Goal: Information Seeking & Learning: Learn about a topic

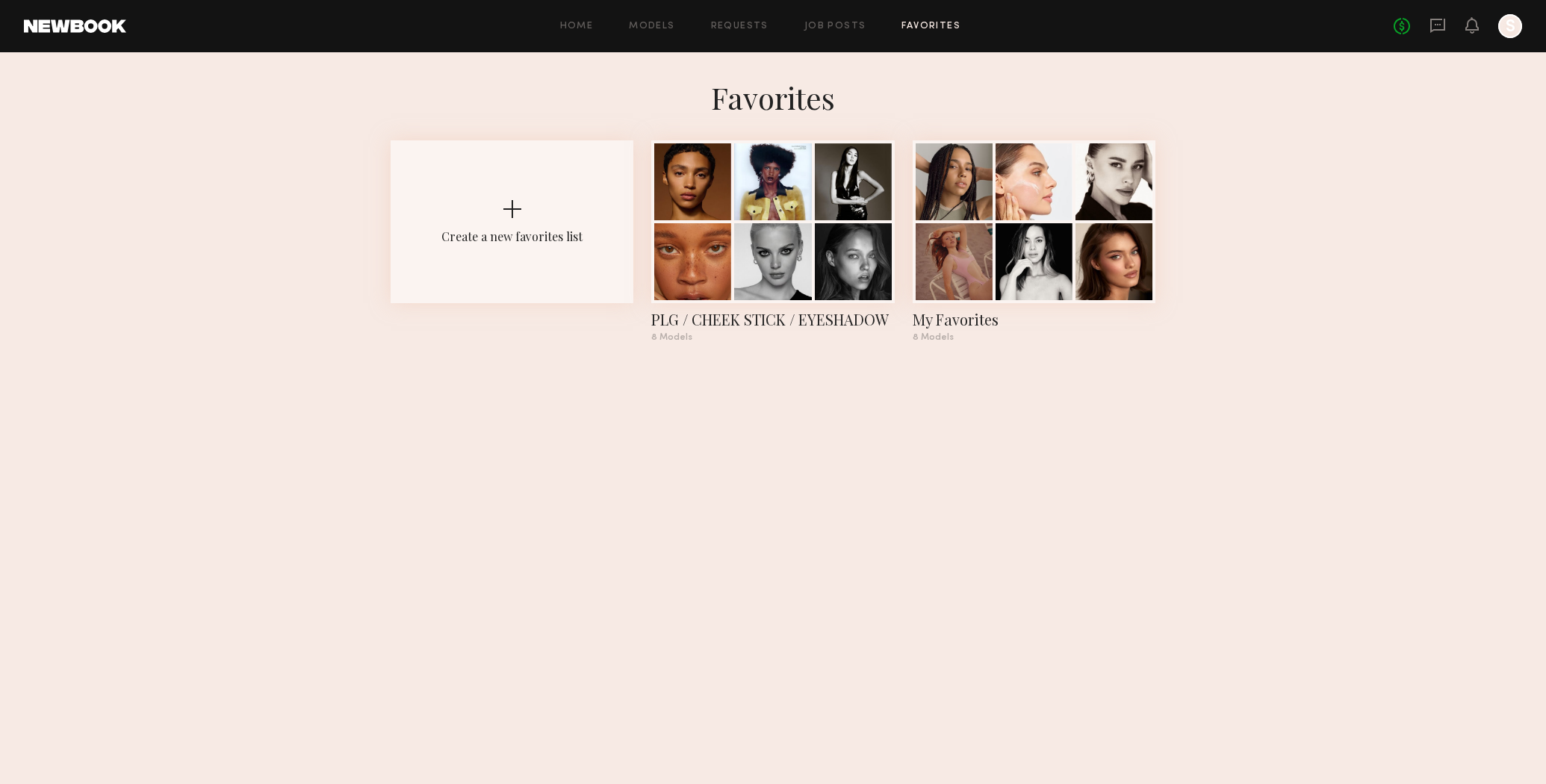
click at [1515, 31] on div at bounding box center [1510, 26] width 24 height 24
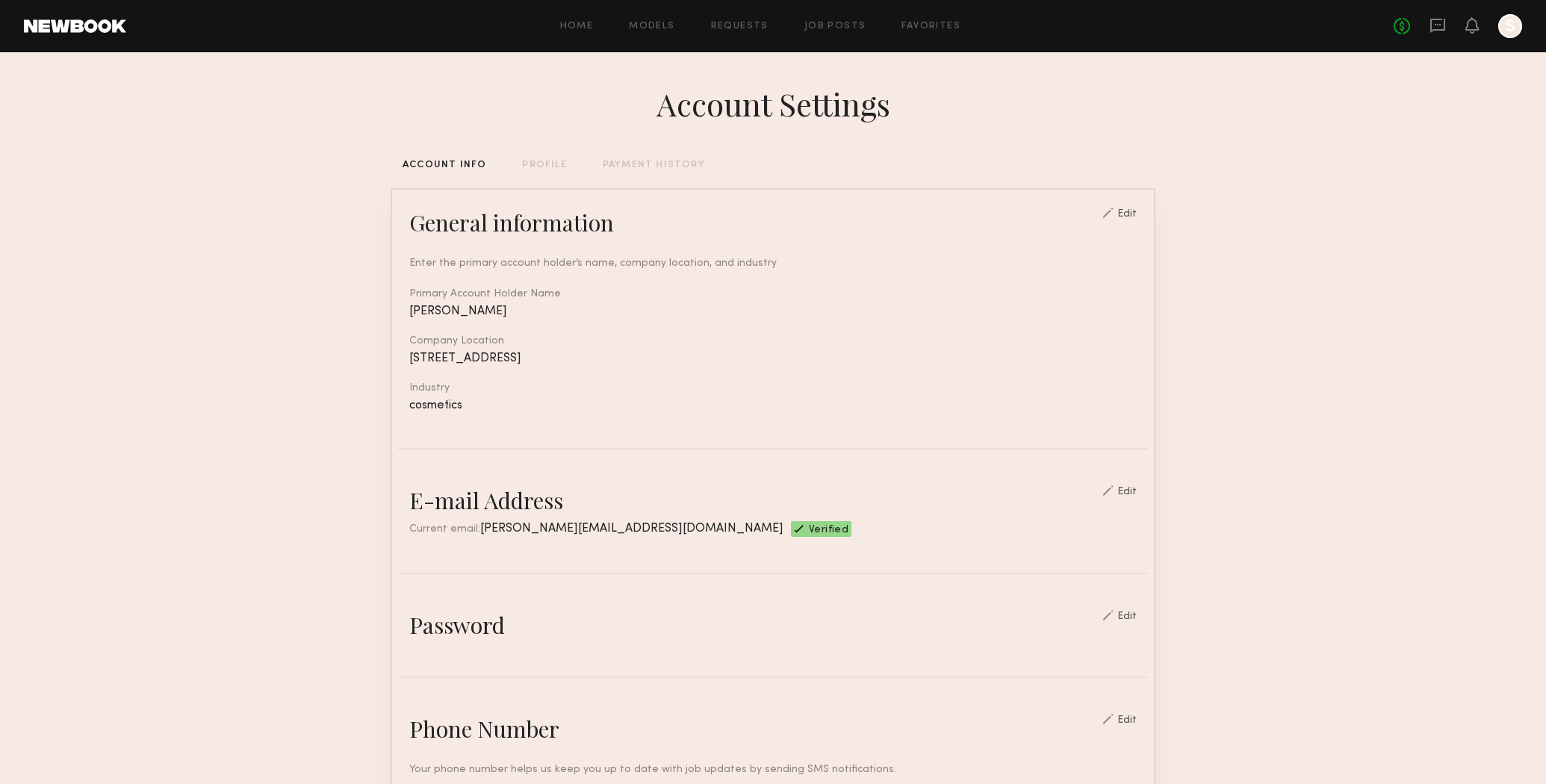
click at [1515, 31] on div at bounding box center [1510, 26] width 24 height 24
click at [942, 26] on link "Favorites" at bounding box center [931, 26] width 59 height 10
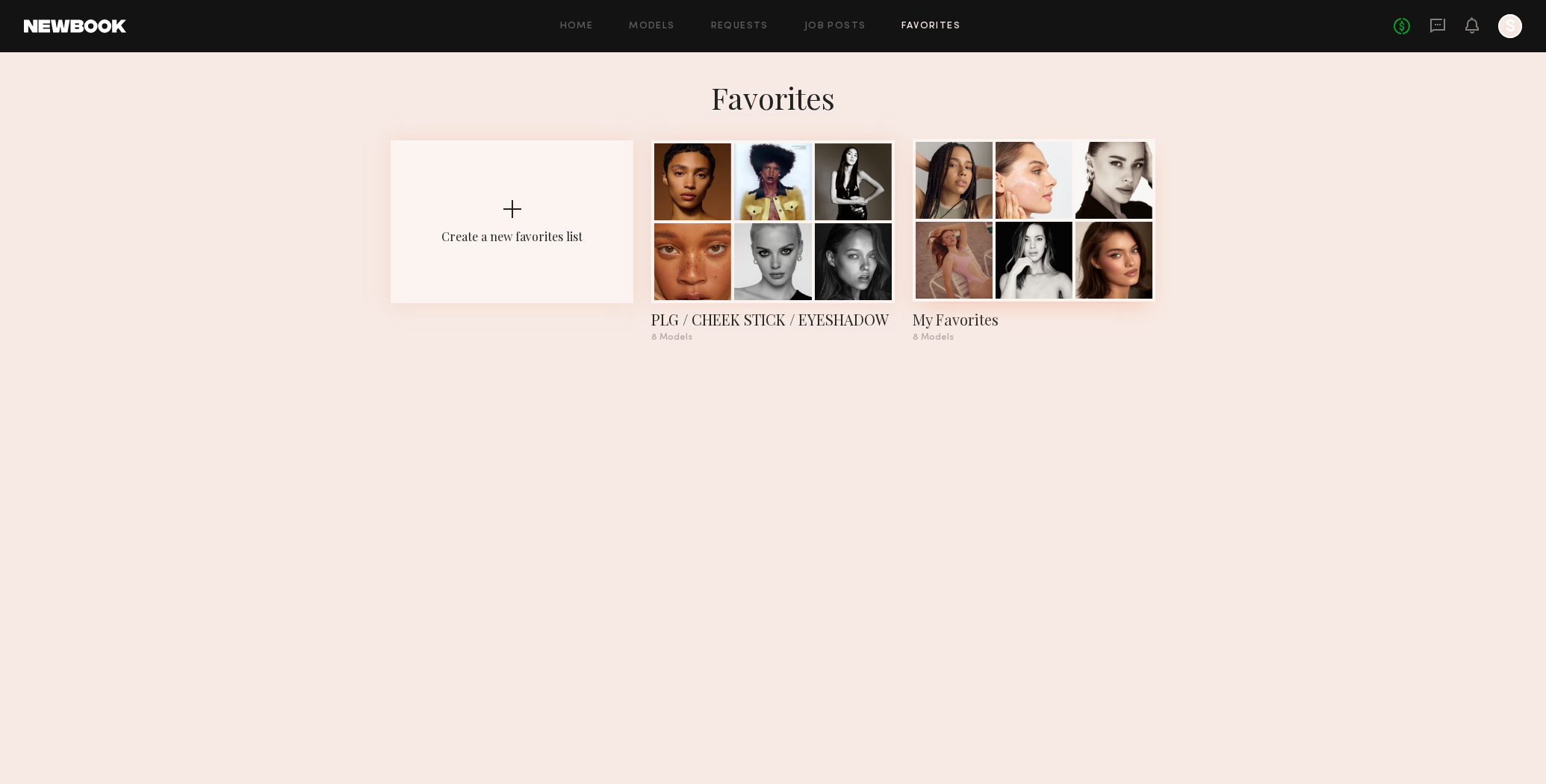
click at [962, 320] on div "My Favorites" at bounding box center [1033, 319] width 243 height 21
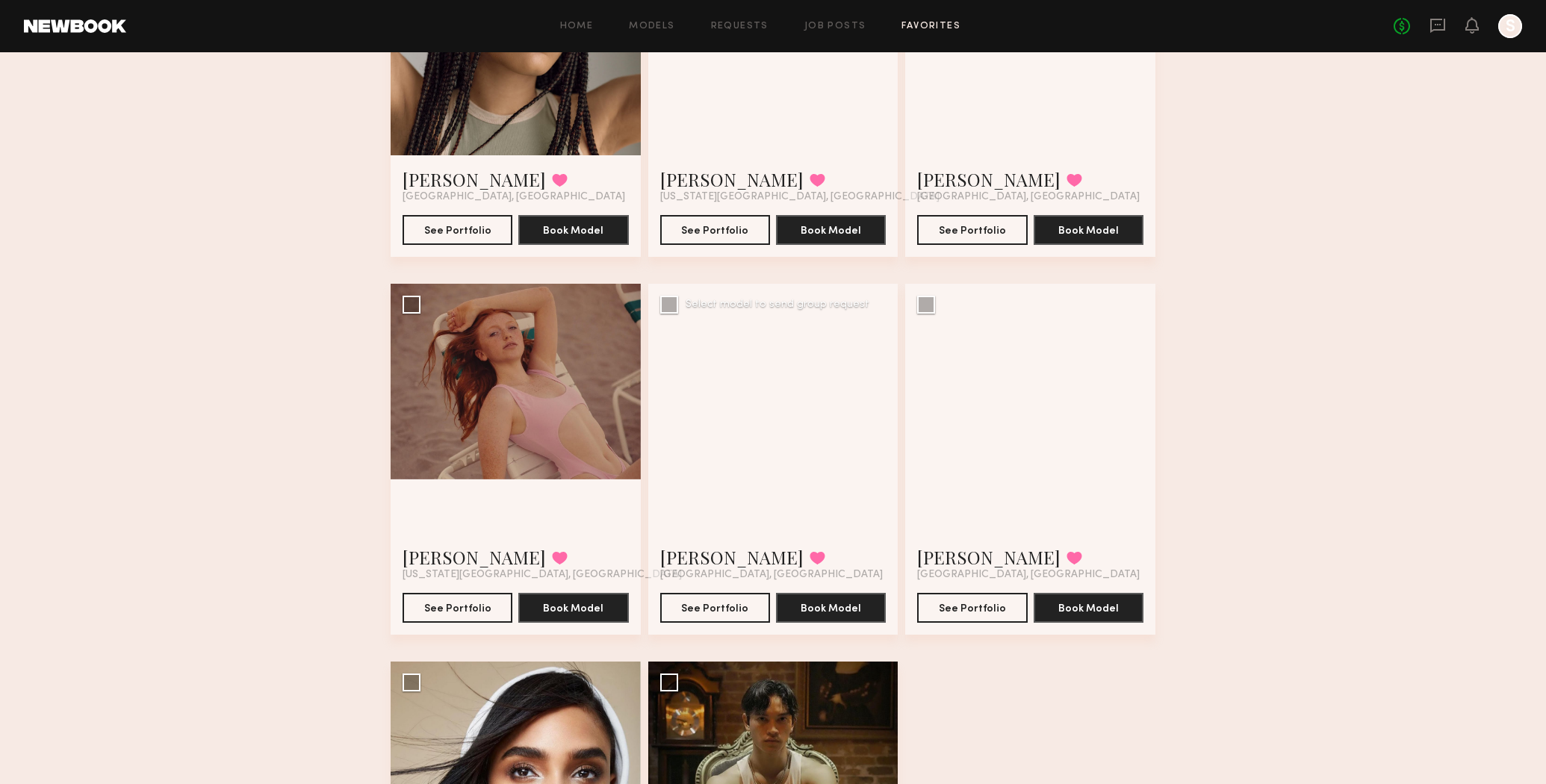
scroll to position [274, 0]
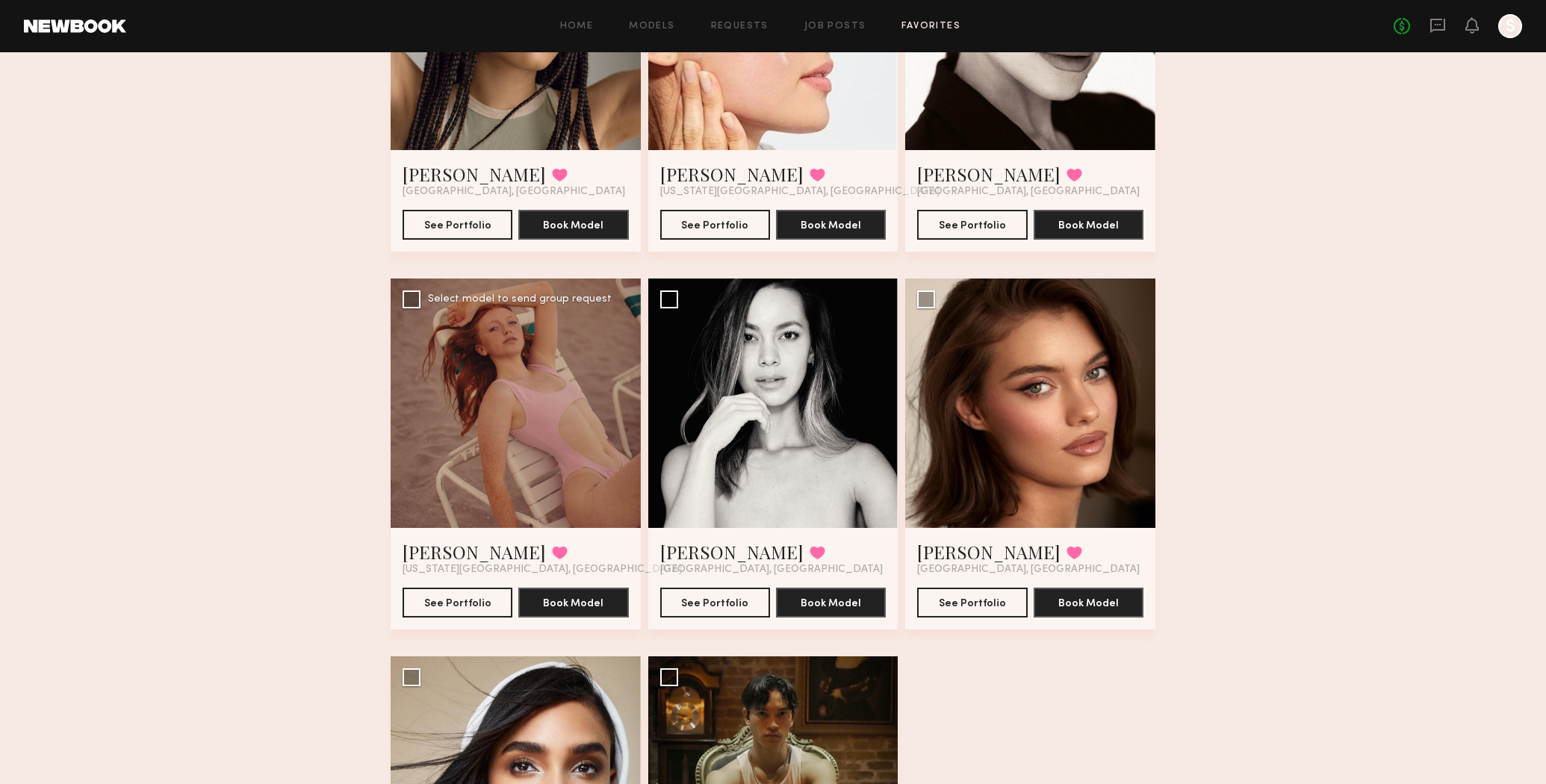
click at [570, 393] on div at bounding box center [516, 404] width 250 height 250
click at [487, 591] on button "See Portfolio" at bounding box center [457, 602] width 109 height 30
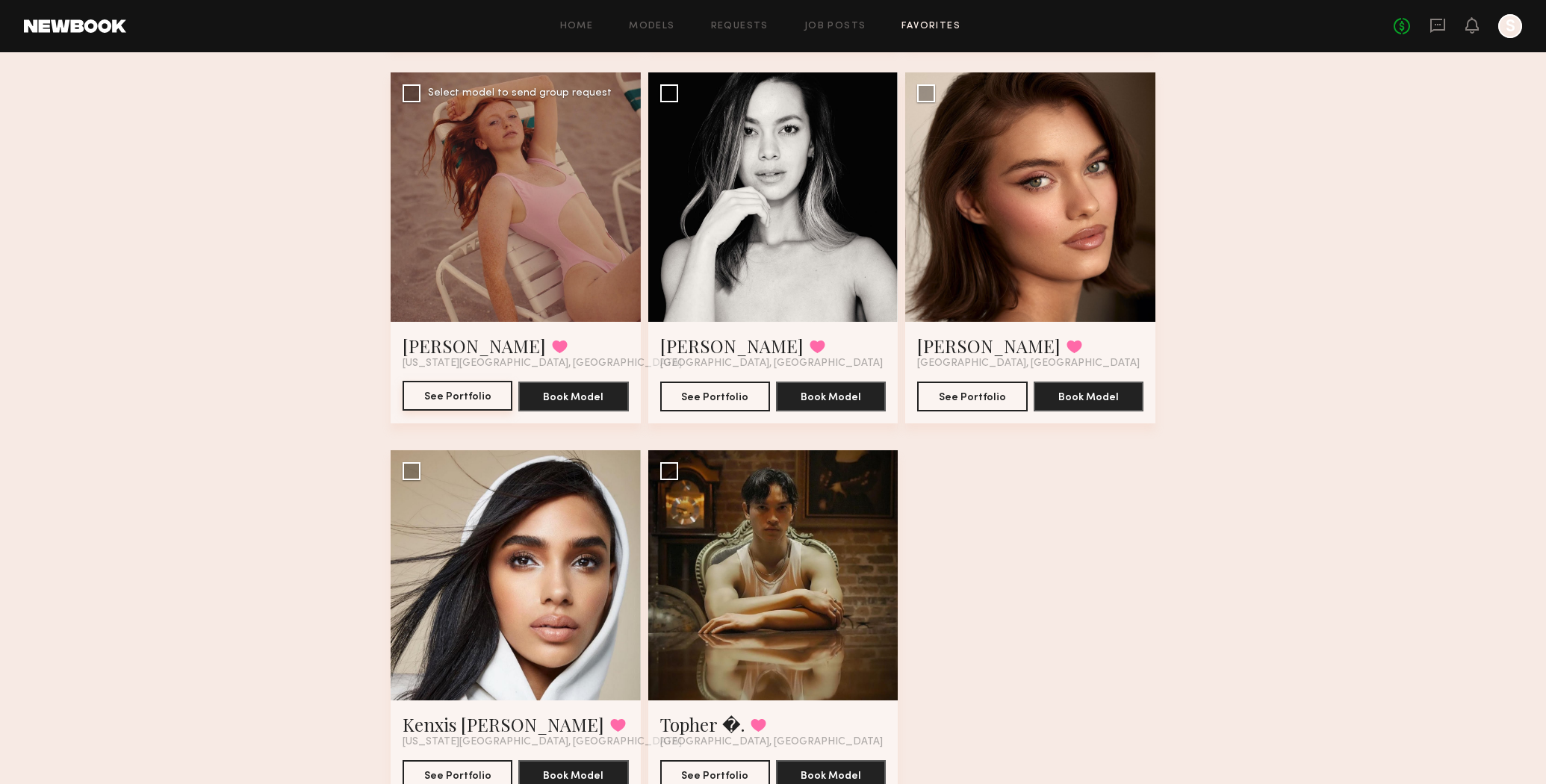
scroll to position [485, 0]
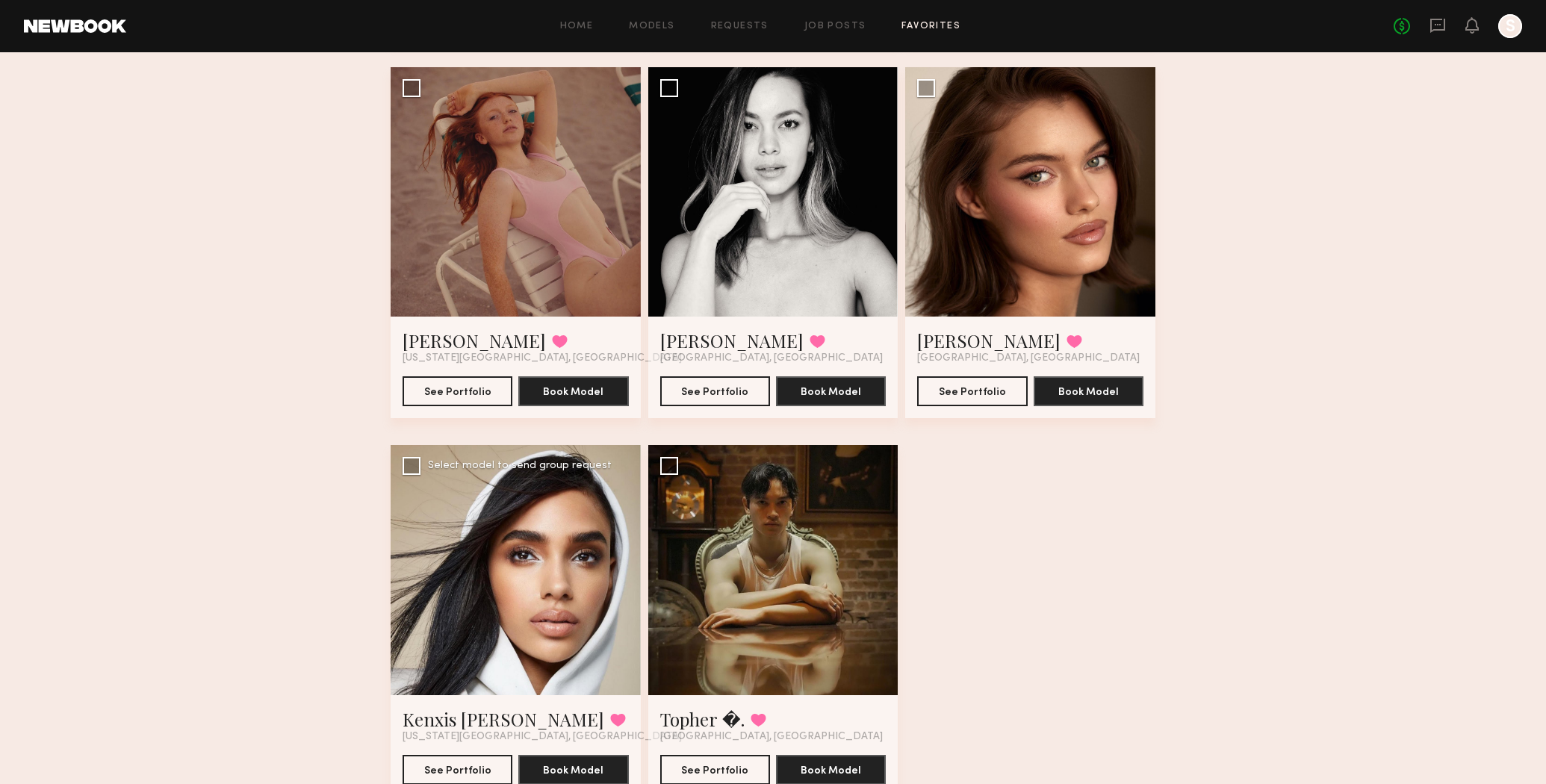
click at [520, 515] on div at bounding box center [516, 570] width 250 height 250
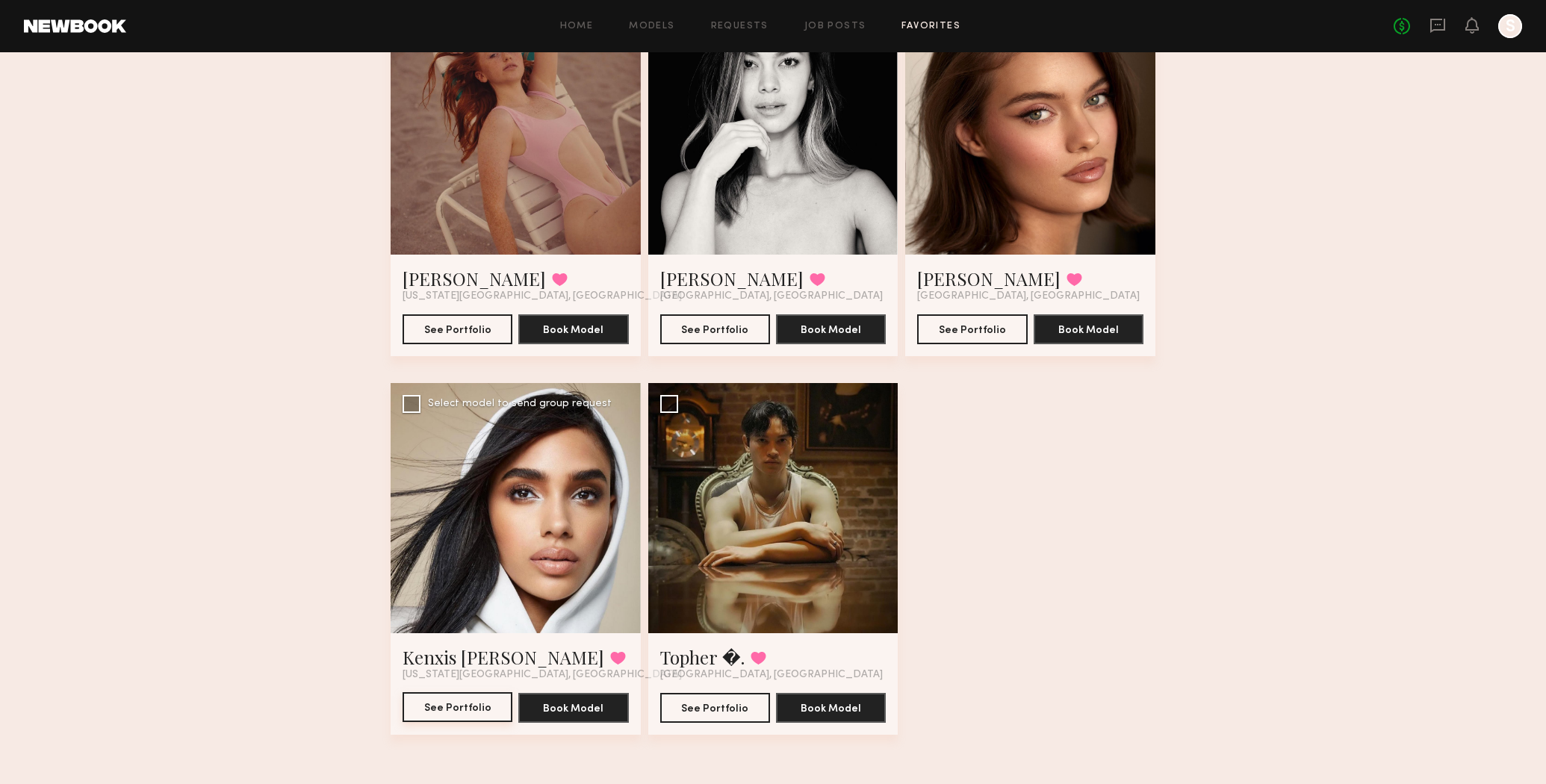
click at [451, 703] on button "See Portfolio" at bounding box center [457, 707] width 109 height 30
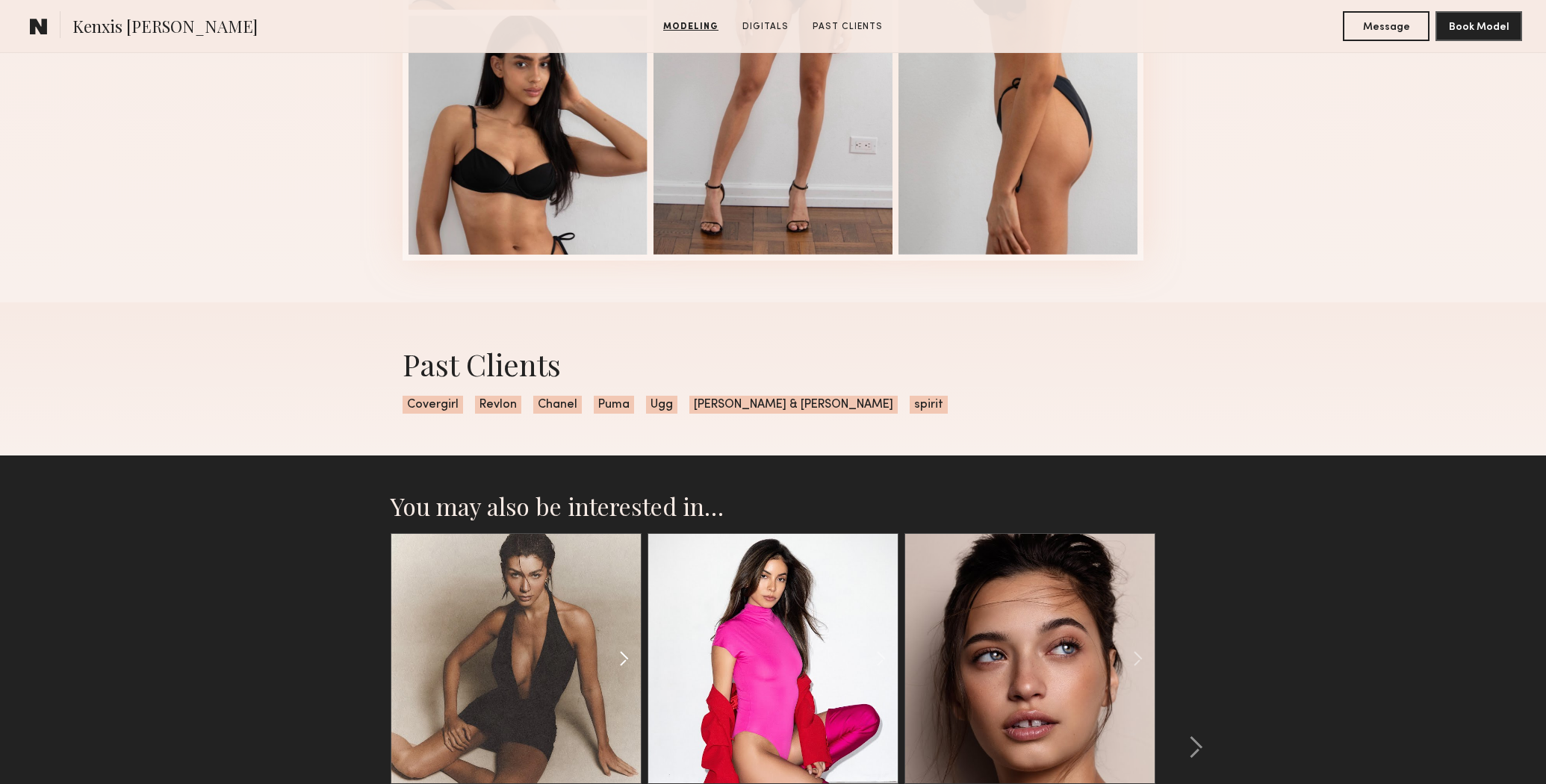
scroll to position [2109, 0]
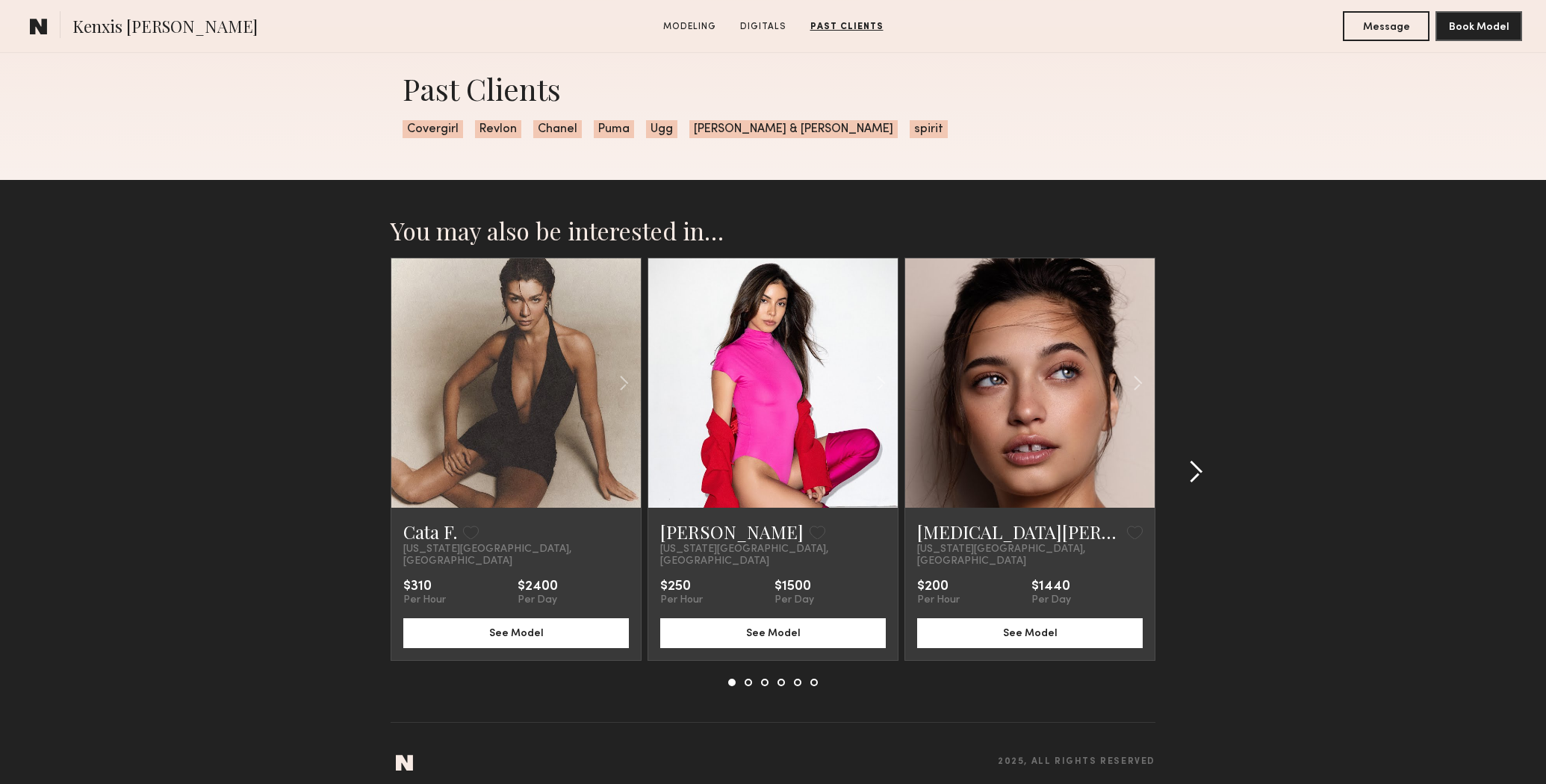
click at [1195, 464] on common-icon at bounding box center [1195, 471] width 15 height 24
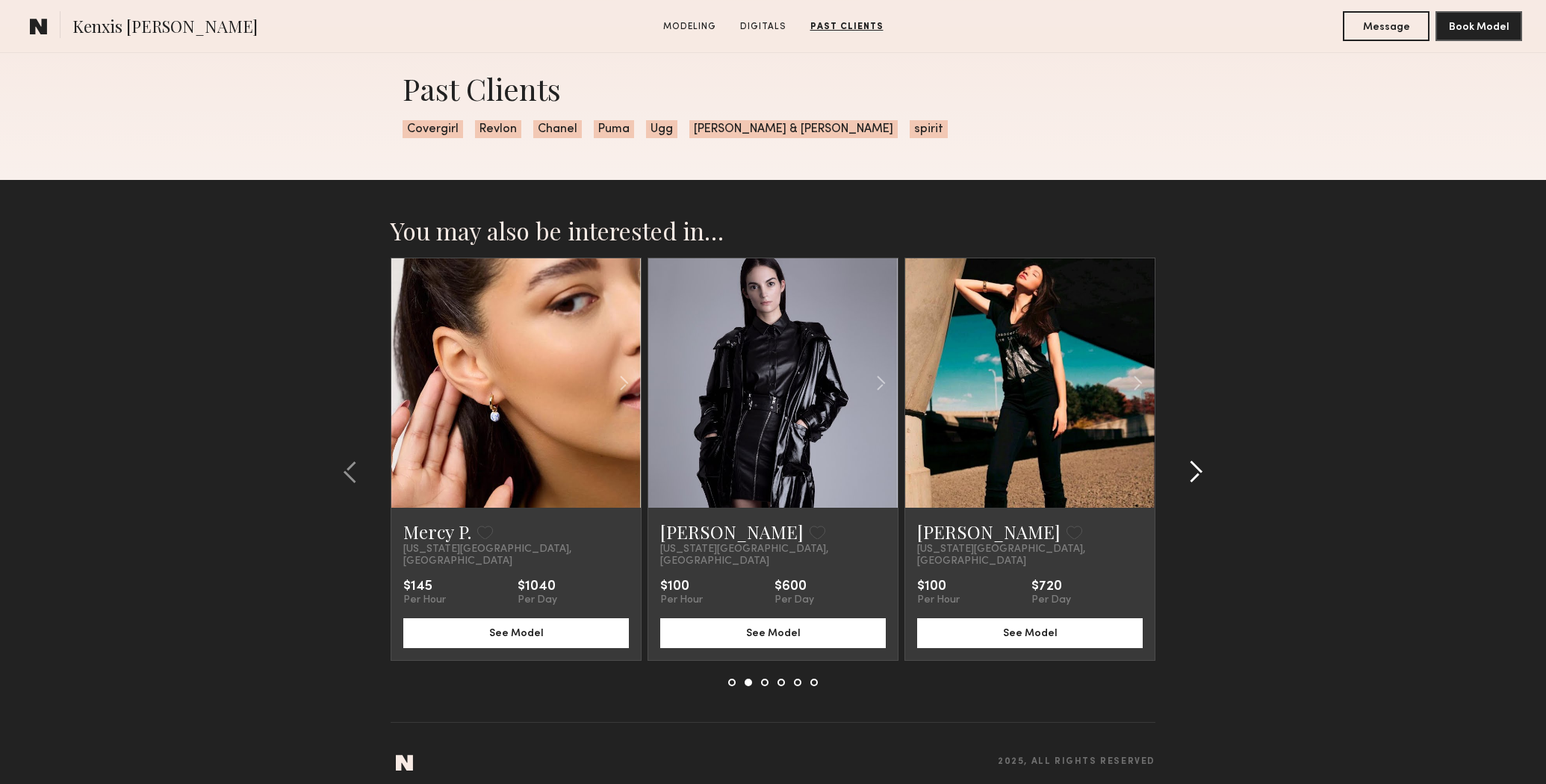
click at [1195, 464] on common-icon at bounding box center [1195, 471] width 15 height 24
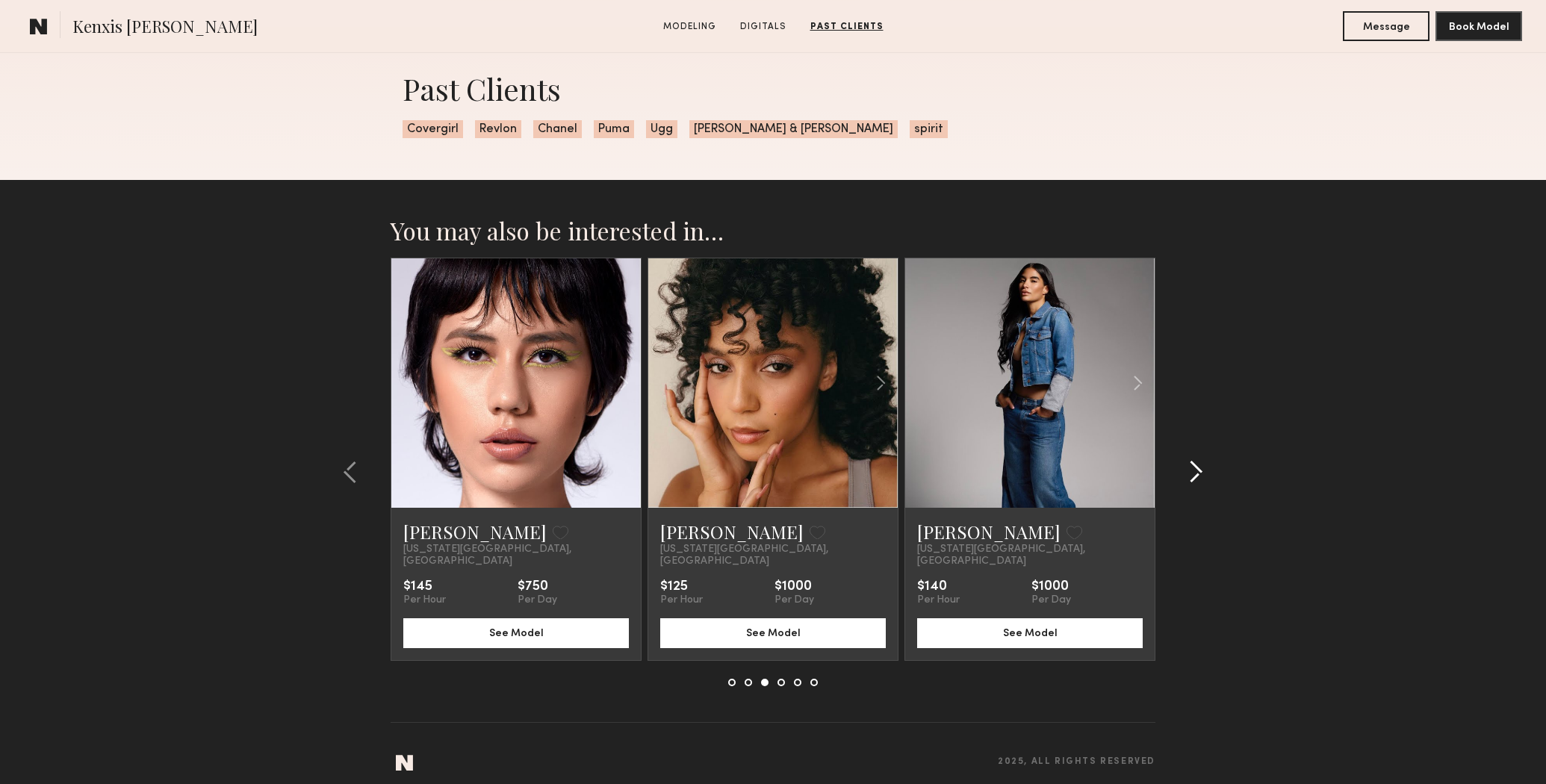
click at [1195, 464] on common-icon at bounding box center [1195, 471] width 15 height 24
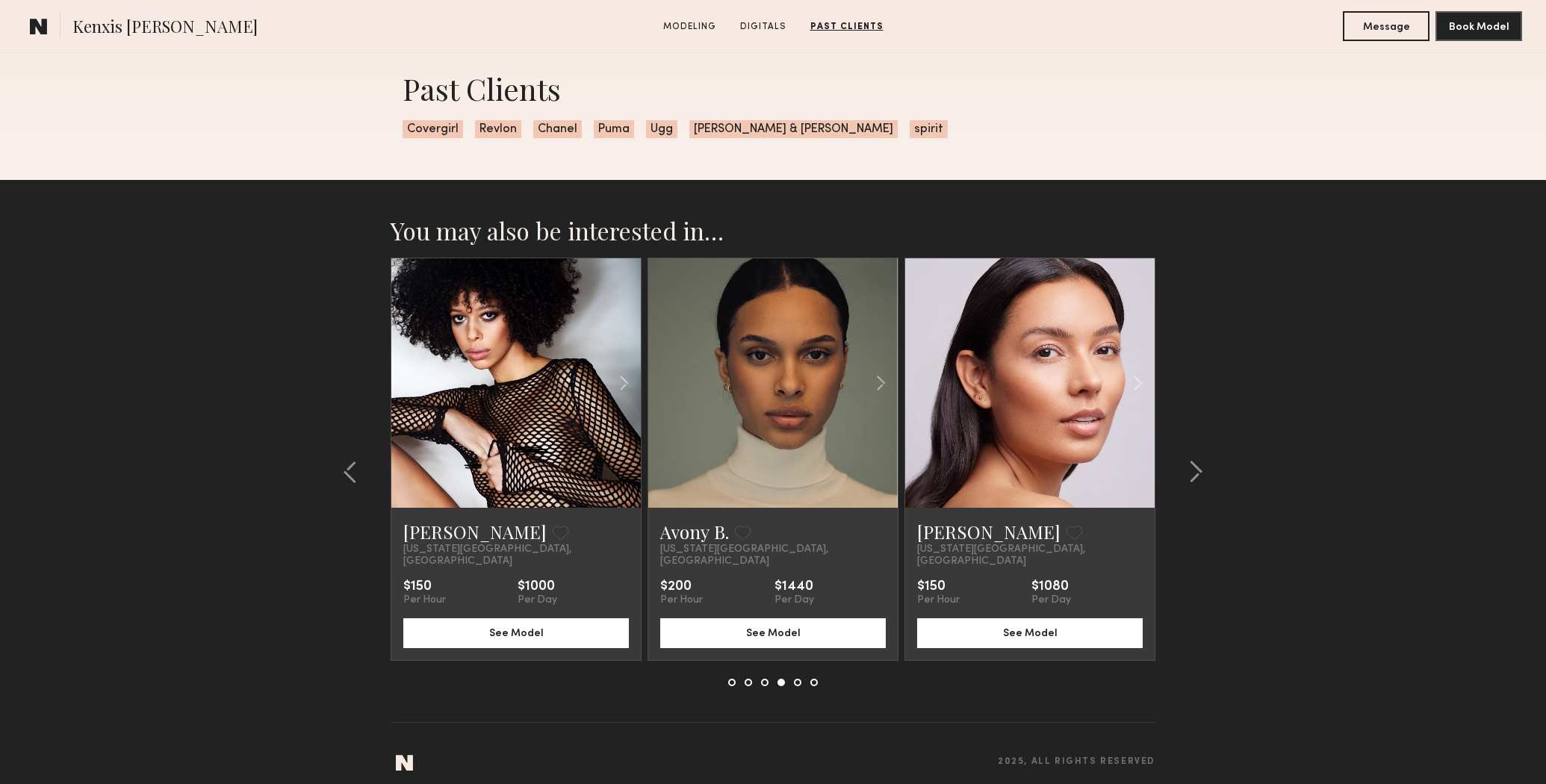
click at [711, 450] on div at bounding box center [773, 383] width 249 height 249
click at [700, 536] on link "Avony B." at bounding box center [695, 531] width 69 height 24
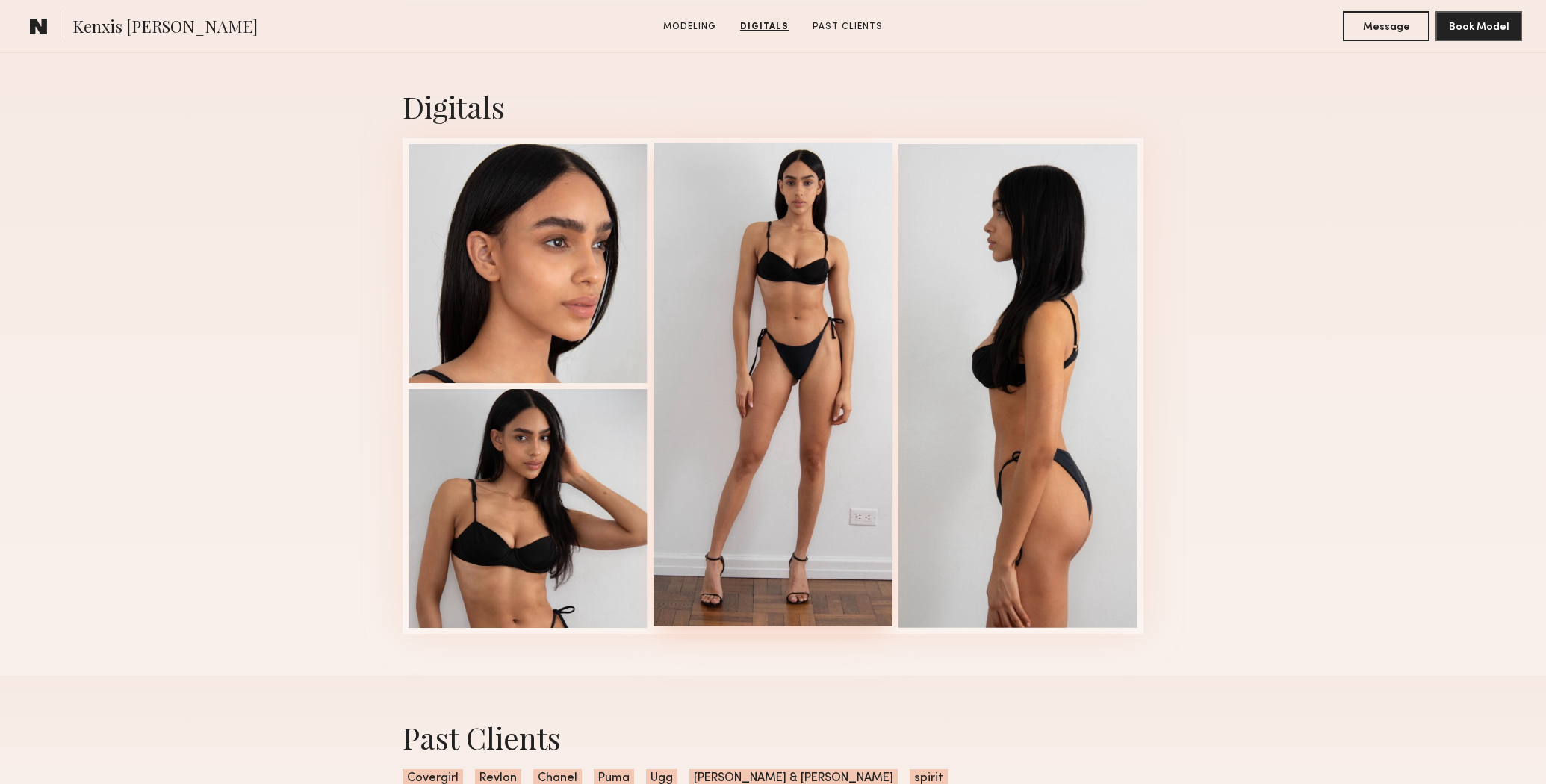
scroll to position [0, 0]
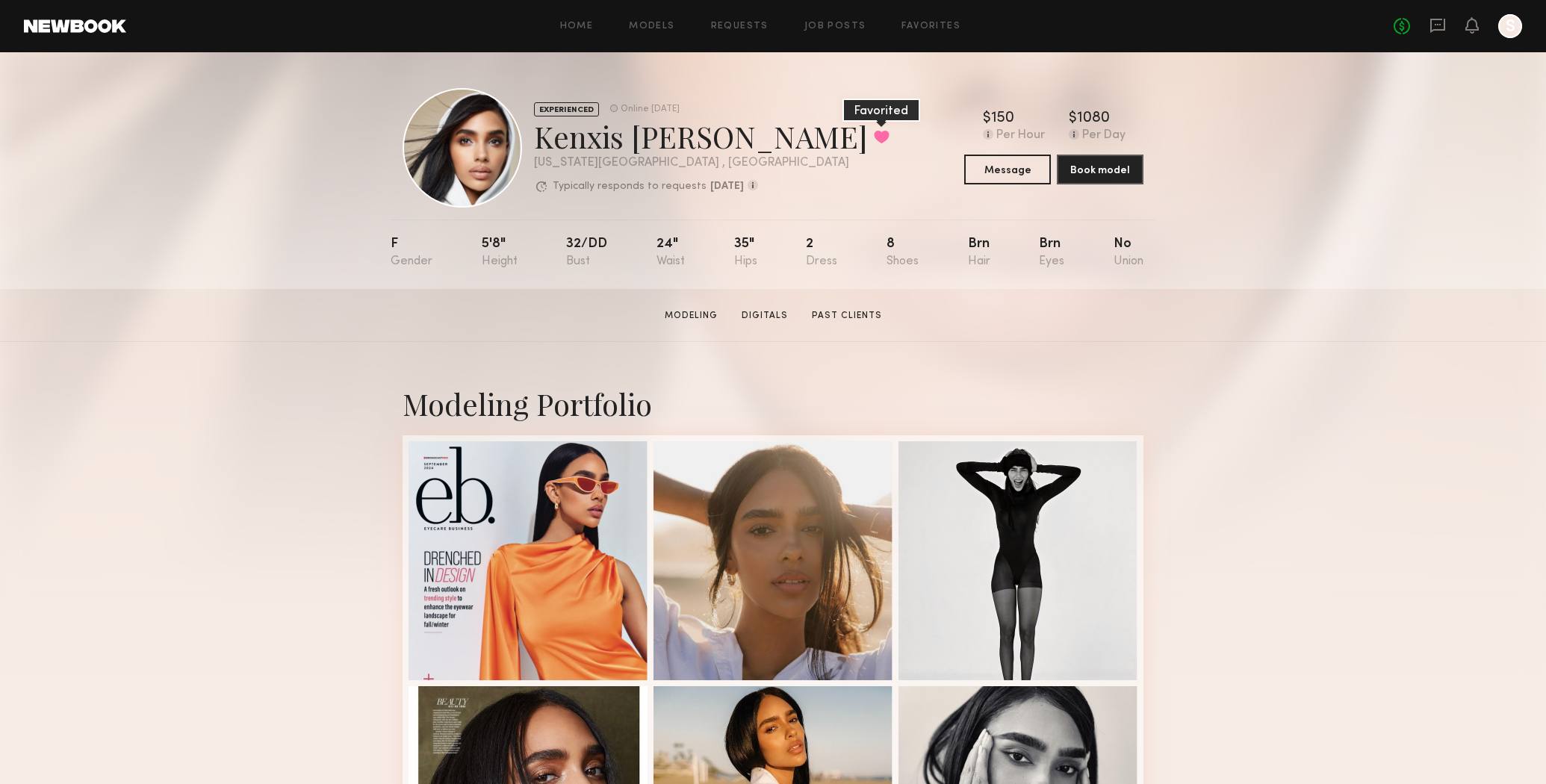
click at [874, 138] on button at bounding box center [881, 137] width 16 height 13
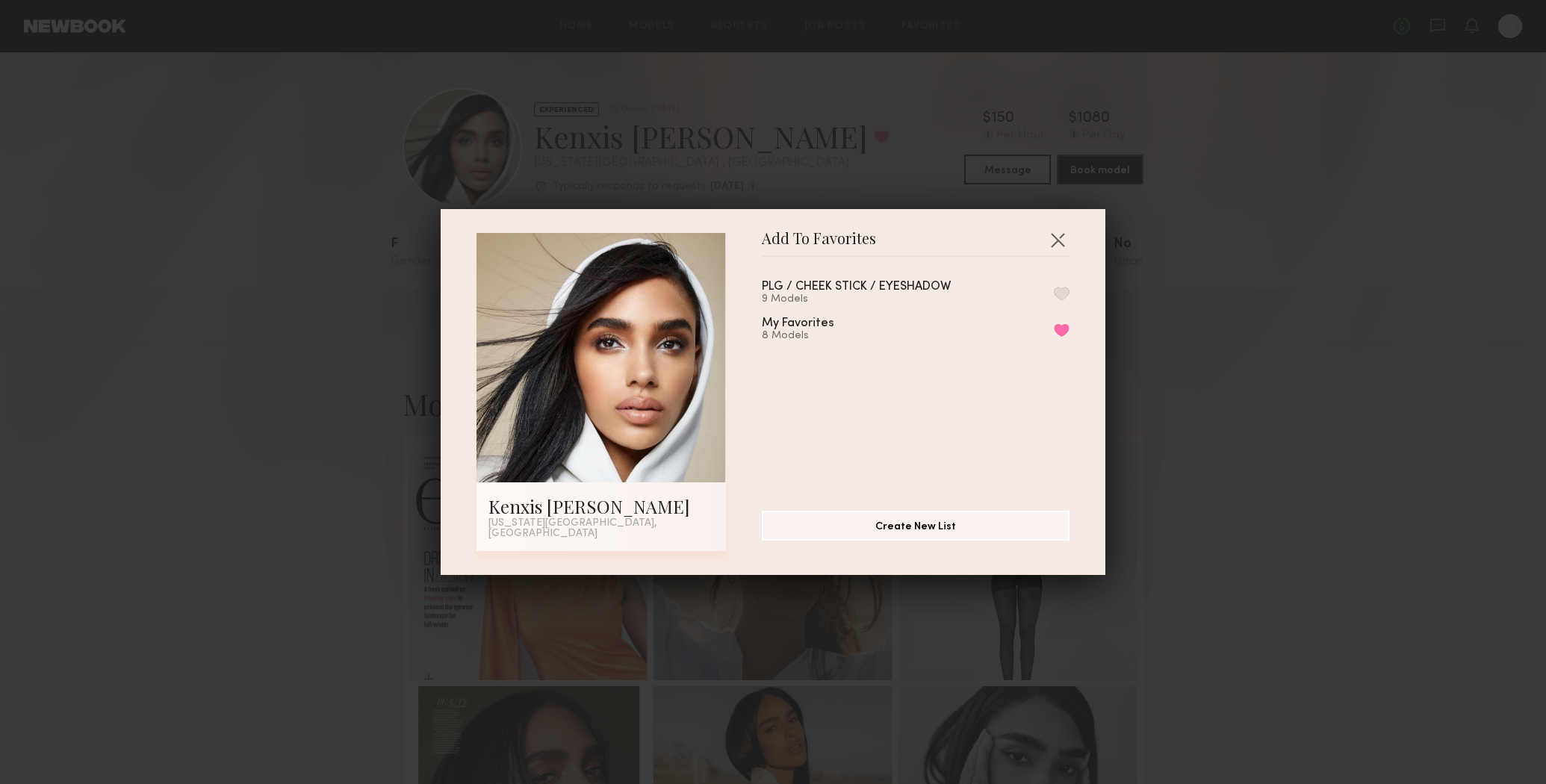
click at [1062, 299] on button "button" at bounding box center [1061, 294] width 16 height 13
click at [1061, 241] on button "button" at bounding box center [1057, 239] width 24 height 24
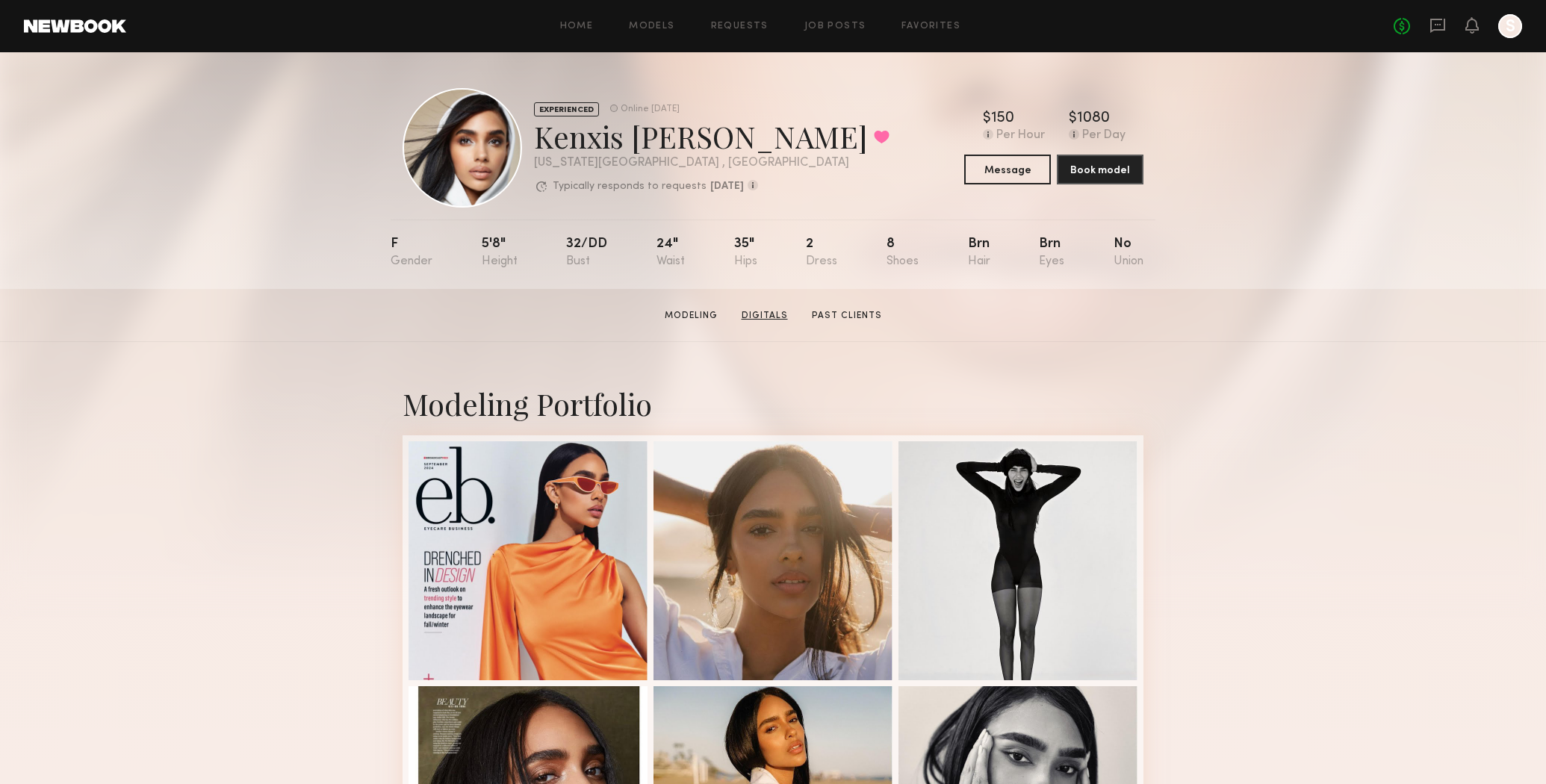
click at [783, 316] on link "Digitals" at bounding box center [764, 316] width 58 height 13
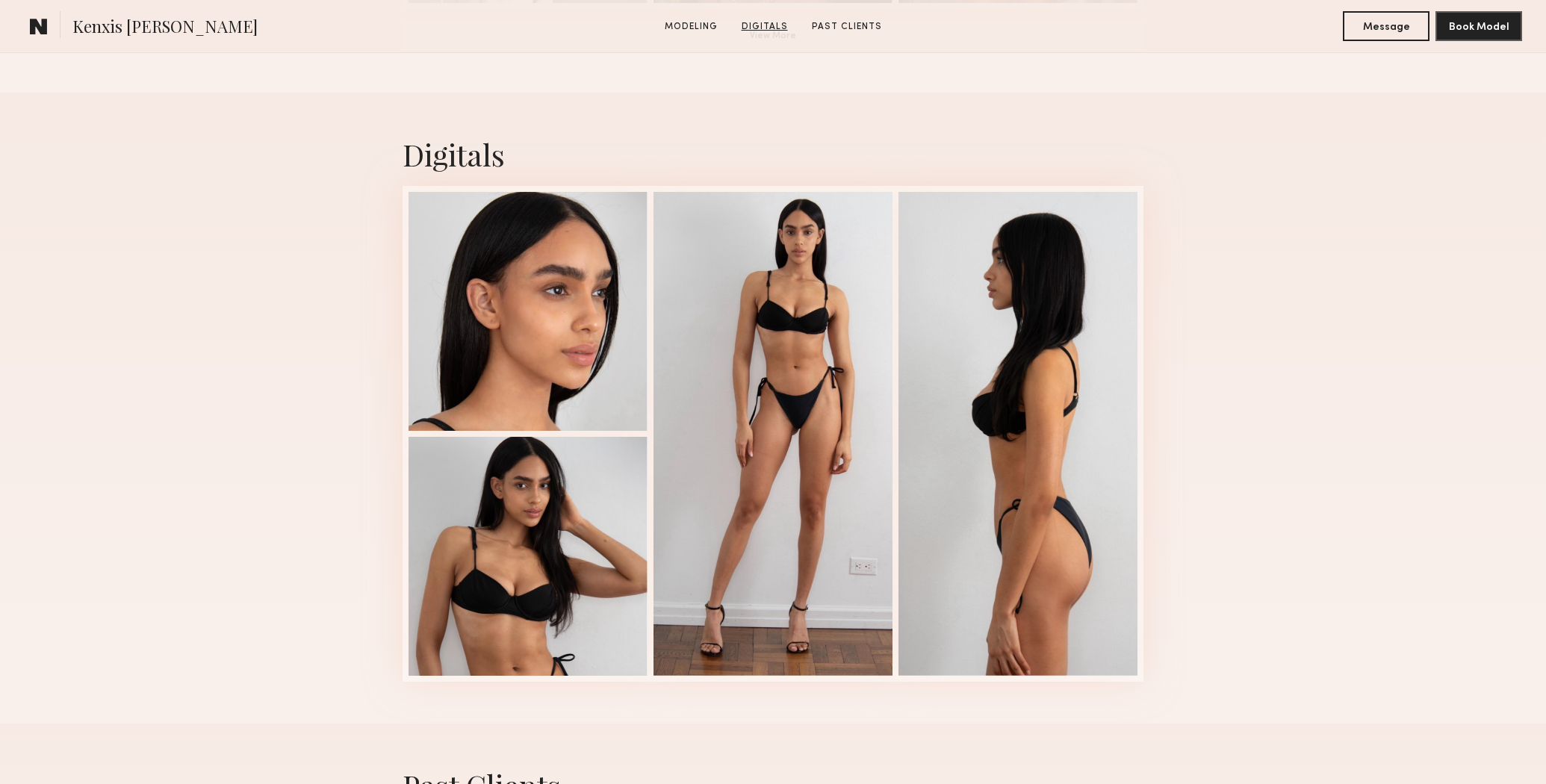
scroll to position [1414, 0]
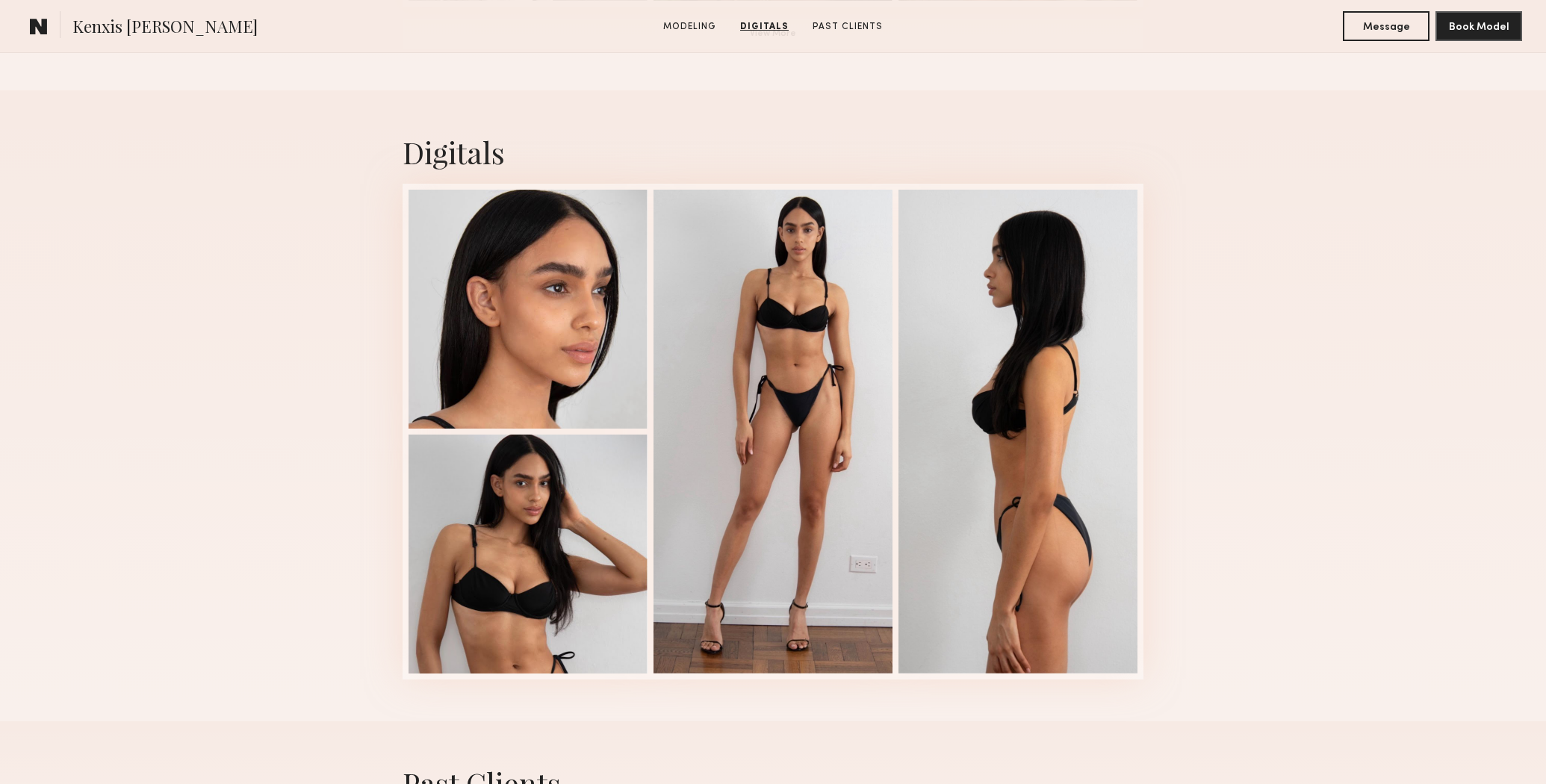
click at [783, 316] on div at bounding box center [773, 432] width 239 height 484
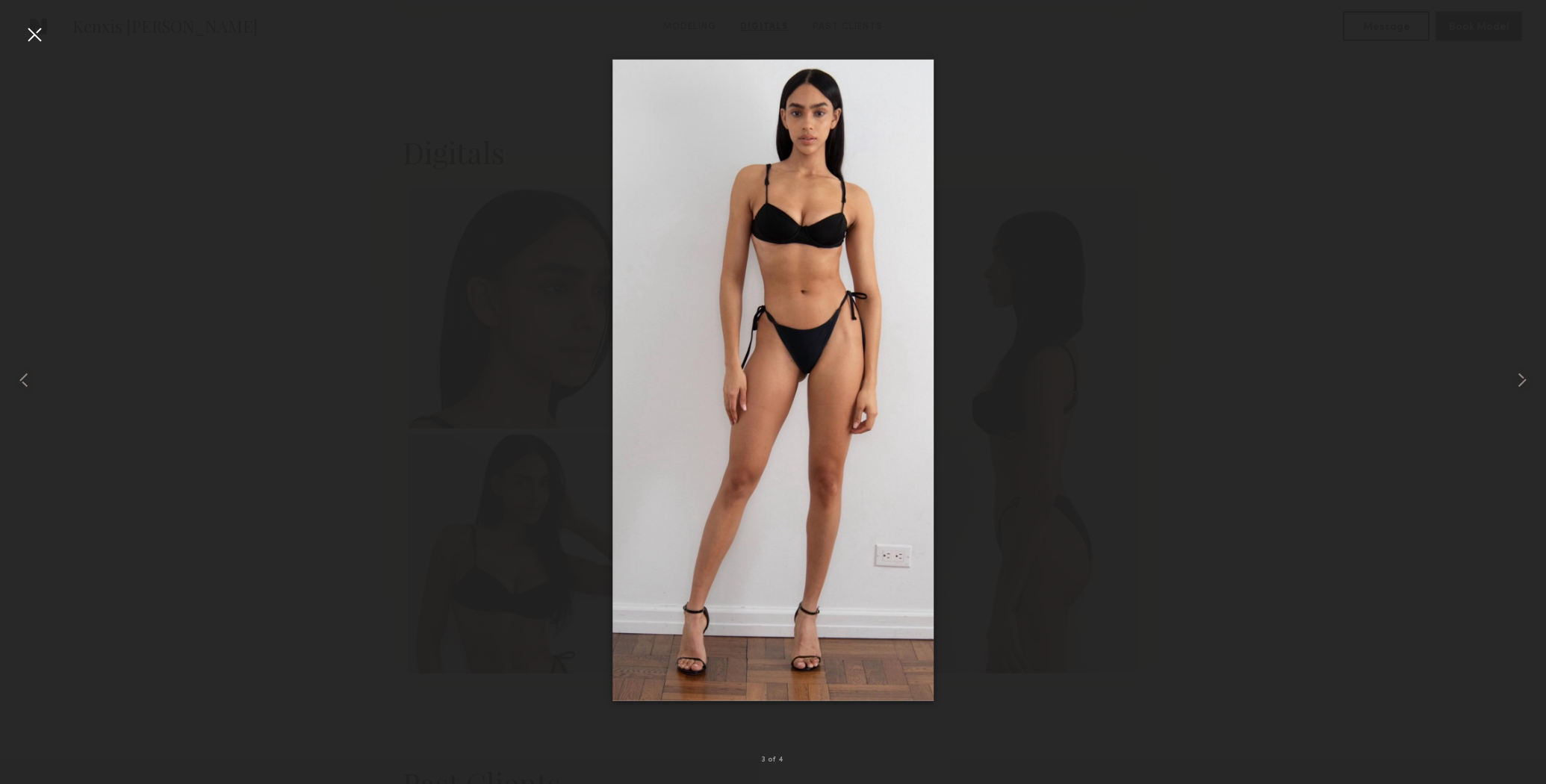
click at [1356, 308] on div at bounding box center [773, 380] width 1546 height 712
click at [30, 30] on div at bounding box center [34, 34] width 24 height 24
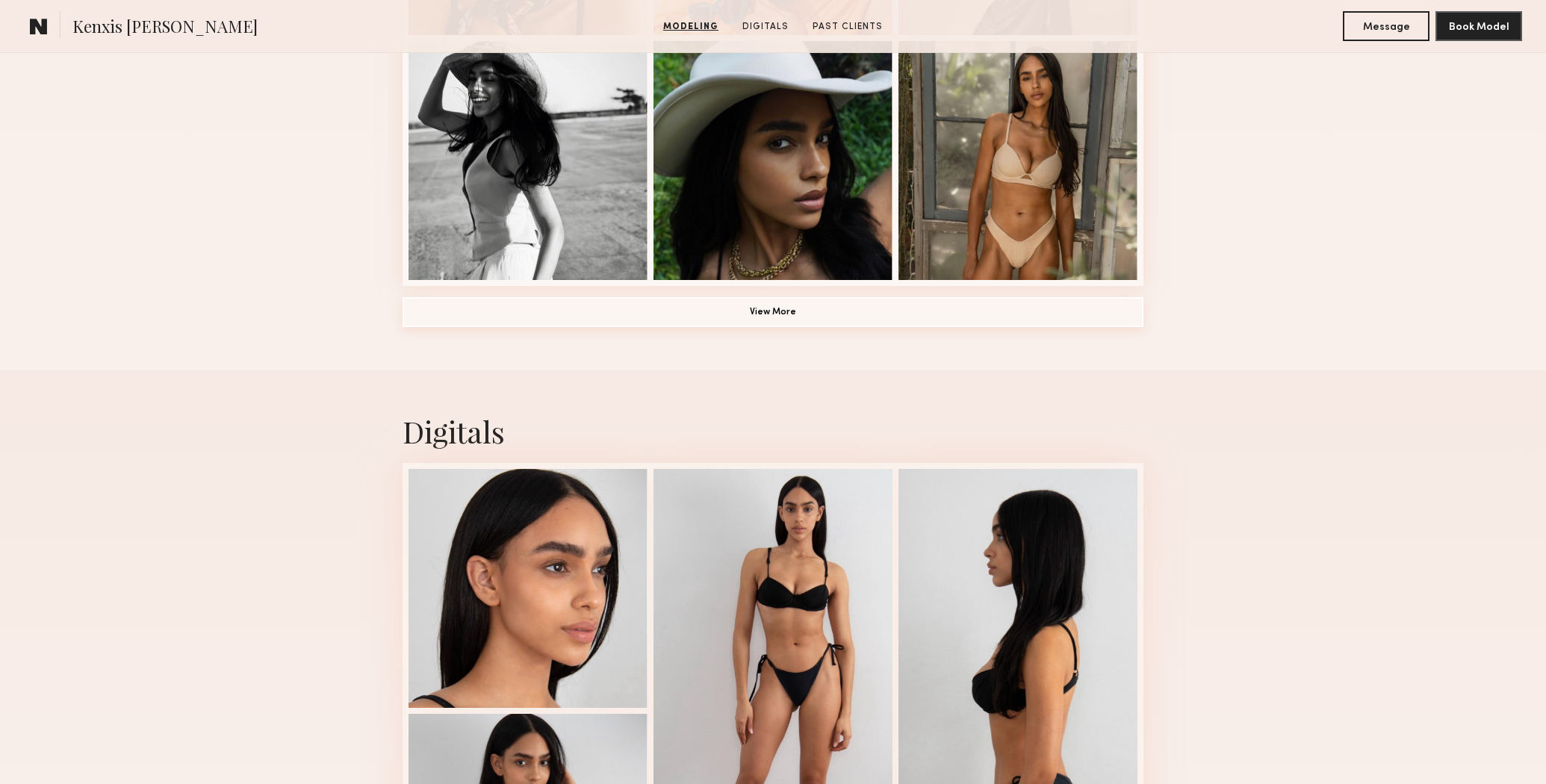
scroll to position [1097, 0]
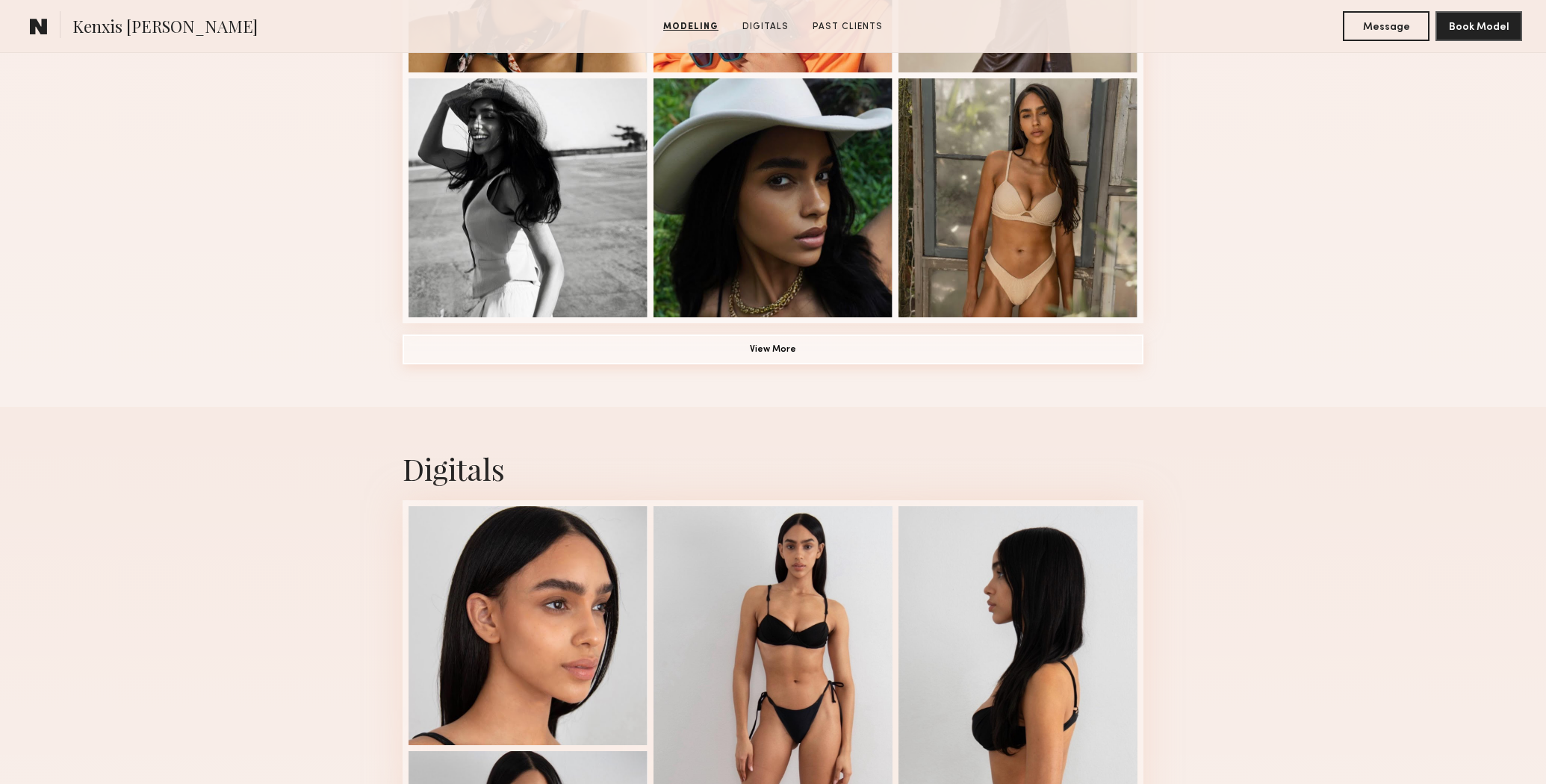
click at [754, 345] on button "View More" at bounding box center [773, 350] width 741 height 30
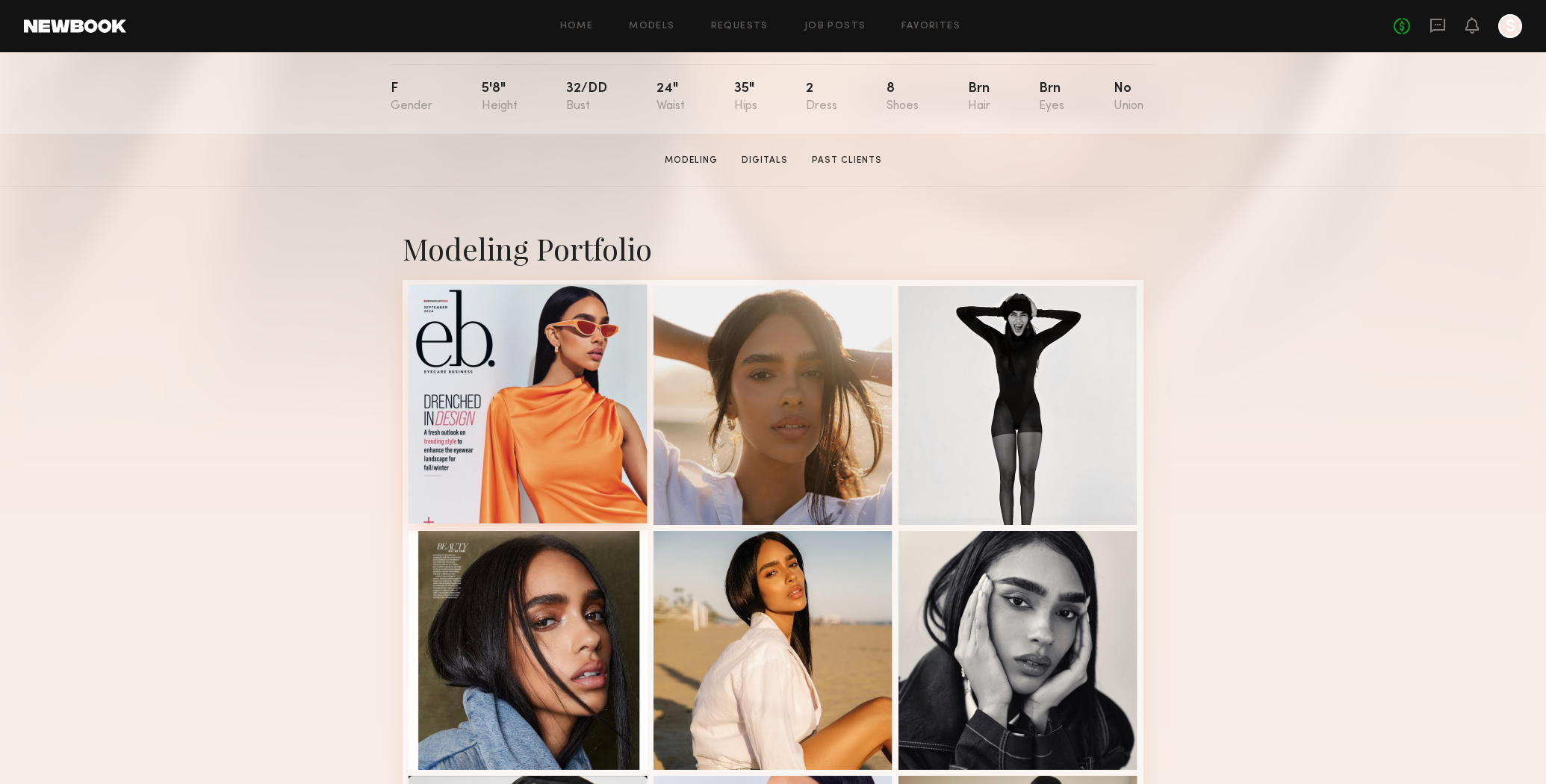
scroll to position [158, 0]
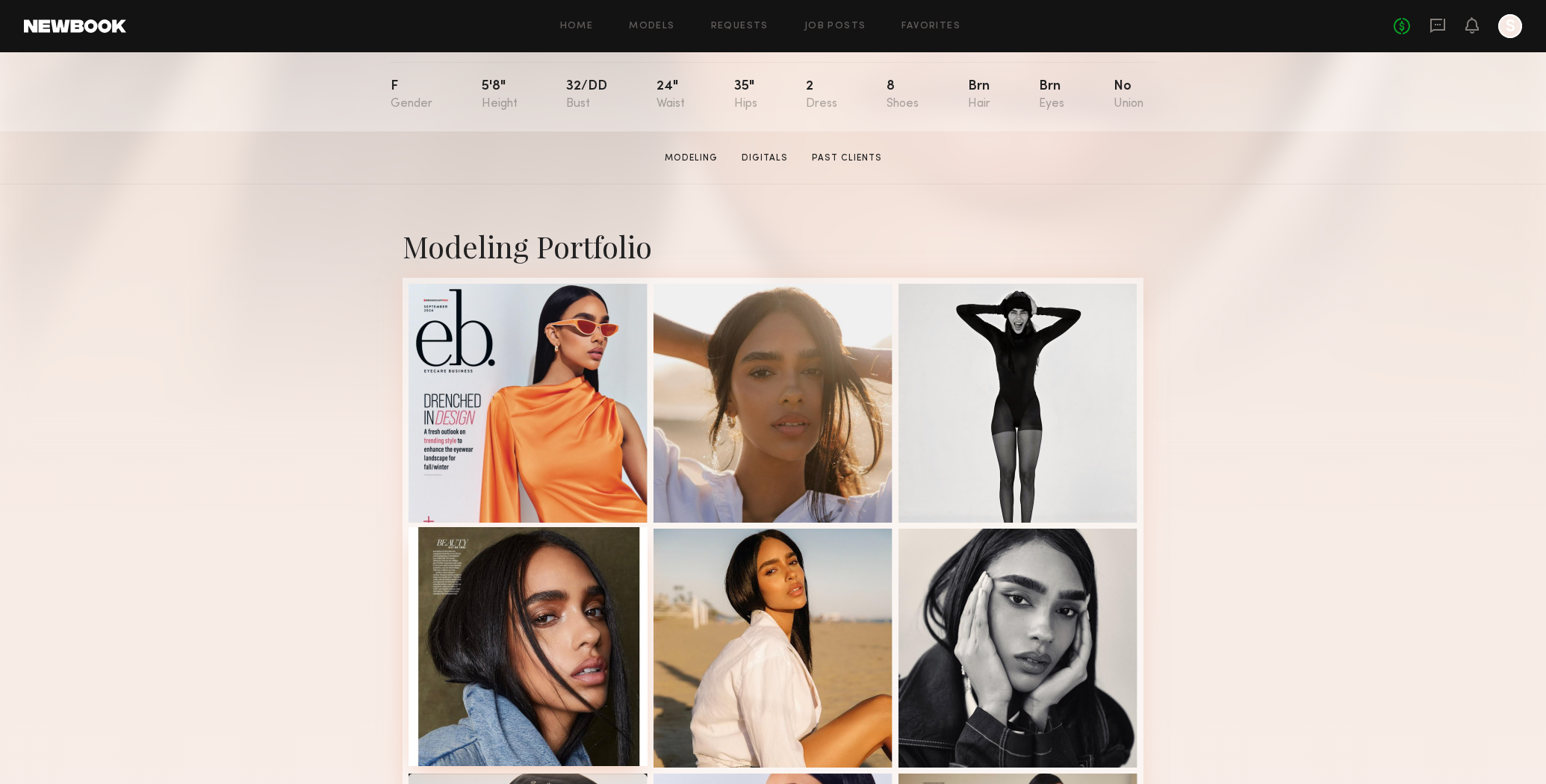
click at [572, 557] on div at bounding box center [528, 647] width 239 height 239
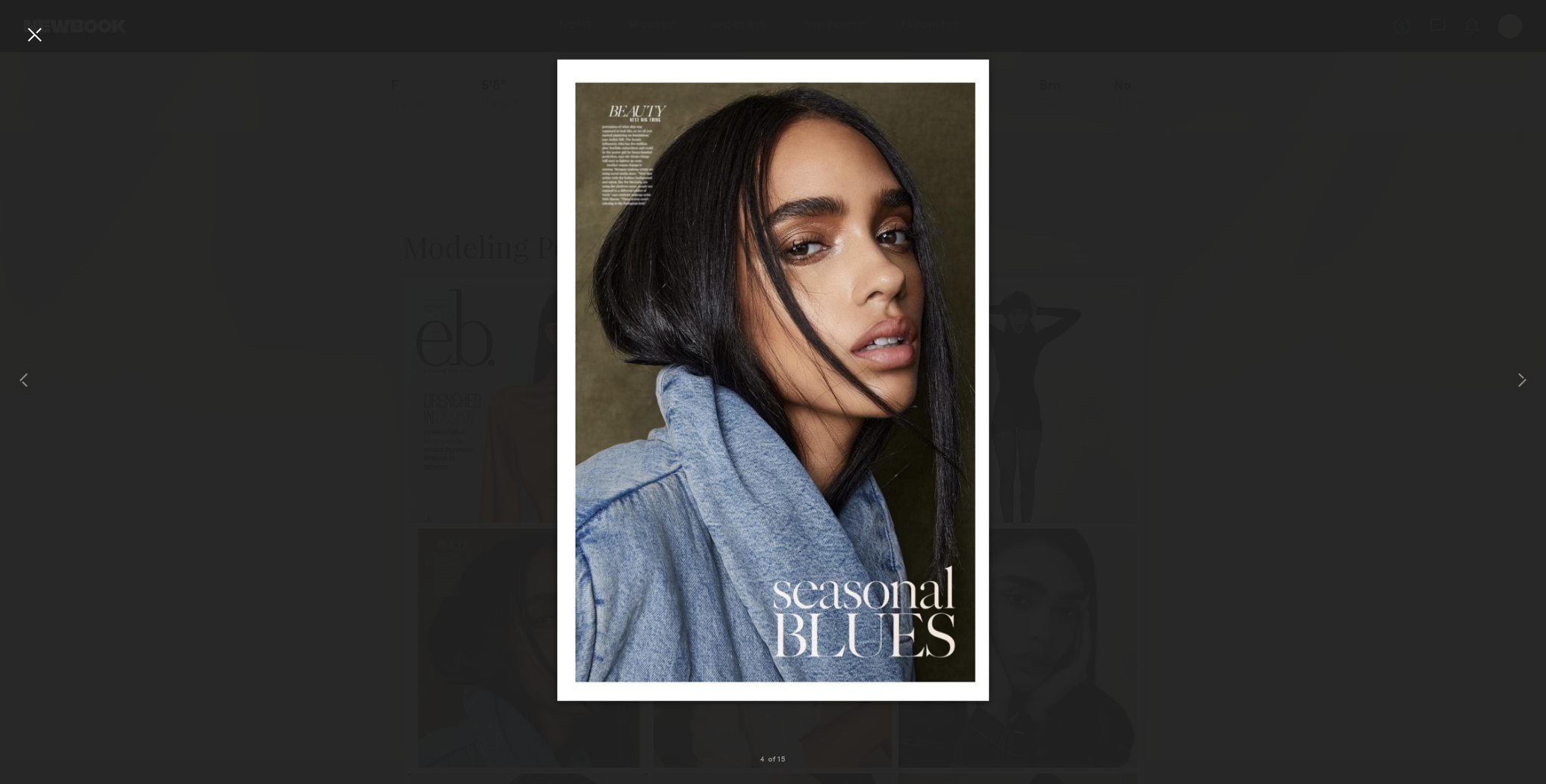
click at [1198, 484] on div at bounding box center [773, 380] width 1546 height 712
click at [1197, 484] on div at bounding box center [773, 380] width 1546 height 712
click at [34, 34] on div at bounding box center [34, 34] width 24 height 24
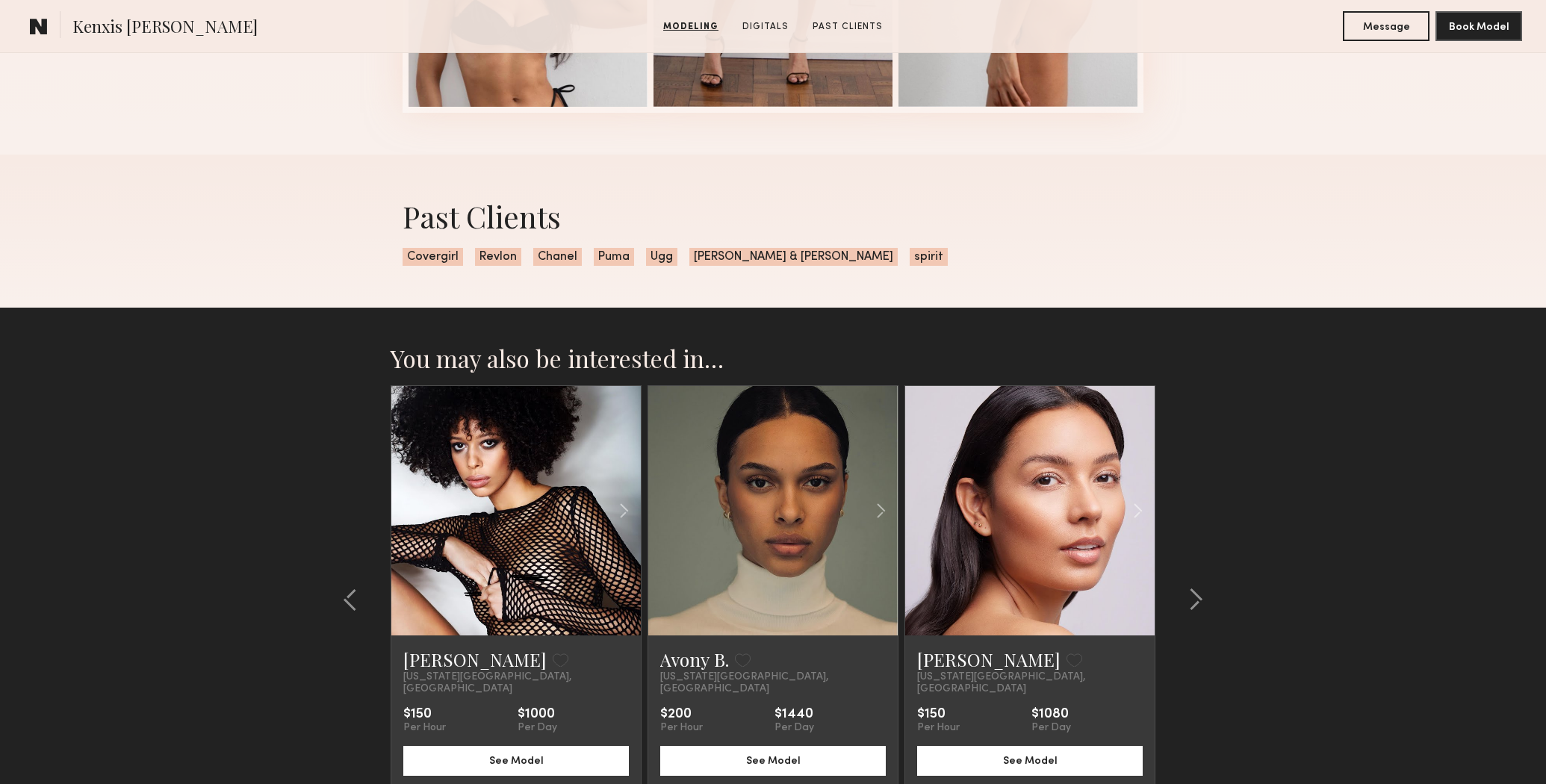
scroll to position [2313, 0]
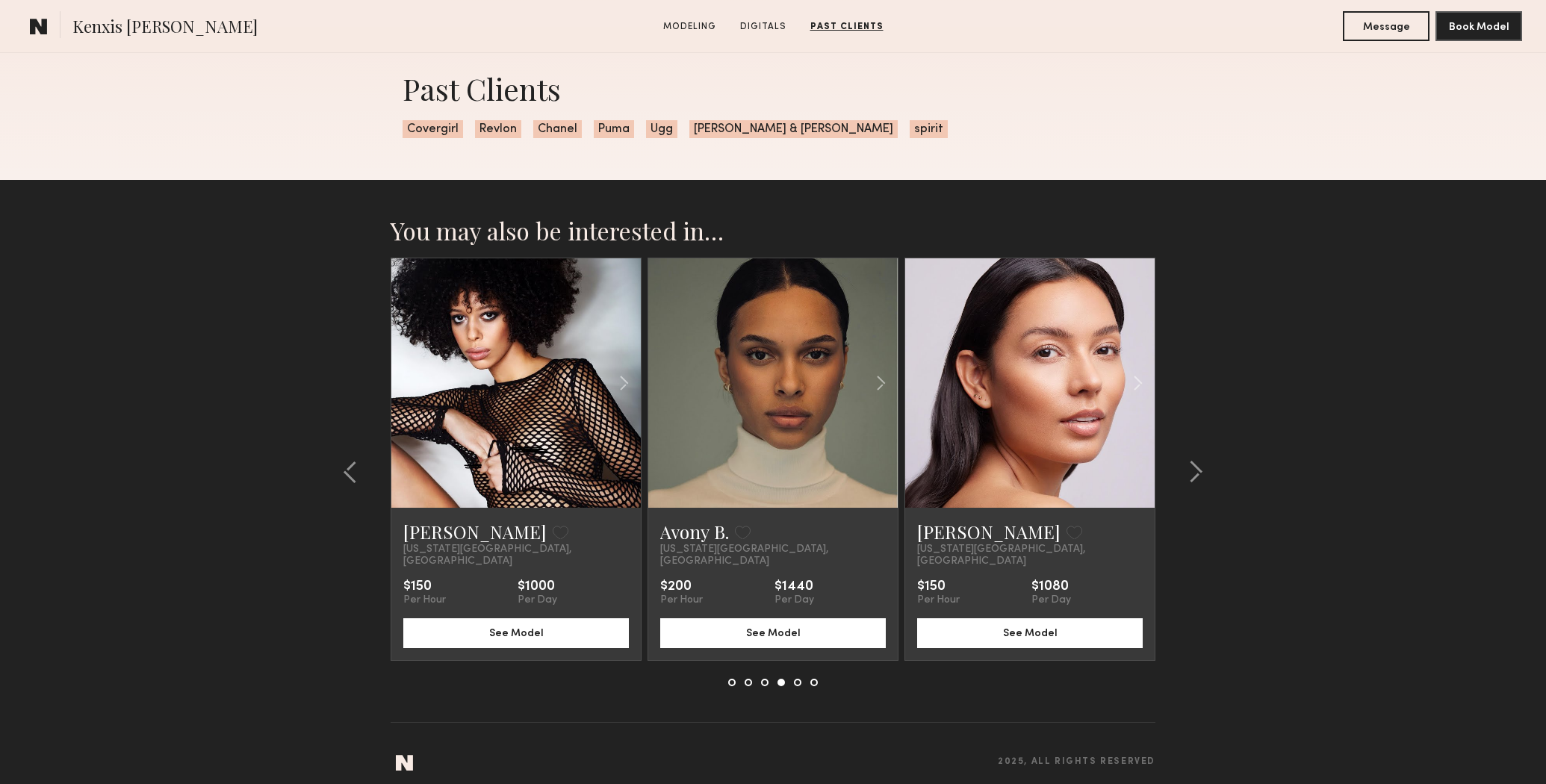
click at [736, 388] on link at bounding box center [773, 383] width 85 height 249
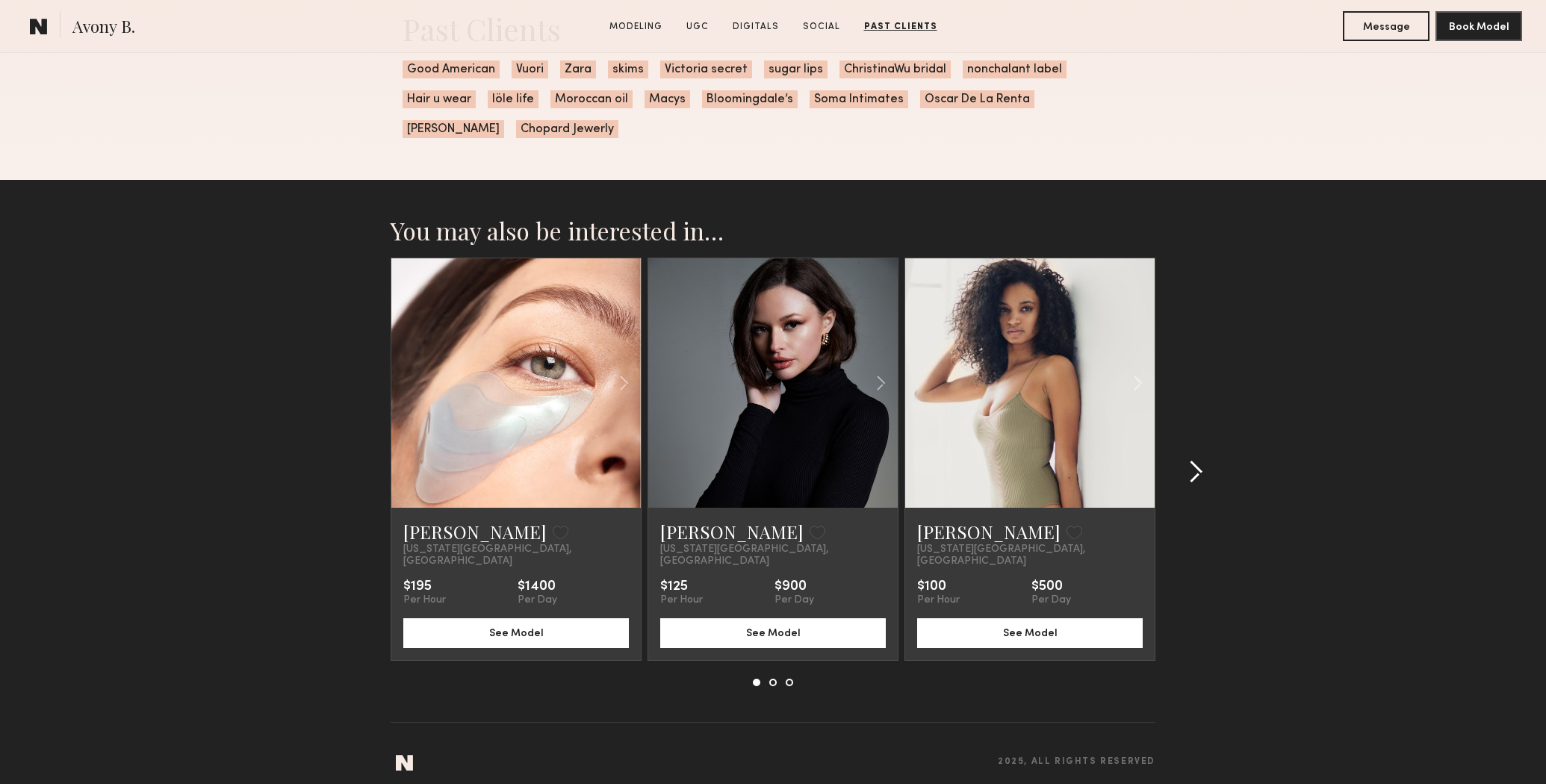
scroll to position [2735, 0]
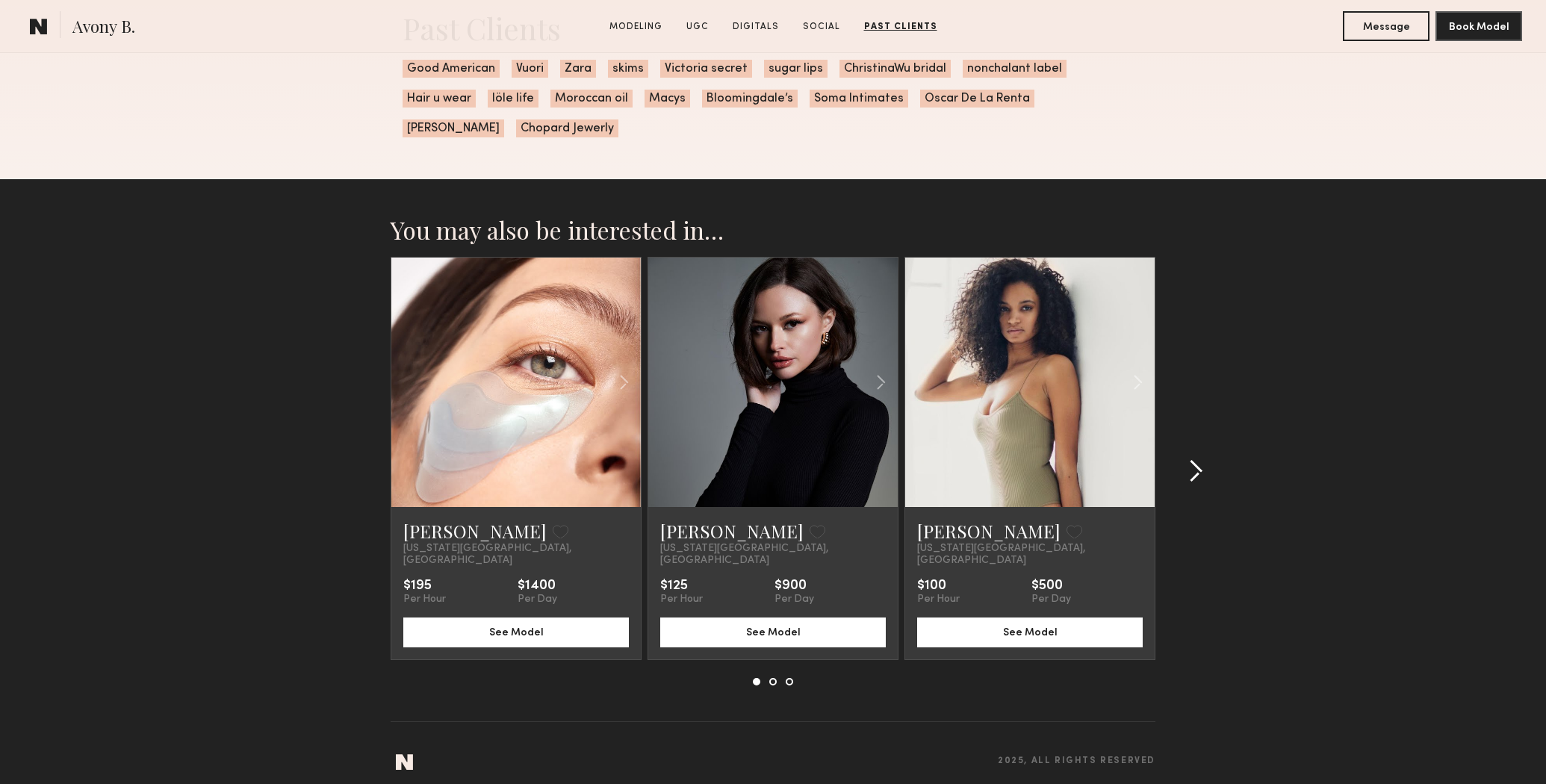
click at [1188, 466] on common-icon at bounding box center [1195, 471] width 15 height 24
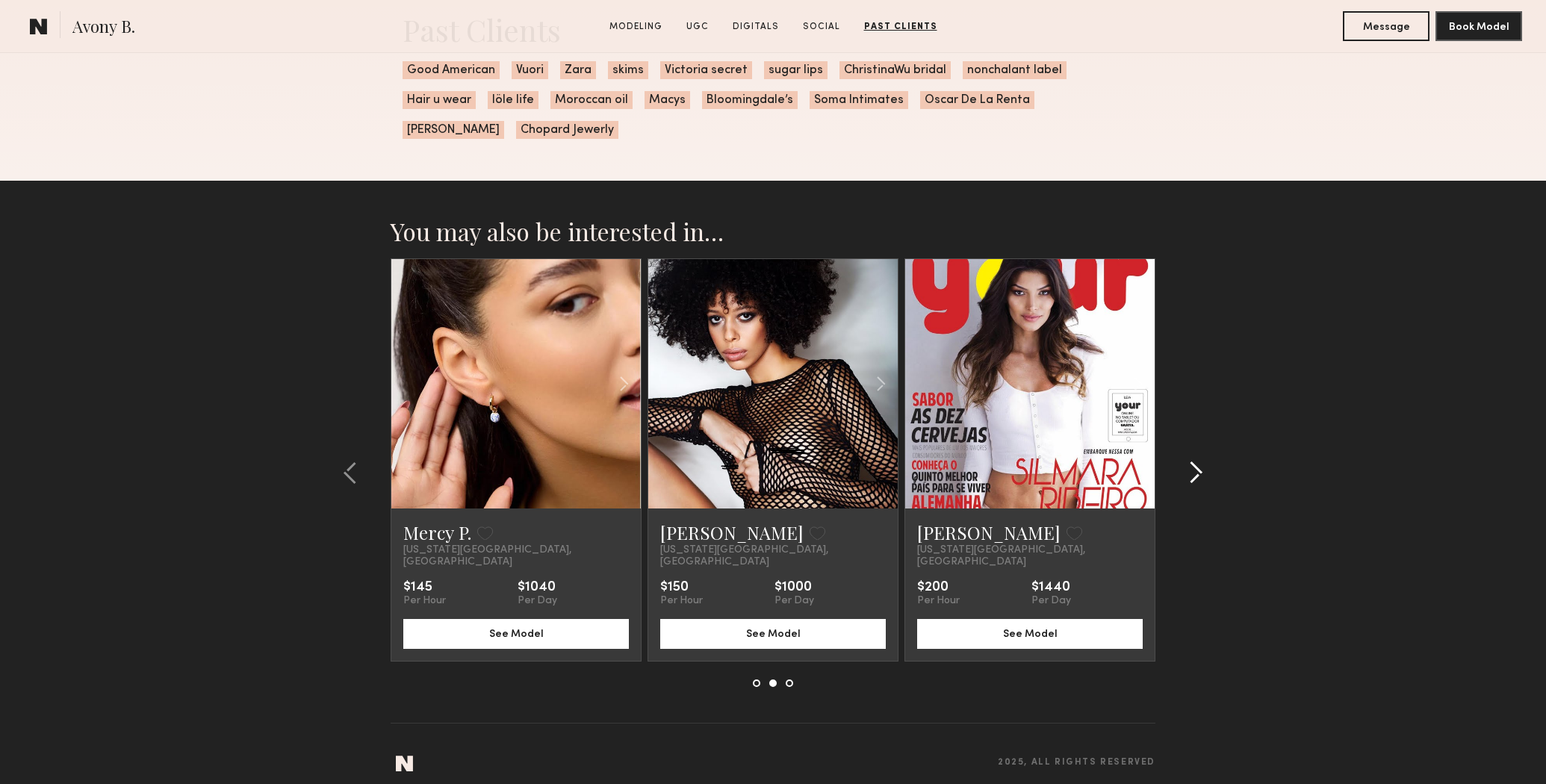
click at [1188, 466] on common-icon at bounding box center [1195, 472] width 15 height 24
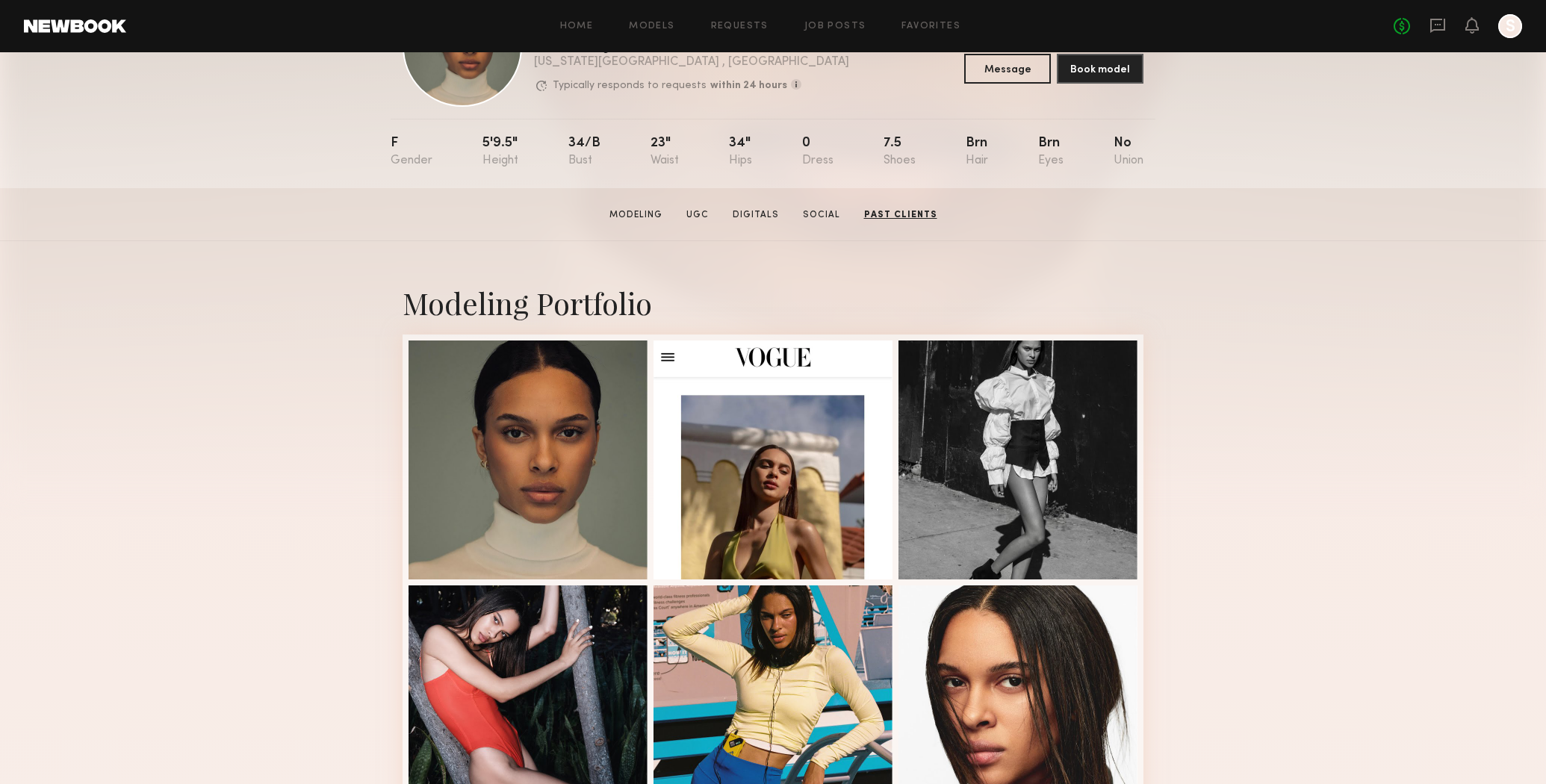
scroll to position [0, 0]
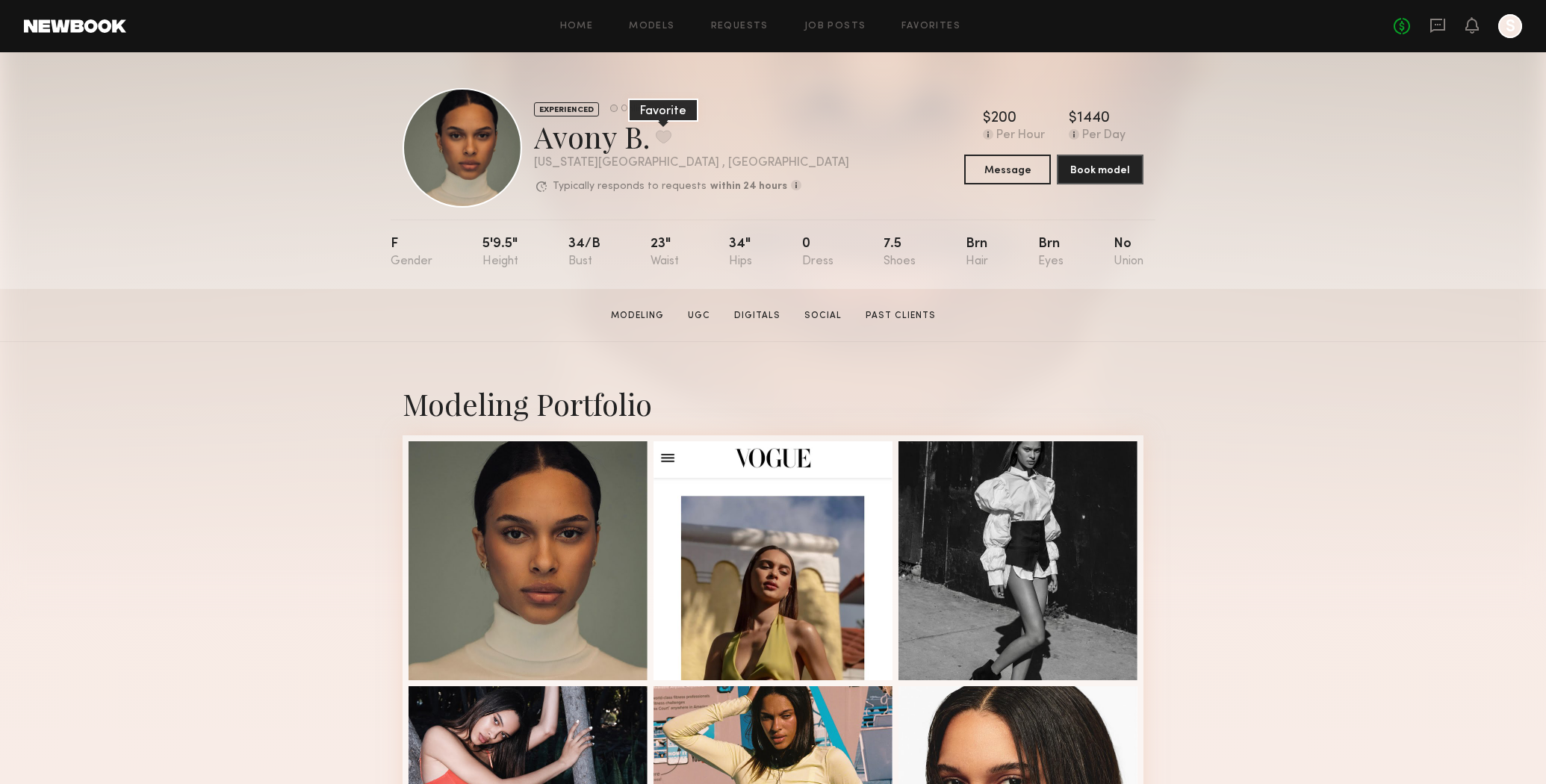
click at [671, 137] on button at bounding box center [663, 137] width 16 height 13
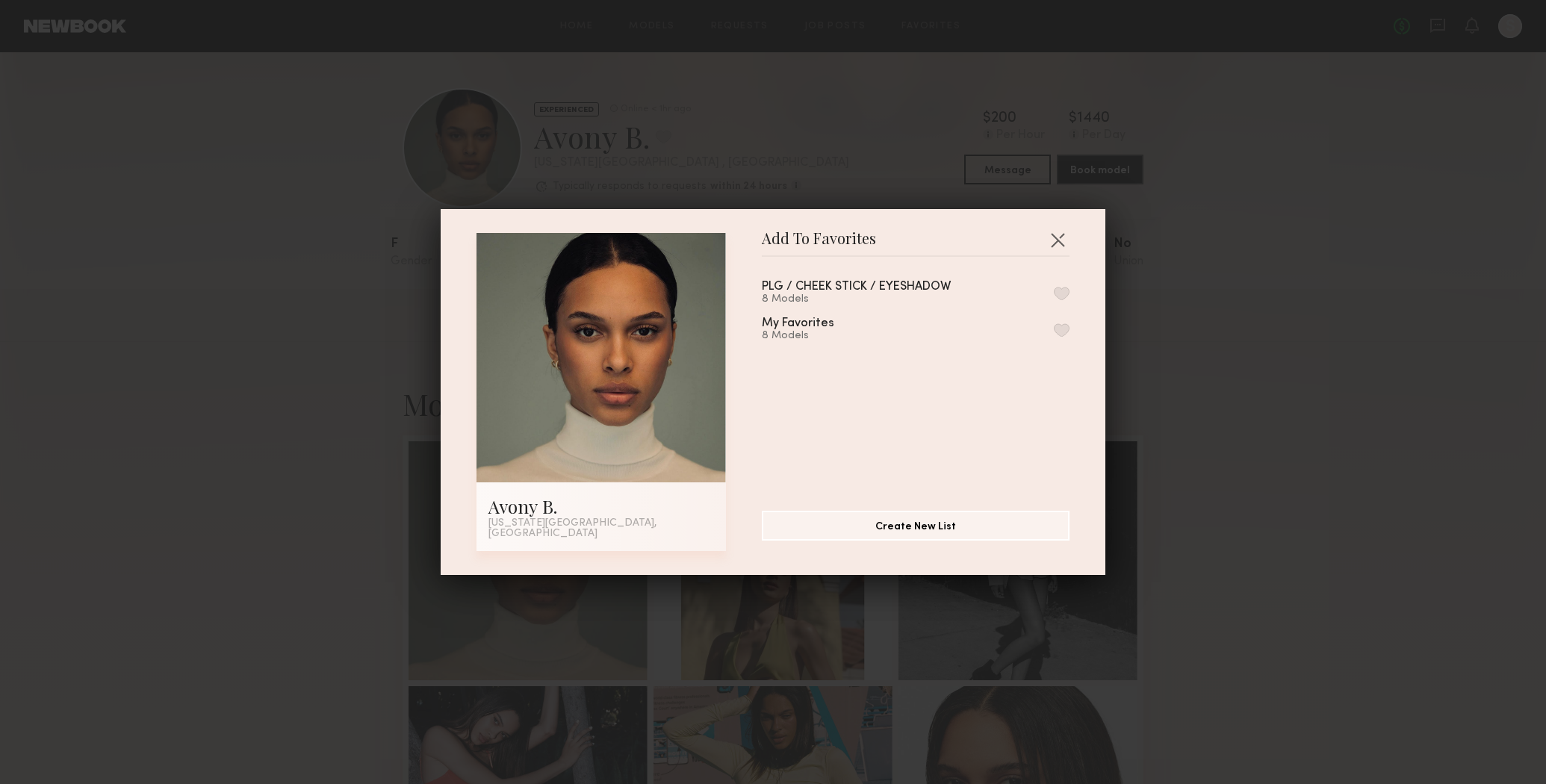
click at [854, 288] on div "PLG / CHEEK STICK / EYESHADOW" at bounding box center [857, 286] width 189 height 12
drag, startPoint x: 1070, startPoint y: 298, endPoint x: 1014, endPoint y: 354, distance: 79.2
click at [1070, 298] on div "PLG / CHEEK STICK / EYESHADOW 8 Models My Favorites 8 Models" at bounding box center [923, 378] width 323 height 218
drag, startPoint x: 1068, startPoint y: 307, endPoint x: 1057, endPoint y: 302, distance: 12.1
click at [1065, 305] on div "PLG / CHEEK STICK / EYESHADOW 8 Models" at bounding box center [916, 293] width 308 height 25
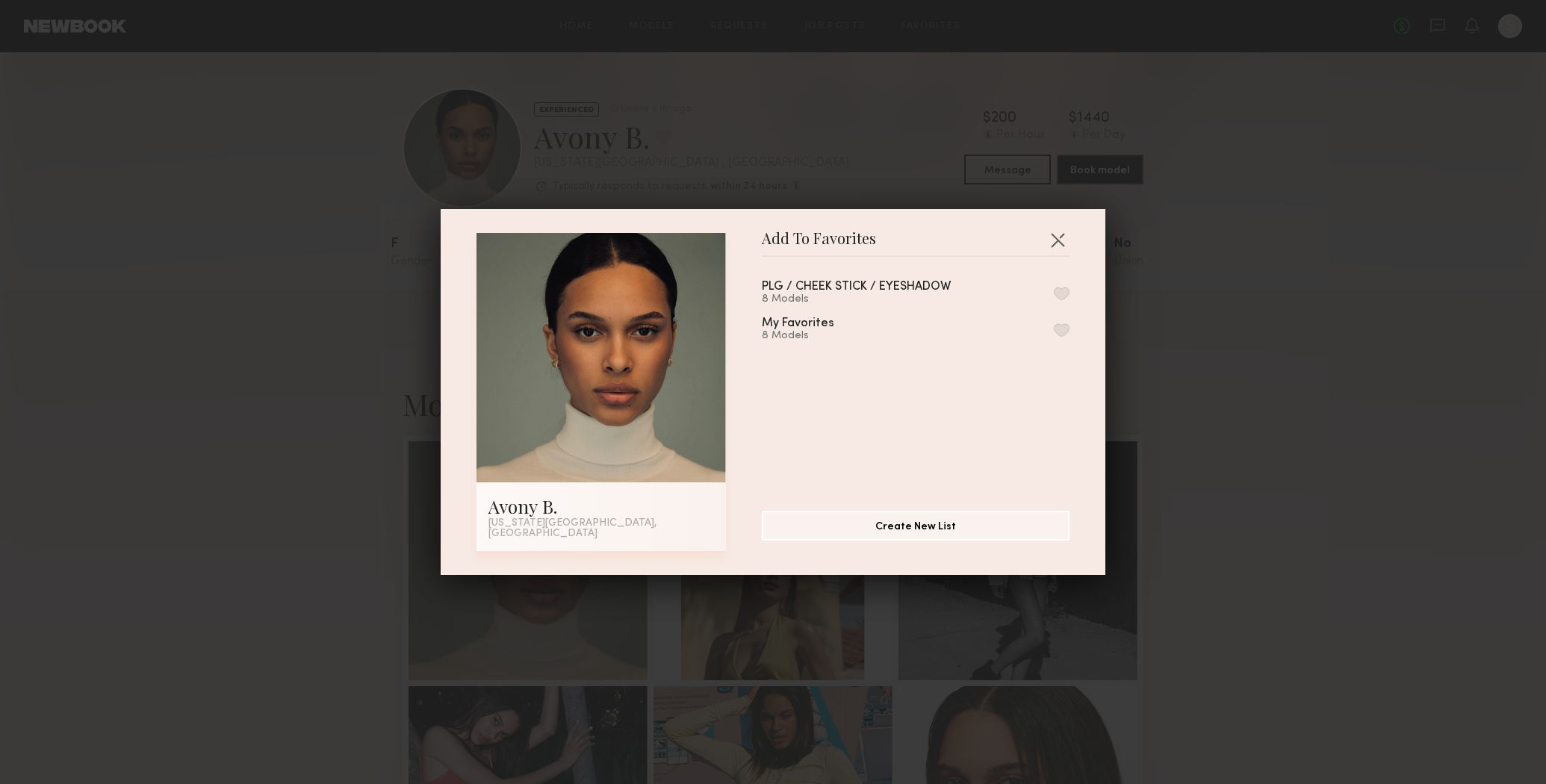
click at [1057, 300] on button "button" at bounding box center [1061, 294] width 16 height 13
click at [1386, 490] on div "Add To Favorites Avony B. New York City, NY Add To Favorites PLG / CHEEK STICK …" at bounding box center [773, 392] width 1546 height 784
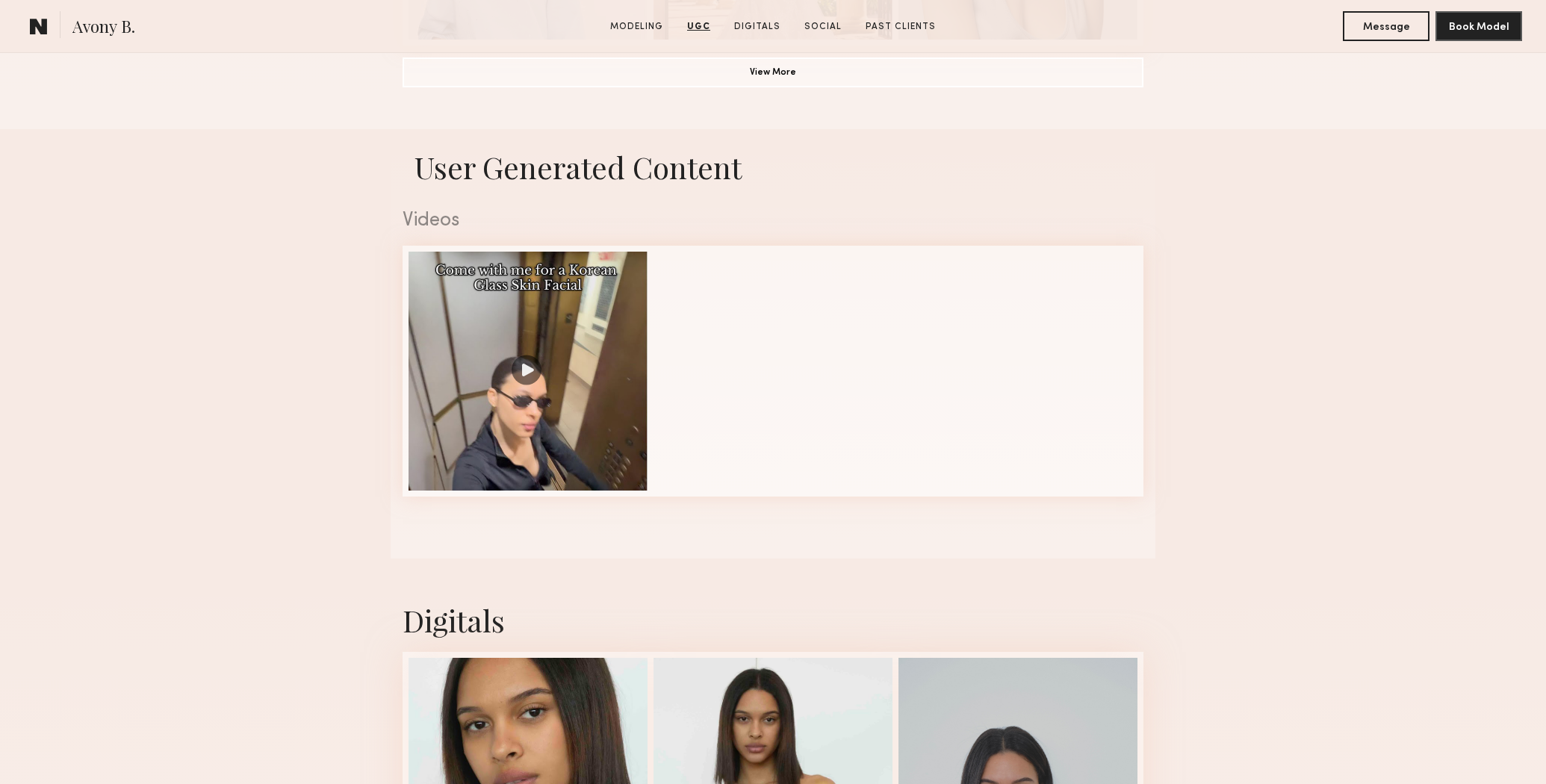
scroll to position [1639, 0]
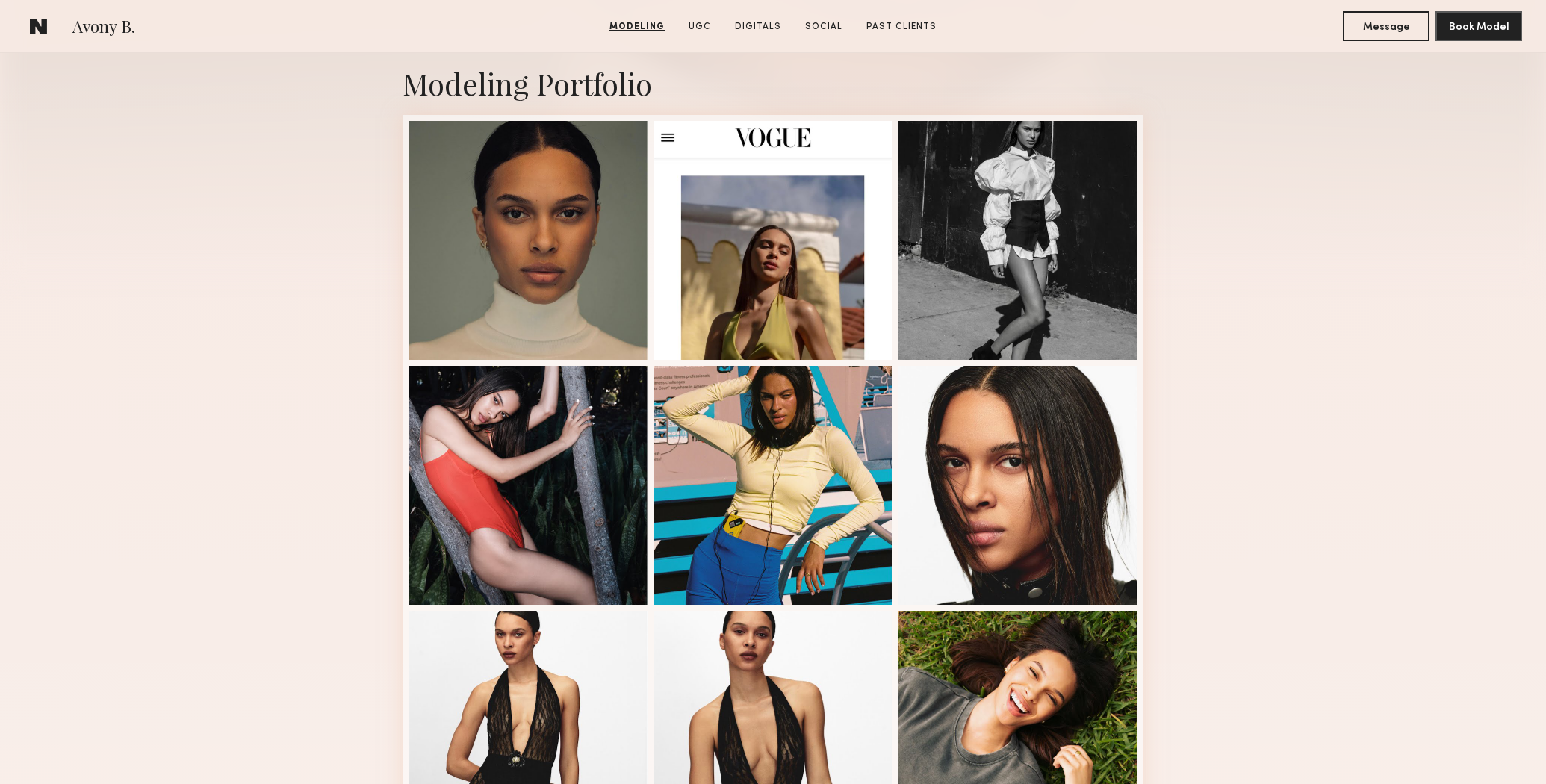
scroll to position [319, 0]
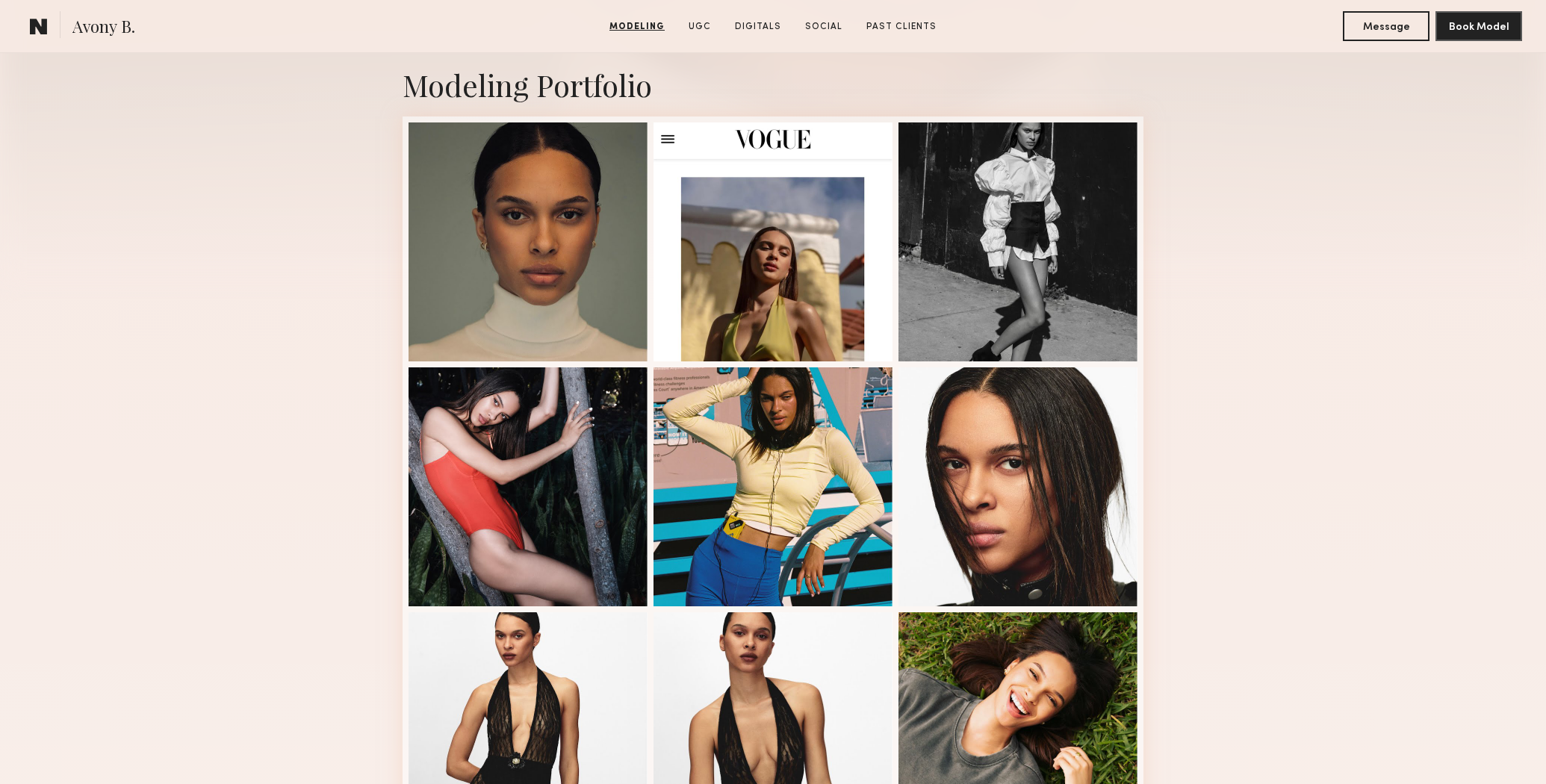
click at [103, 25] on span "Avony B." at bounding box center [104, 28] width 63 height 26
click at [40, 25] on common-icon at bounding box center [39, 26] width 18 height 20
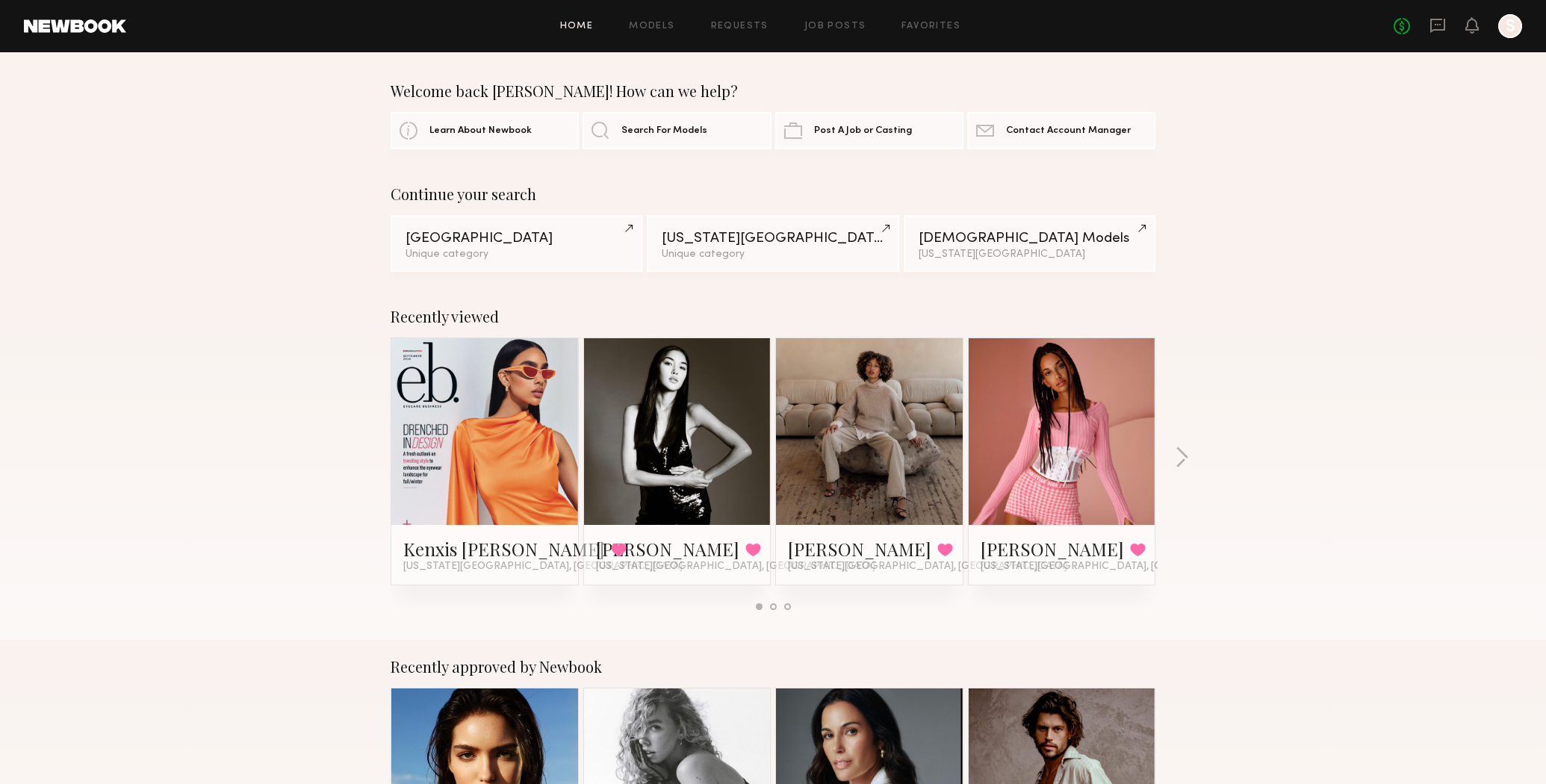
scroll to position [1, 0]
click at [734, 440] on div at bounding box center [677, 430] width 187 height 187
click at [711, 411] on link at bounding box center [677, 430] width 91 height 187
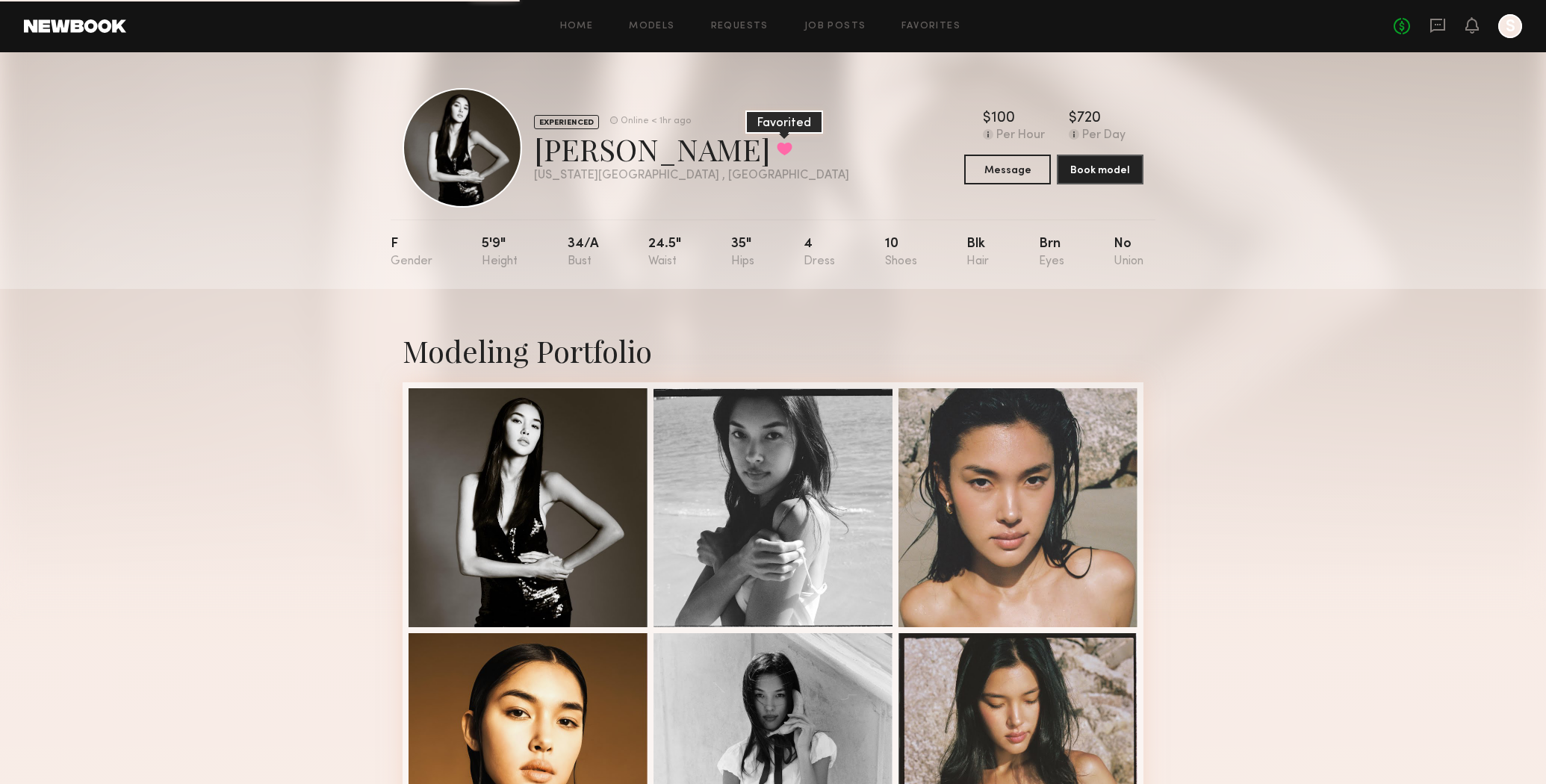
click at [777, 142] on button at bounding box center [784, 148] width 16 height 13
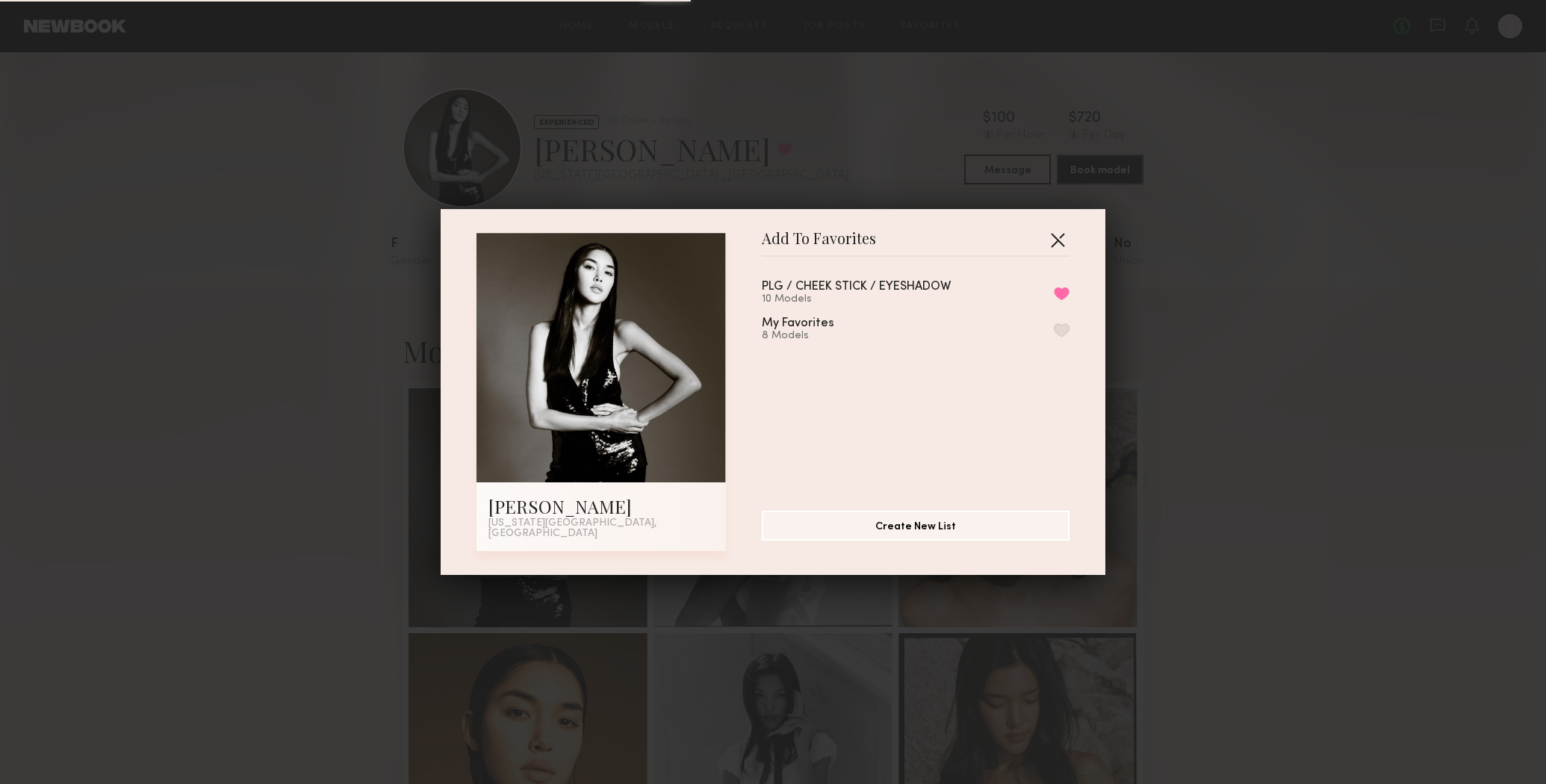
click at [1057, 242] on button "button" at bounding box center [1057, 239] width 24 height 24
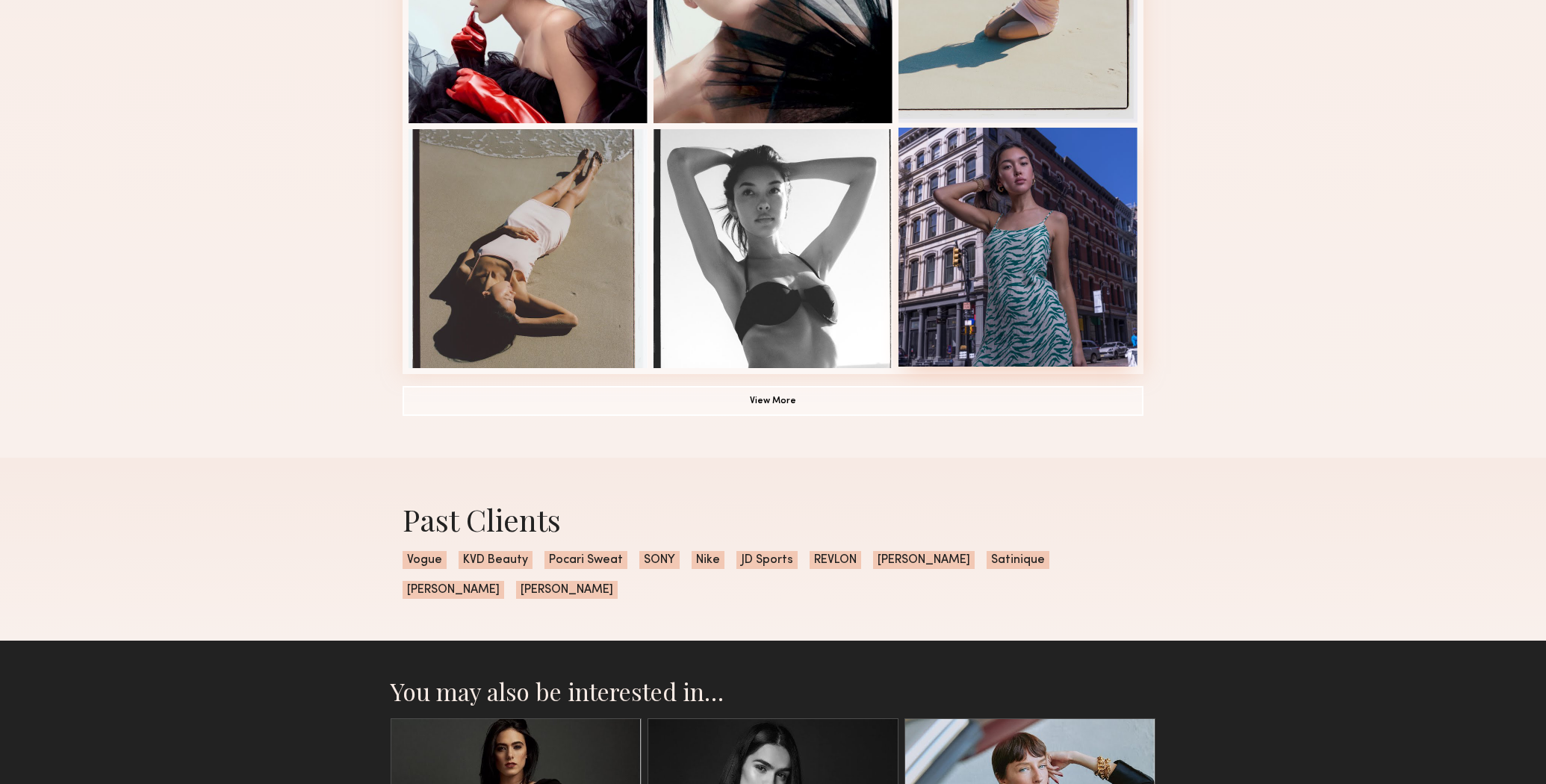
scroll to position [1001, 0]
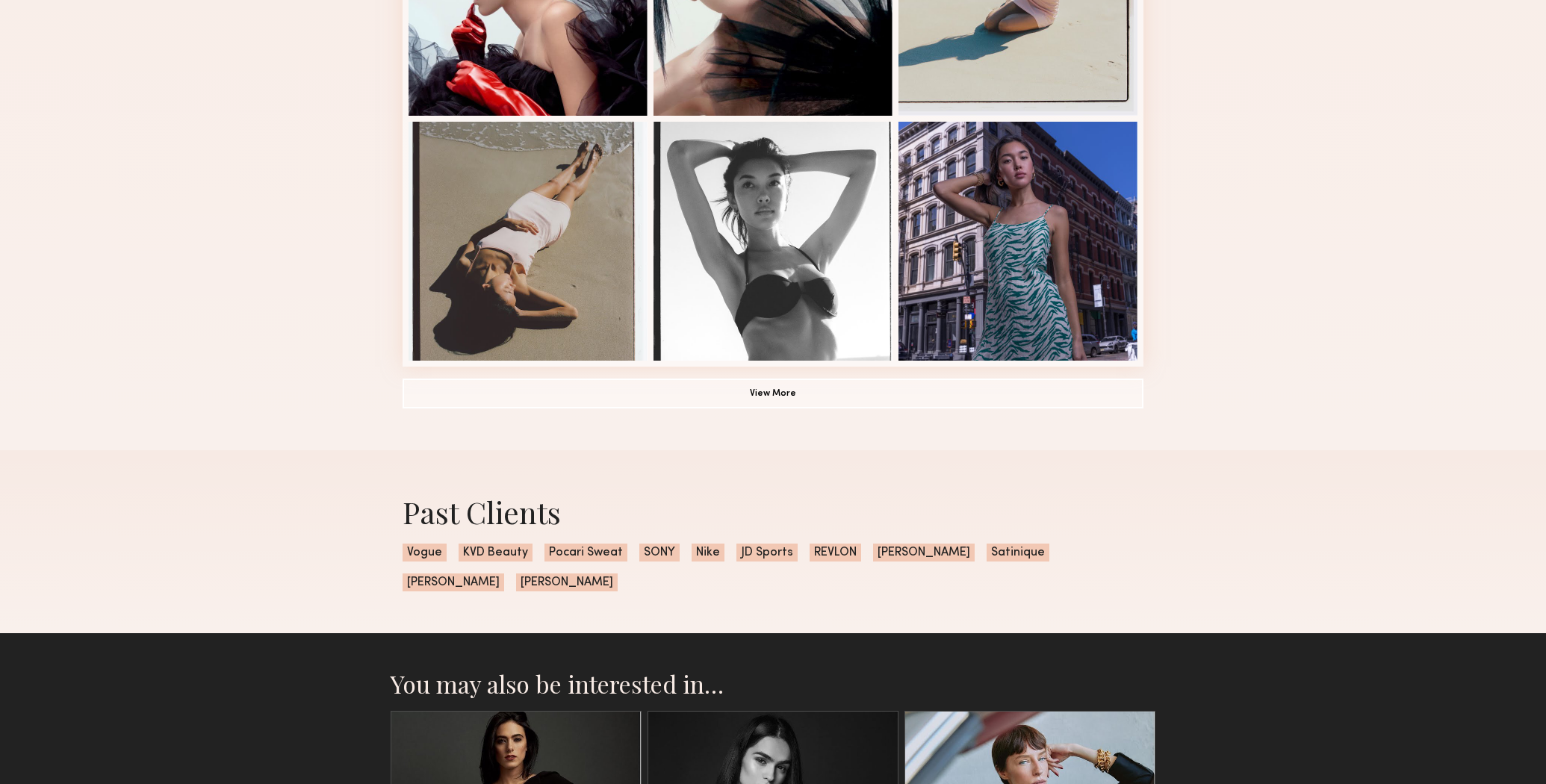
click at [760, 403] on button "View More" at bounding box center [773, 392] width 741 height 30
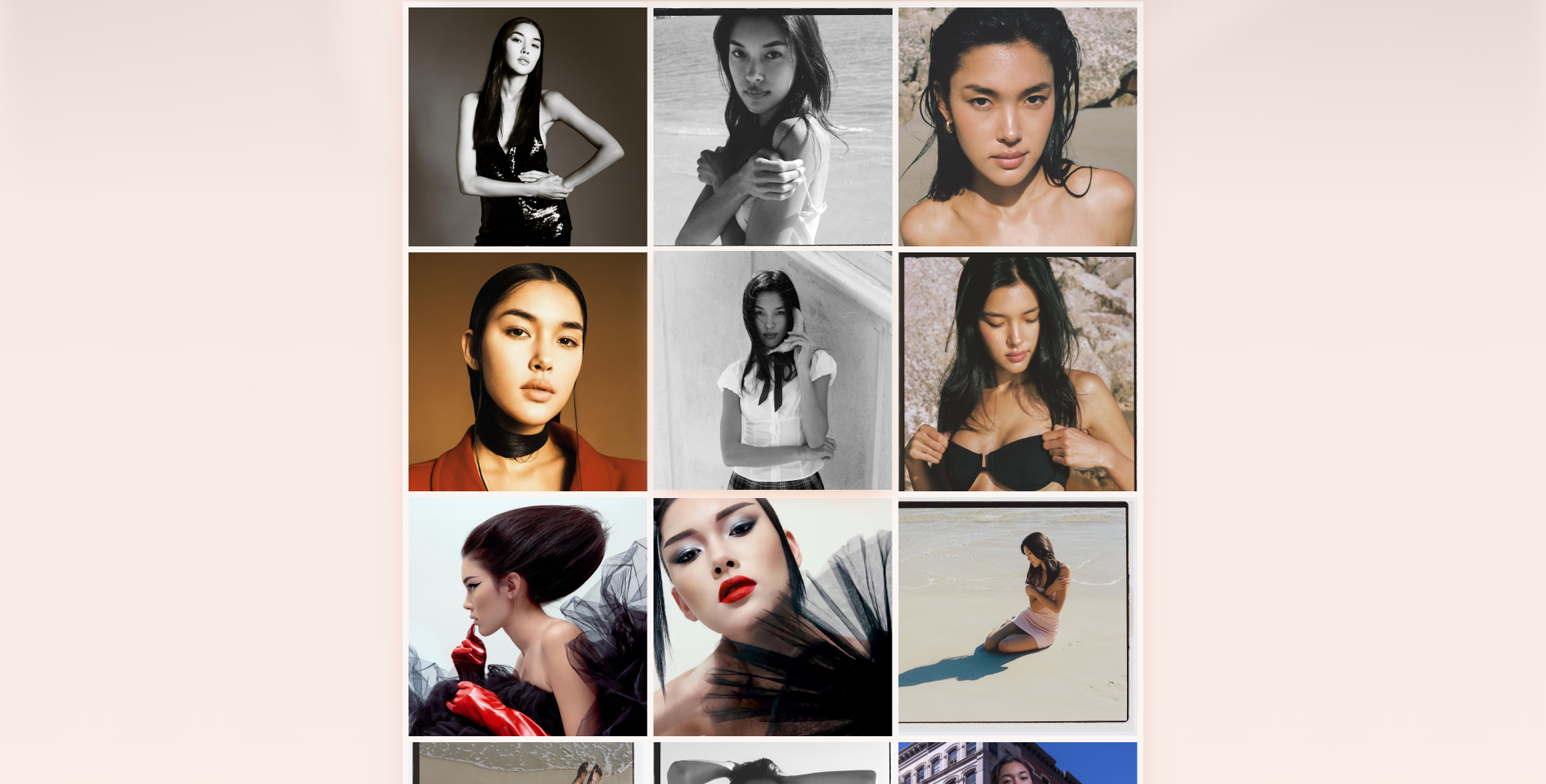
scroll to position [0, 0]
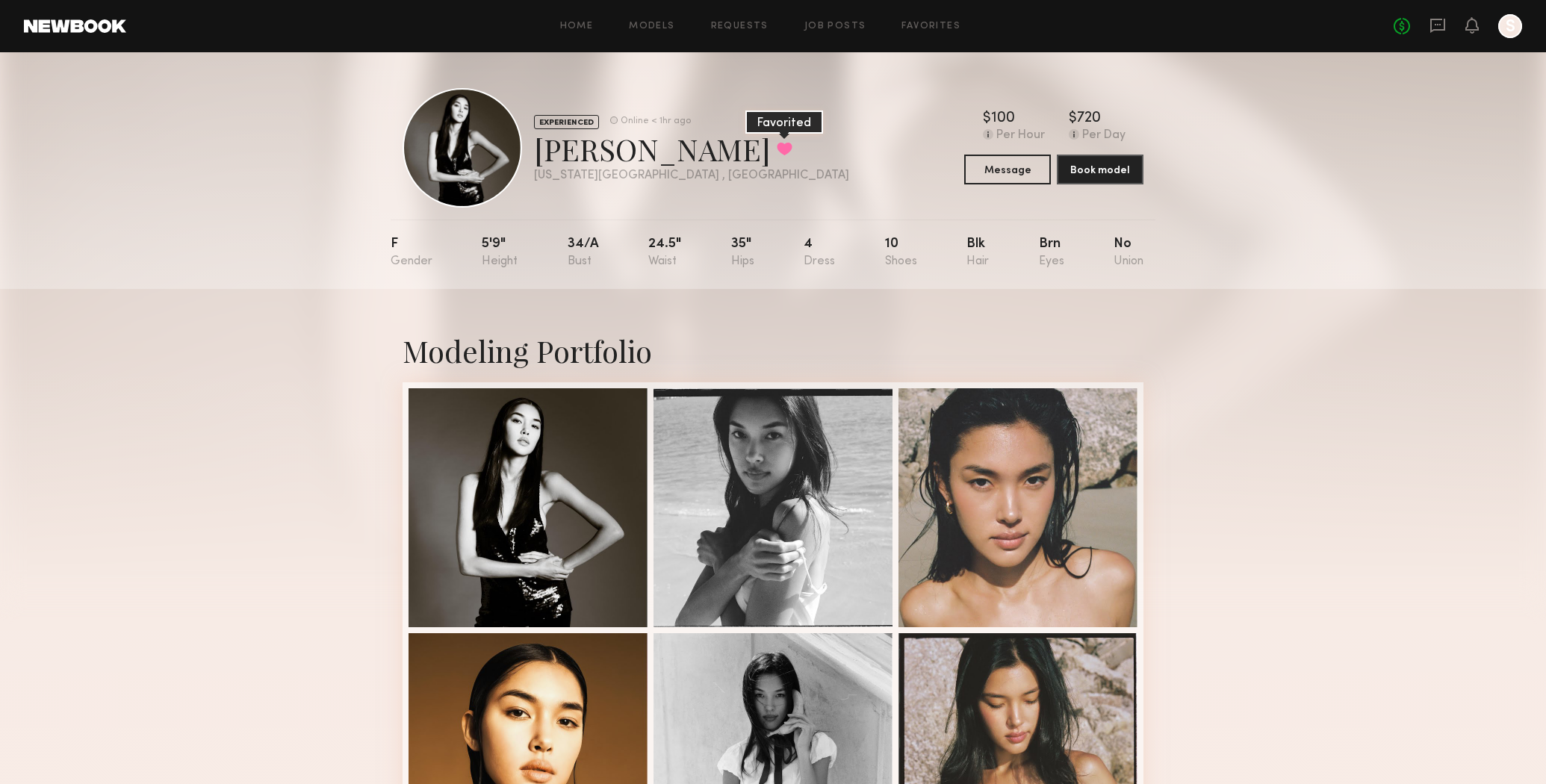
click at [777, 155] on button at bounding box center [784, 148] width 16 height 13
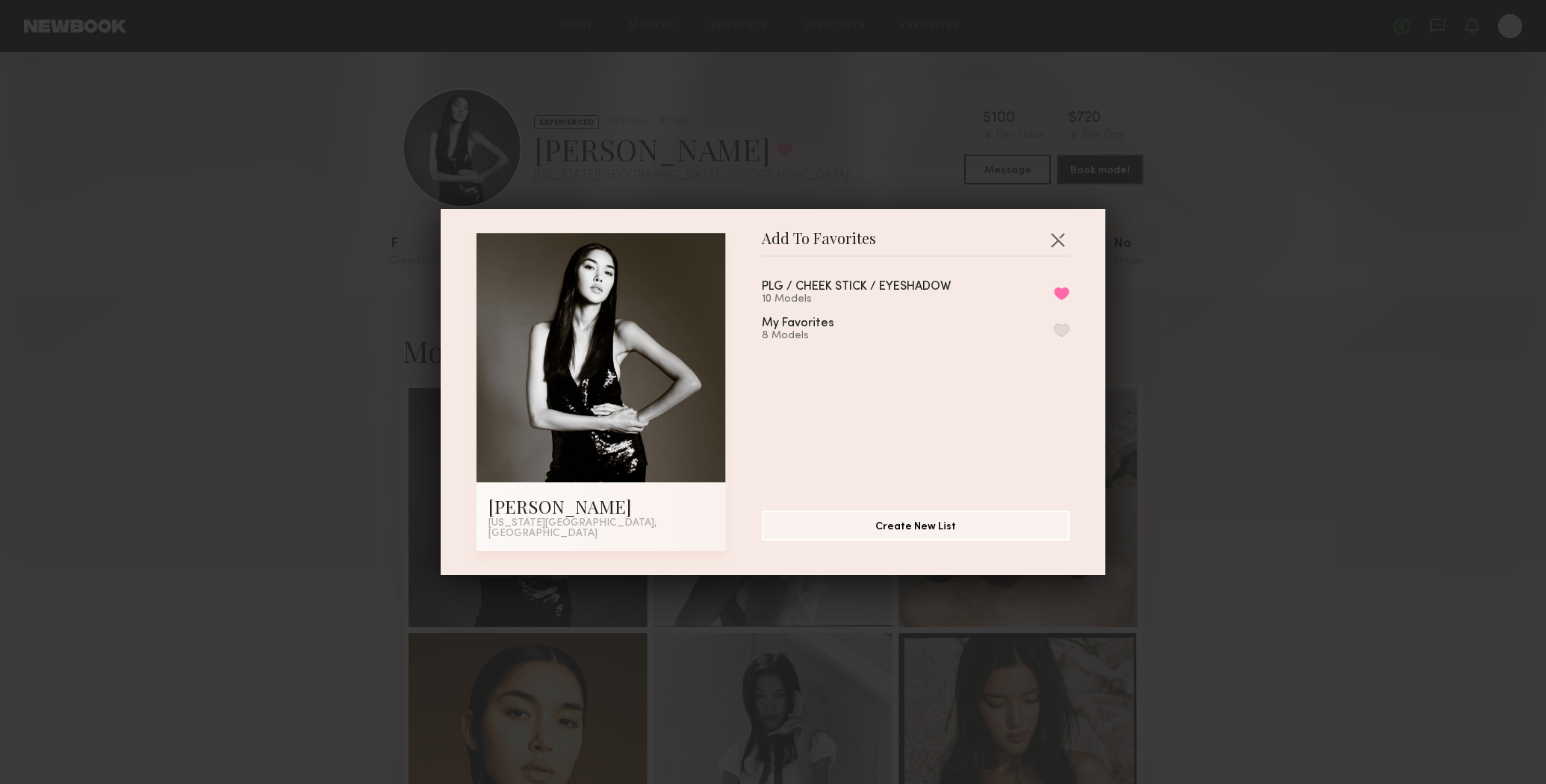
click at [809, 293] on div "PLG / CHEEK STICK / EYESHADOW" at bounding box center [857, 286] width 189 height 12
drag, startPoint x: 1061, startPoint y: 239, endPoint x: 1026, endPoint y: 181, distance: 67.7
click at [1061, 239] on button "button" at bounding box center [1057, 239] width 24 height 24
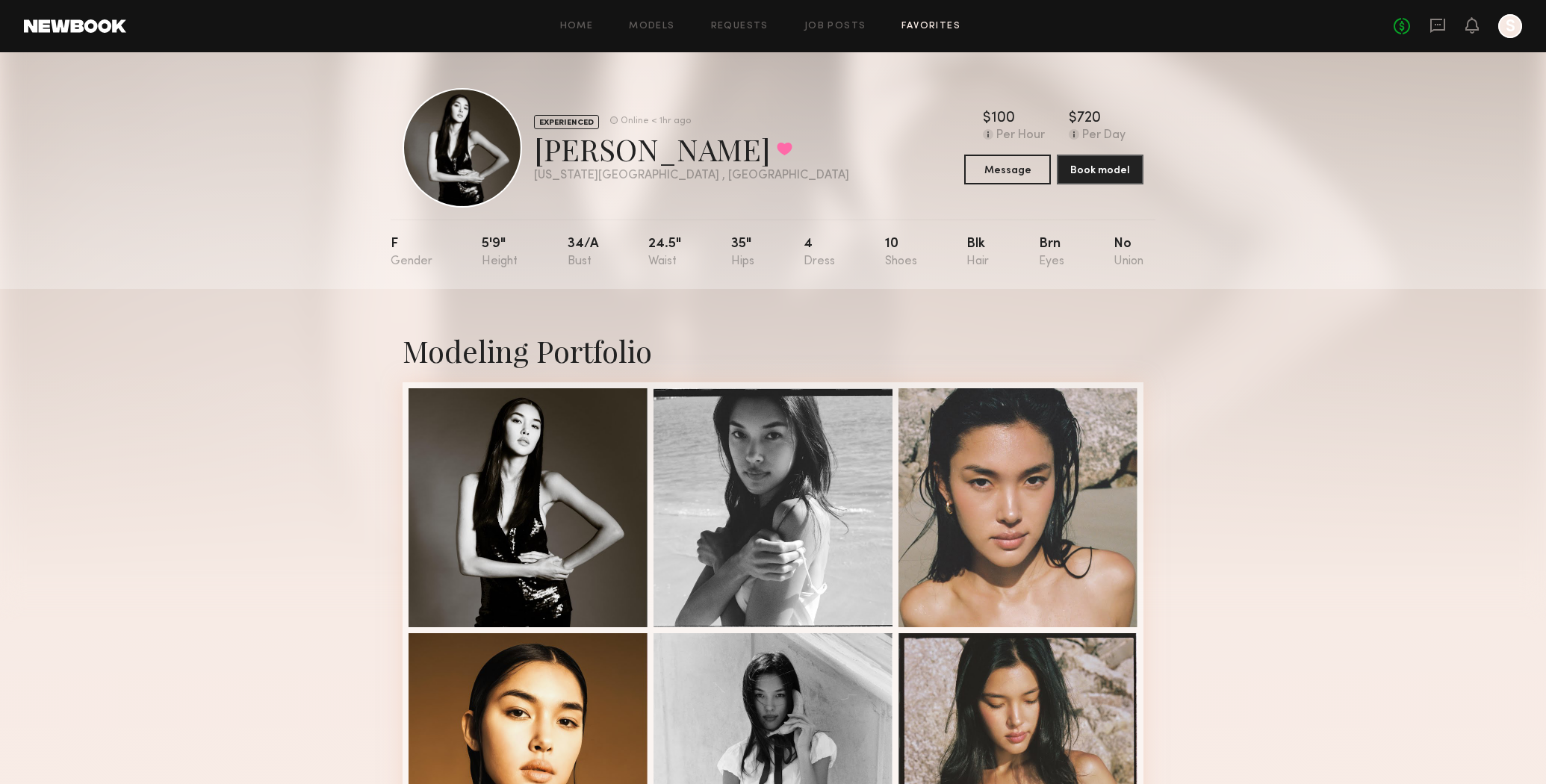
click at [920, 21] on link "Favorites" at bounding box center [931, 26] width 59 height 10
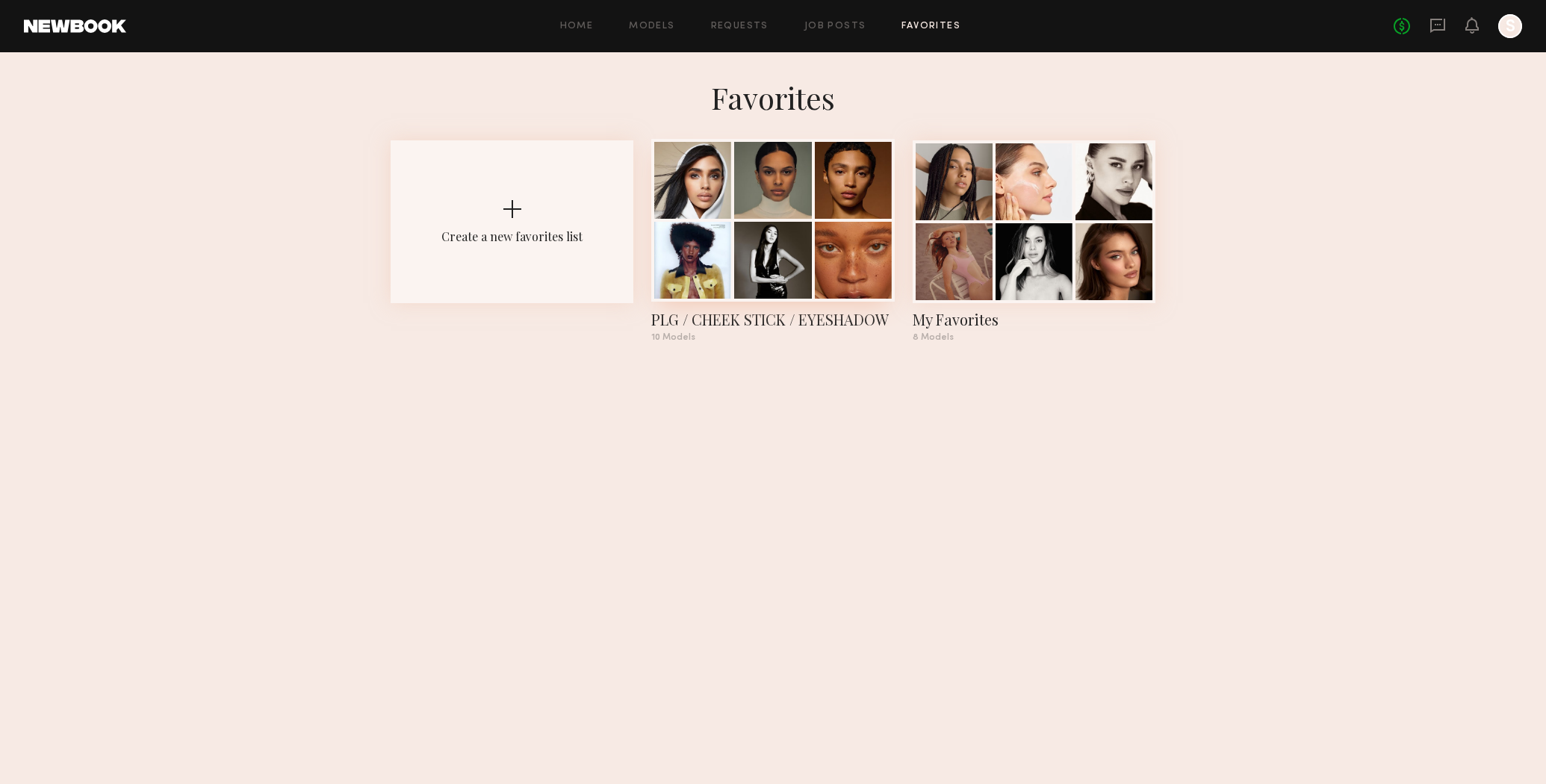
click at [689, 322] on div "PLG / CHEEK STICK / EYESHADOW" at bounding box center [773, 319] width 243 height 21
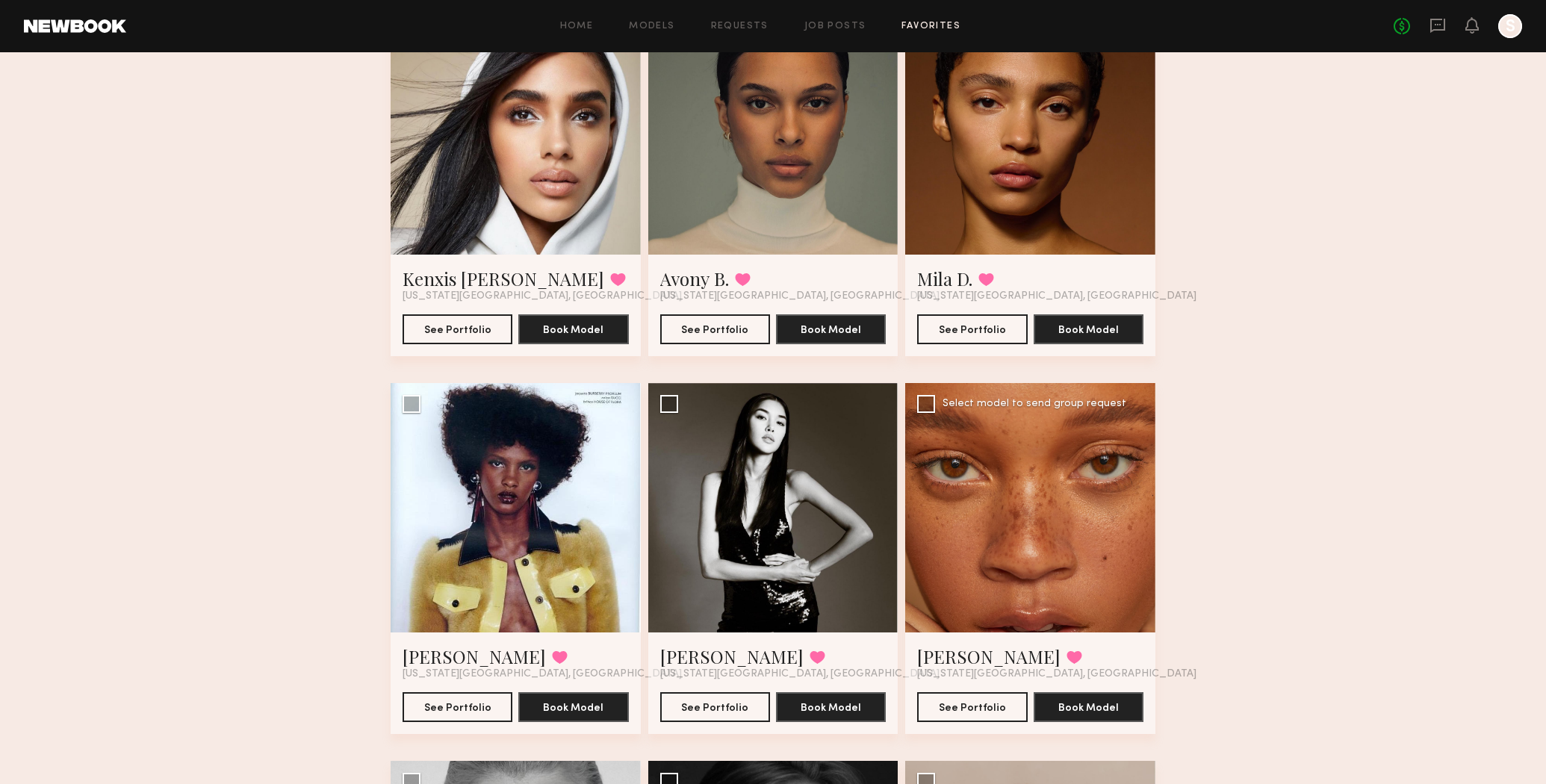
click at [995, 522] on div at bounding box center [1030, 508] width 250 height 250
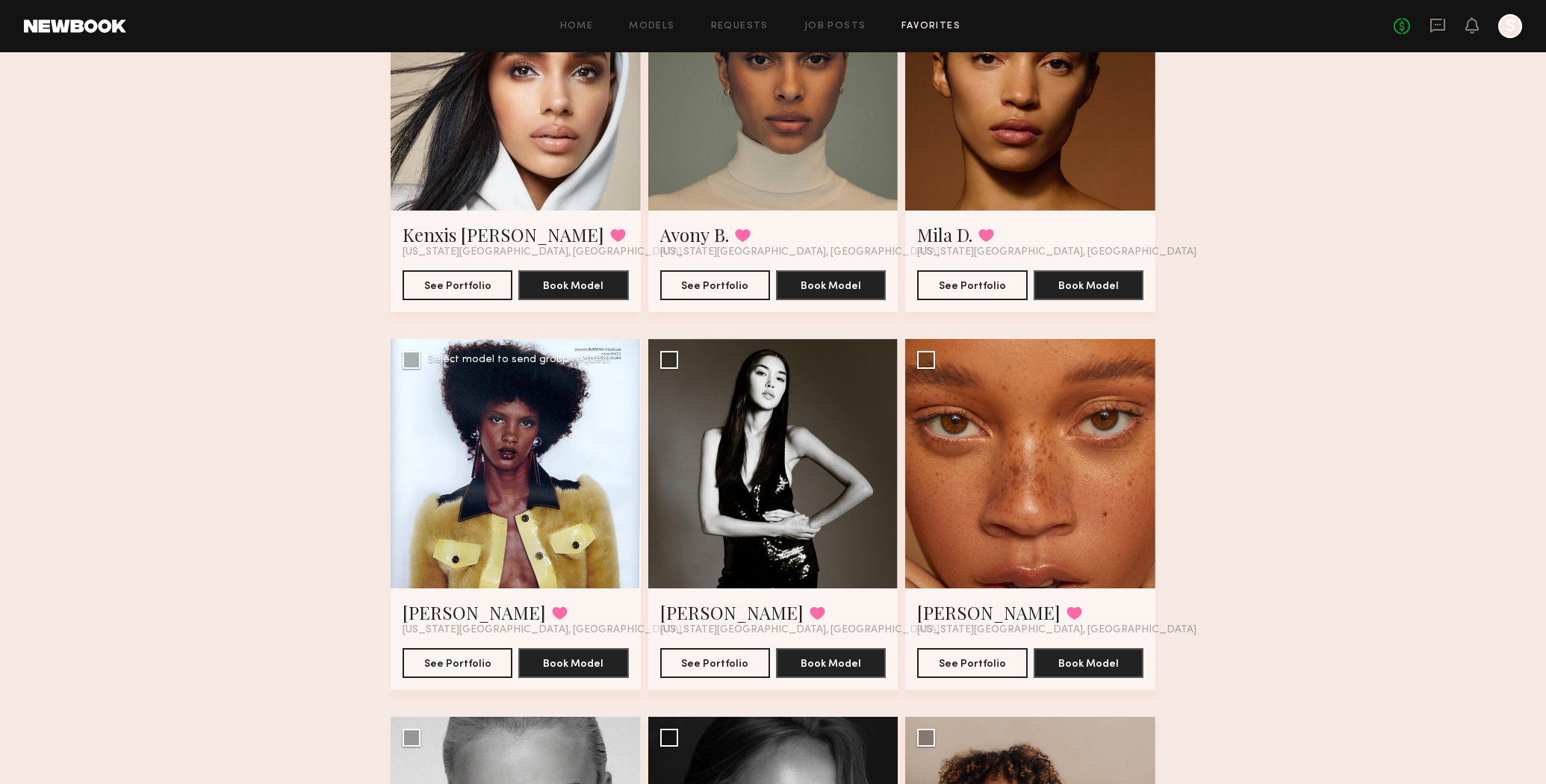
click at [587, 513] on div at bounding box center [516, 464] width 250 height 250
click at [420, 620] on link "thaina O." at bounding box center [474, 613] width 143 height 24
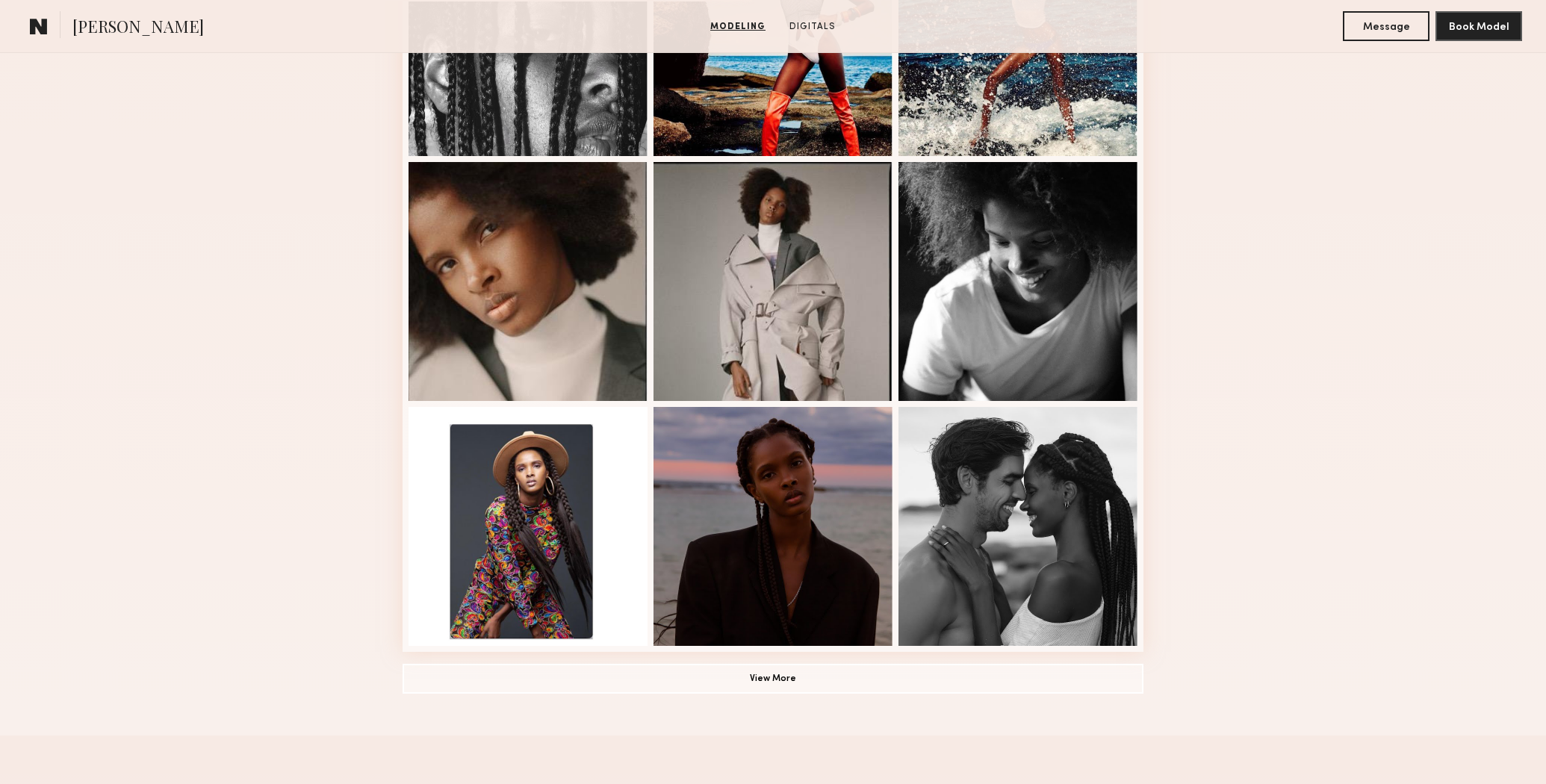
scroll to position [772, 0]
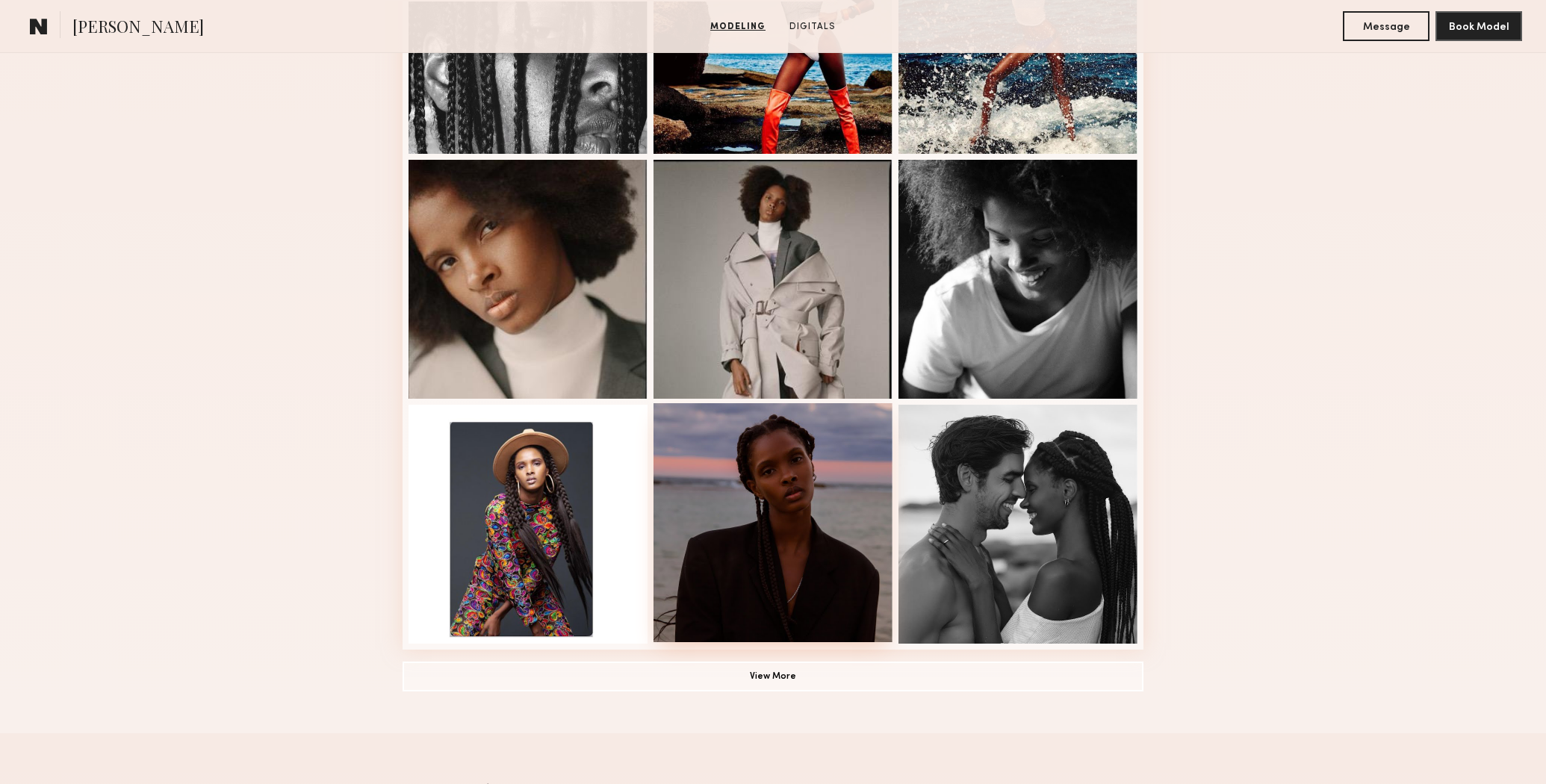
click at [770, 507] on div at bounding box center [773, 522] width 239 height 239
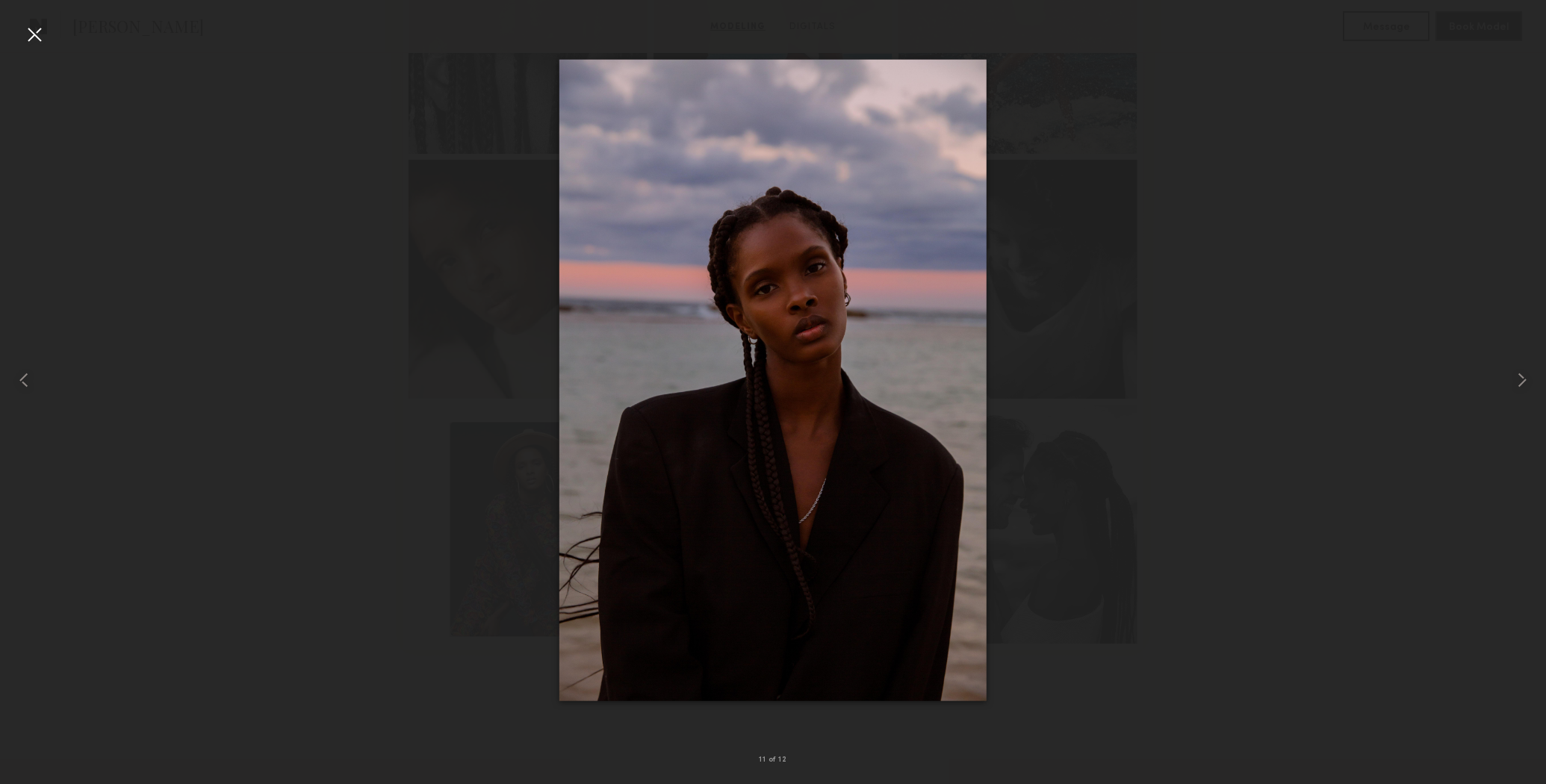
click at [1446, 473] on div at bounding box center [773, 380] width 1546 height 712
click at [1421, 612] on div at bounding box center [773, 380] width 1546 height 712
drag, startPoint x: 34, startPoint y: 35, endPoint x: 85, endPoint y: 73, distance: 63.6
click at [34, 35] on div at bounding box center [34, 34] width 24 height 24
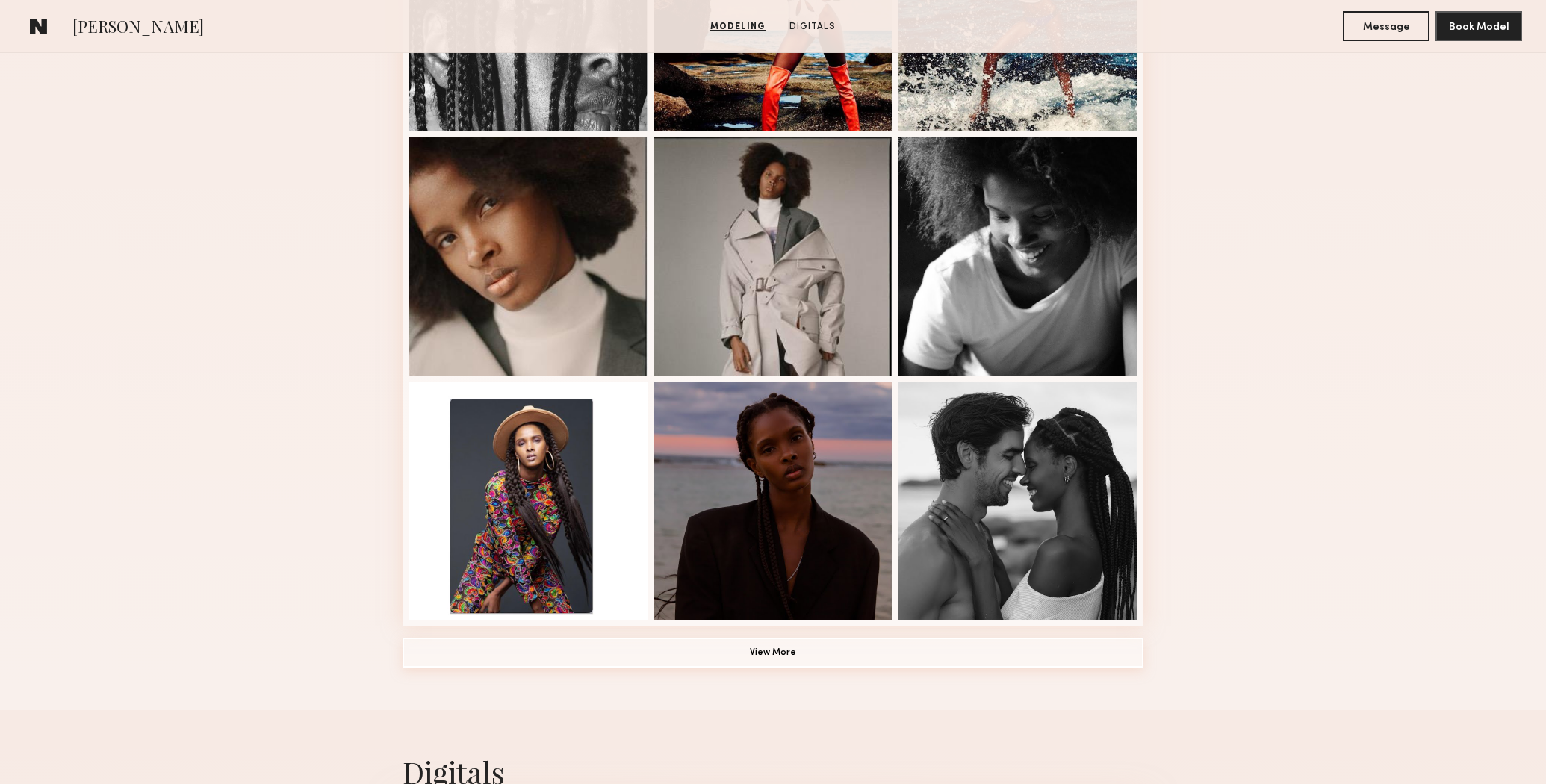
click at [765, 650] on button "View More" at bounding box center [773, 652] width 741 height 30
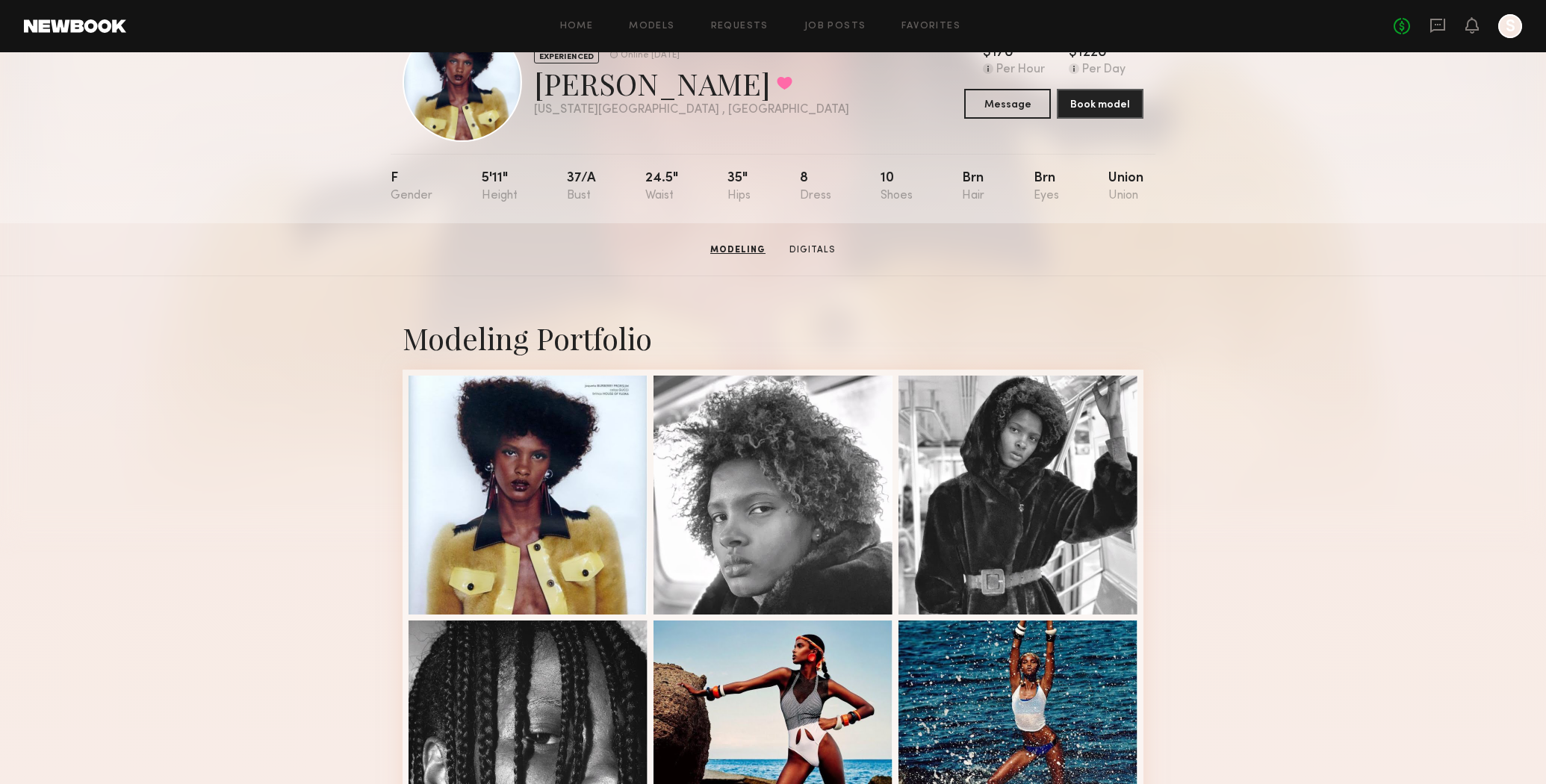
scroll to position [0, 0]
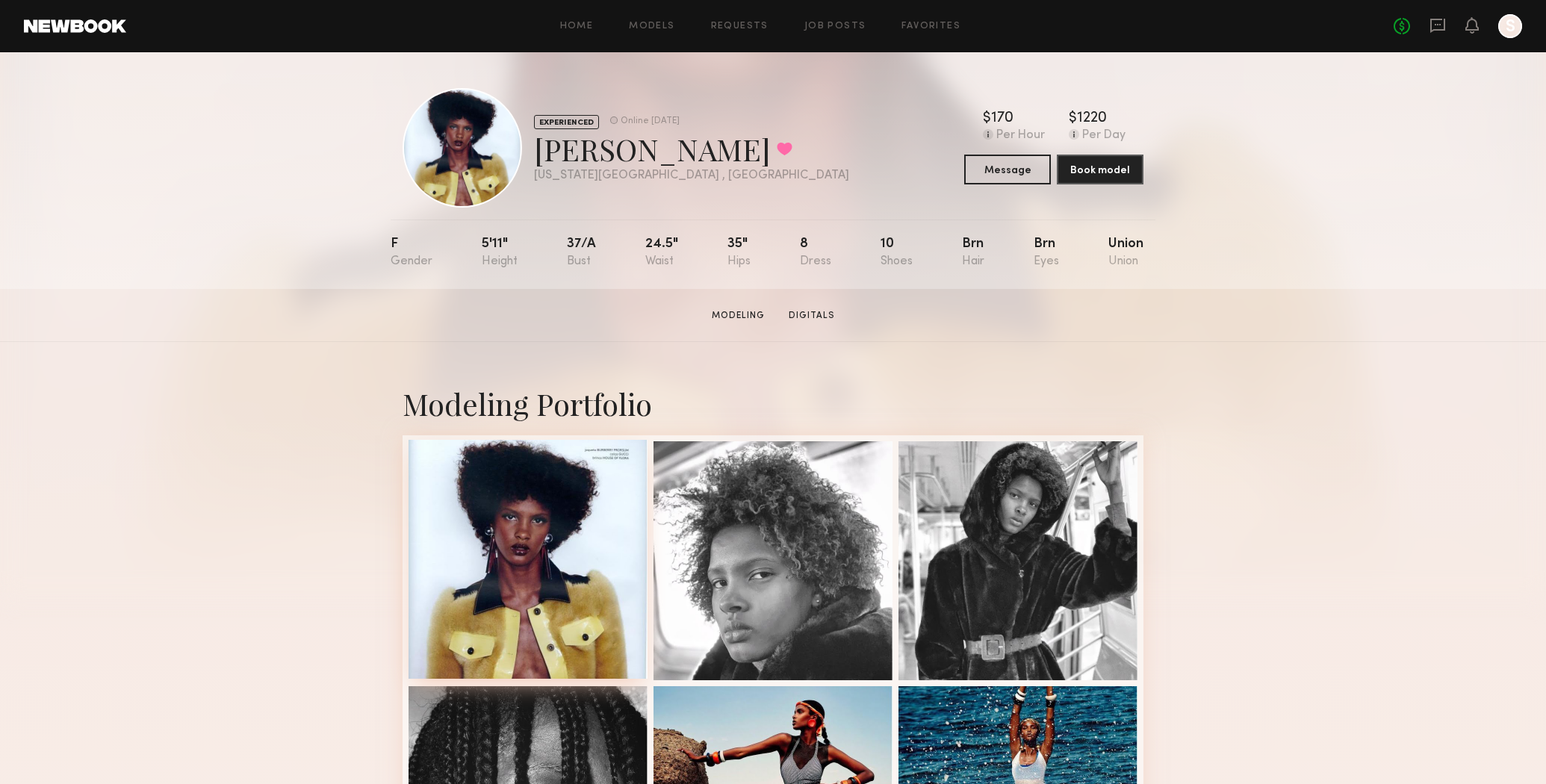
click at [536, 528] on div at bounding box center [528, 559] width 239 height 239
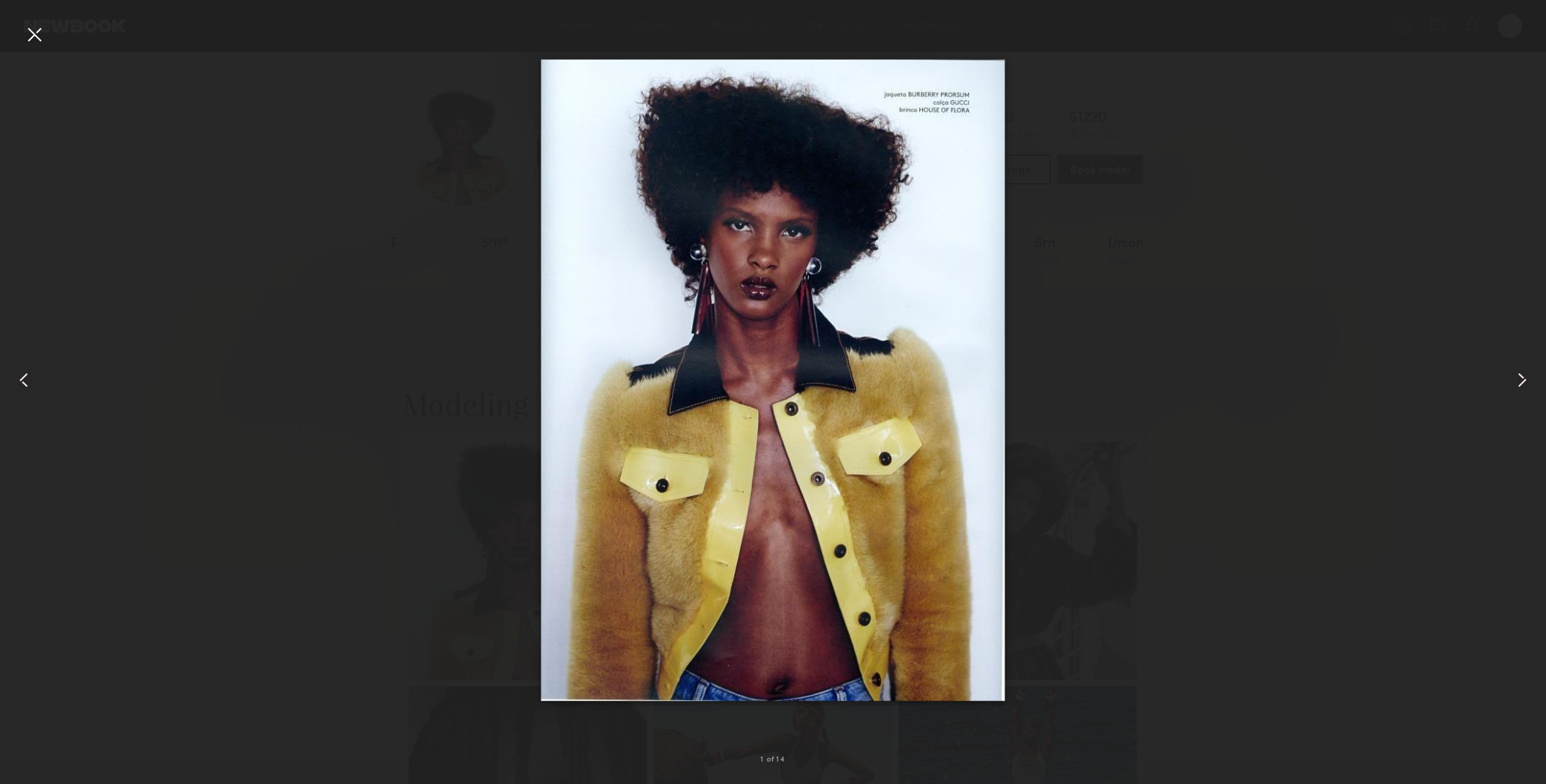
click at [1219, 382] on div at bounding box center [773, 380] width 1546 height 712
click at [28, 38] on div at bounding box center [34, 34] width 24 height 24
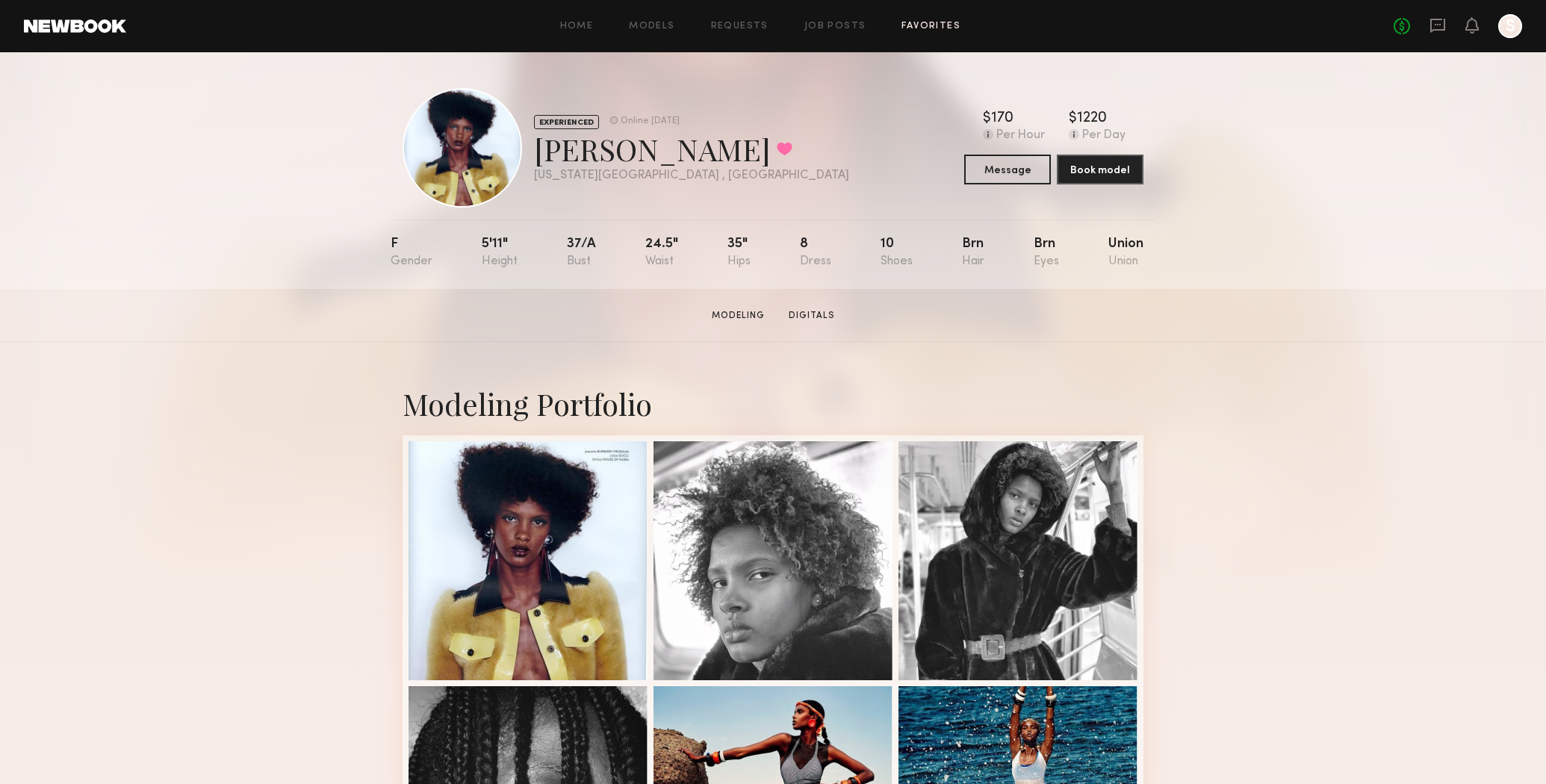
click at [930, 26] on link "Favorites" at bounding box center [931, 26] width 59 height 10
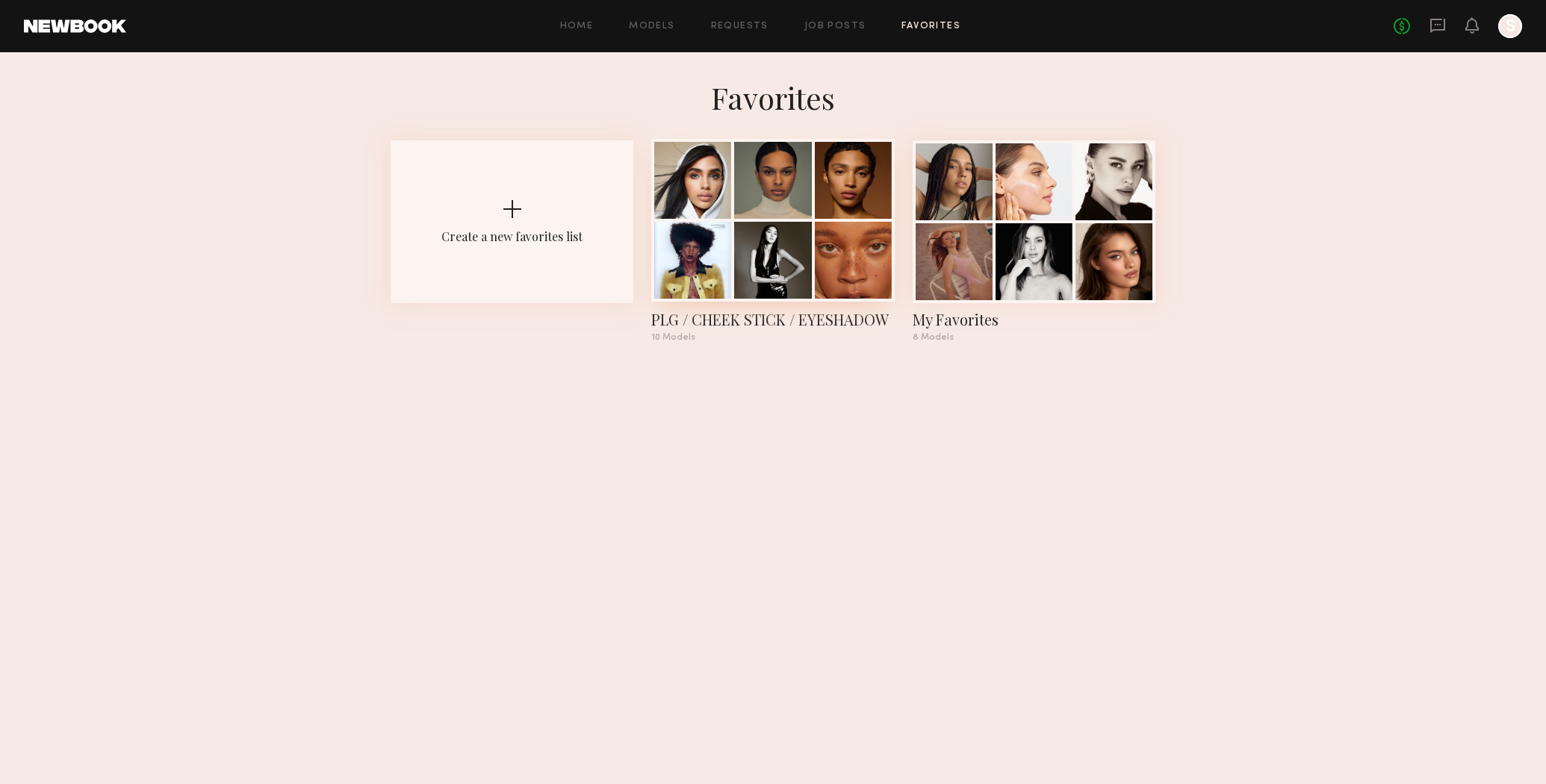
click at [701, 327] on div "PLG / CHEEK STICK / EYESHADOW" at bounding box center [773, 319] width 243 height 21
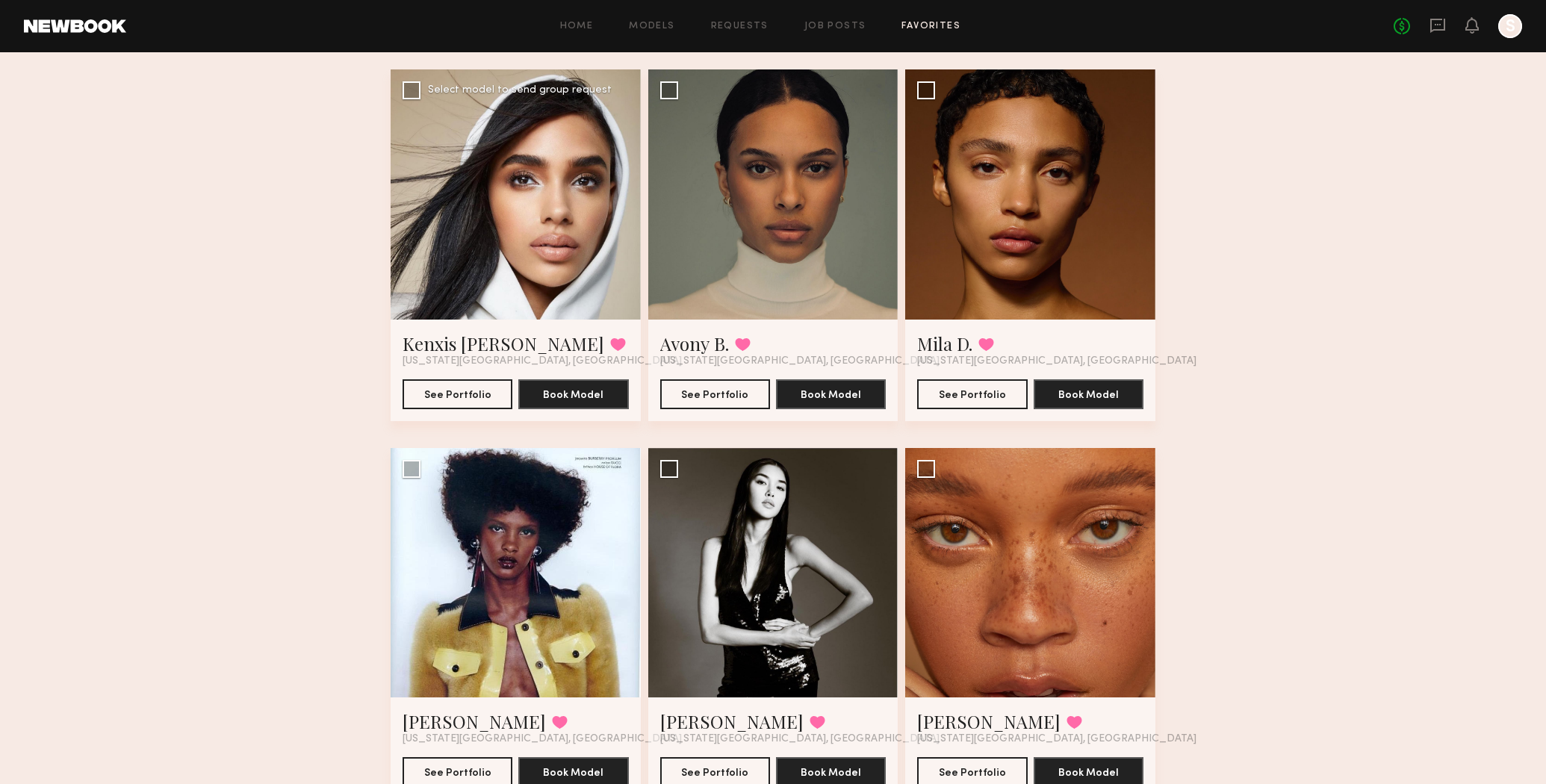
scroll to position [109, 0]
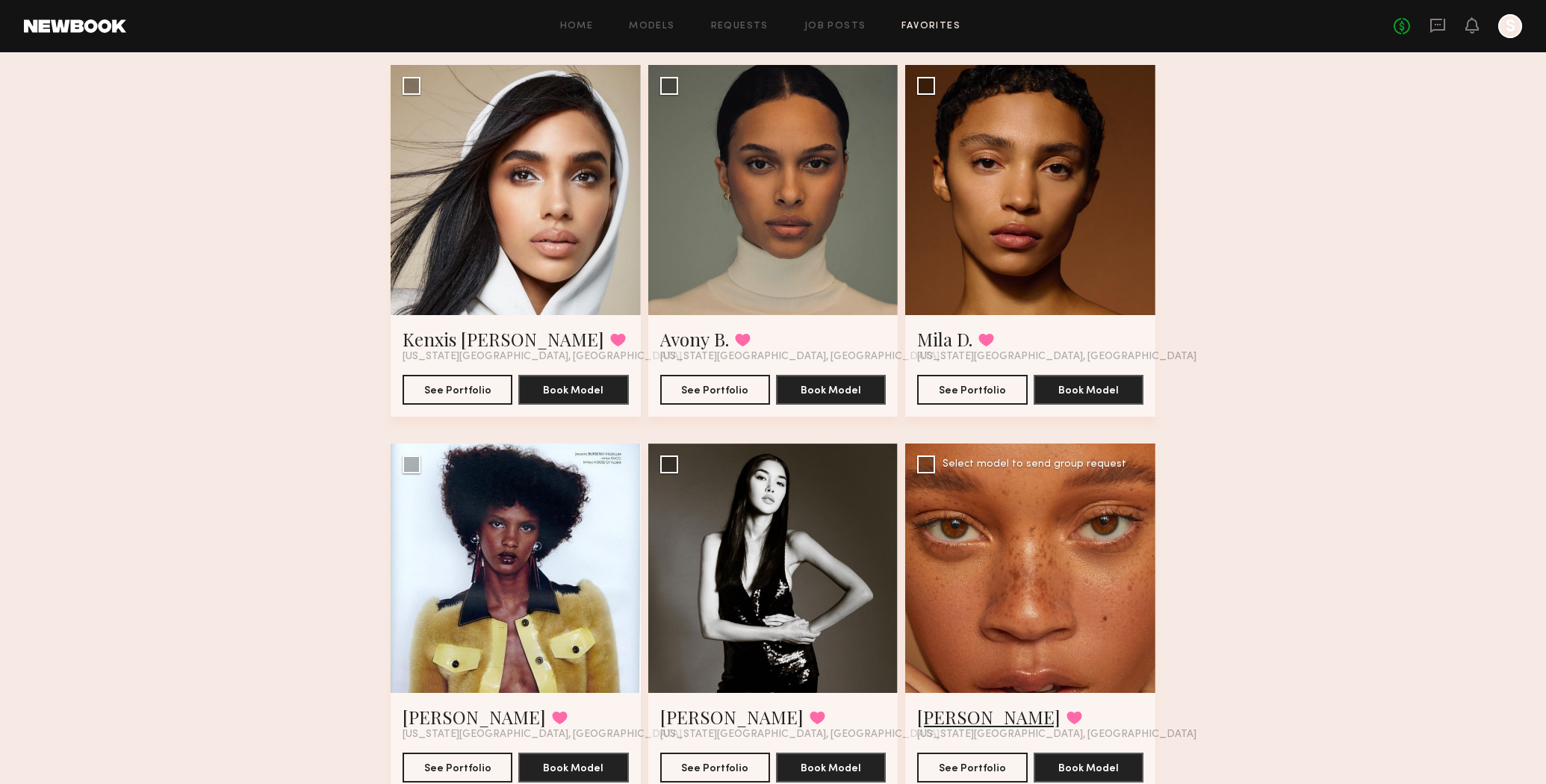
click at [972, 722] on link "Talitha D." at bounding box center [989, 717] width 143 height 24
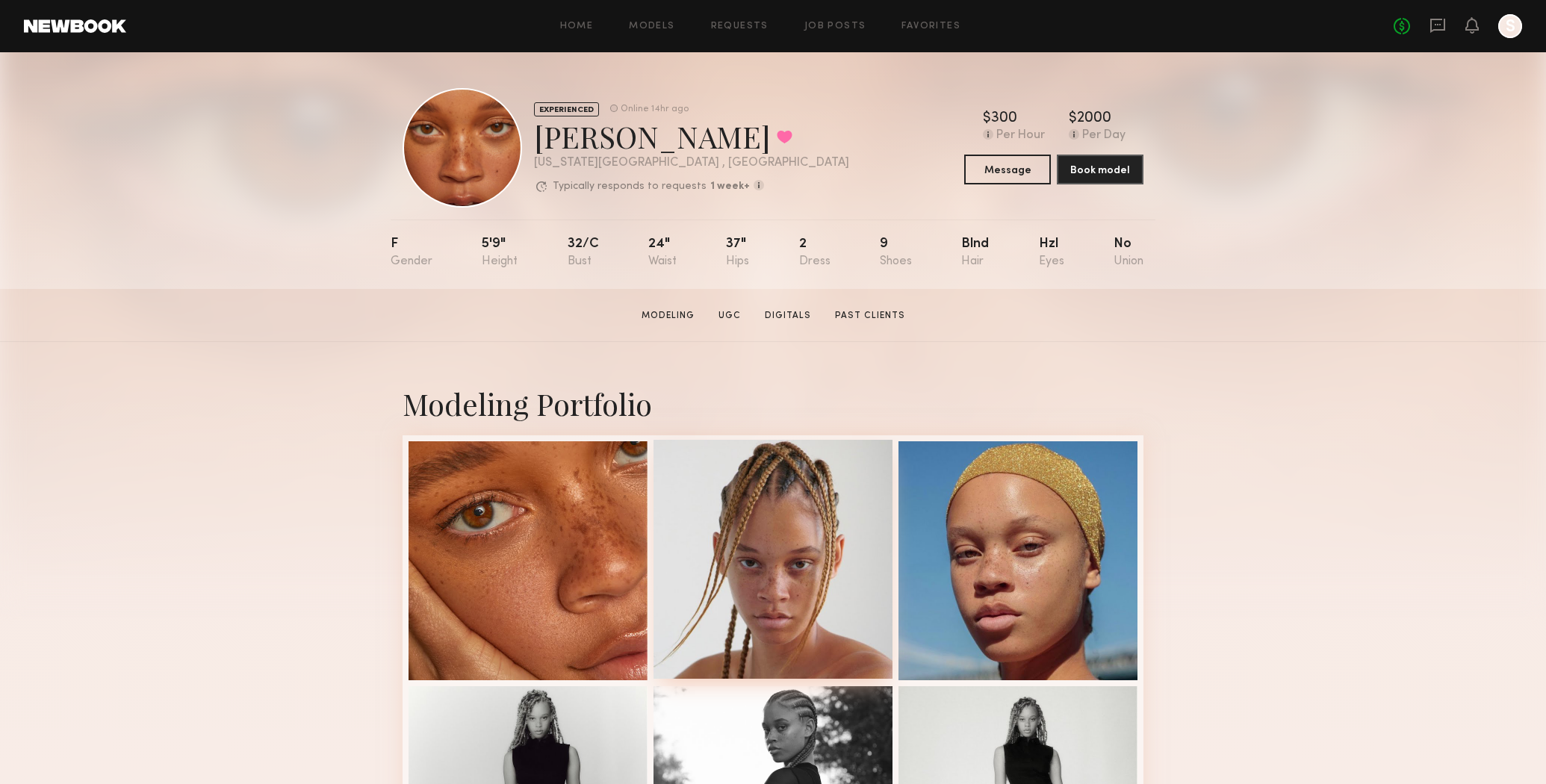
click at [782, 490] on div at bounding box center [773, 559] width 239 height 239
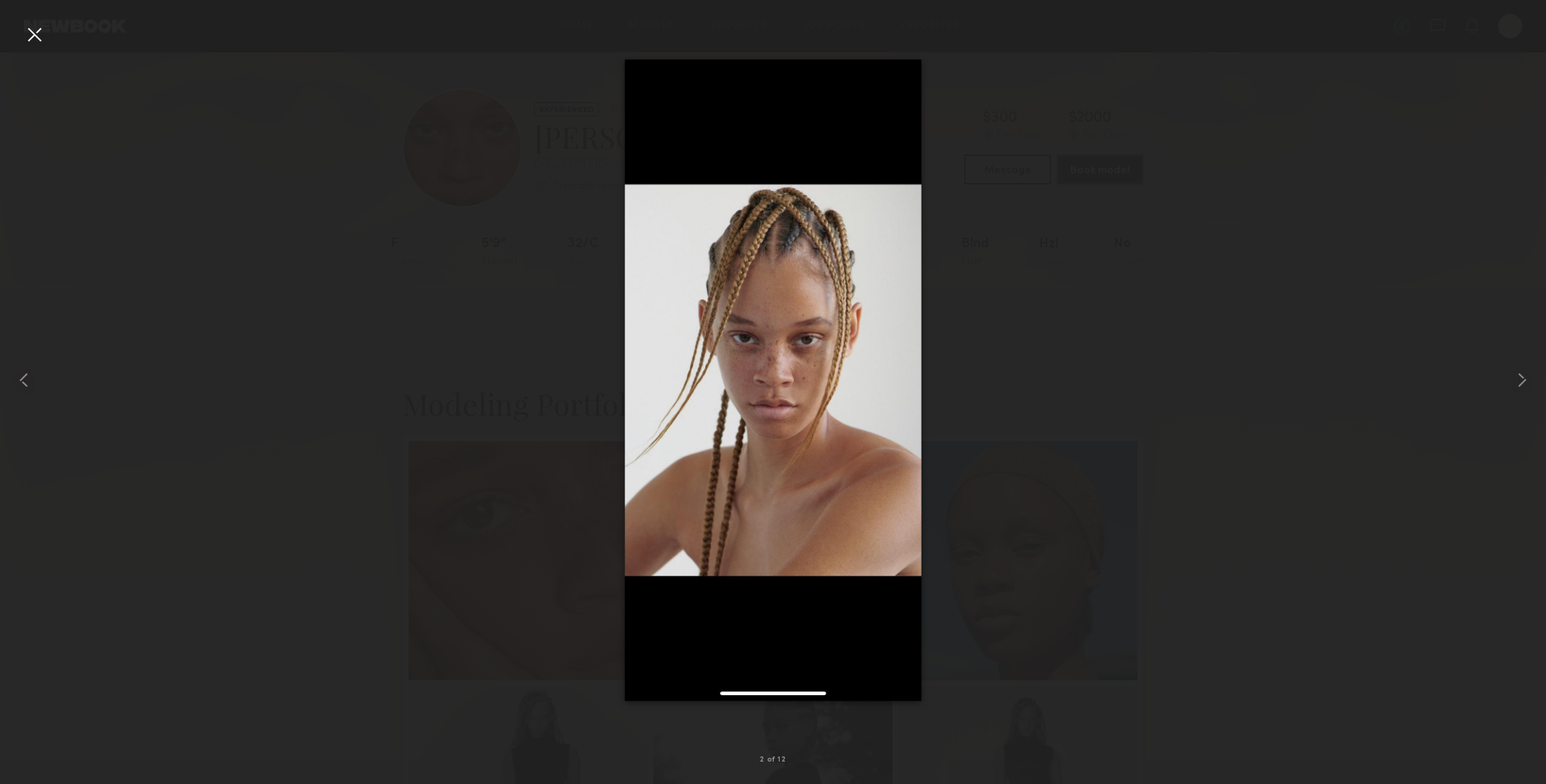
click at [37, 39] on div at bounding box center [34, 34] width 24 height 24
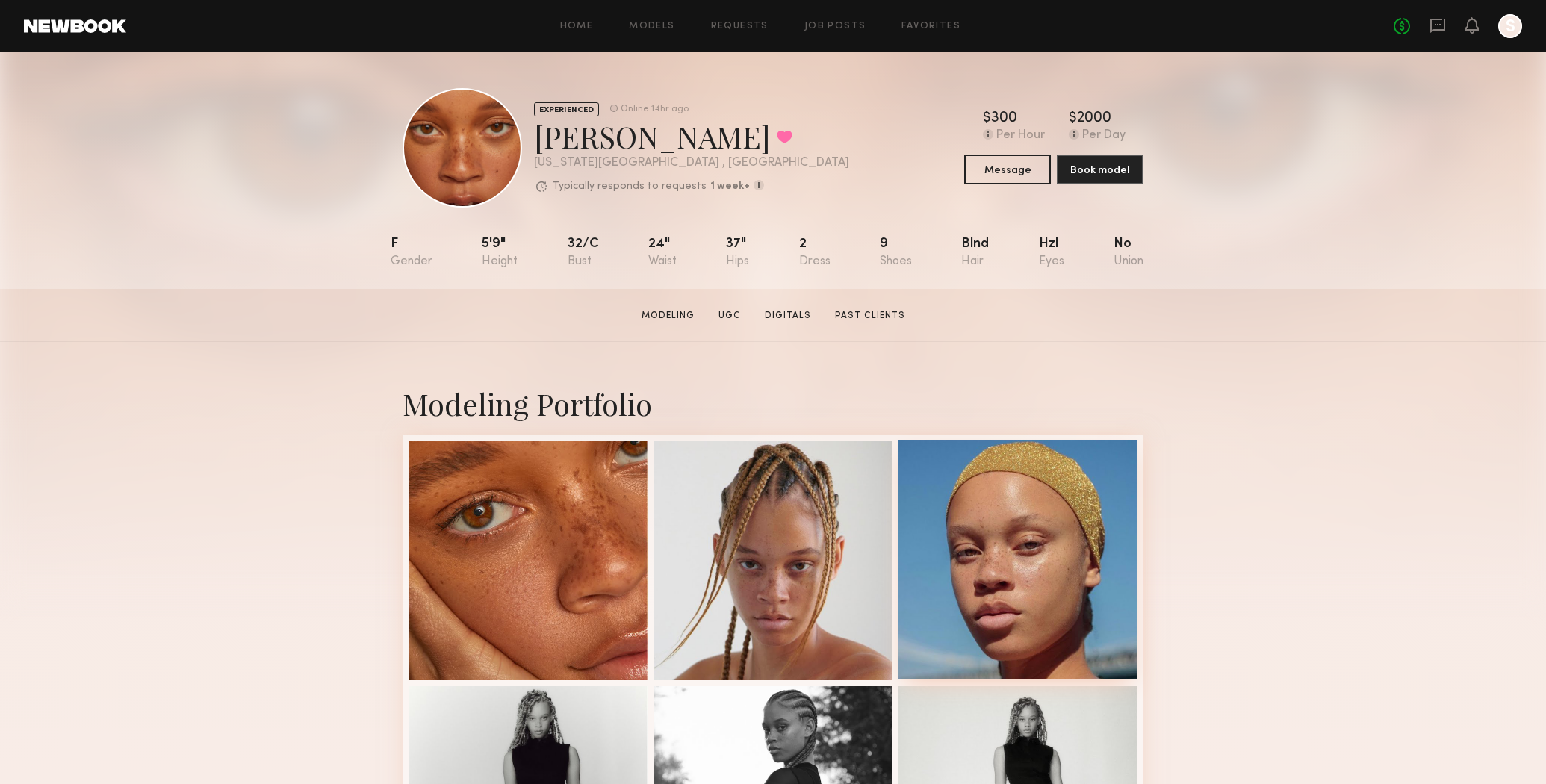
click at [1016, 608] on div at bounding box center [1018, 559] width 239 height 239
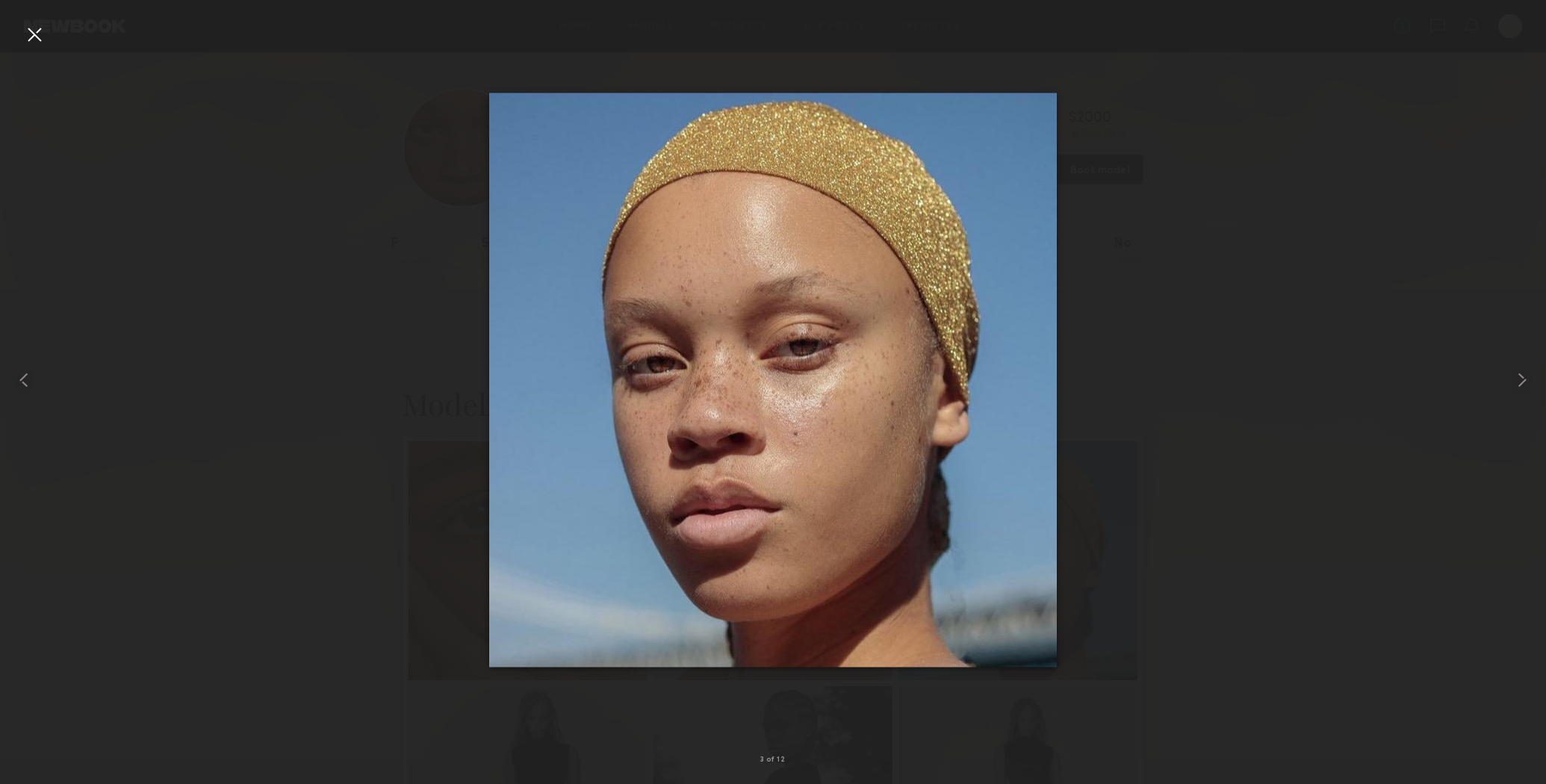
click at [39, 33] on div at bounding box center [34, 34] width 24 height 24
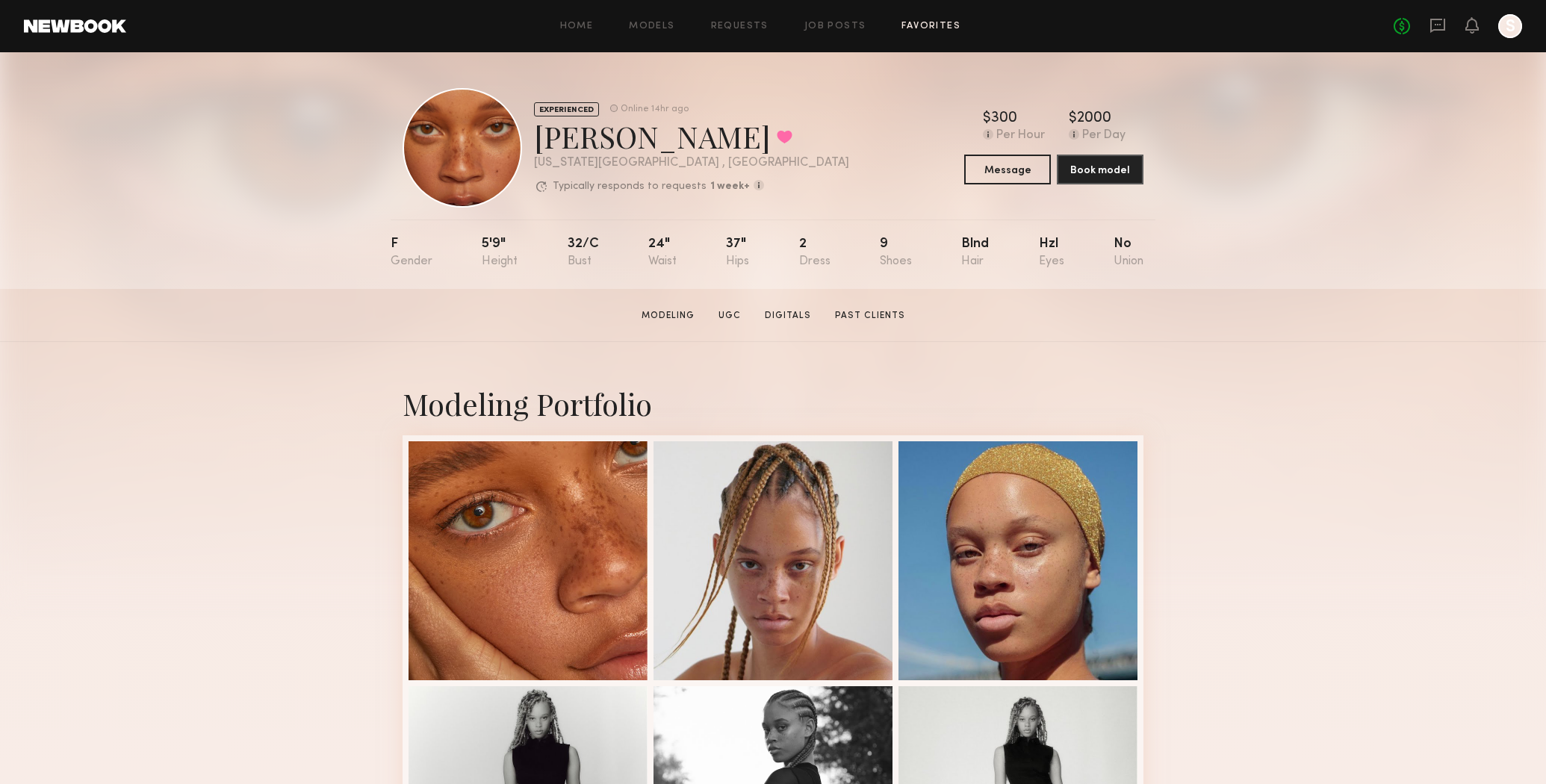
click at [910, 29] on link "Favorites" at bounding box center [931, 26] width 59 height 10
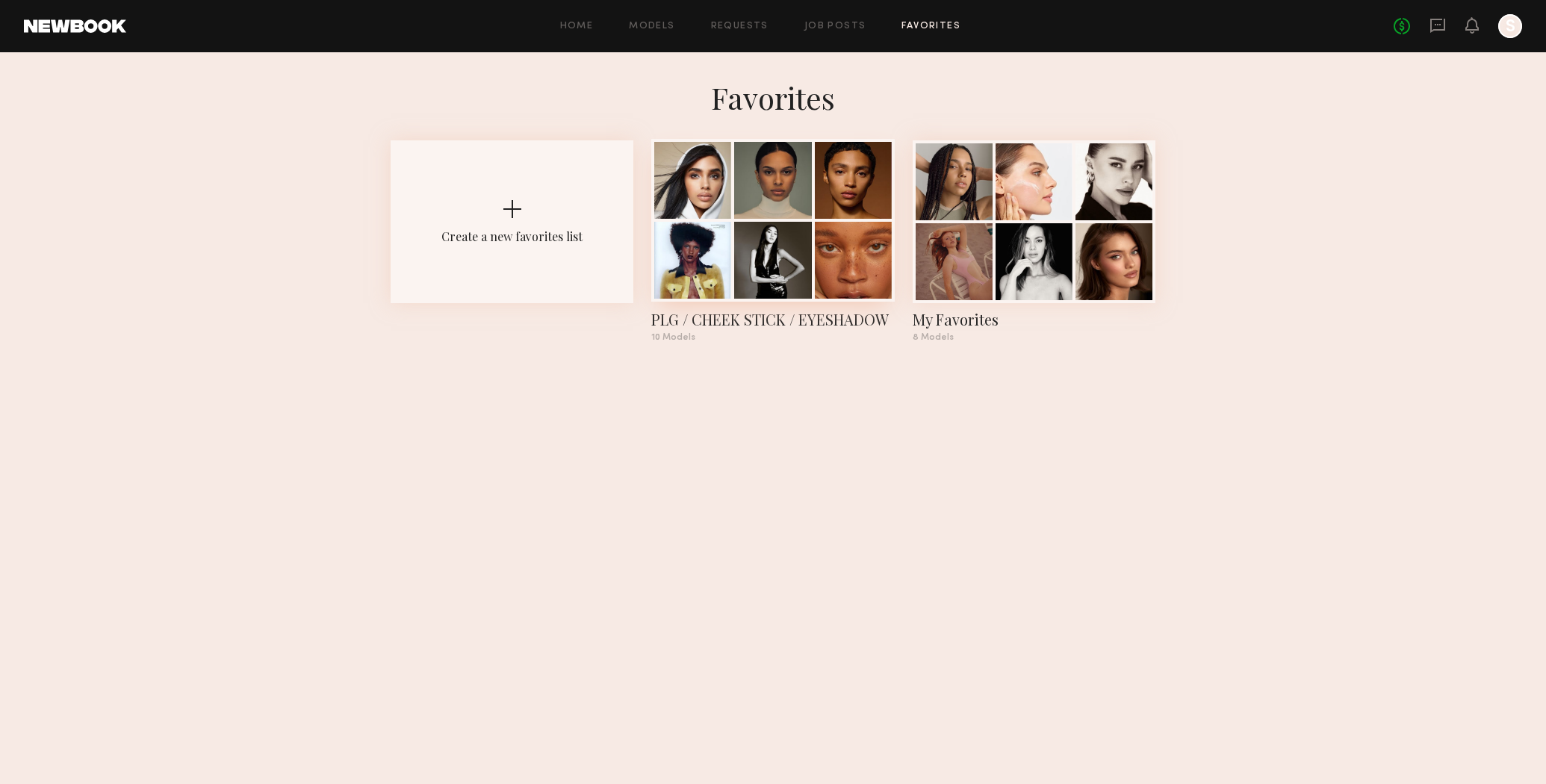
click at [773, 316] on div "PLG / CHEEK STICK / EYESHADOW" at bounding box center [773, 319] width 243 height 21
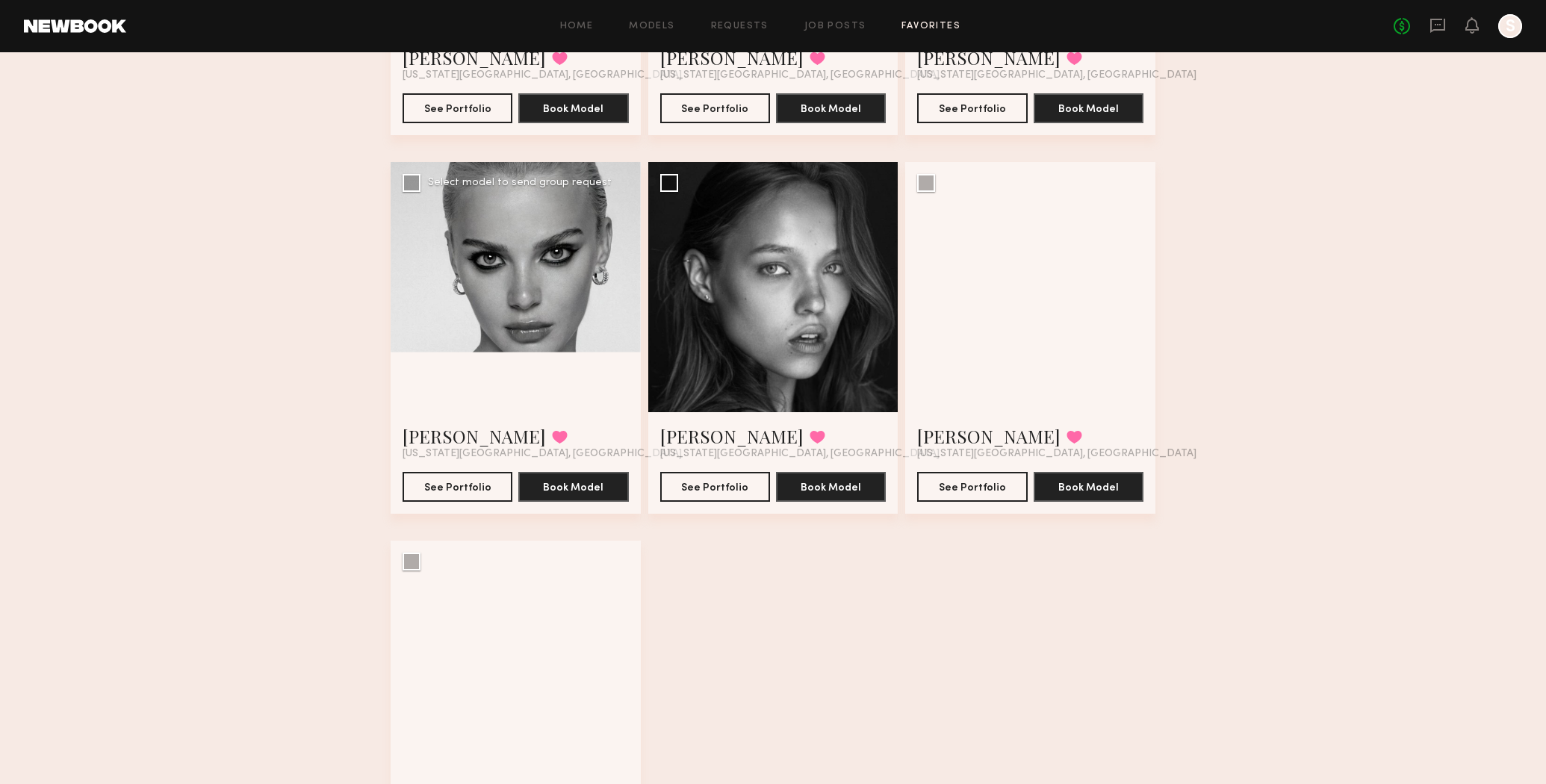
scroll to position [742, 0]
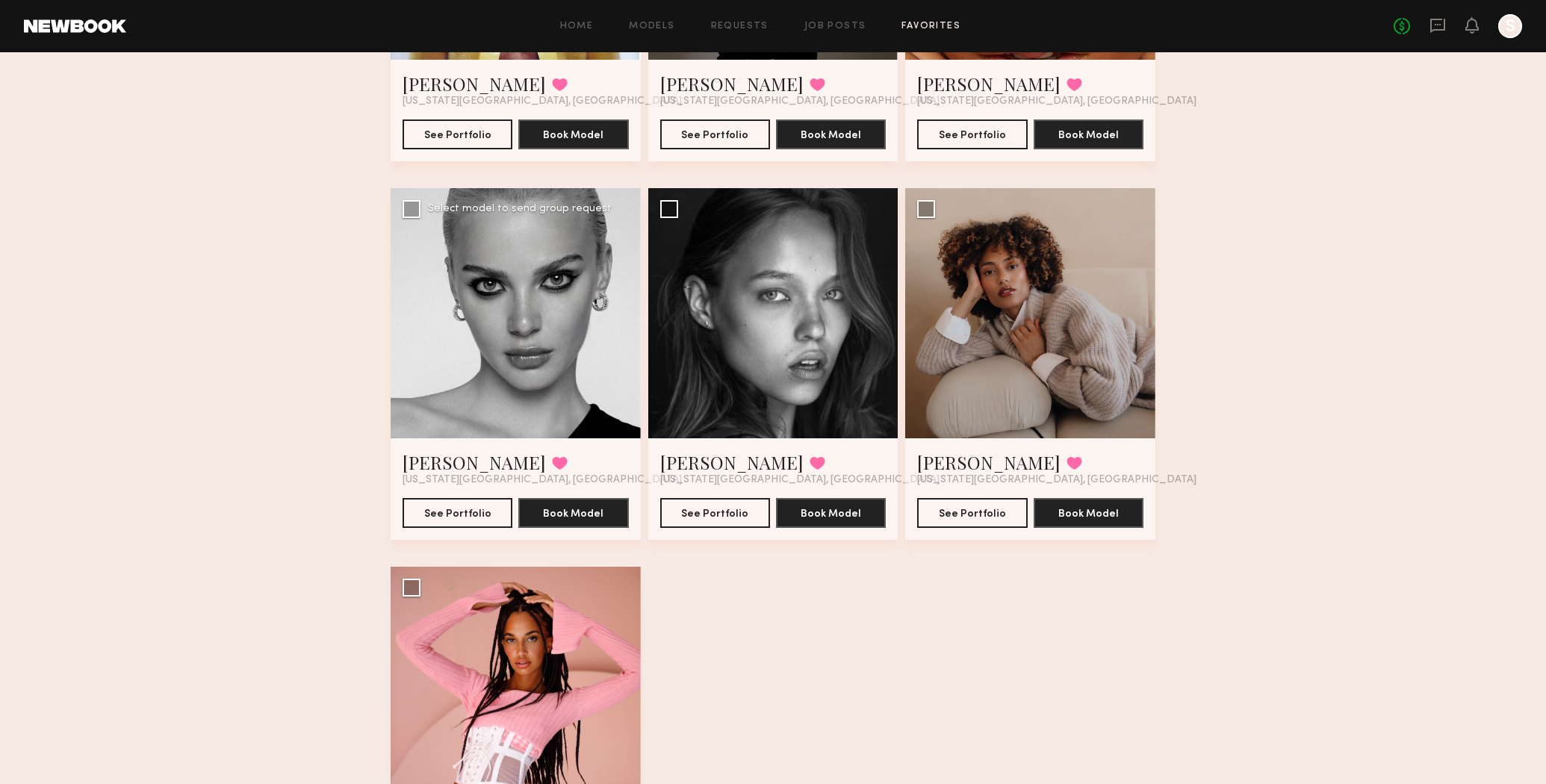
click at [500, 395] on div at bounding box center [516, 313] width 250 height 250
click at [438, 468] on link "[PERSON_NAME]" at bounding box center [474, 462] width 143 height 24
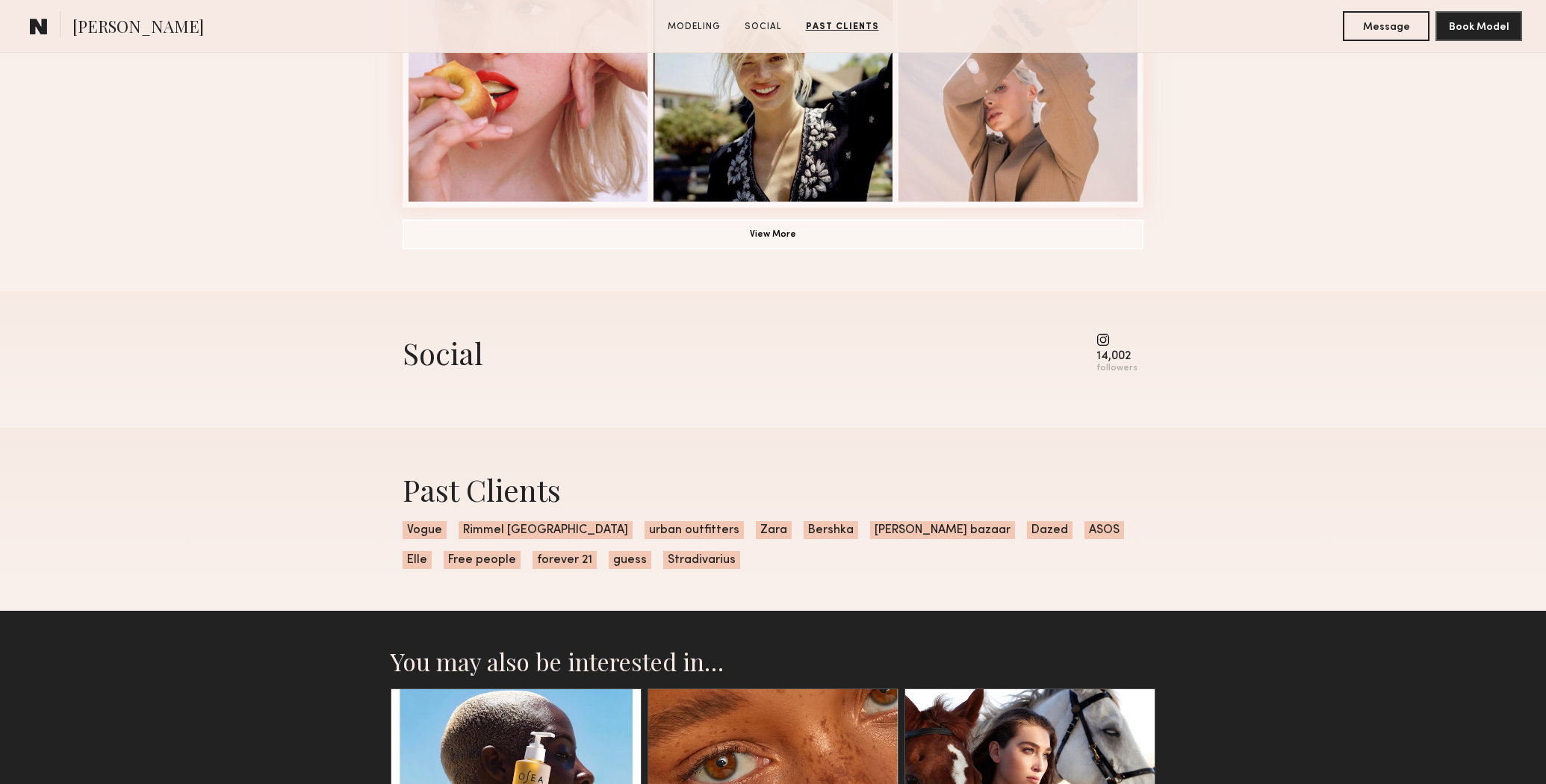
scroll to position [1204, 0]
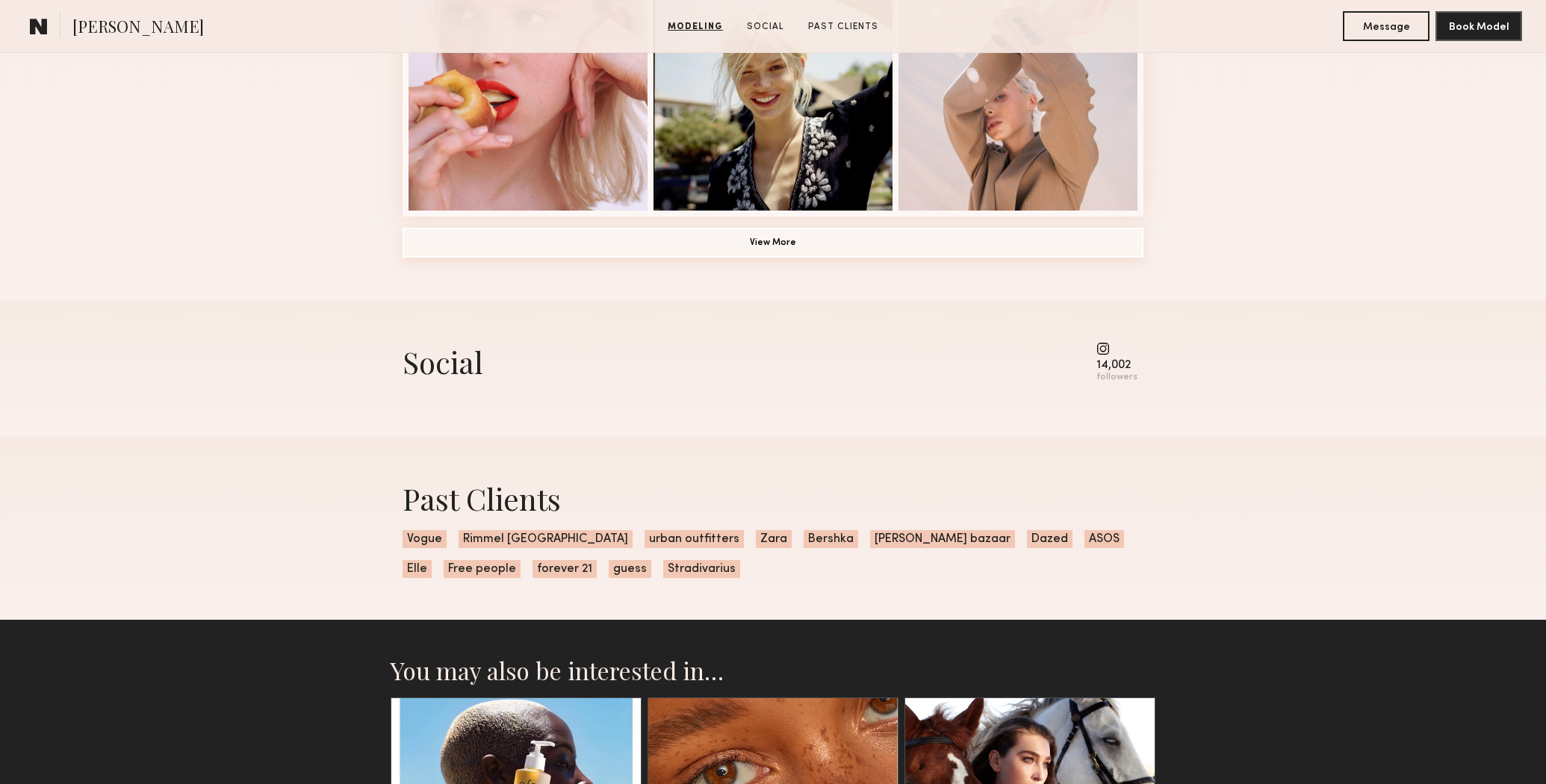
click at [791, 247] on button "View More" at bounding box center [773, 243] width 741 height 30
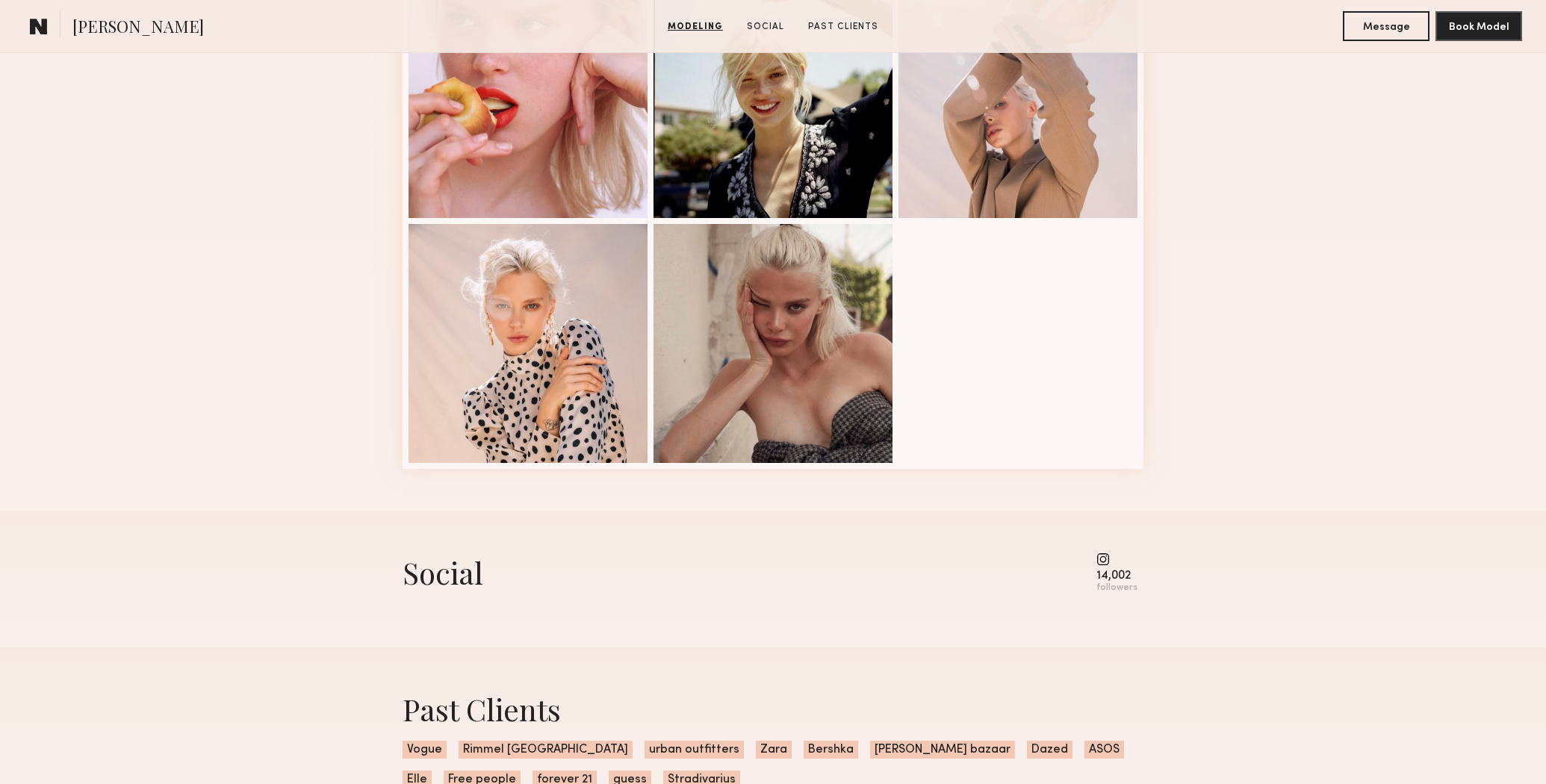
scroll to position [1198, 0]
click at [1108, 557] on common-icon at bounding box center [1117, 559] width 41 height 13
click at [1110, 582] on div "followers" at bounding box center [1117, 587] width 41 height 12
click at [1114, 587] on div "followers" at bounding box center [1117, 587] width 41 height 12
drag, startPoint x: 1116, startPoint y: 588, endPoint x: 1136, endPoint y: 588, distance: 20.0
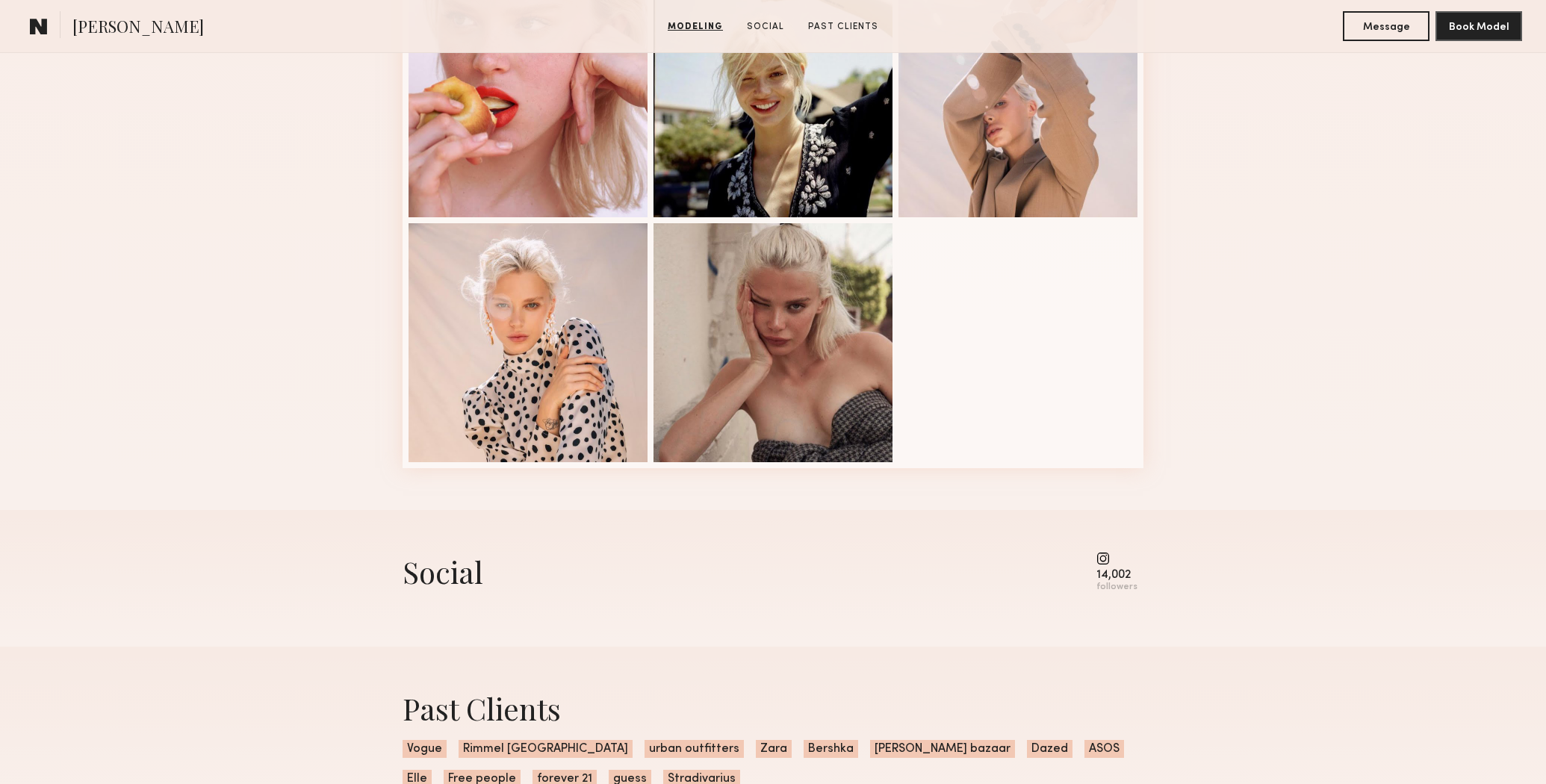
click at [1121, 588] on div "followers" at bounding box center [1117, 587] width 41 height 12
click at [1136, 588] on div "followers" at bounding box center [1117, 587] width 41 height 12
drag, startPoint x: 1102, startPoint y: 555, endPoint x: 1089, endPoint y: 566, distance: 17.0
click at [1087, 565] on div "Social 14,002 followers" at bounding box center [773, 573] width 741 height 41
click at [1122, 575] on div "14,002" at bounding box center [1117, 576] width 41 height 12
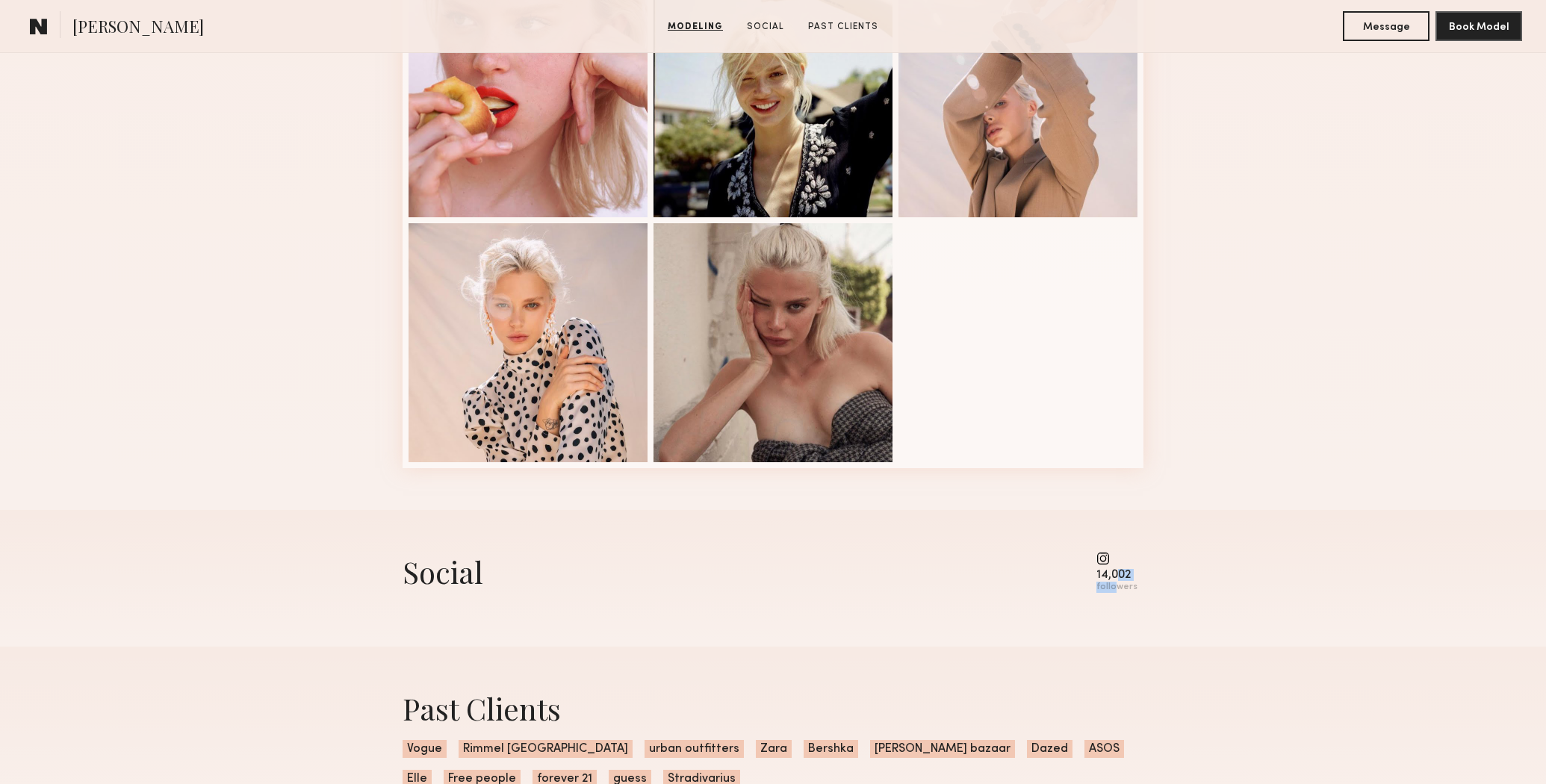
click at [1120, 582] on div "14,002 followers" at bounding box center [1117, 573] width 41 height 41
drag, startPoint x: 1144, startPoint y: 591, endPoint x: 1067, endPoint y: 543, distance: 90.7
click at [1070, 541] on nb-model-profile-social "Social 14,002 followers" at bounding box center [773, 578] width 765 height 137
drag, startPoint x: 1107, startPoint y: 555, endPoint x: 412, endPoint y: 565, distance: 695.1
click at [1114, 563] on common-icon at bounding box center [1117, 559] width 41 height 13
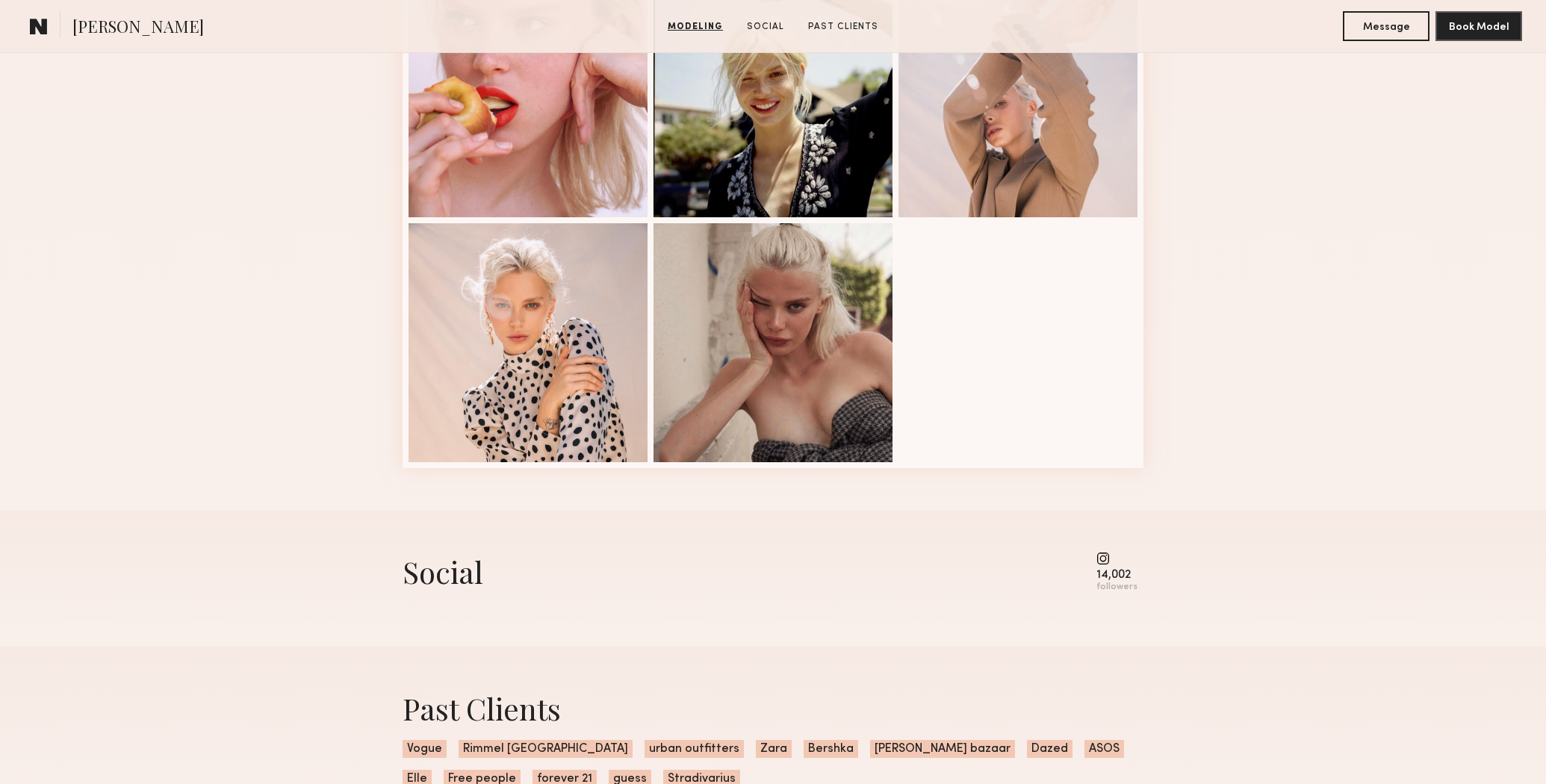
click at [451, 577] on div "Social" at bounding box center [443, 572] width 81 height 39
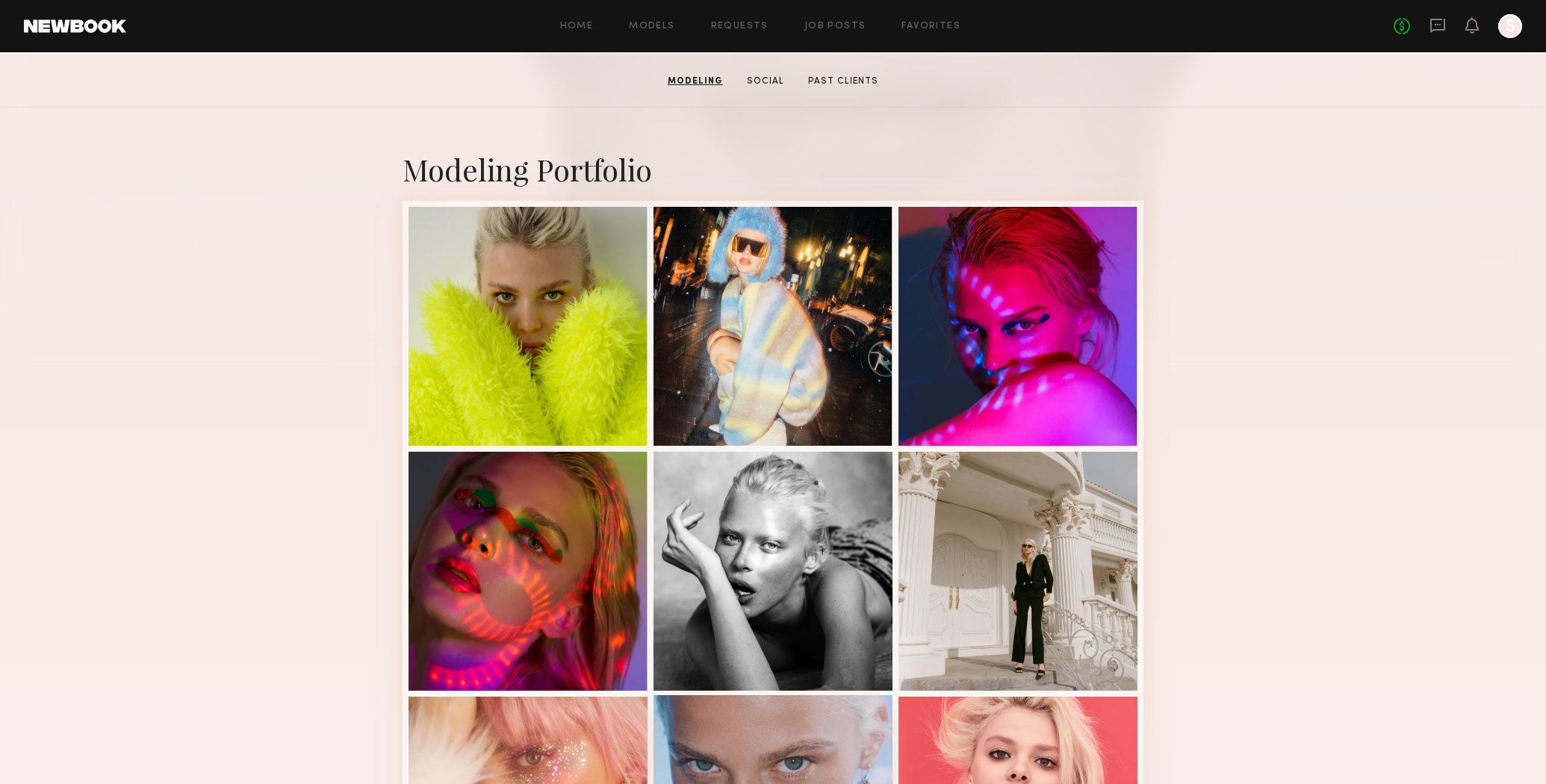
scroll to position [230, 0]
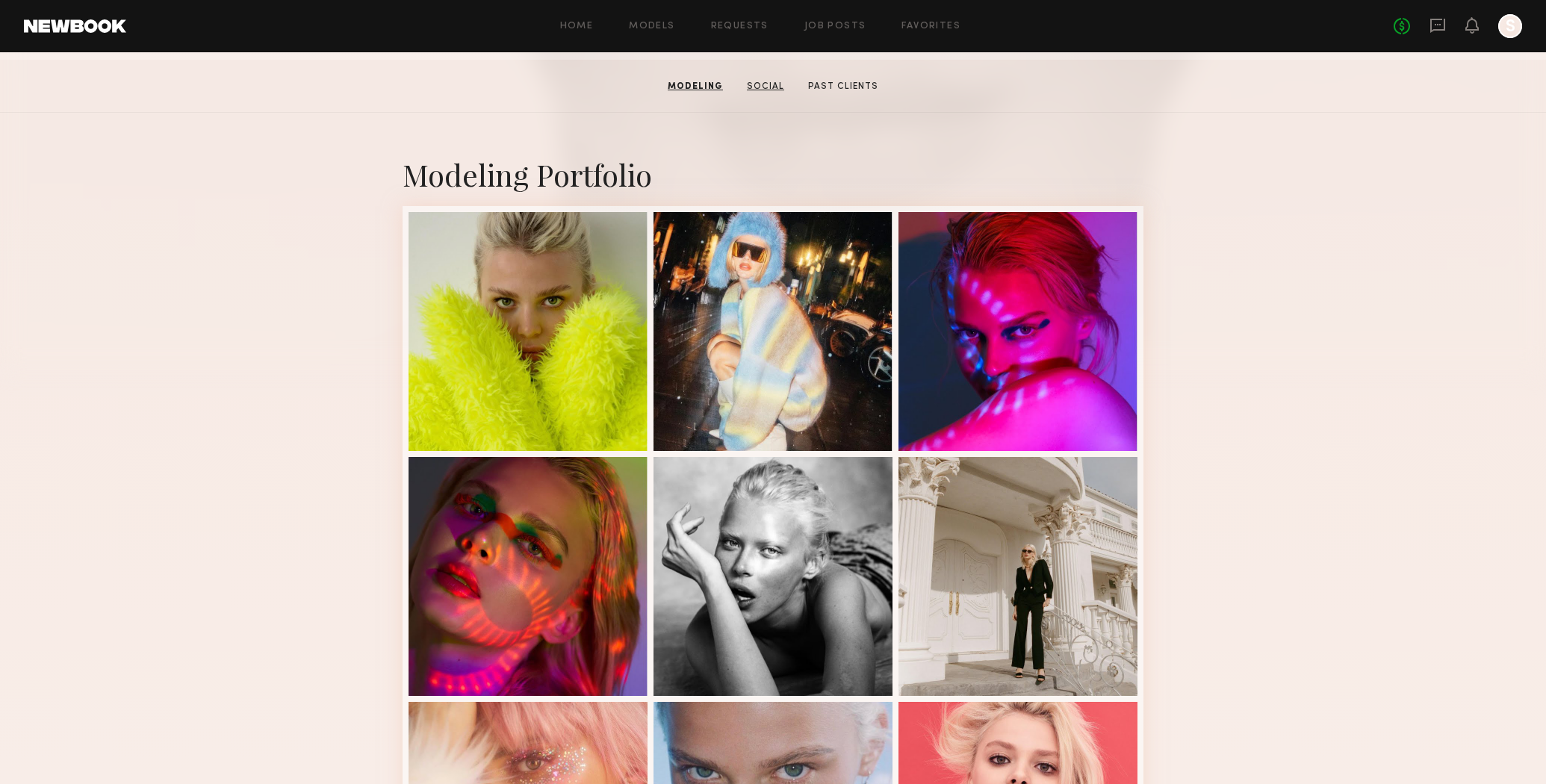
click at [772, 89] on link "Social" at bounding box center [766, 86] width 49 height 13
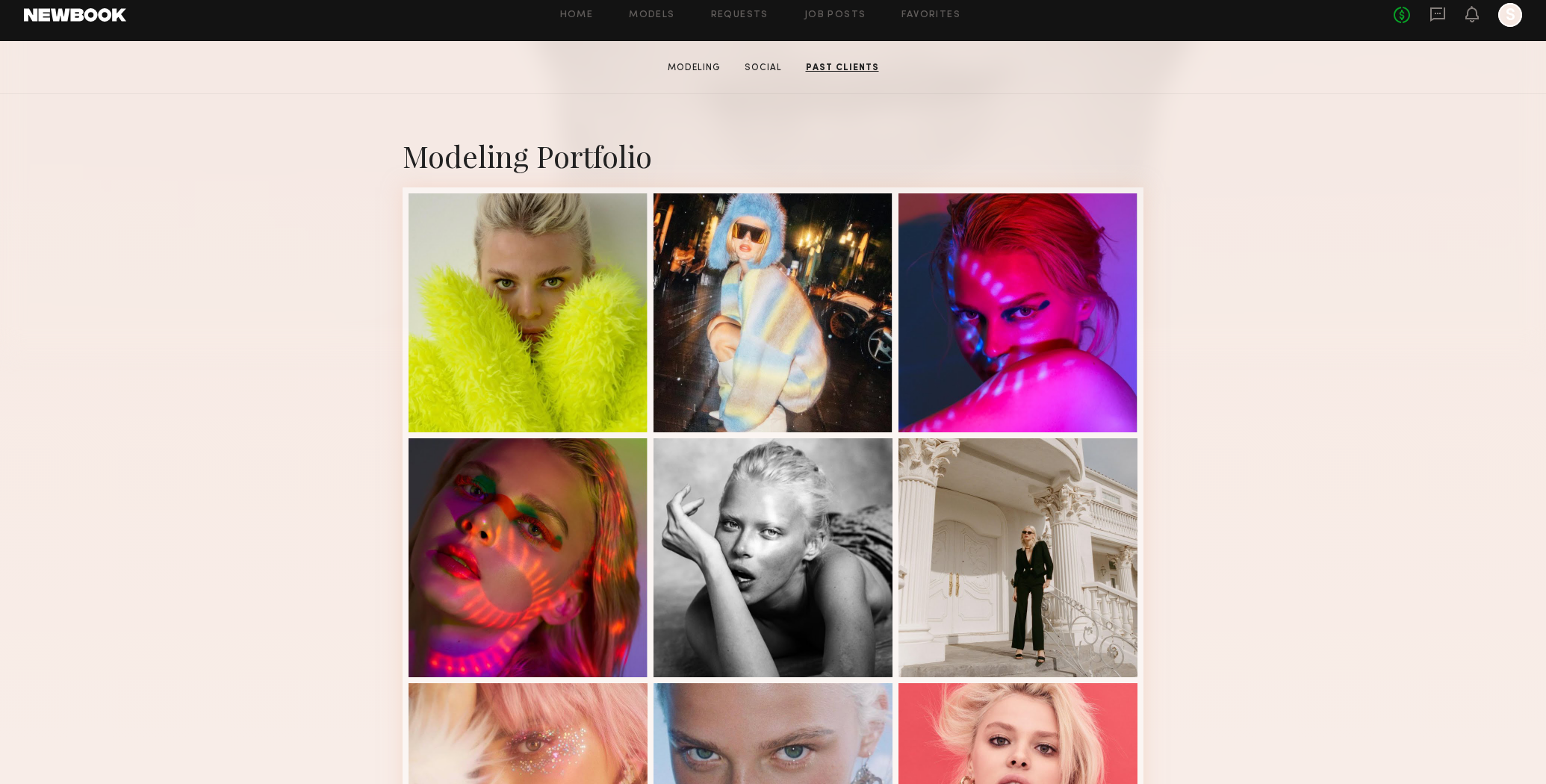
scroll to position [0, 0]
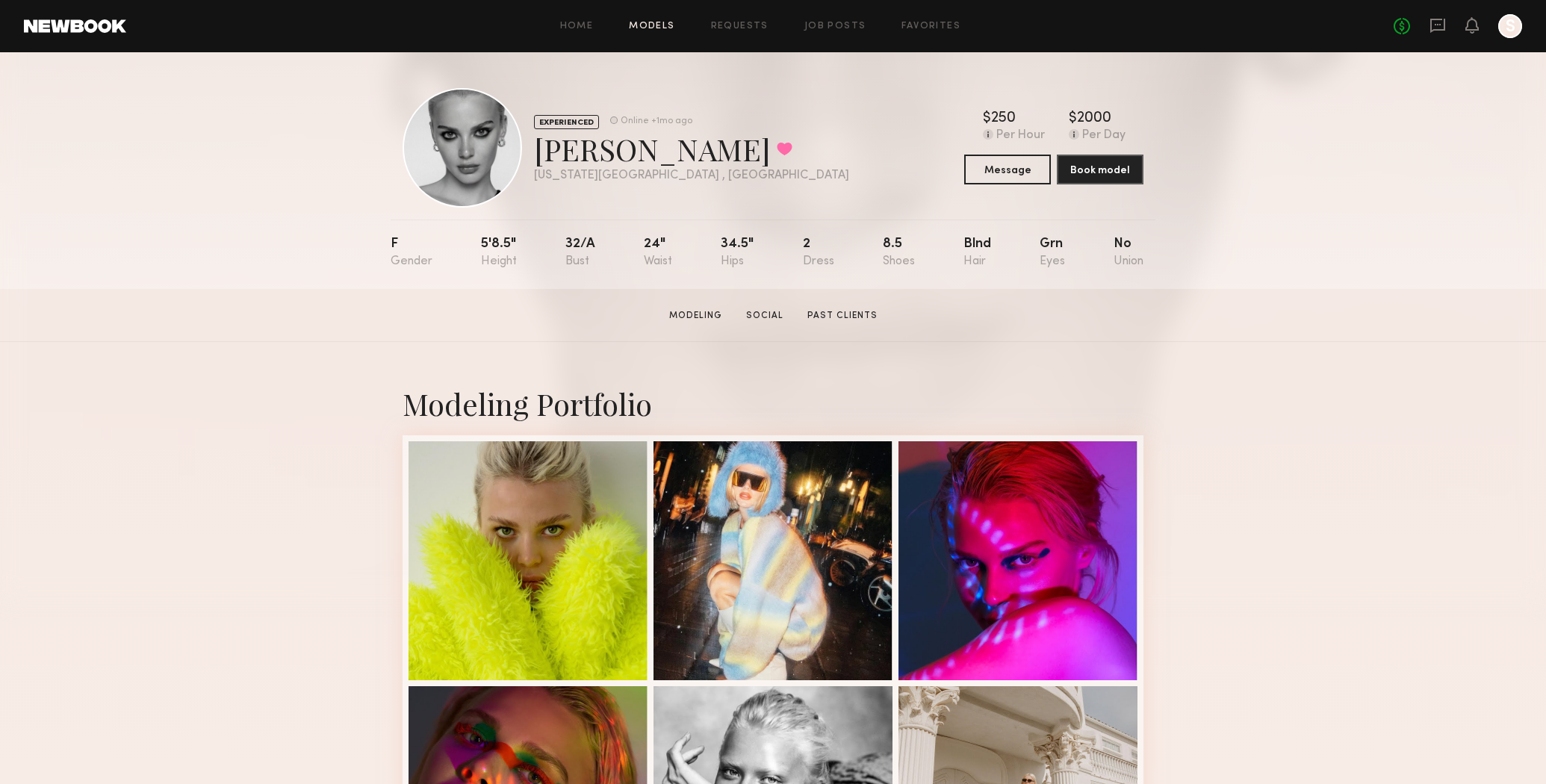
click at [650, 28] on link "Models" at bounding box center [651, 26] width 45 height 10
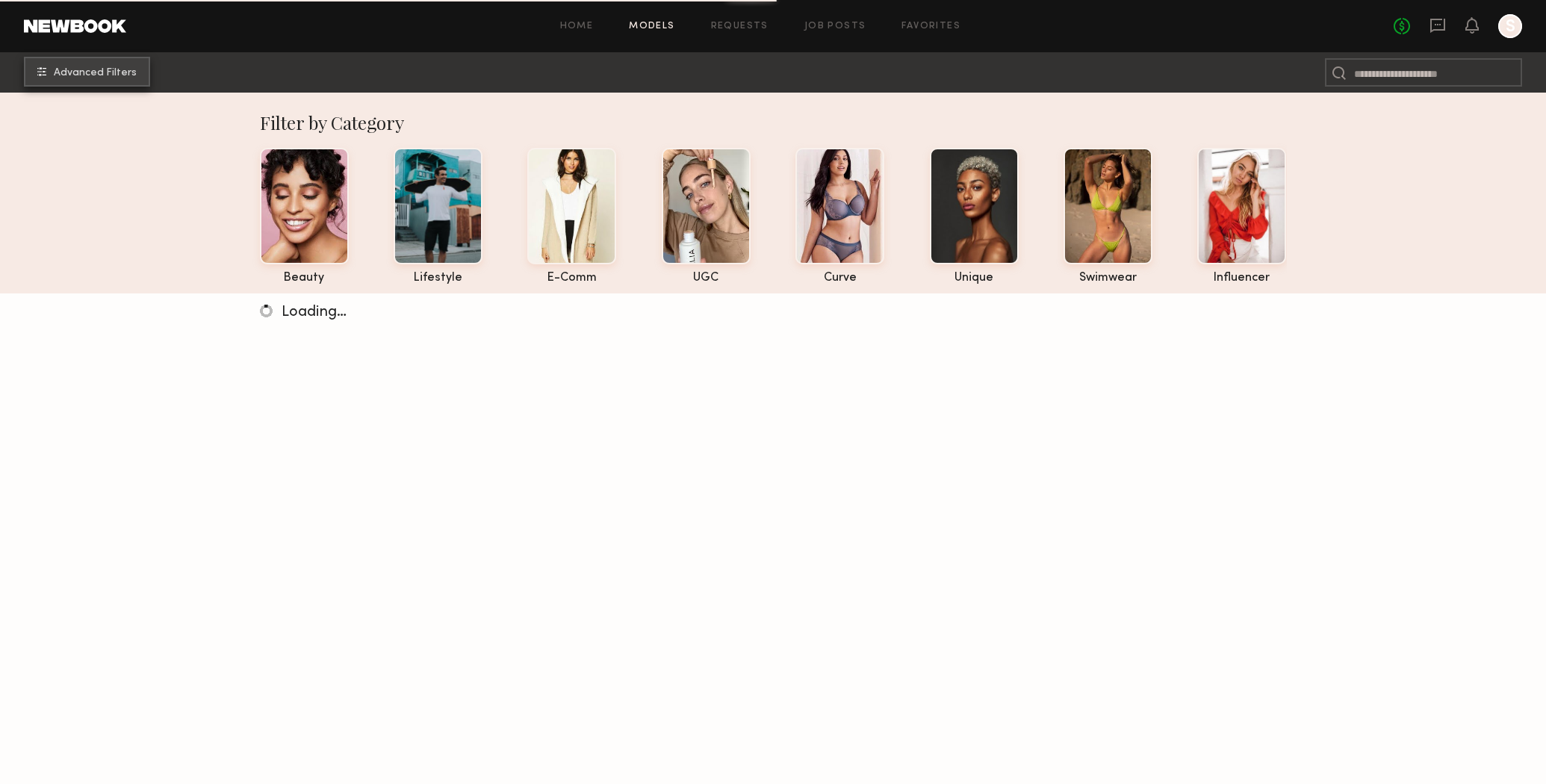
click at [82, 69] on span "Advanced Filters" at bounding box center [95, 73] width 83 height 11
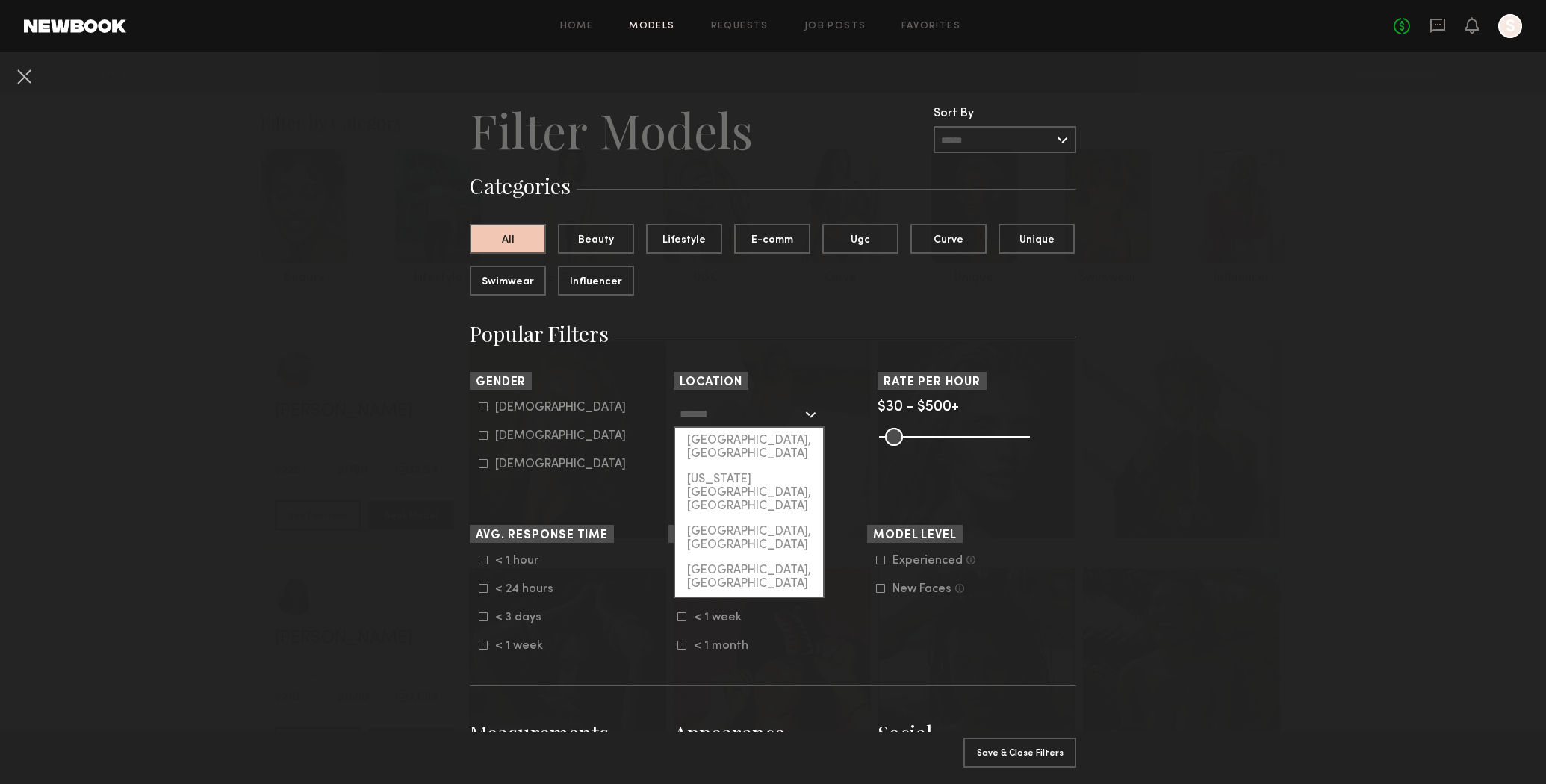
click at [706, 422] on input "text" at bounding box center [741, 413] width 123 height 26
click at [729, 466] on div "[US_STATE][GEOGRAPHIC_DATA], [GEOGRAPHIC_DATA]" at bounding box center [750, 493] width 148 height 53
type input "**********"
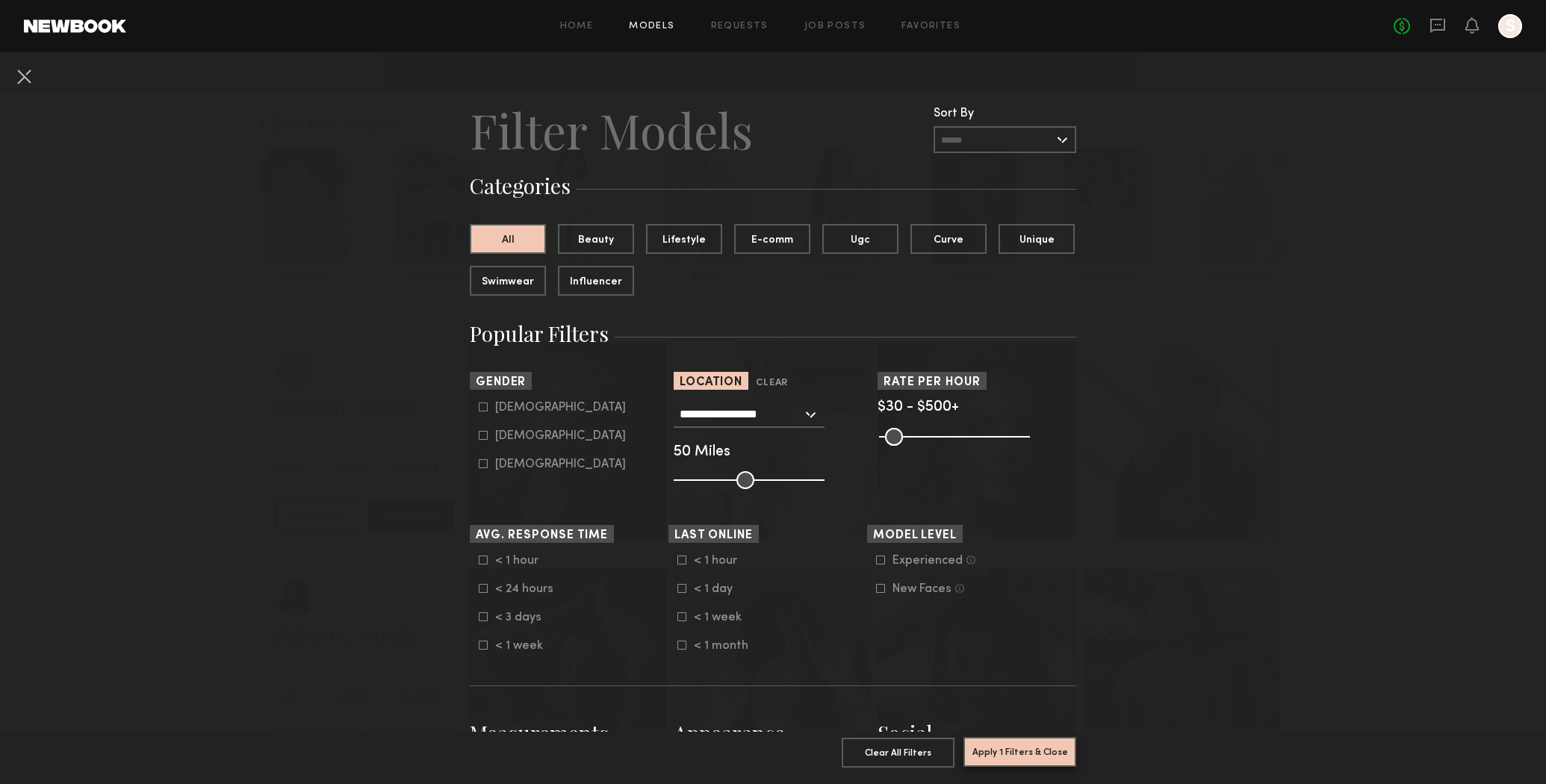
click at [1025, 756] on button "Apply 1 Filters & Close" at bounding box center [1019, 752] width 113 height 30
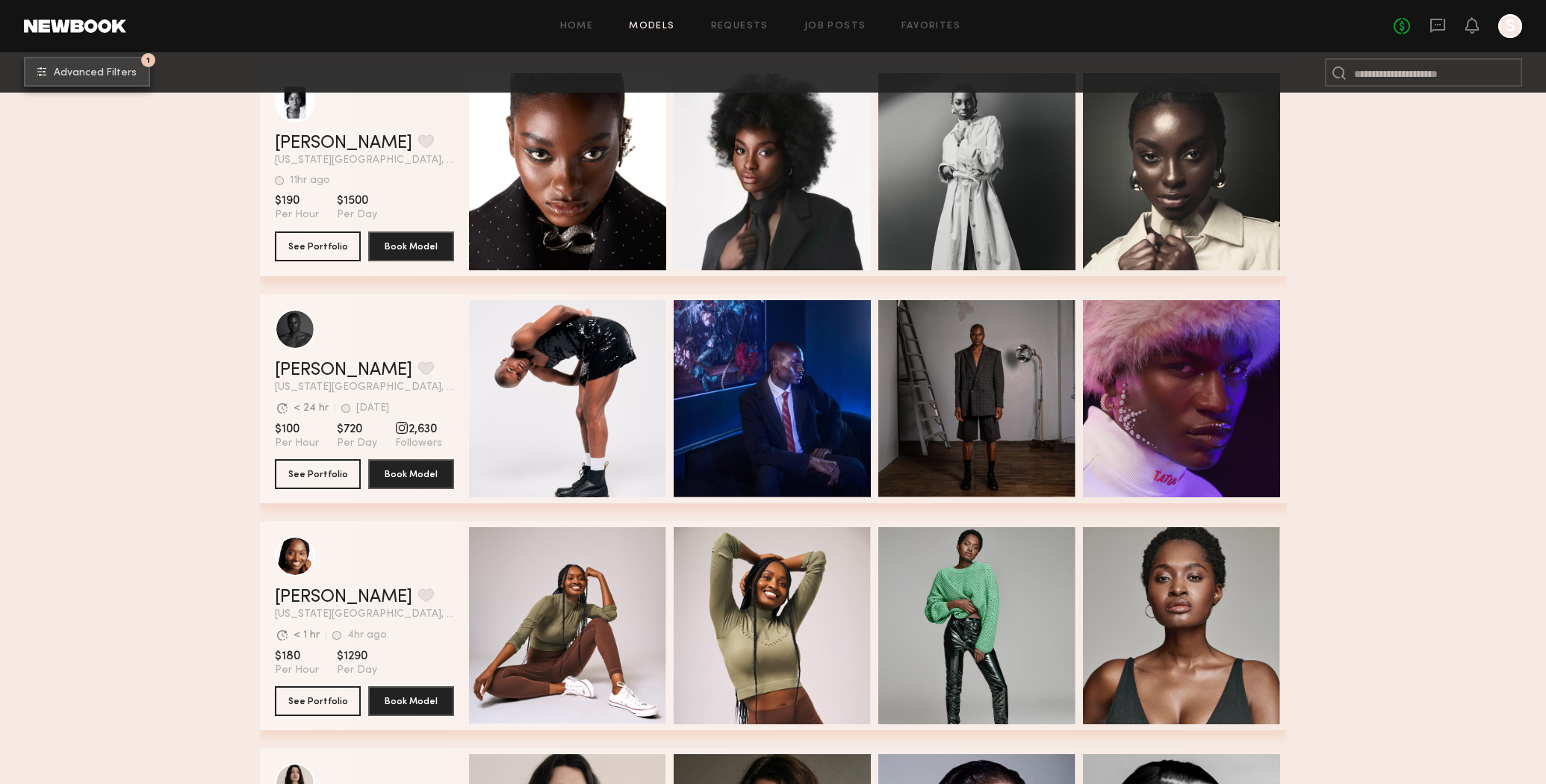
scroll to position [14286, 0]
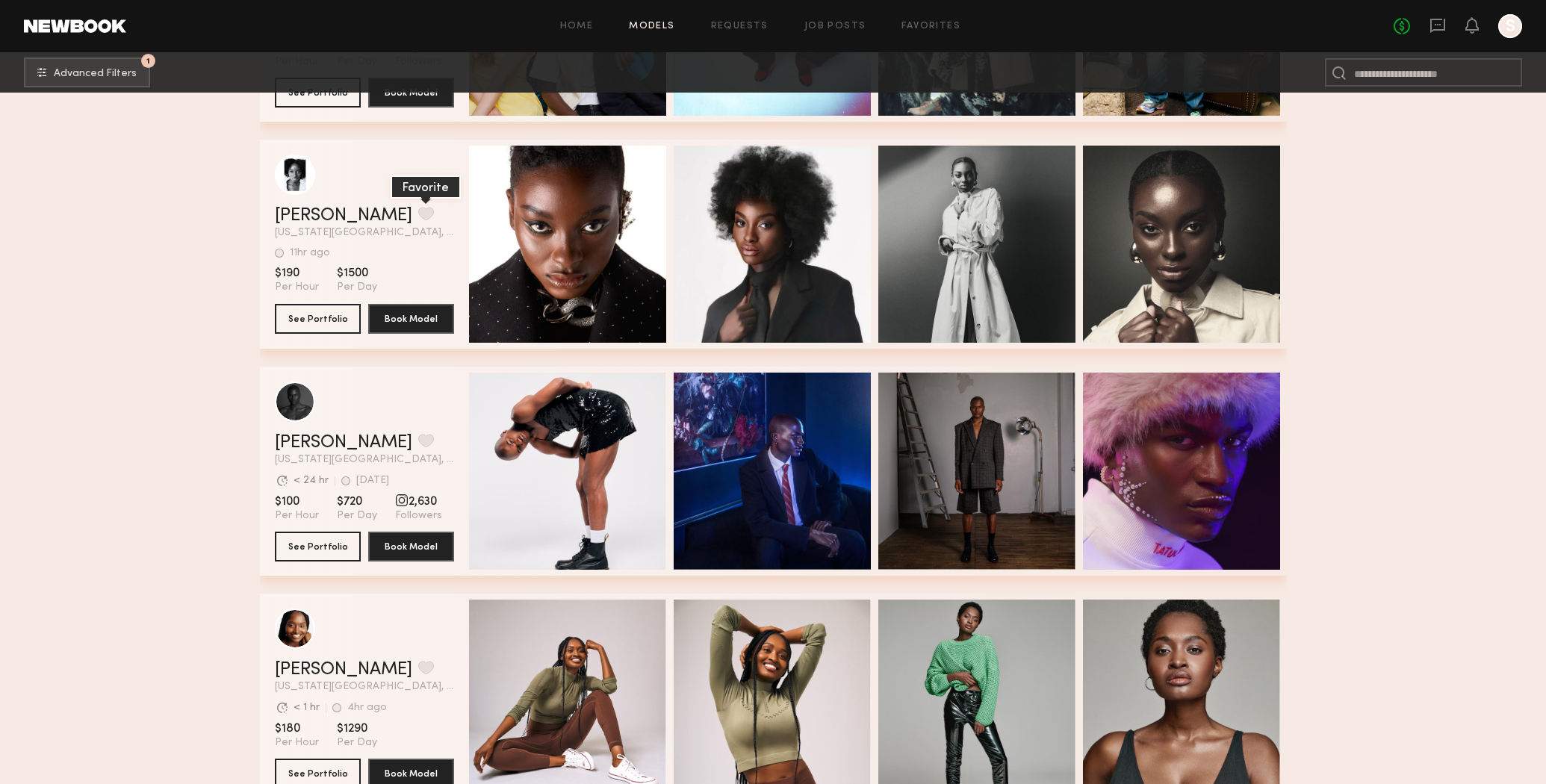
click at [418, 212] on button "grid" at bounding box center [425, 213] width 16 height 13
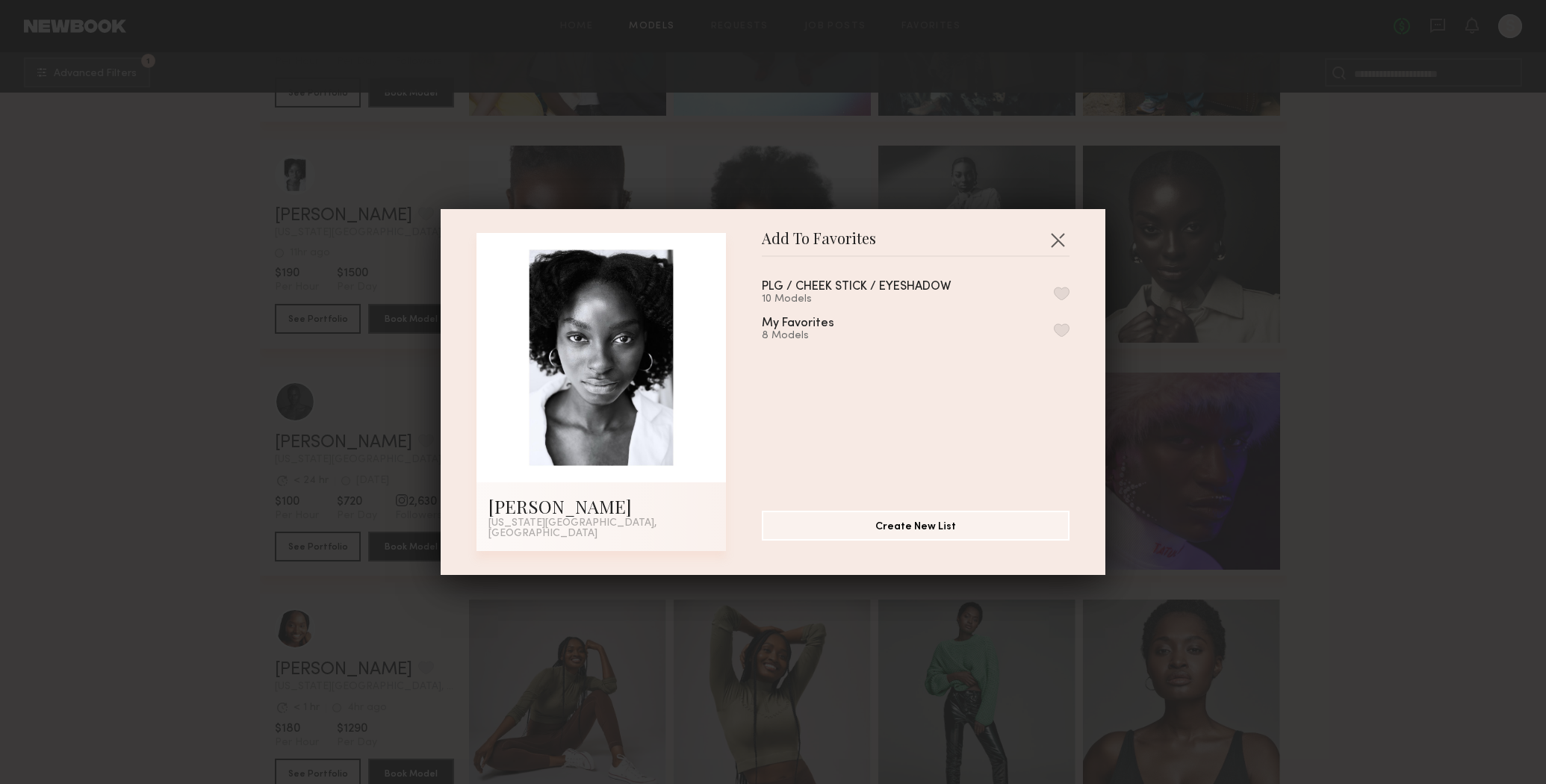
click at [1062, 295] on button "button" at bounding box center [1061, 294] width 16 height 13
click at [1065, 239] on button "button" at bounding box center [1057, 239] width 24 height 24
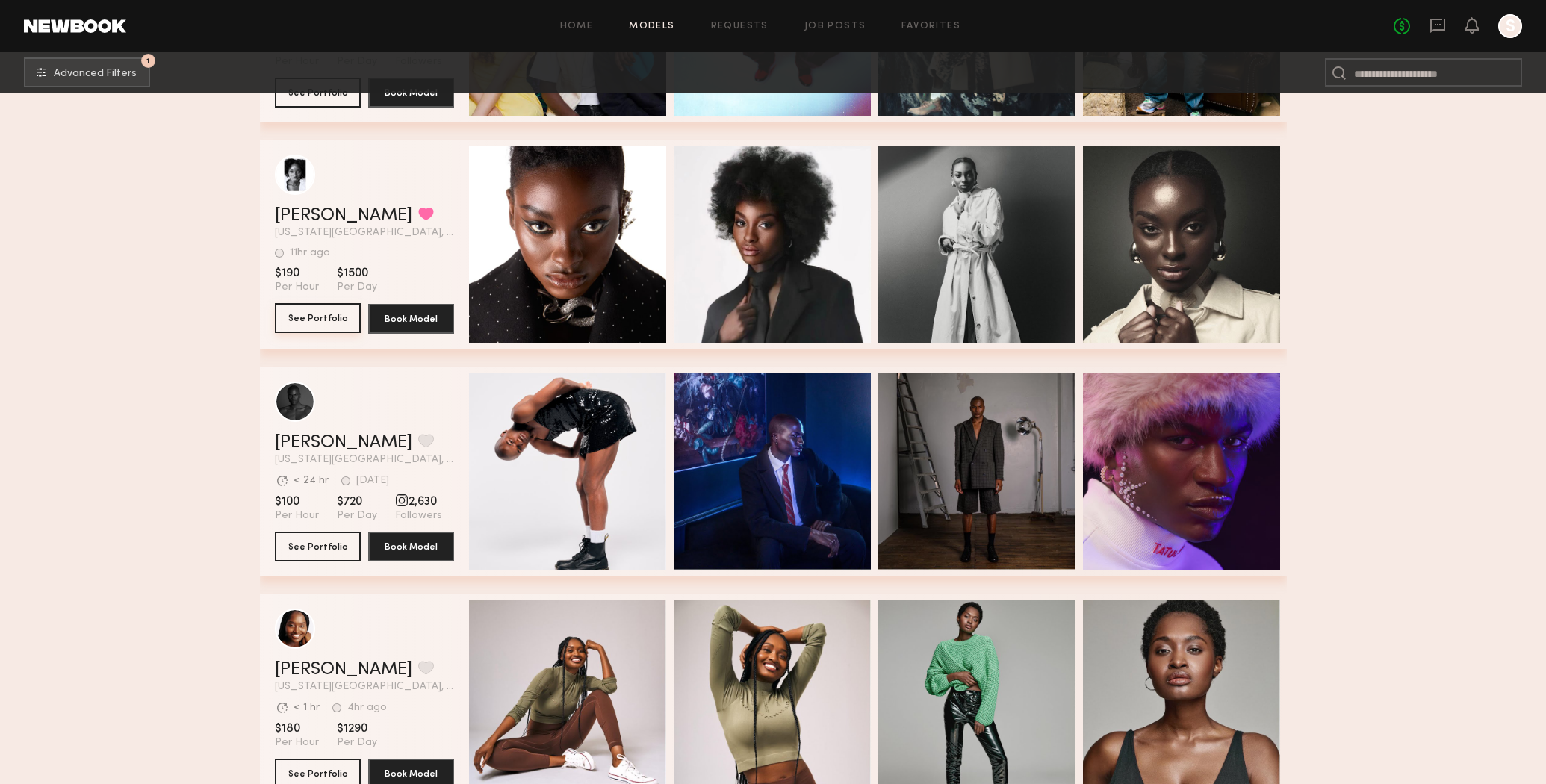
click at [324, 318] on button "See Portfolio" at bounding box center [318, 318] width 86 height 30
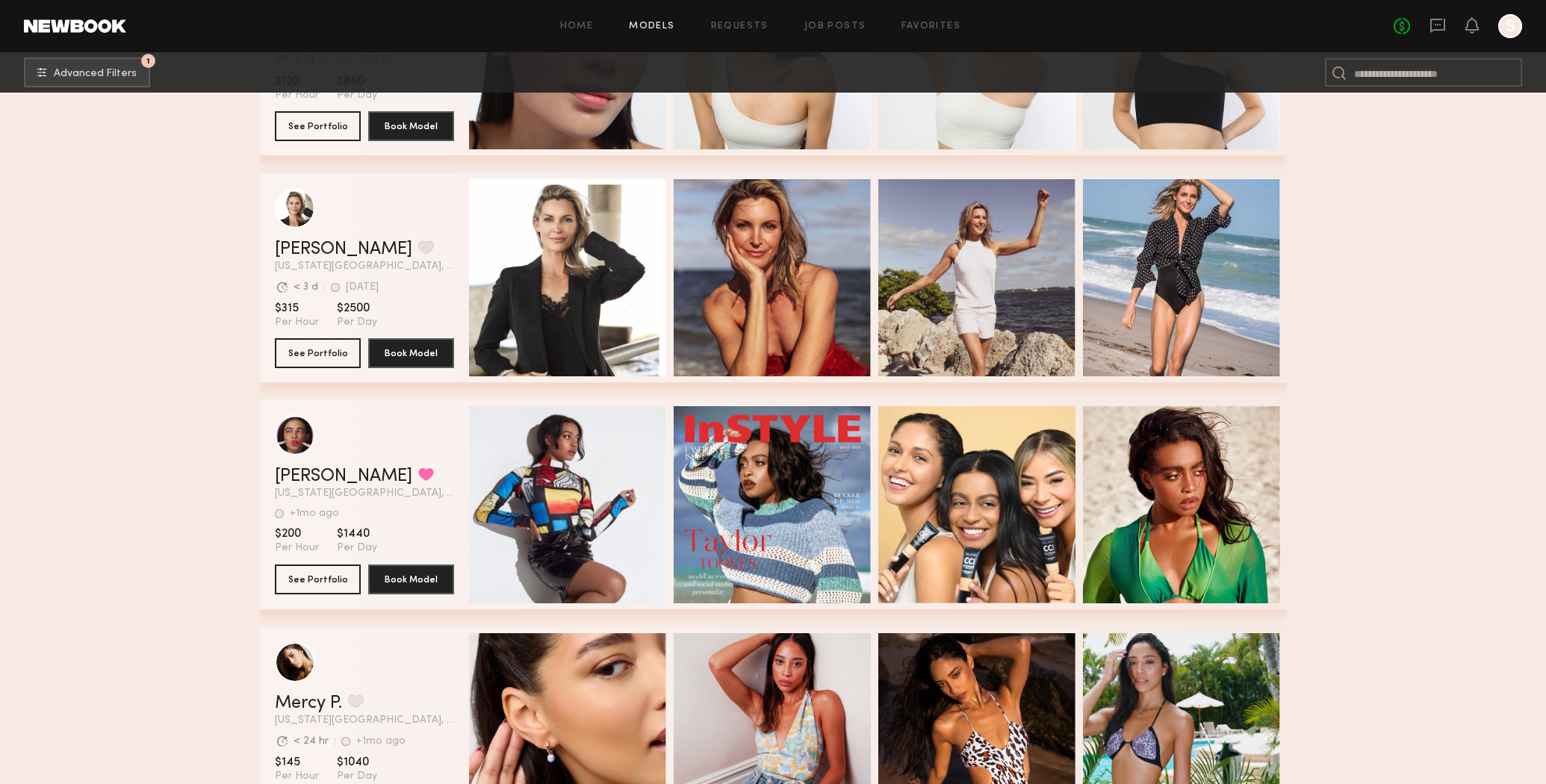
scroll to position [19027, 0]
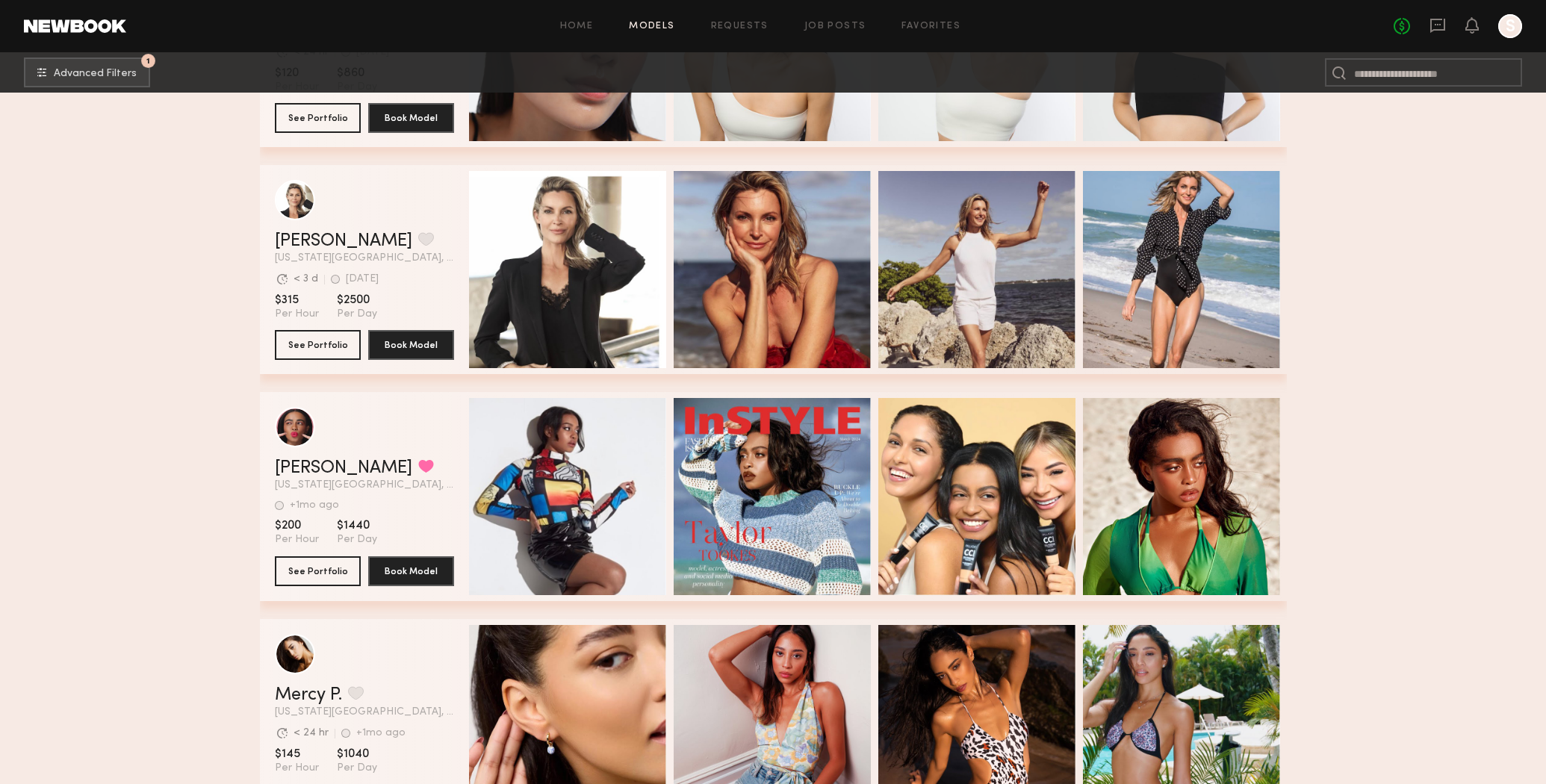
drag, startPoint x: 1404, startPoint y: 3, endPoint x: 1360, endPoint y: -12, distance: 46.5
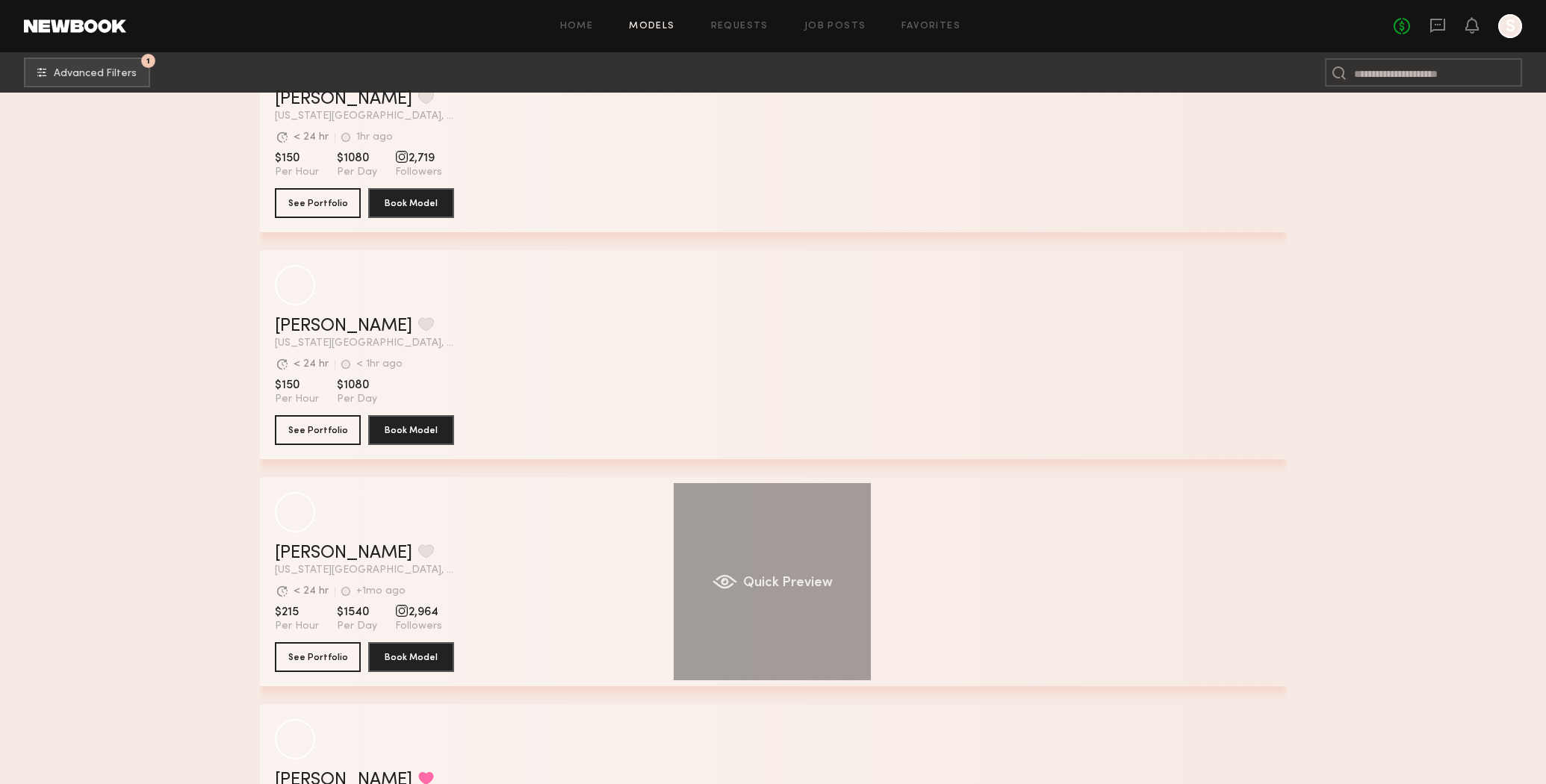
scroll to position [25755, 0]
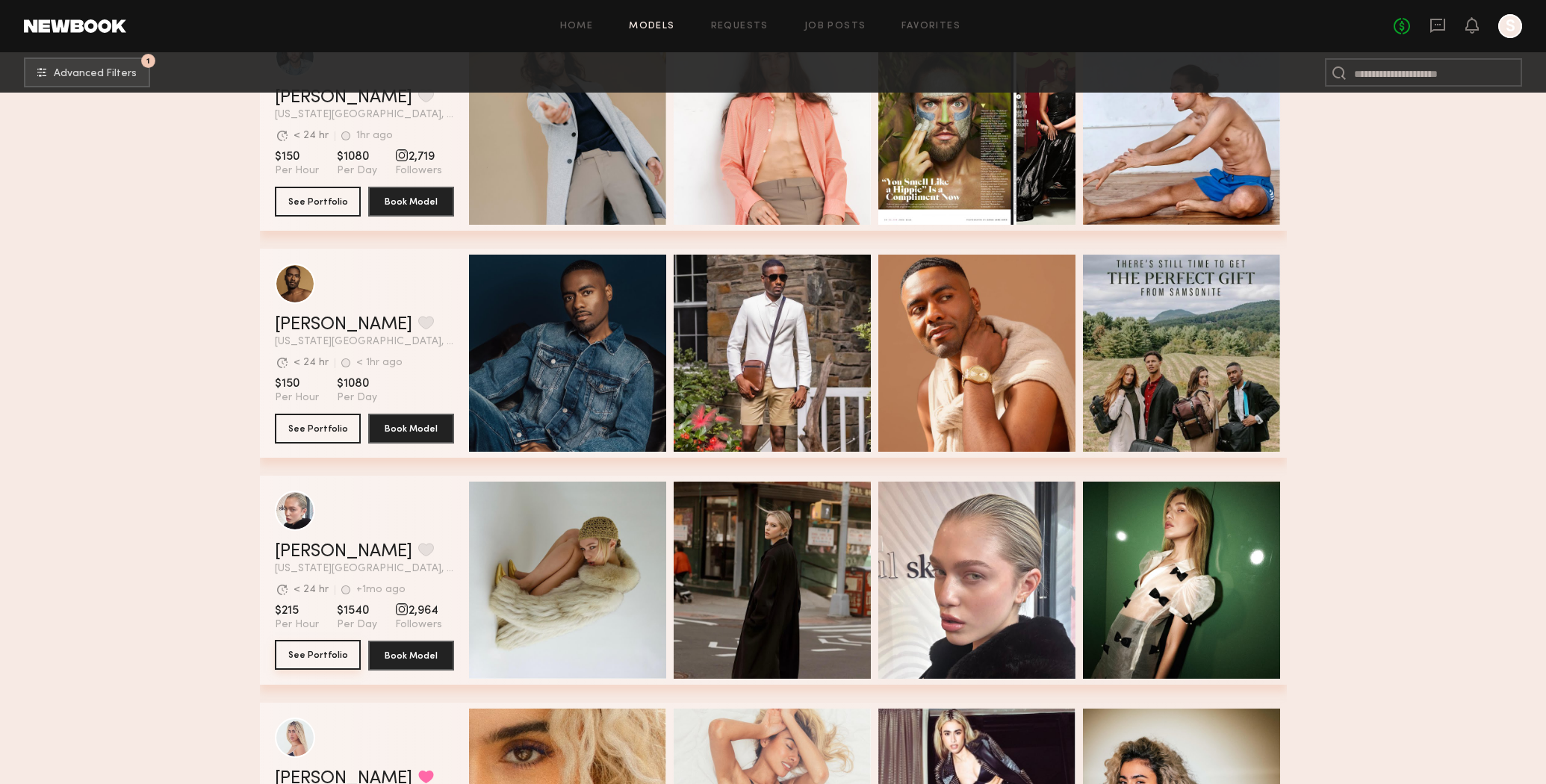
click at [327, 659] on button "See Portfolio" at bounding box center [318, 655] width 86 height 30
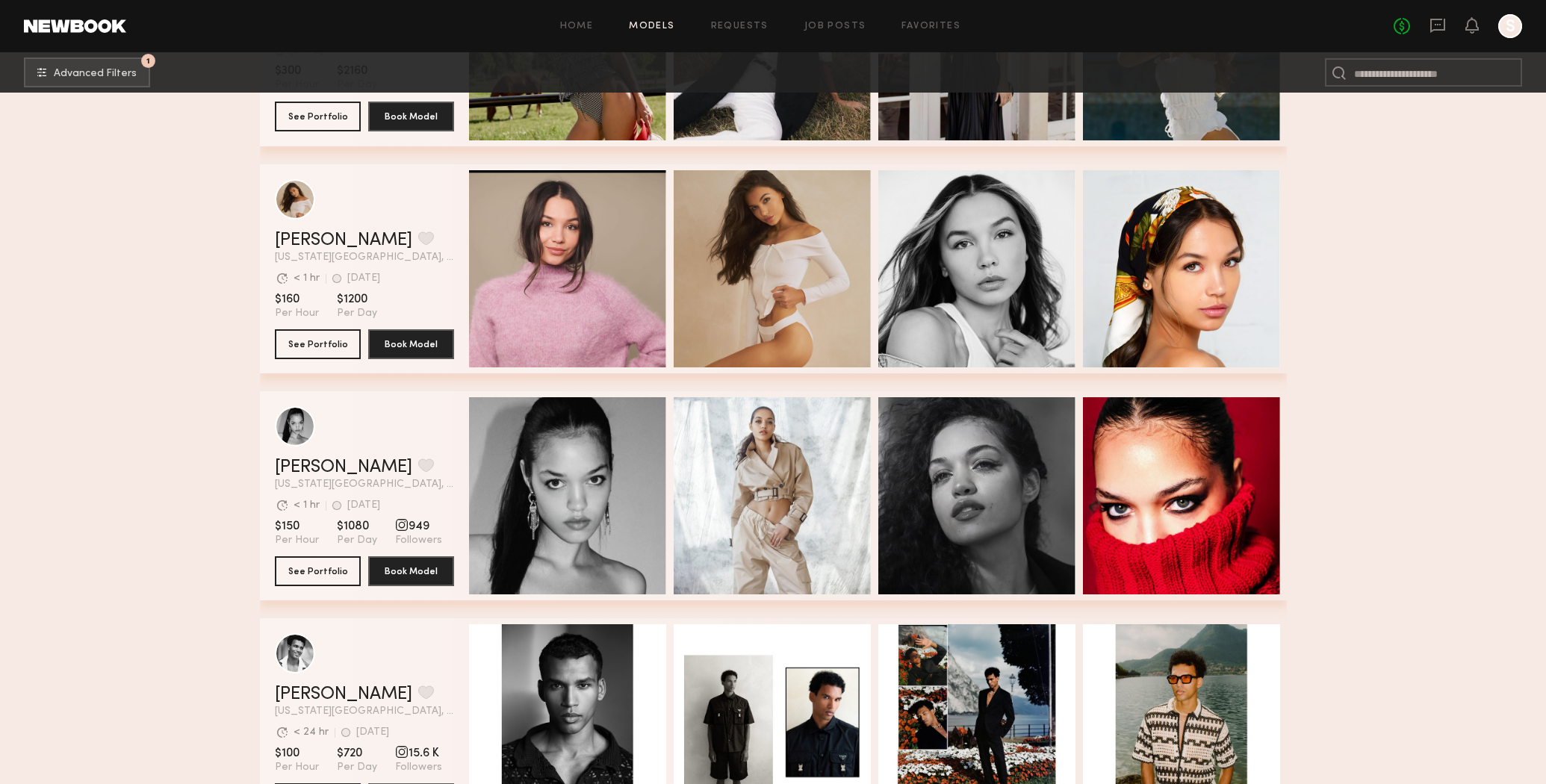
scroll to position [36447, 0]
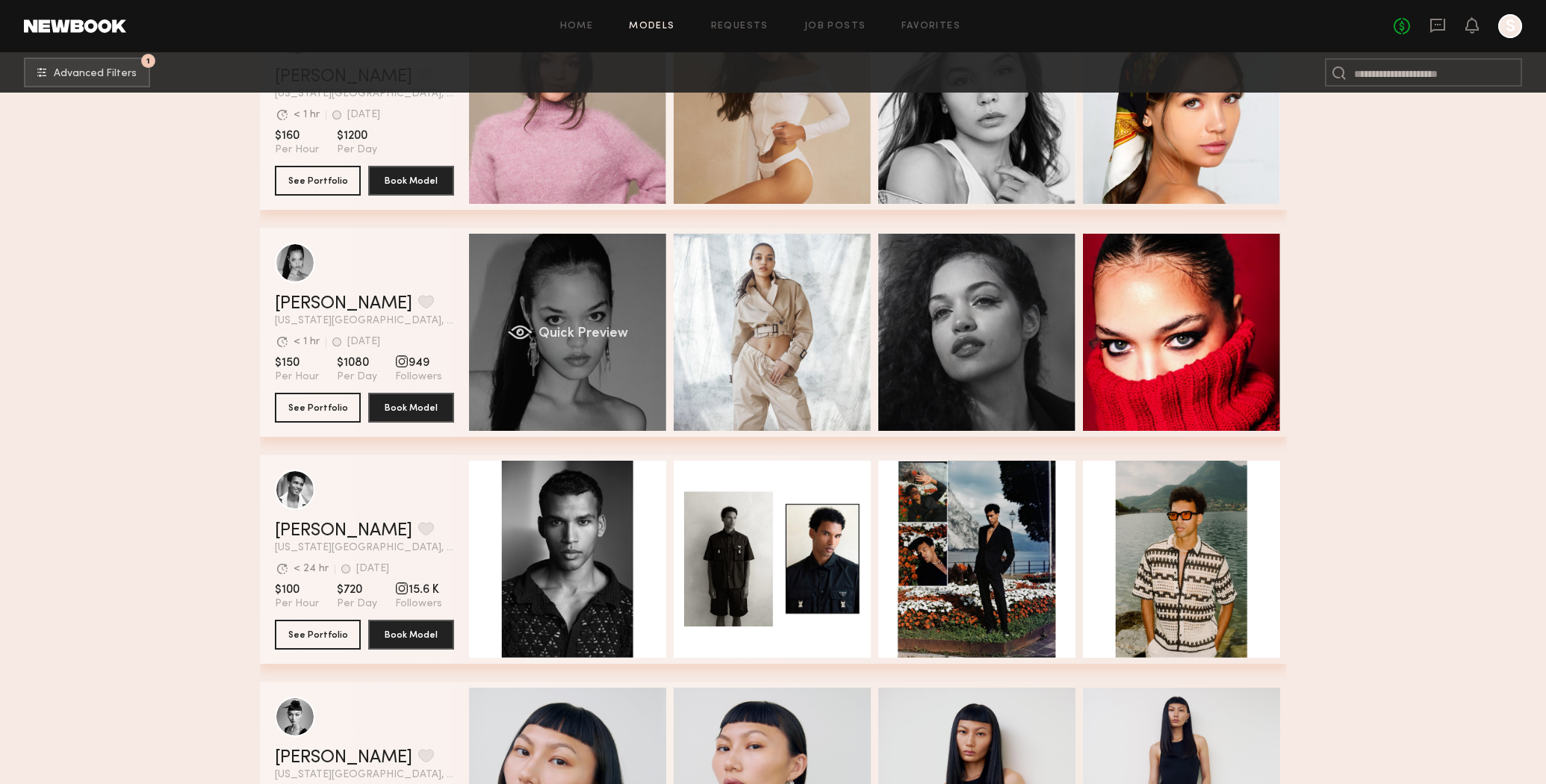
click at [555, 376] on div "Quick Preview" at bounding box center [568, 332] width 197 height 197
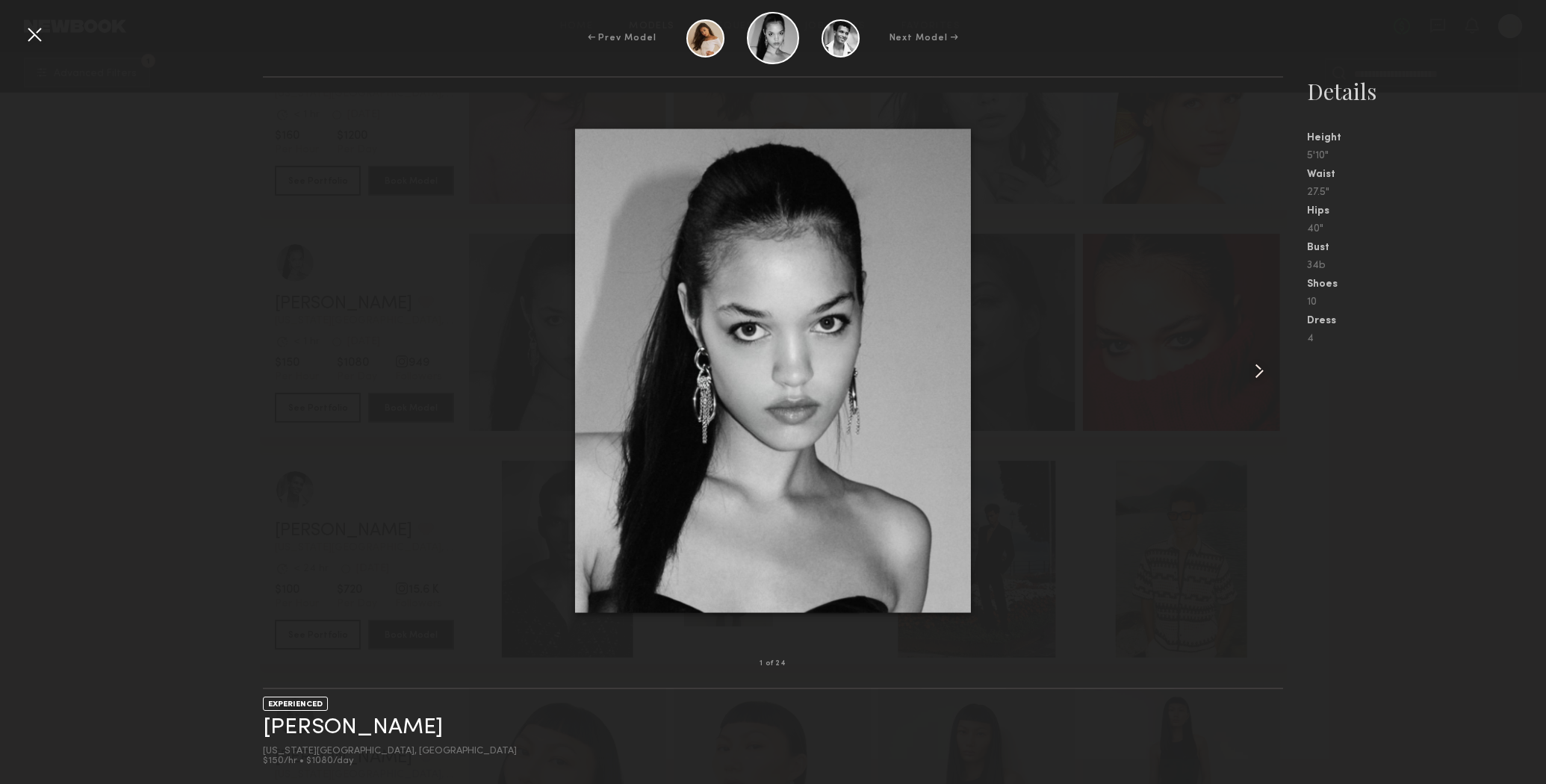
click at [1262, 377] on common-icon at bounding box center [1259, 371] width 24 height 24
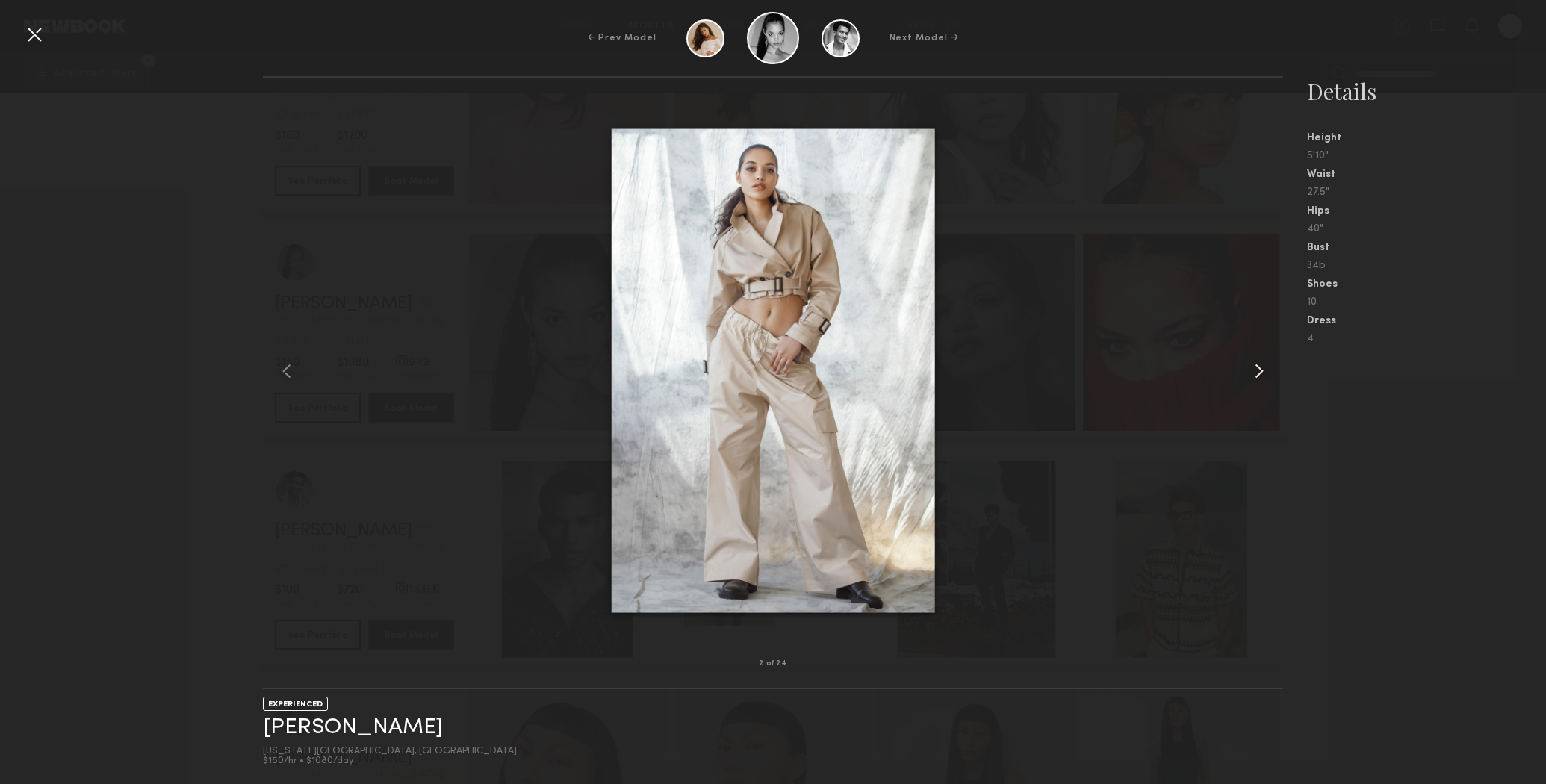
click at [1262, 377] on common-icon at bounding box center [1259, 371] width 24 height 24
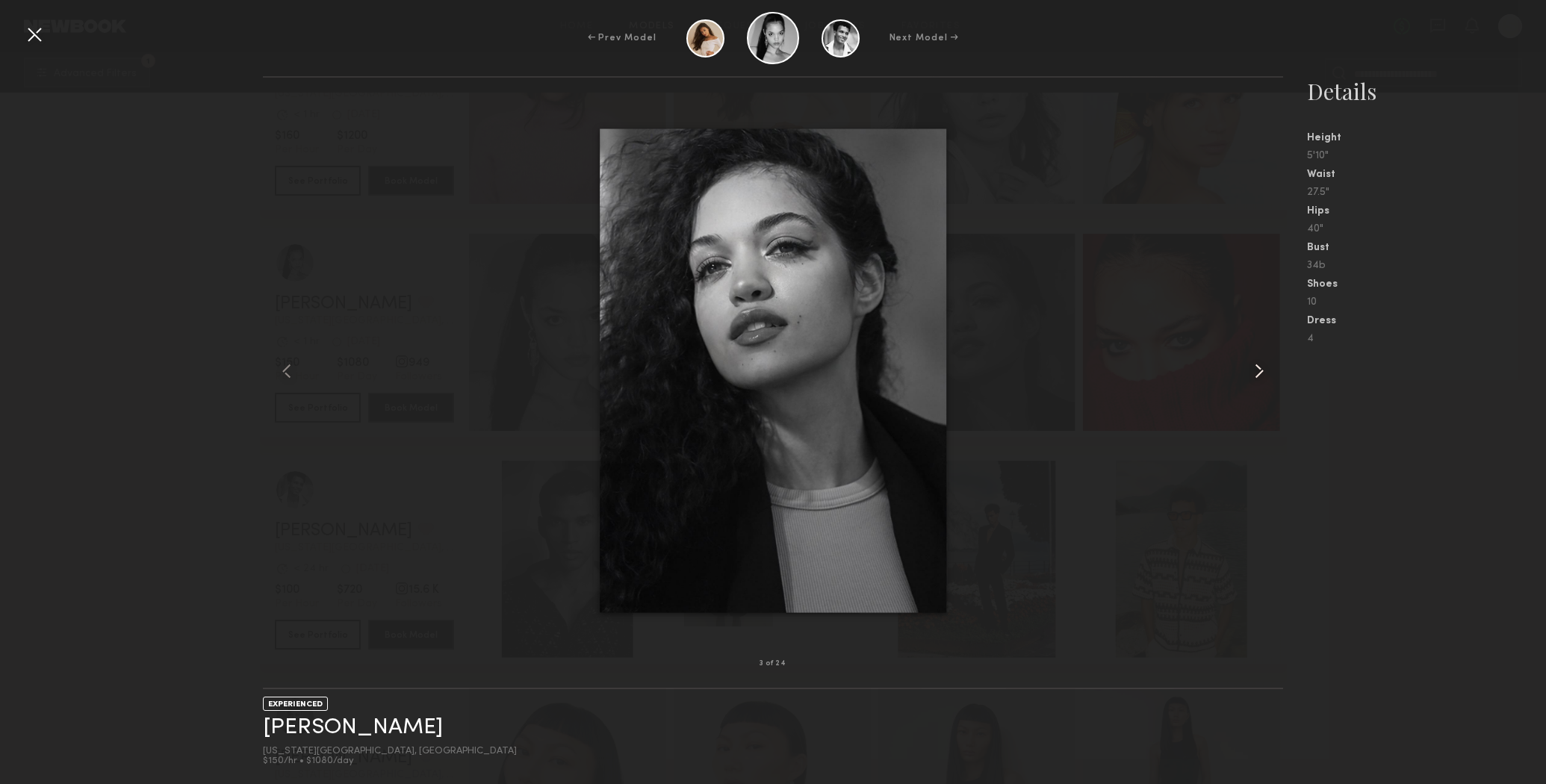
click at [1262, 377] on common-icon at bounding box center [1259, 371] width 24 height 24
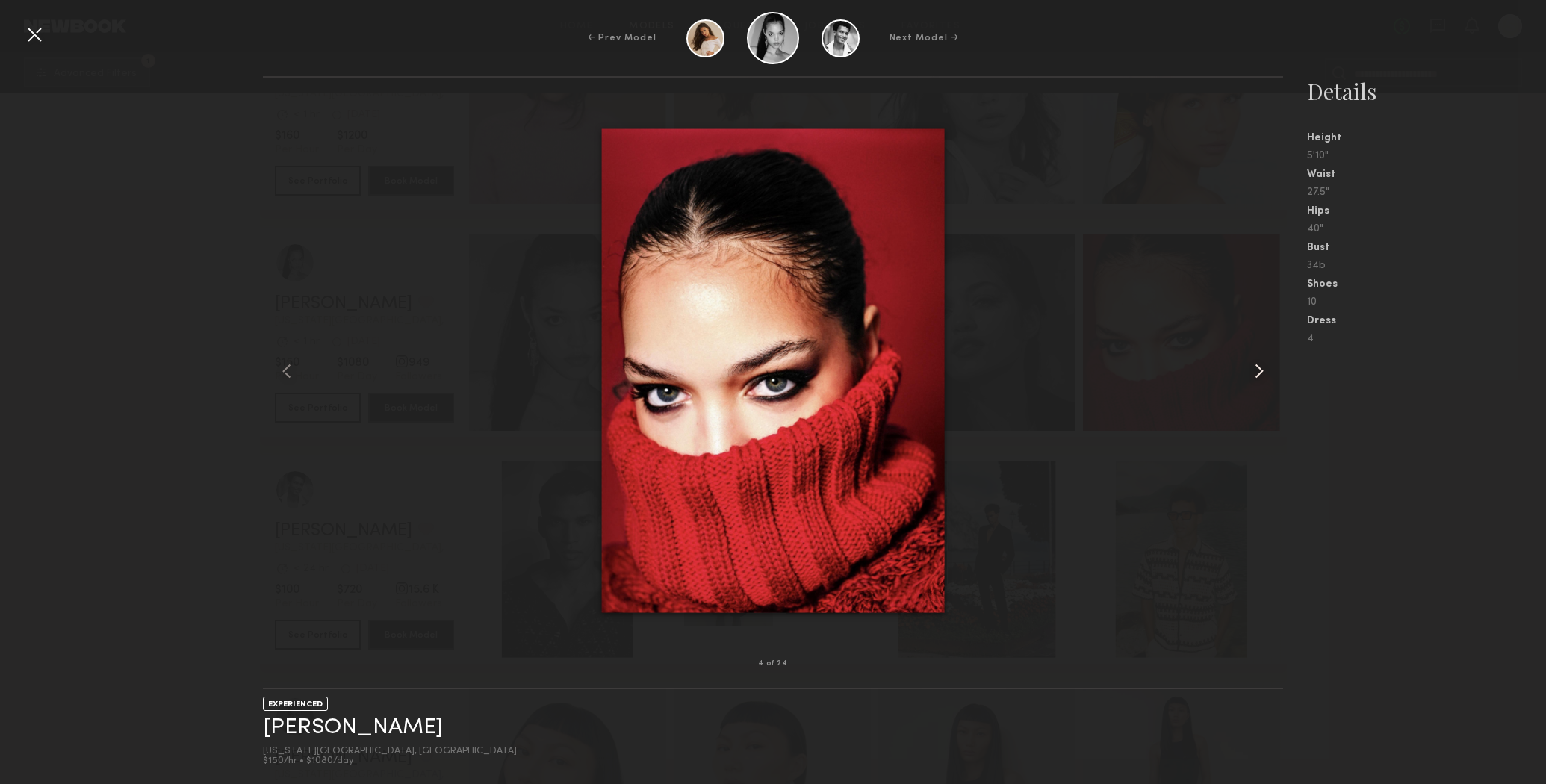
click at [1262, 377] on common-icon at bounding box center [1259, 371] width 24 height 24
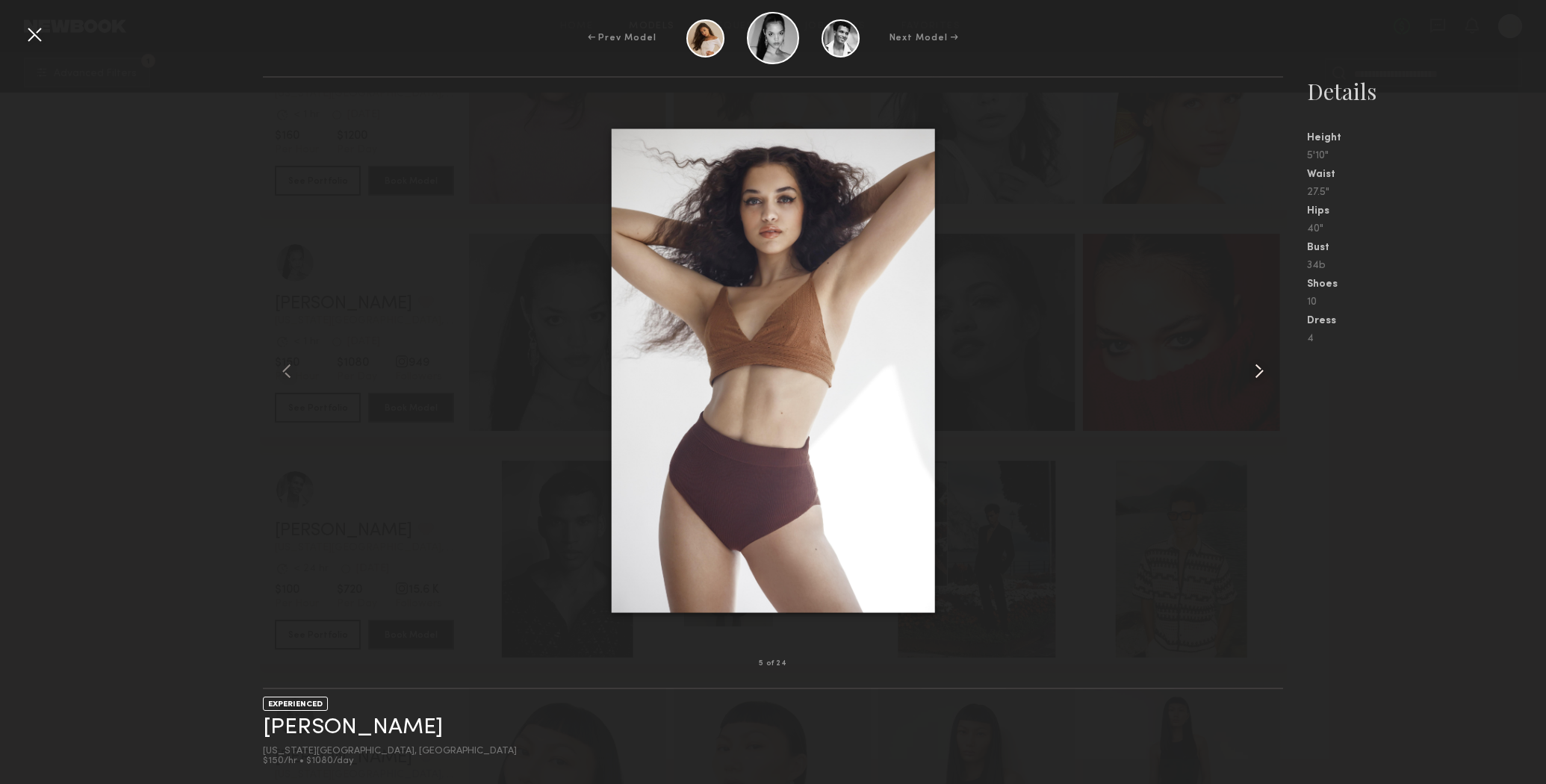
click at [1262, 377] on common-icon at bounding box center [1259, 371] width 24 height 24
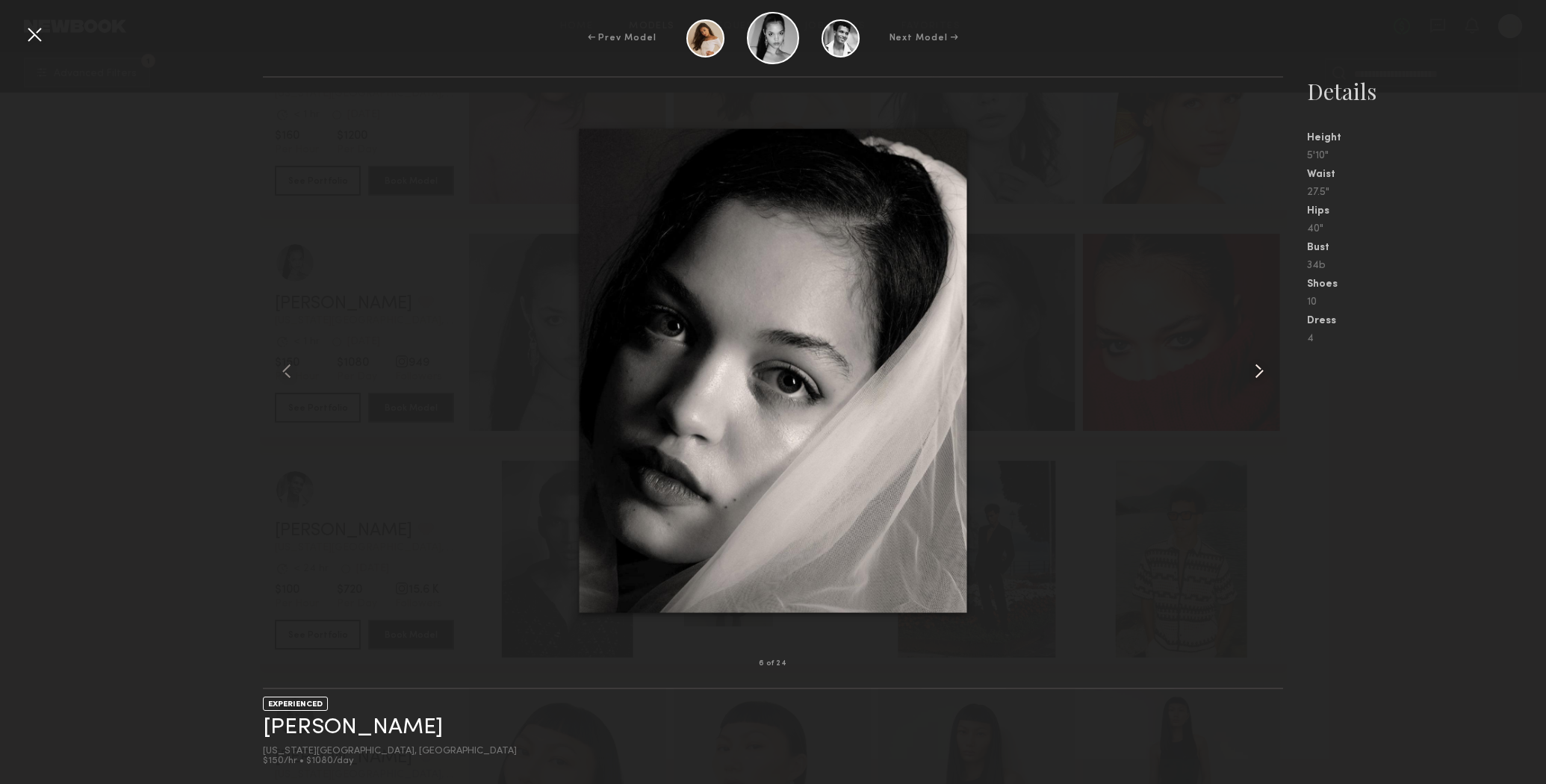
click at [1262, 377] on common-icon at bounding box center [1259, 371] width 24 height 24
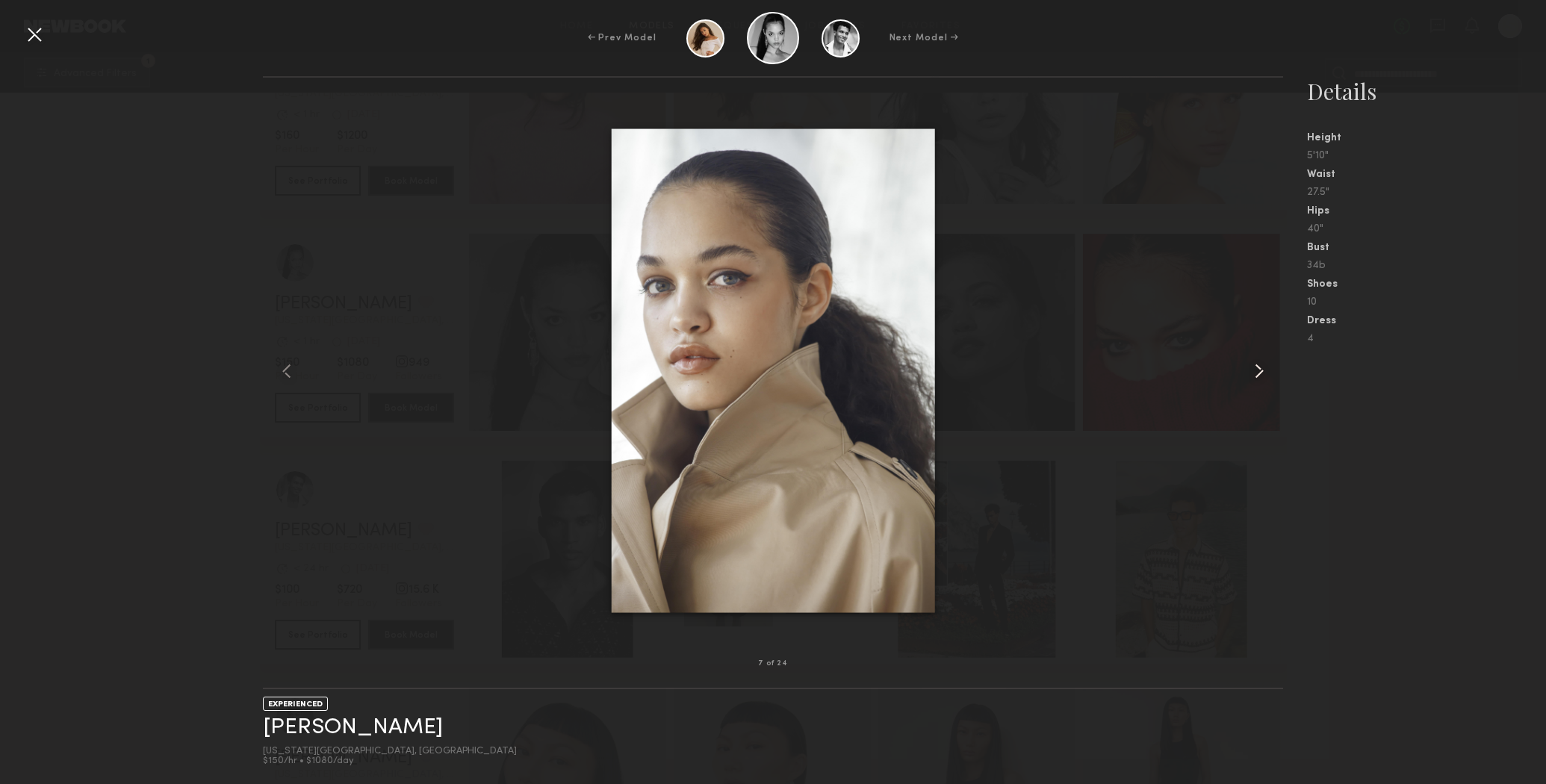
click at [1262, 377] on common-icon at bounding box center [1259, 371] width 24 height 24
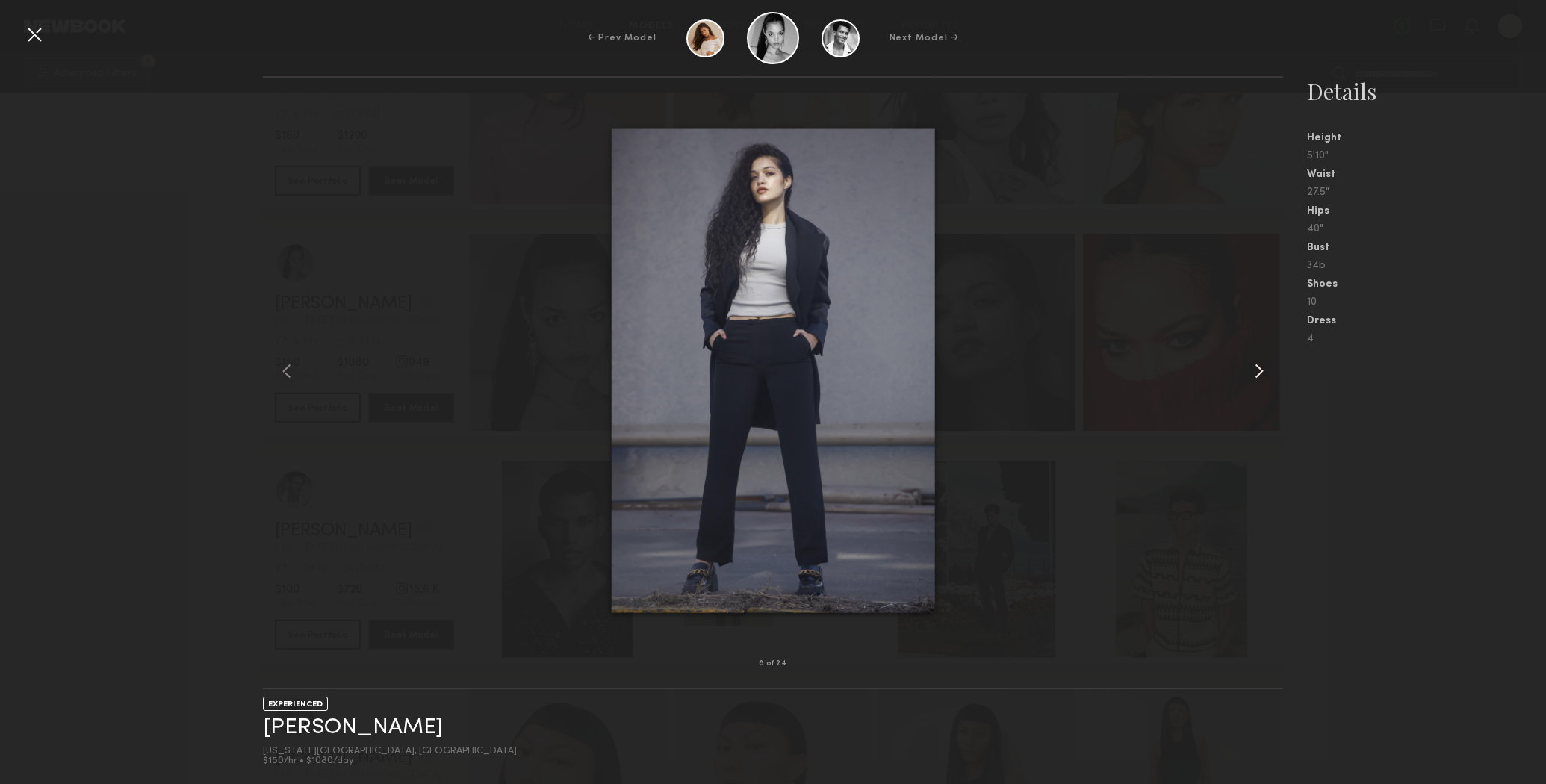
click at [1262, 377] on common-icon at bounding box center [1259, 371] width 24 height 24
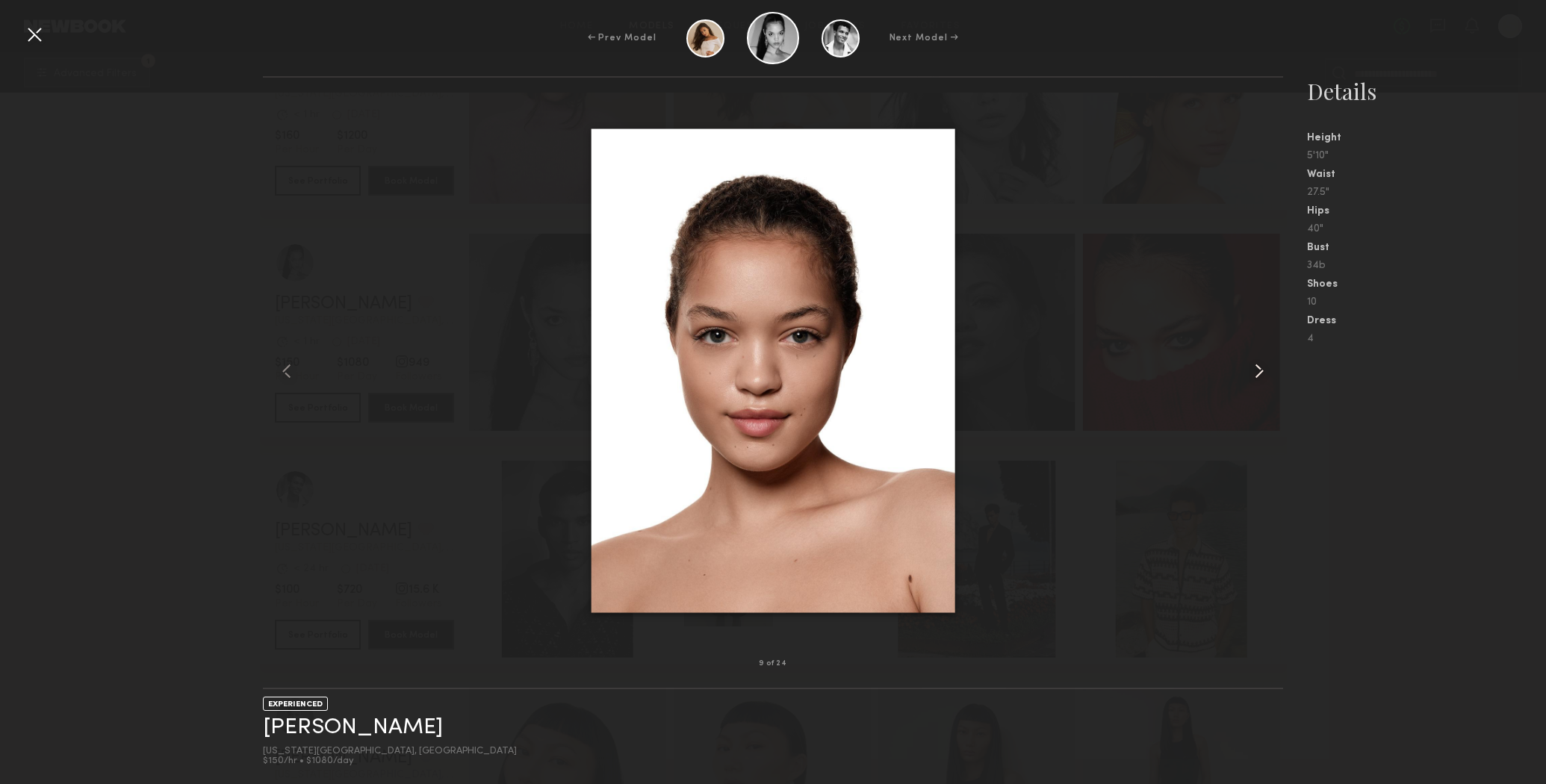
click at [1262, 377] on common-icon at bounding box center [1259, 371] width 24 height 24
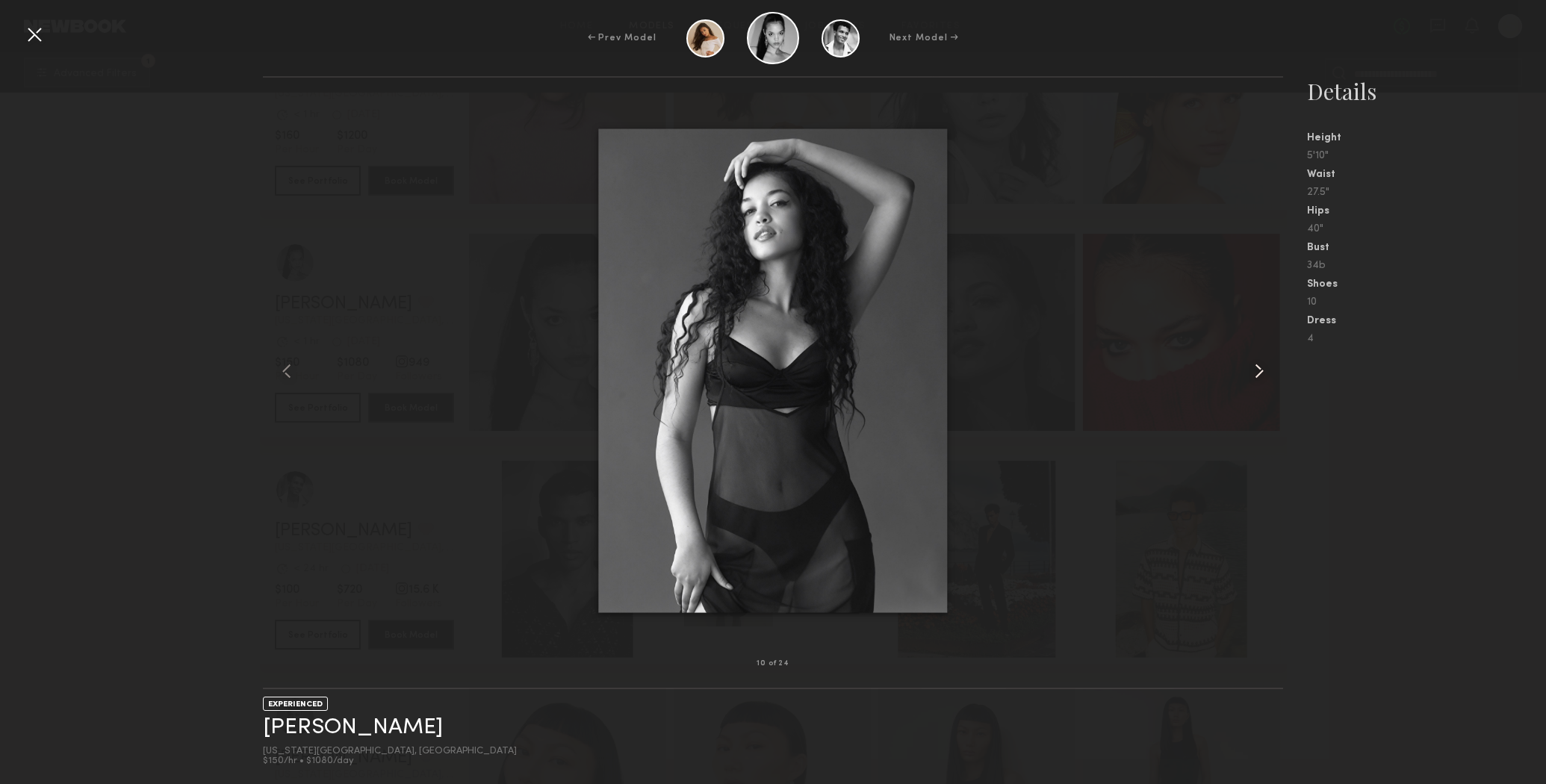
click at [1262, 377] on common-icon at bounding box center [1259, 371] width 24 height 24
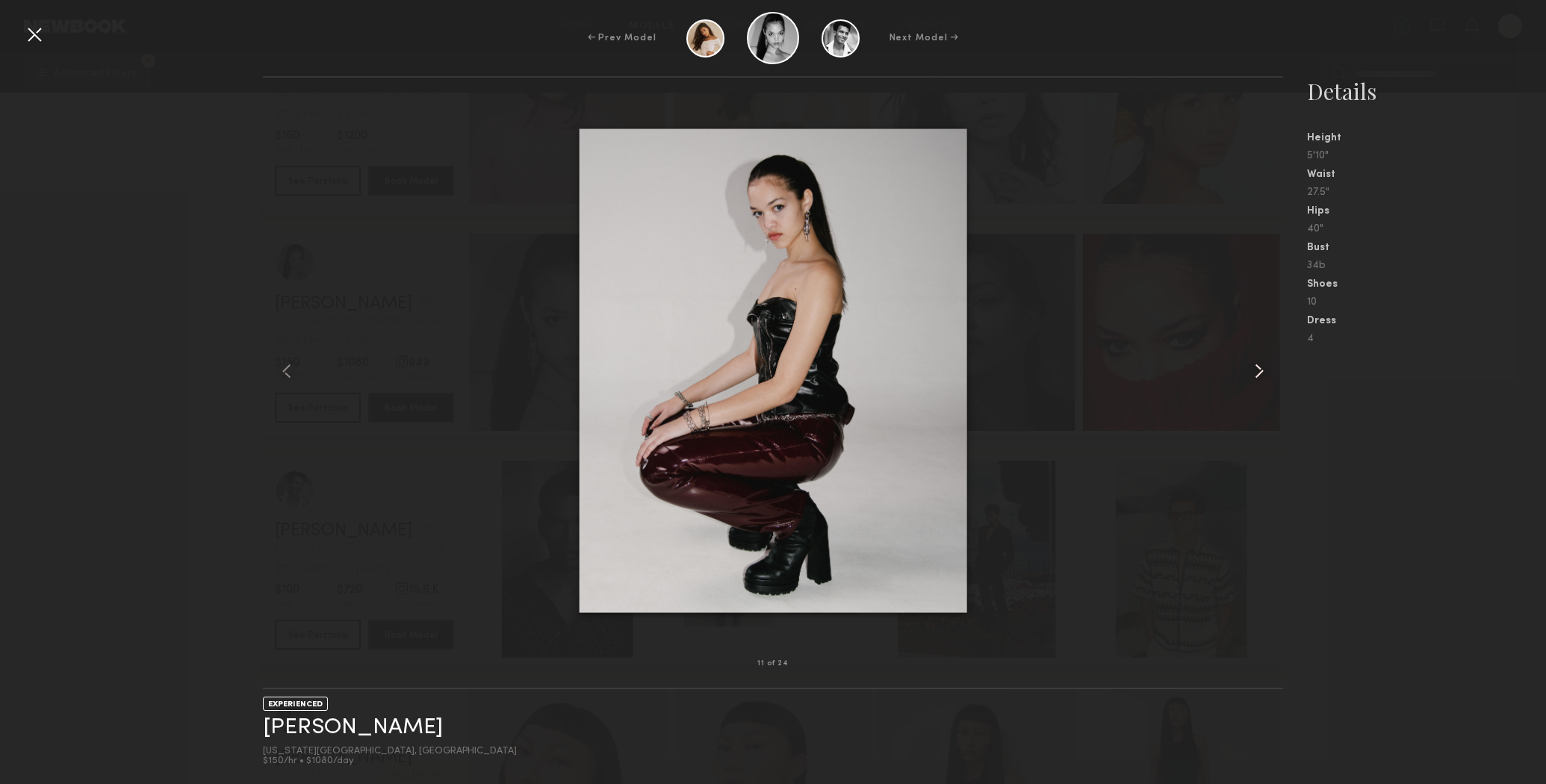
click at [1262, 377] on common-icon at bounding box center [1259, 371] width 24 height 24
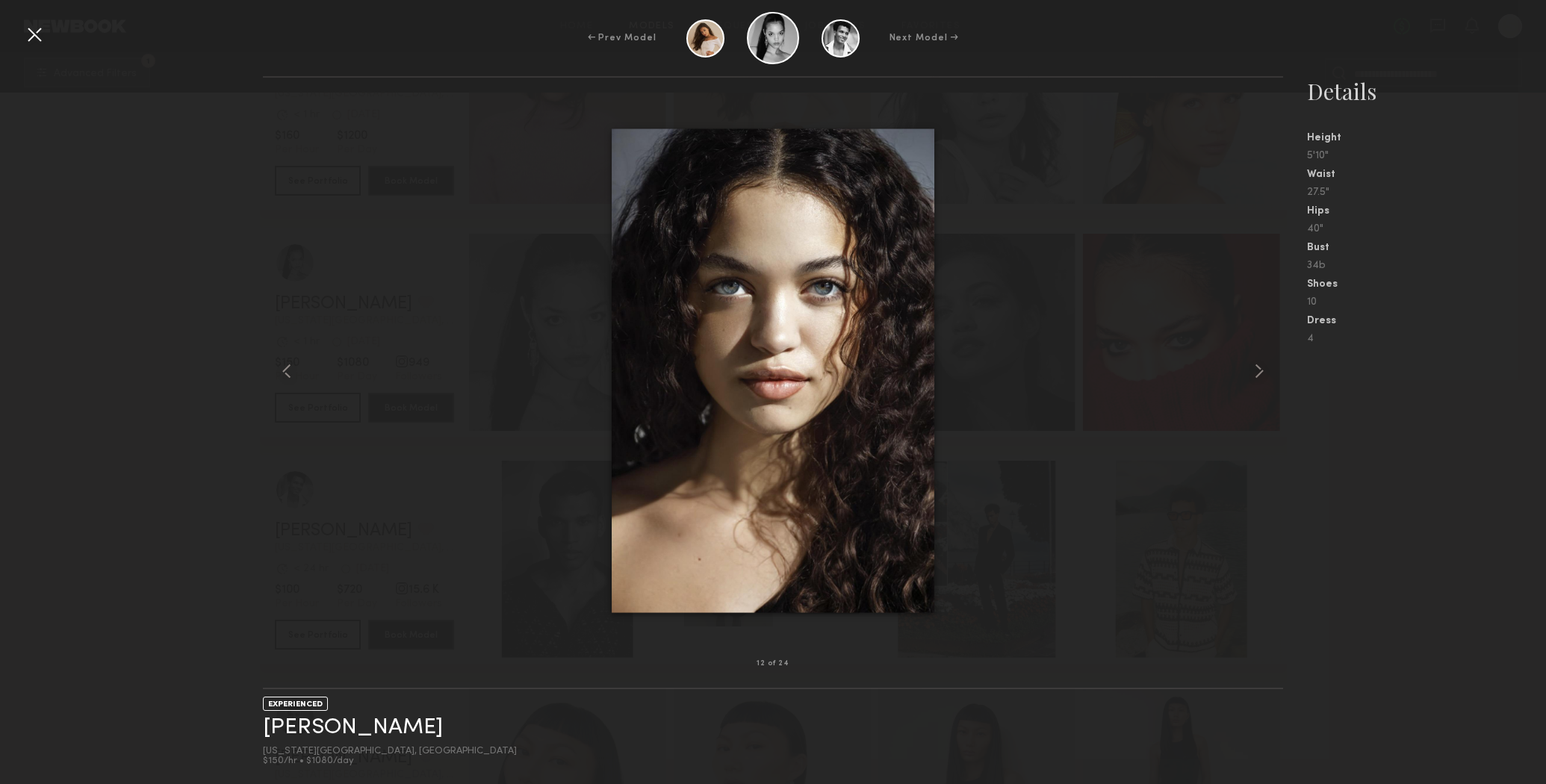
click at [38, 33] on div at bounding box center [34, 34] width 24 height 24
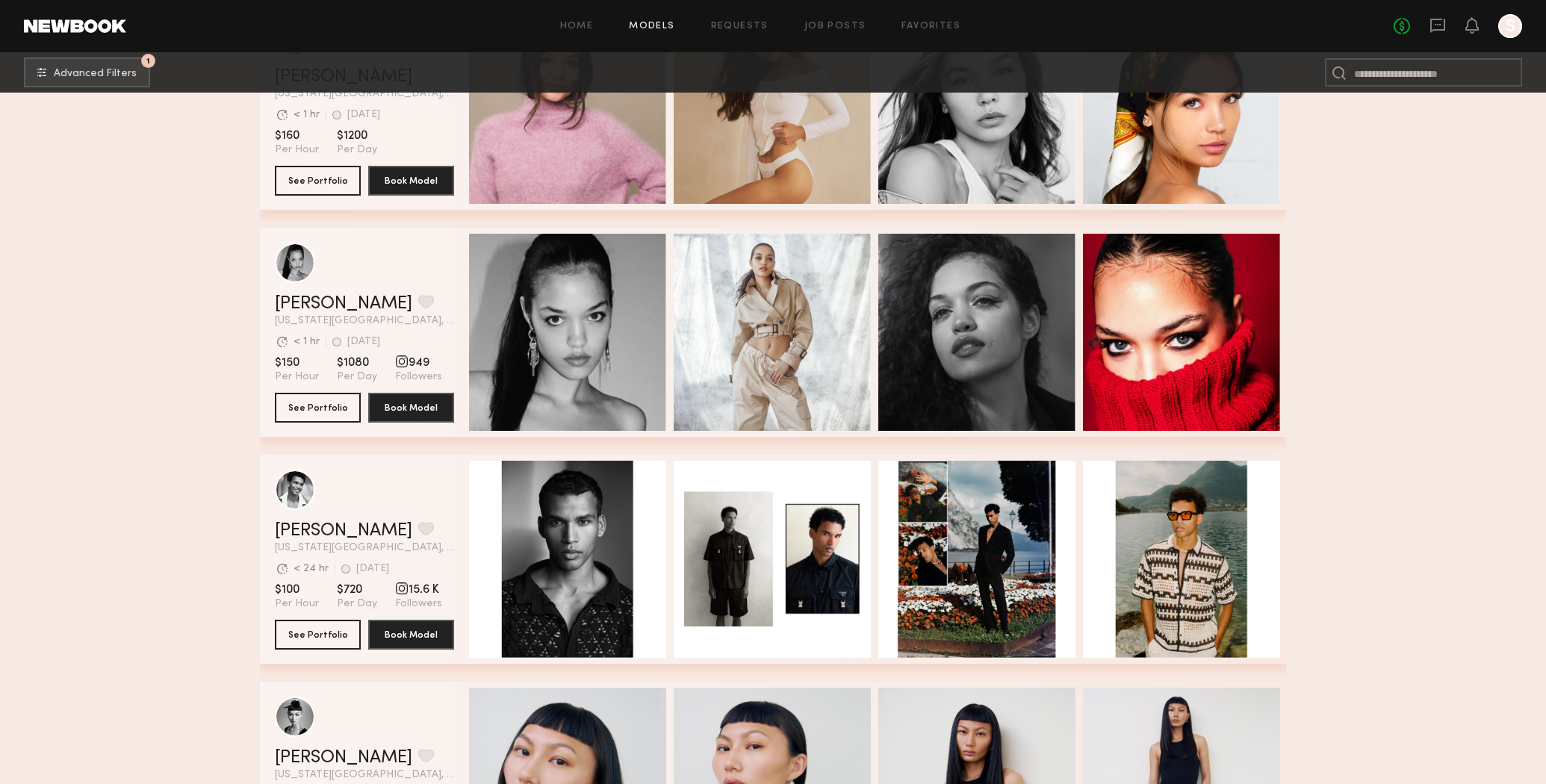
scroll to position [0, 2]
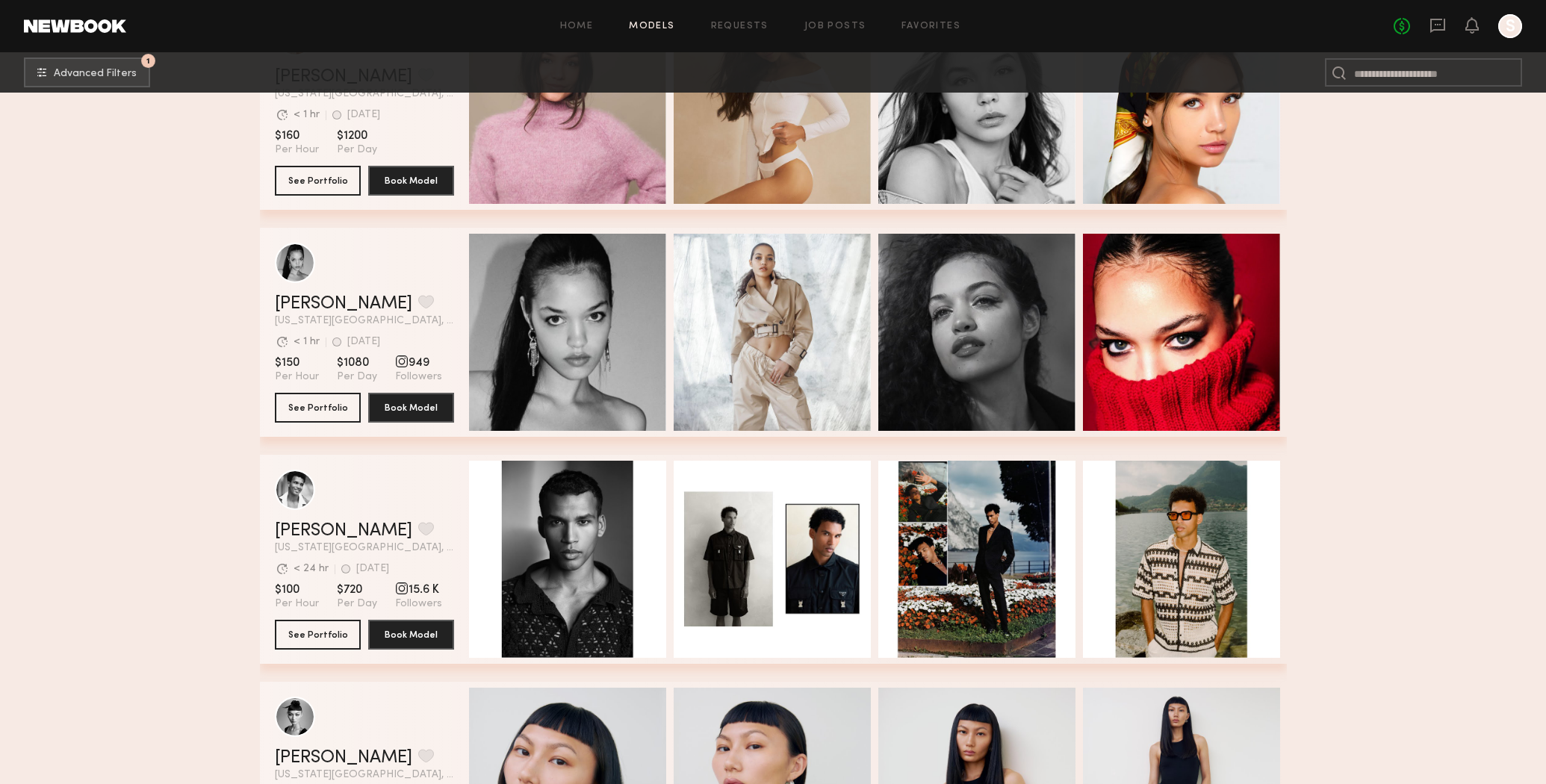
scroll to position [36449, 0]
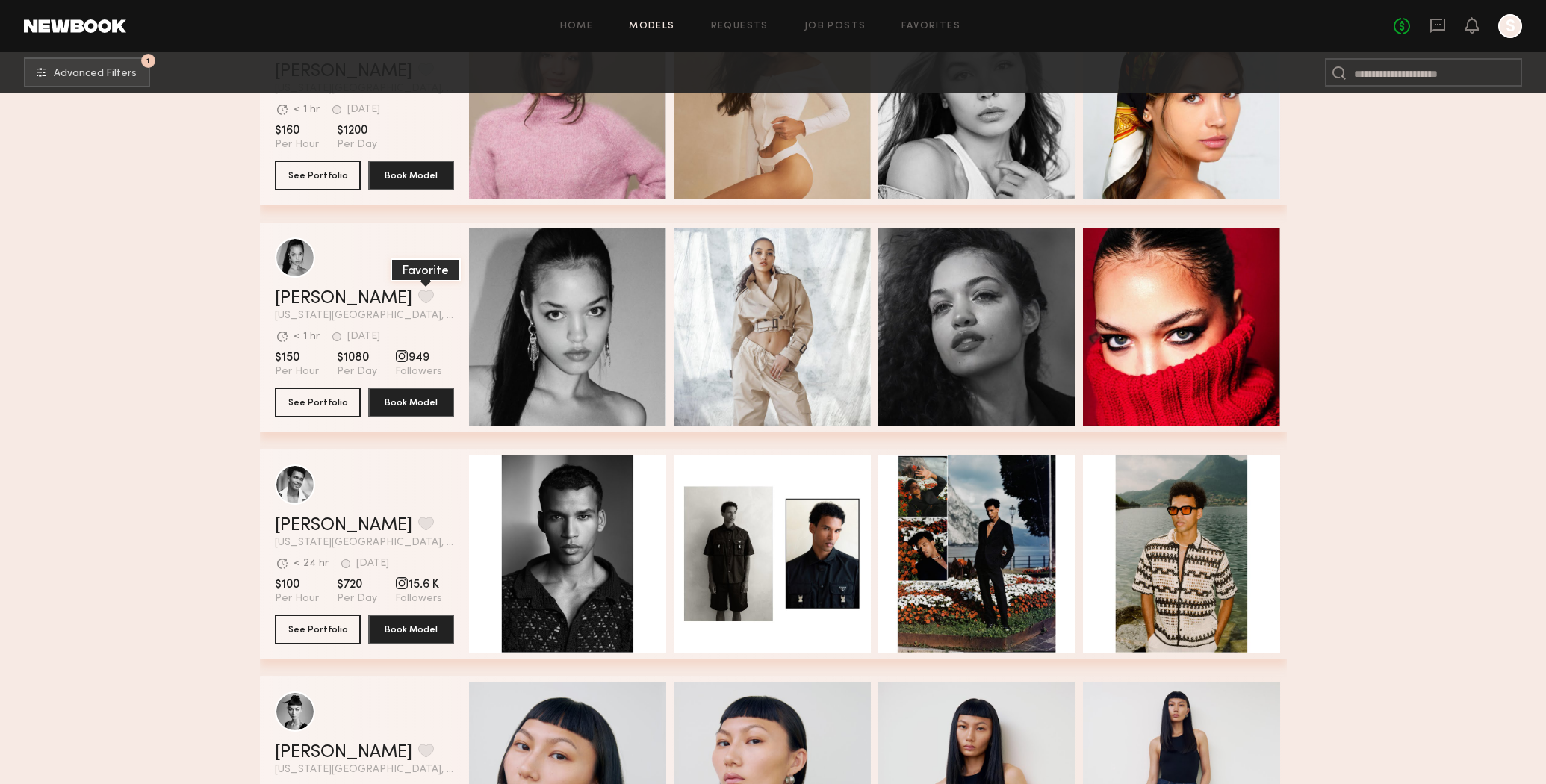
click at [418, 297] on button "grid" at bounding box center [425, 296] width 16 height 13
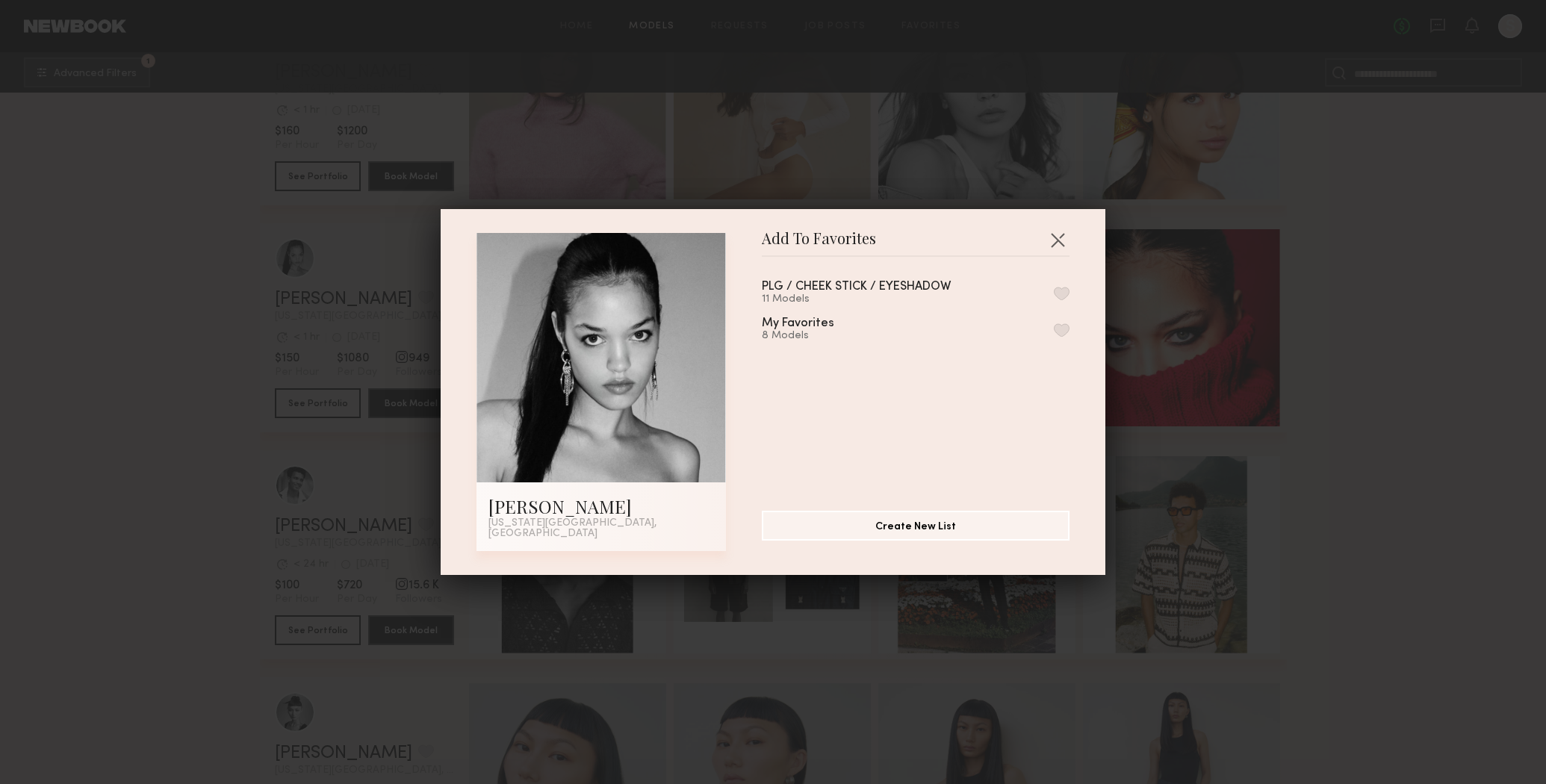
drag, startPoint x: 1047, startPoint y: 303, endPoint x: 1067, endPoint y: 298, distance: 20.6
click at [1052, 301] on div "PLG / CHEEK STICK / EYESHADOW 11 Models" at bounding box center [916, 293] width 308 height 25
click at [1067, 298] on button "button" at bounding box center [1061, 294] width 16 height 13
click at [1061, 244] on button "button" at bounding box center [1057, 239] width 24 height 24
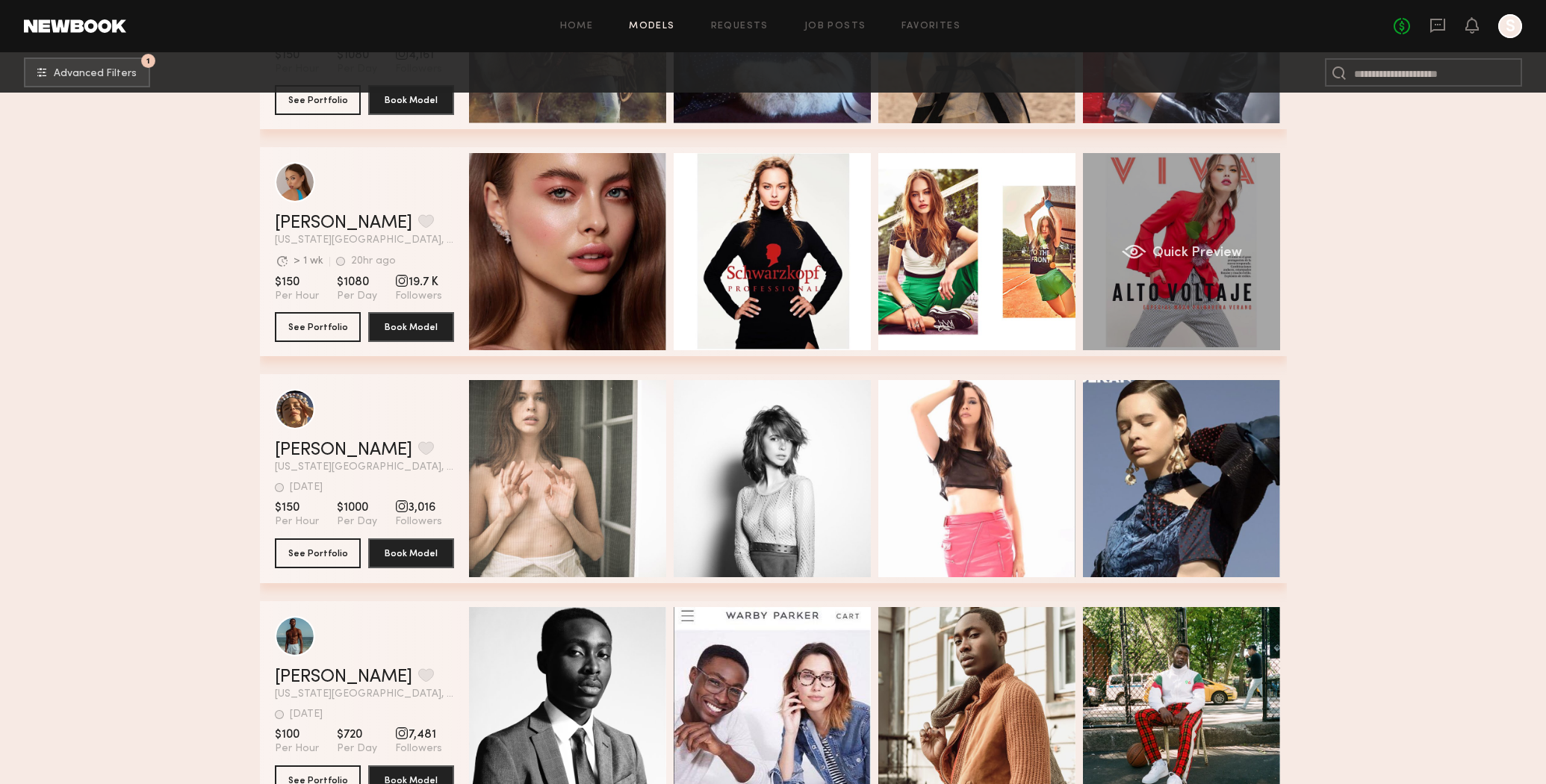
scroll to position [0, 5]
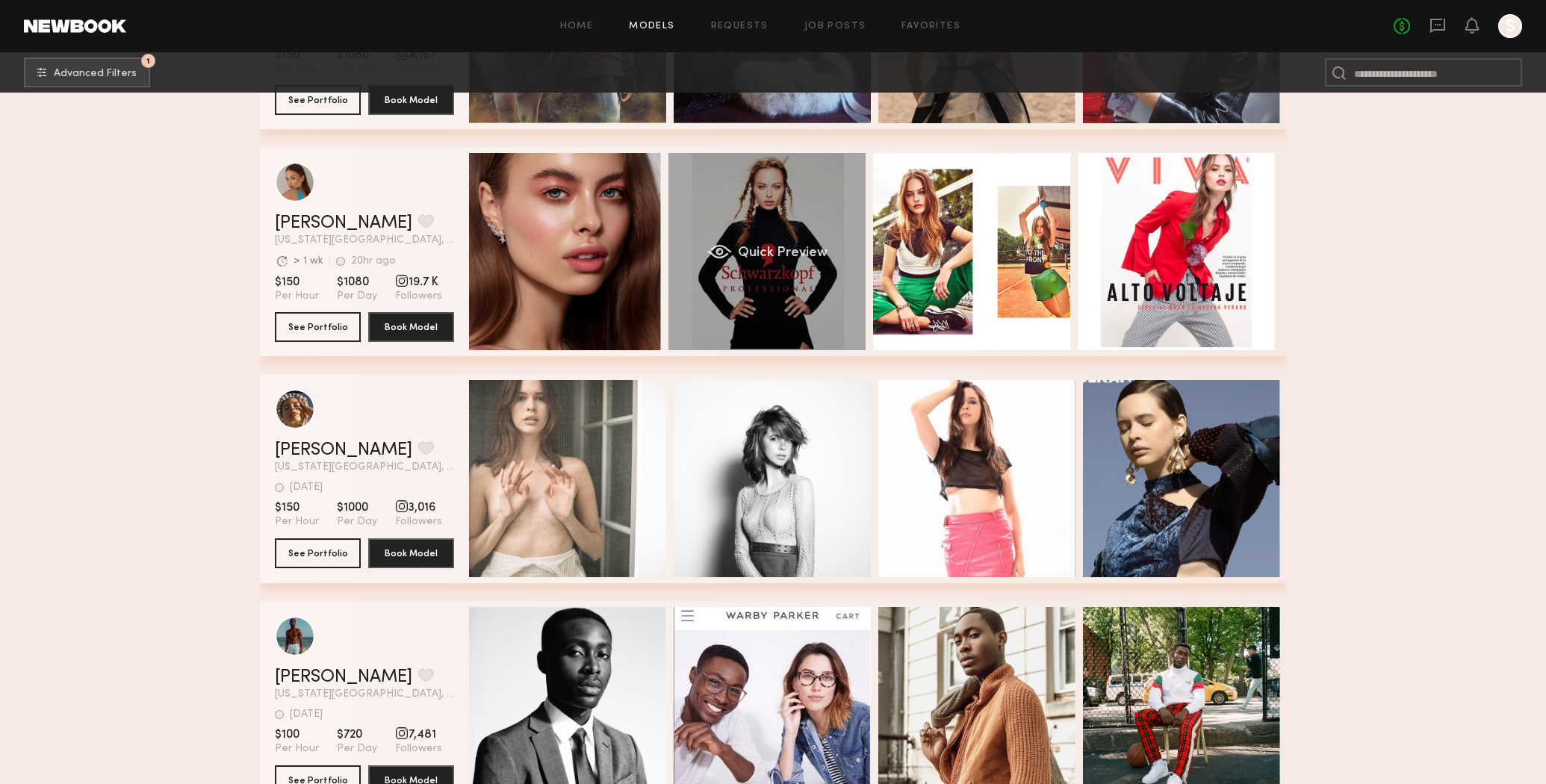
drag, startPoint x: 1207, startPoint y: 244, endPoint x: 849, endPoint y: 225, distance: 358.5
click at [849, 225] on div "Sofi G. Favorite New York City, NY Avg. request response time > 1 wk 20hr ago L…" at bounding box center [773, 252] width 1027 height 209
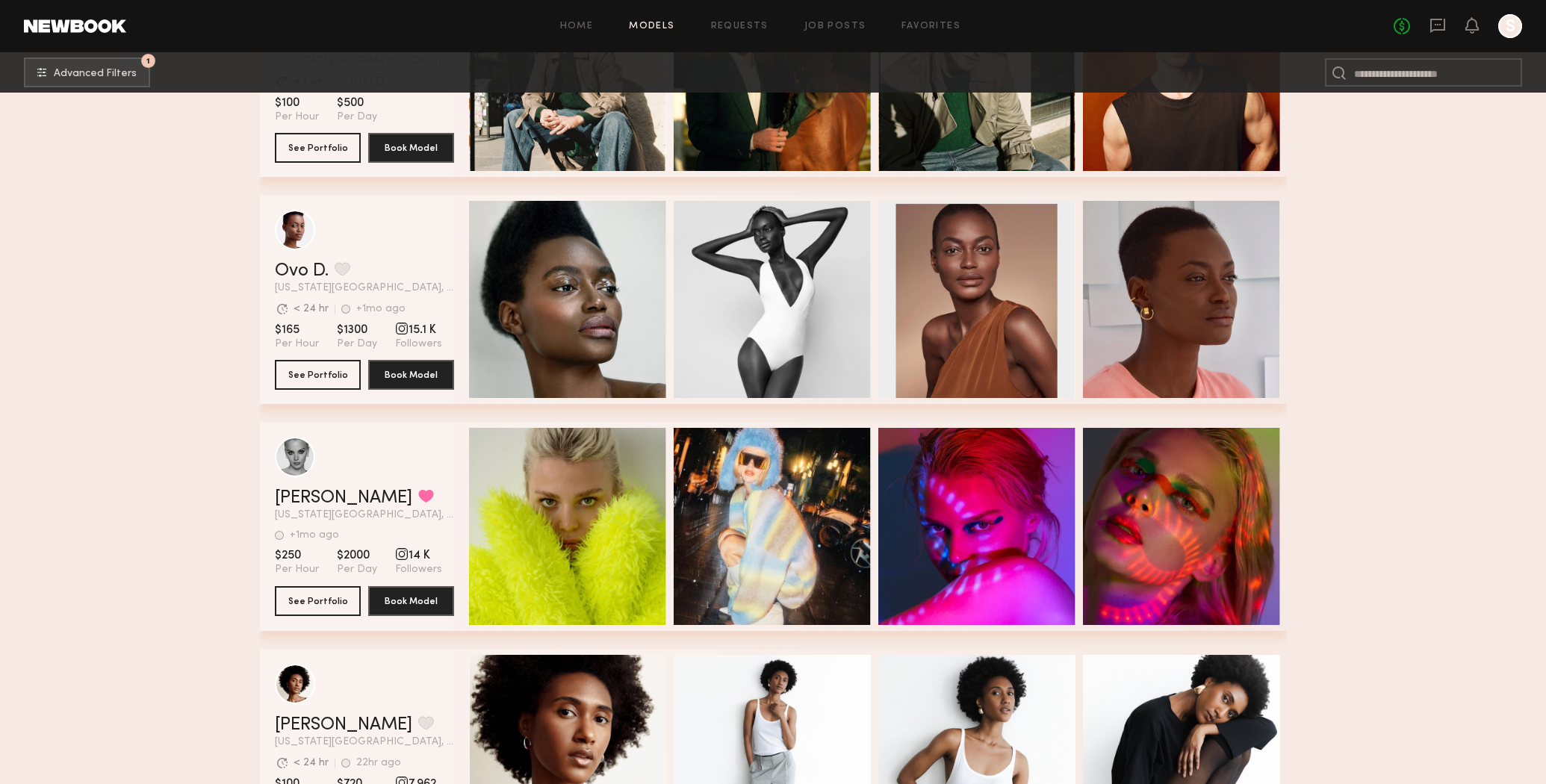
scroll to position [49566, 0]
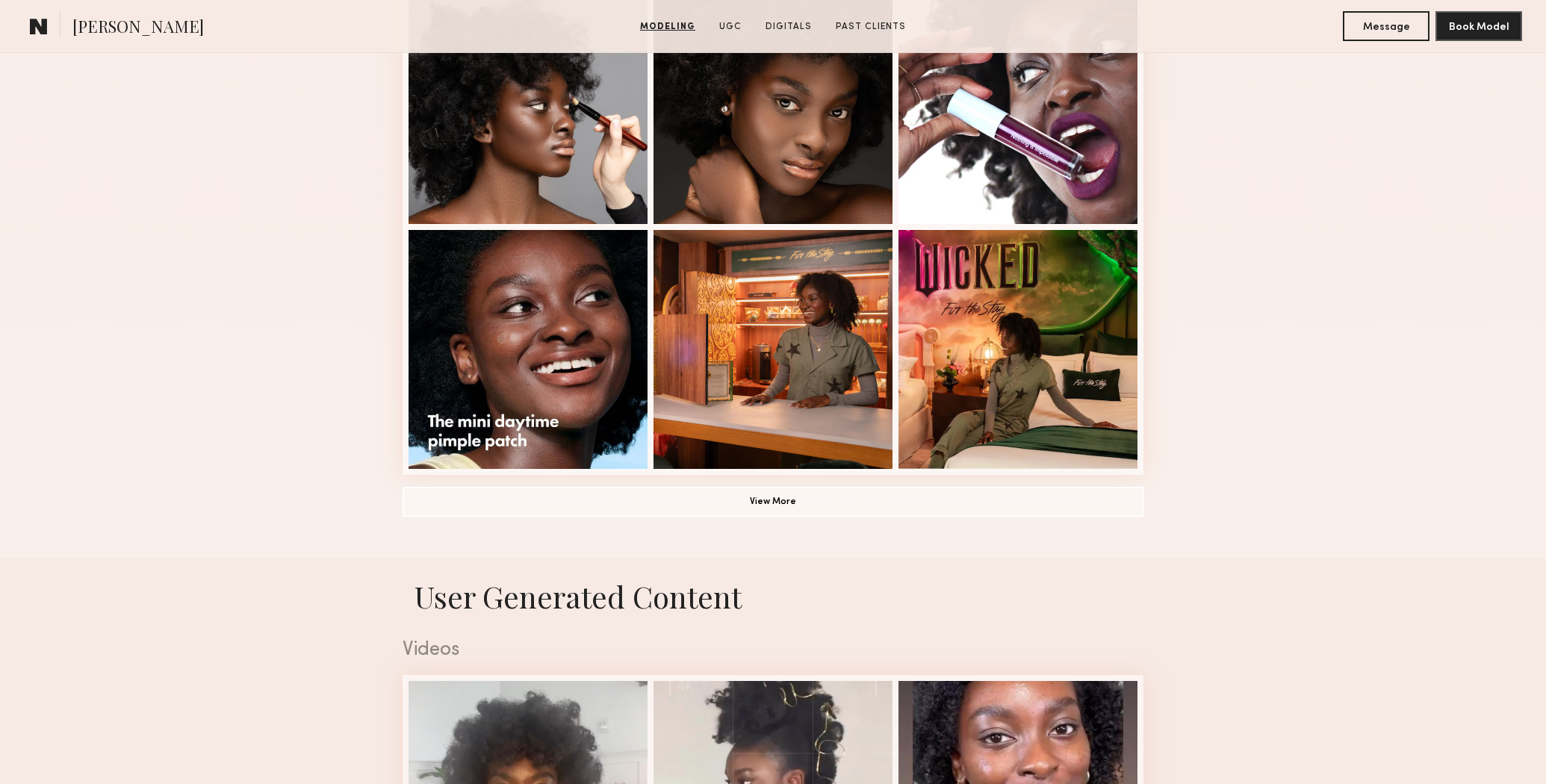
scroll to position [968, 0]
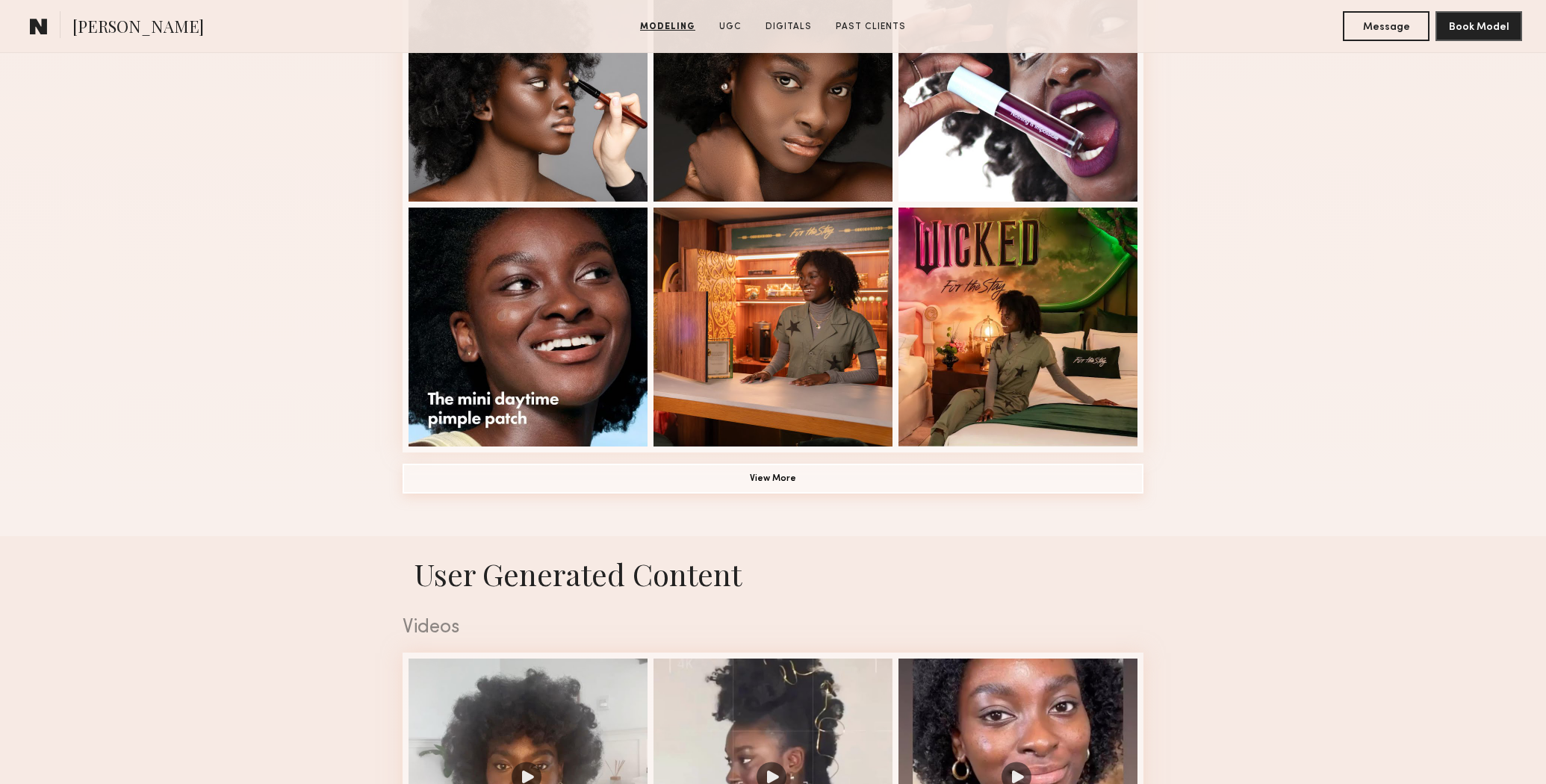
click at [815, 477] on button "View More" at bounding box center [773, 479] width 741 height 30
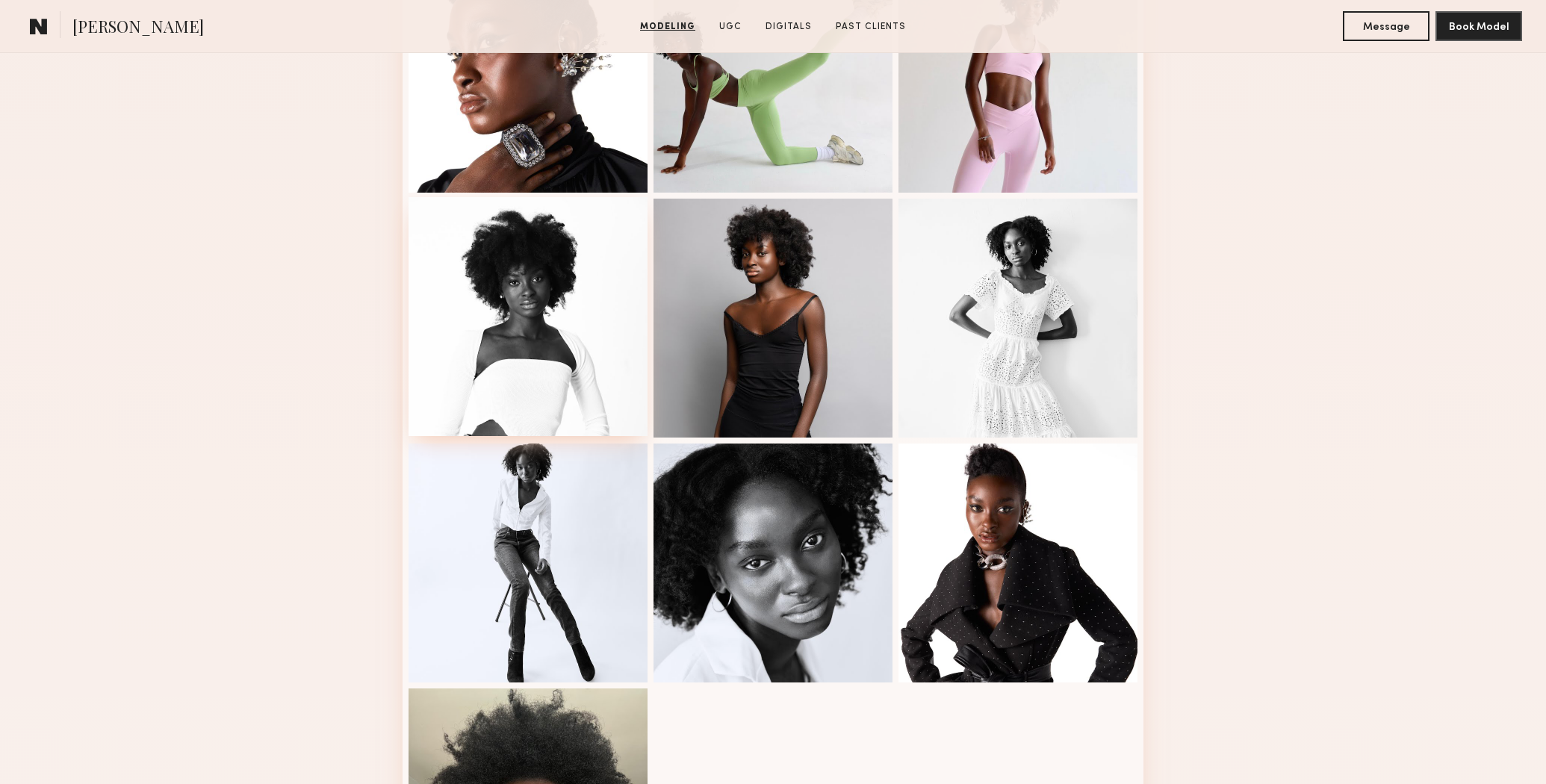
scroll to position [1469, 0]
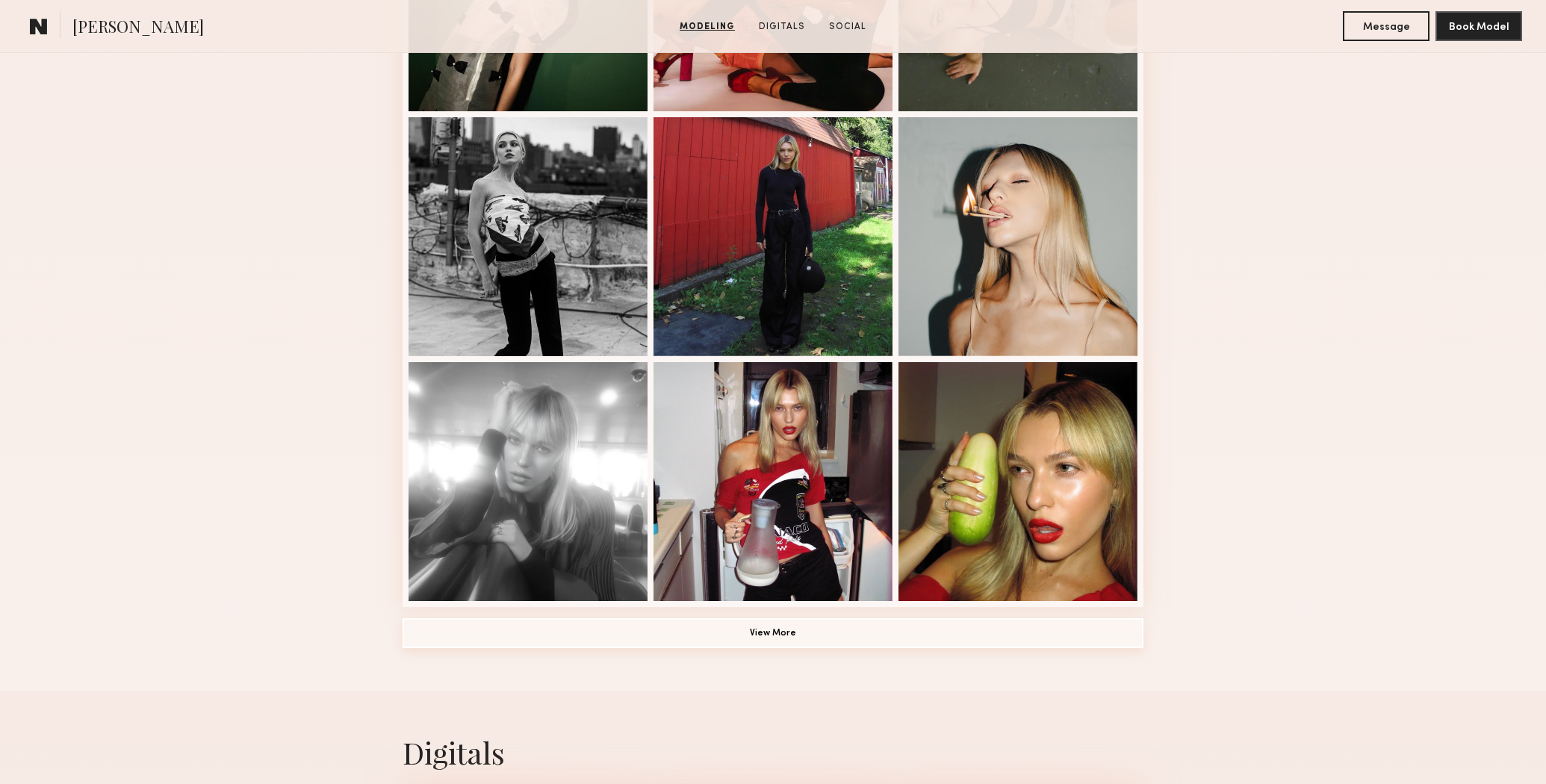
scroll to position [816, 0]
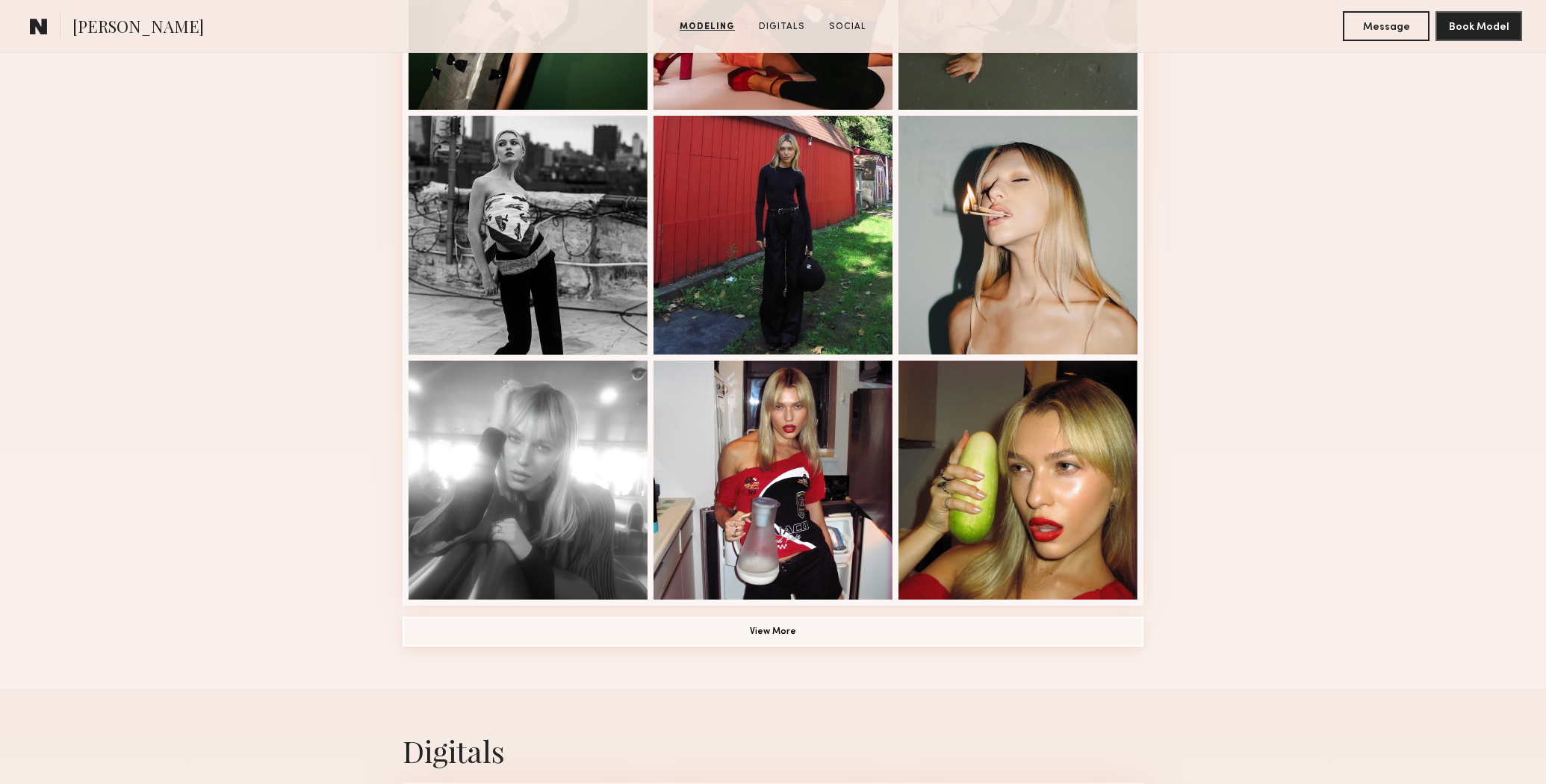
click at [725, 634] on button "View More" at bounding box center [773, 632] width 741 height 30
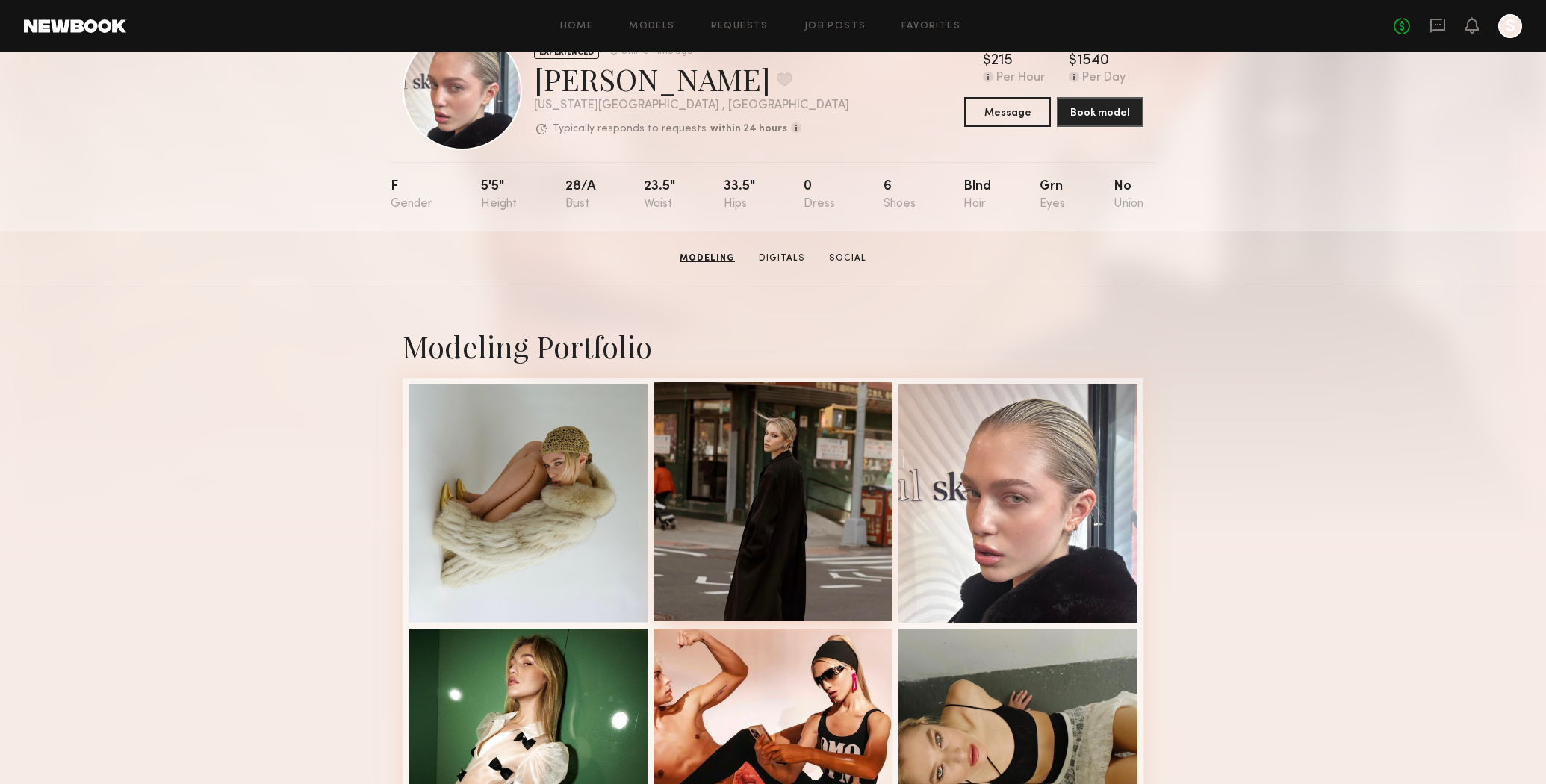
scroll to position [0, 0]
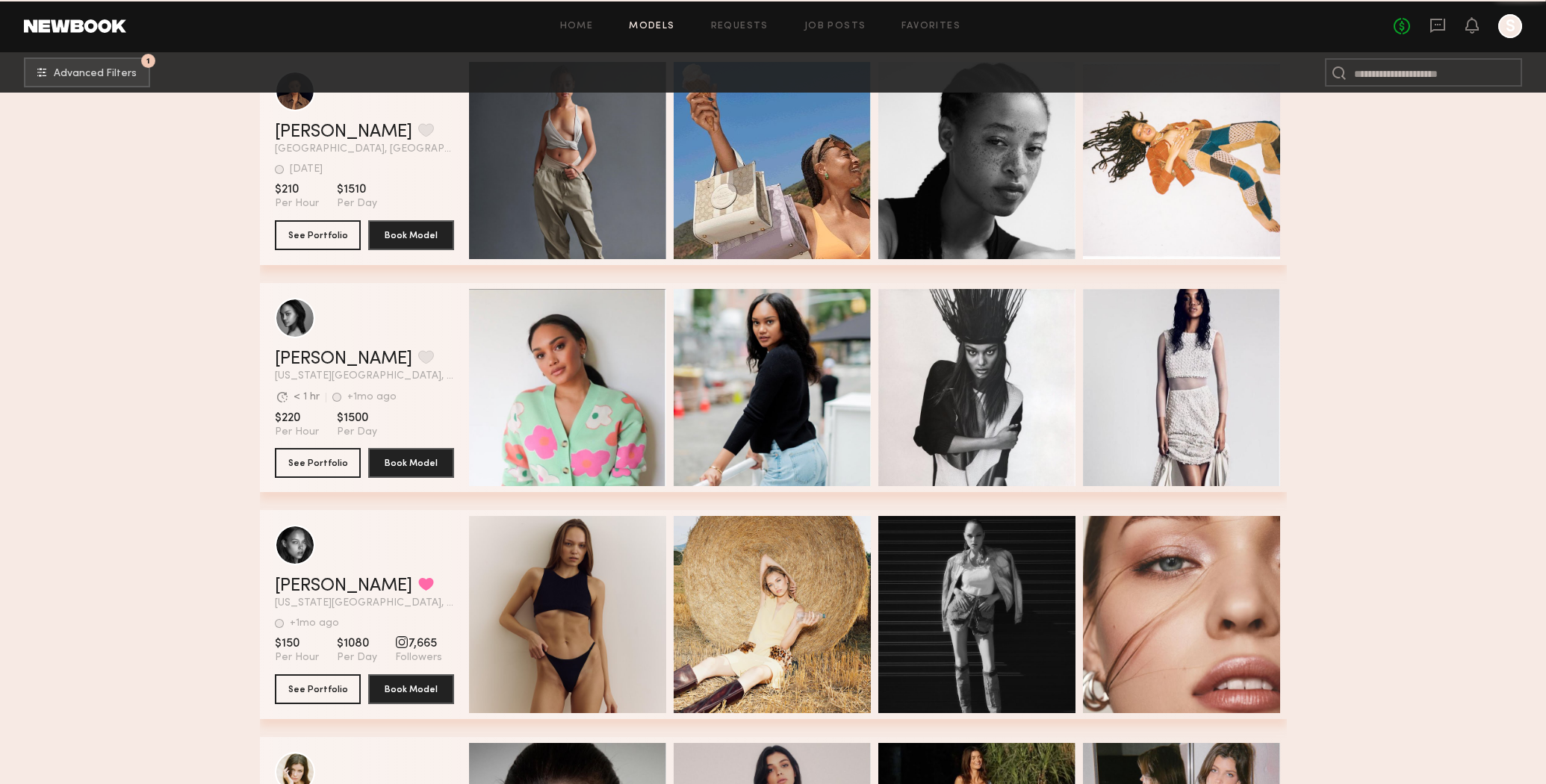
scroll to position [51276, 0]
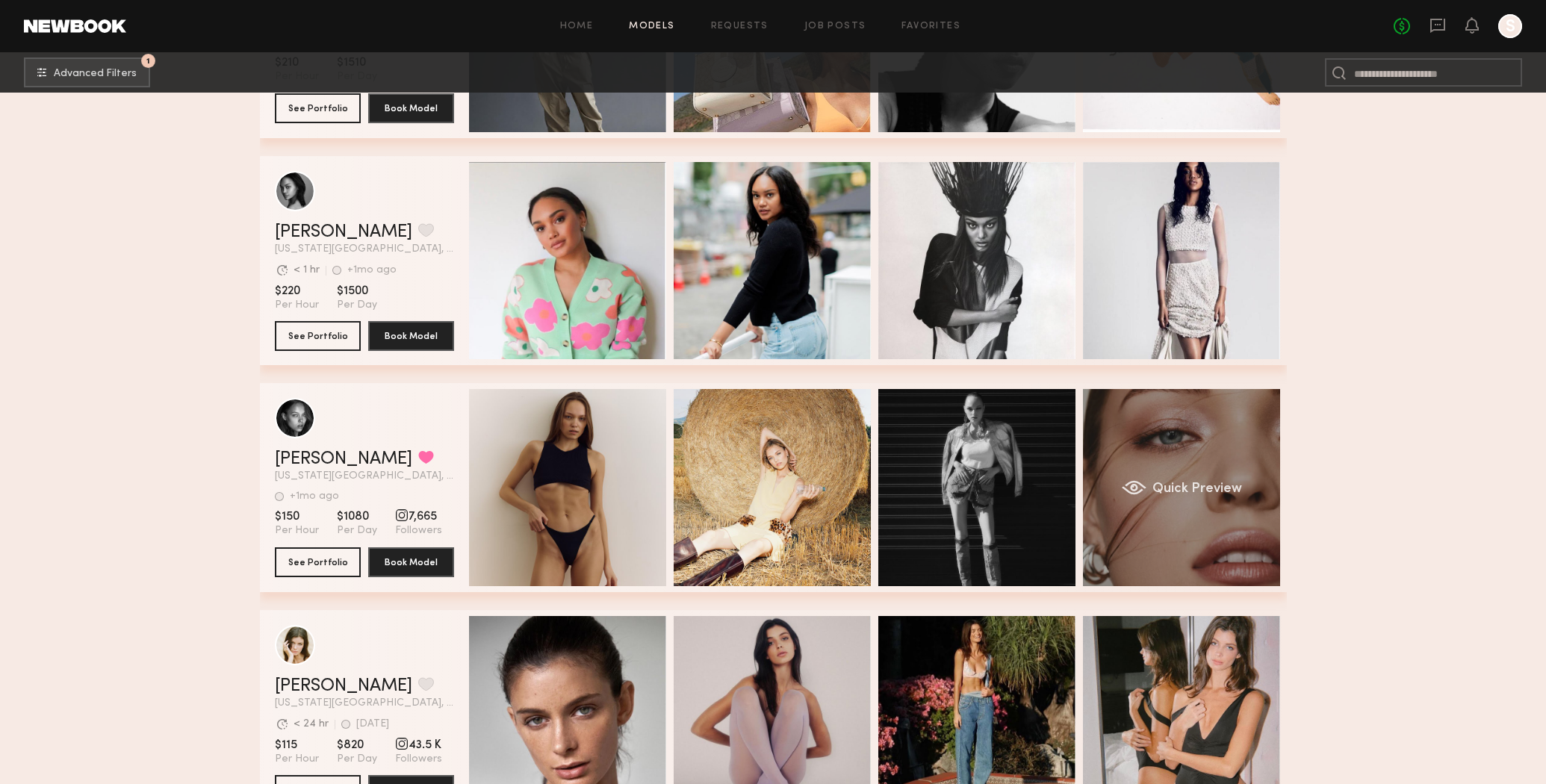
click at [1171, 434] on div "Quick Preview" at bounding box center [1182, 488] width 197 height 197
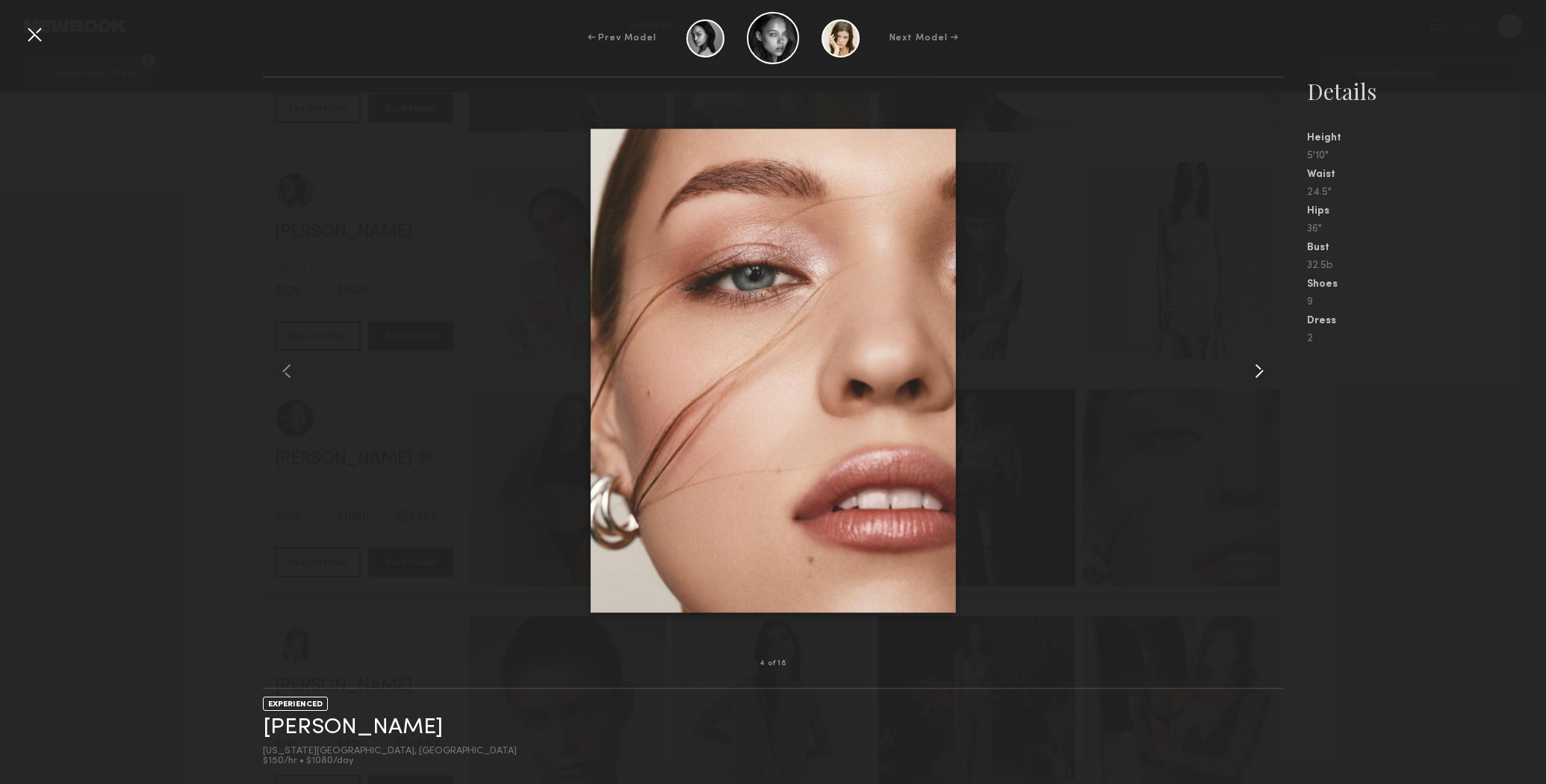
click at [1257, 367] on common-icon at bounding box center [1259, 371] width 24 height 24
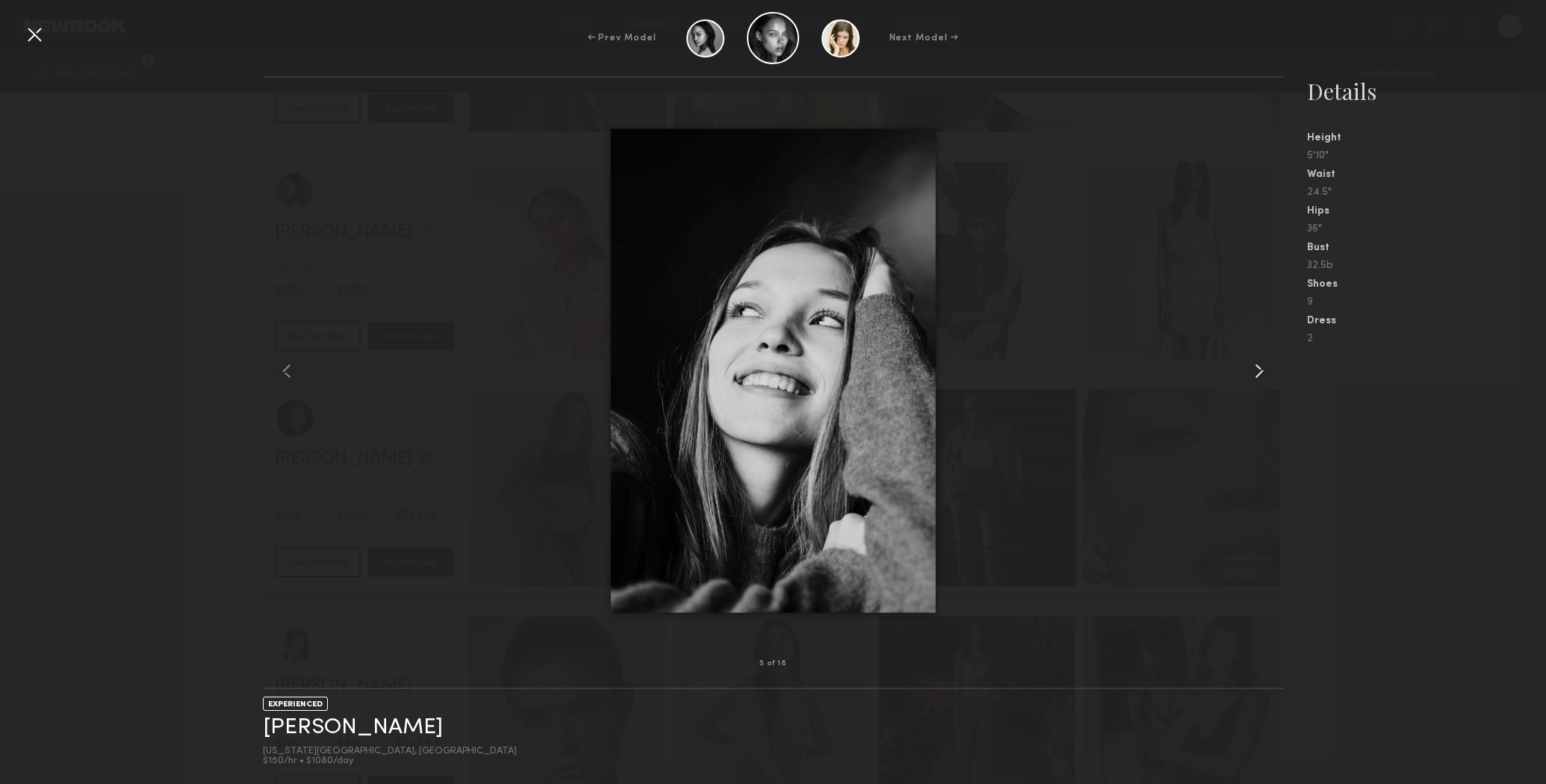
click at [1257, 368] on common-icon at bounding box center [1259, 371] width 24 height 24
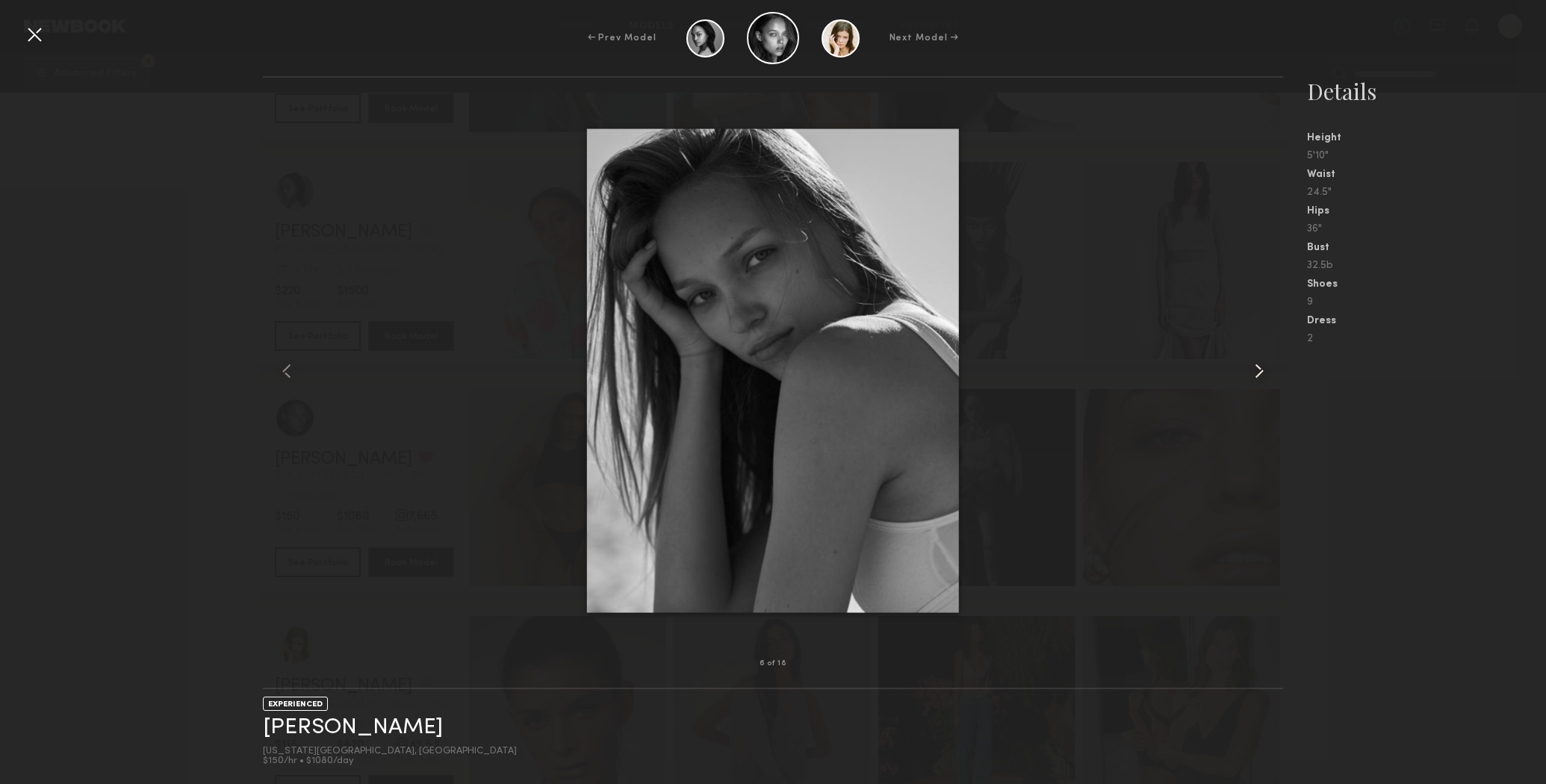
click at [1257, 368] on common-icon at bounding box center [1259, 371] width 24 height 24
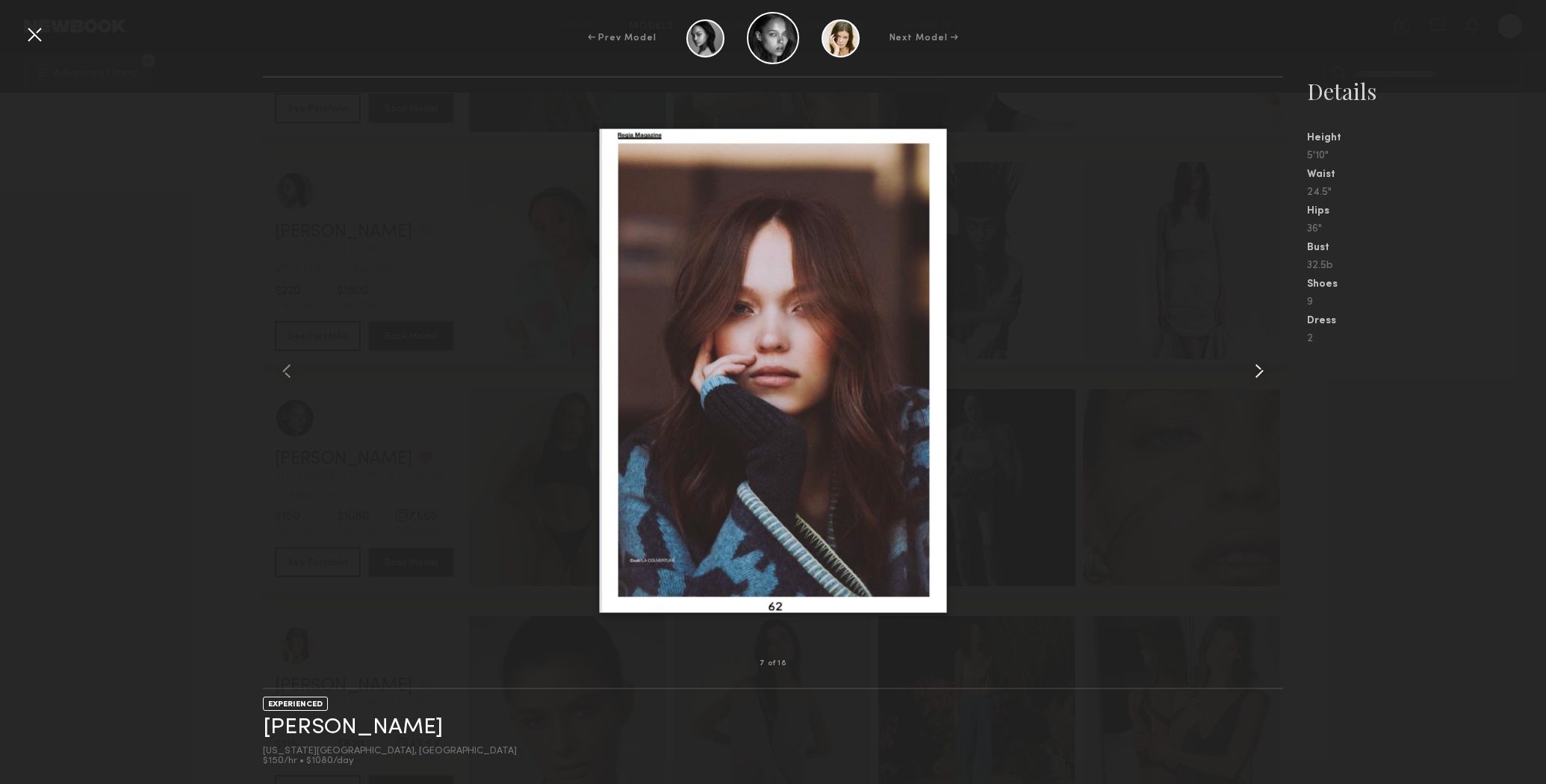
click at [1257, 368] on common-icon at bounding box center [1259, 371] width 24 height 24
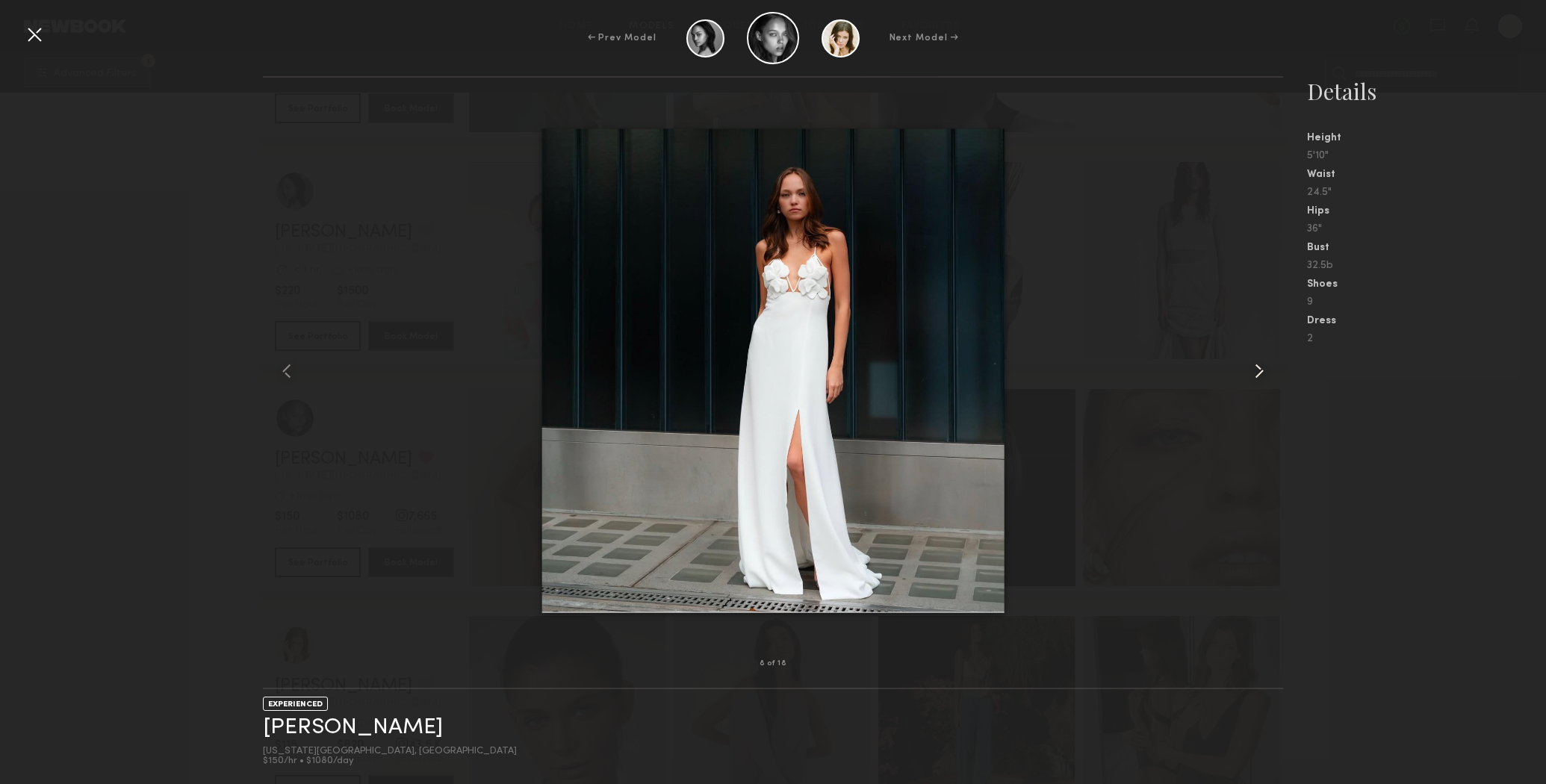
click at [1257, 368] on common-icon at bounding box center [1259, 371] width 24 height 24
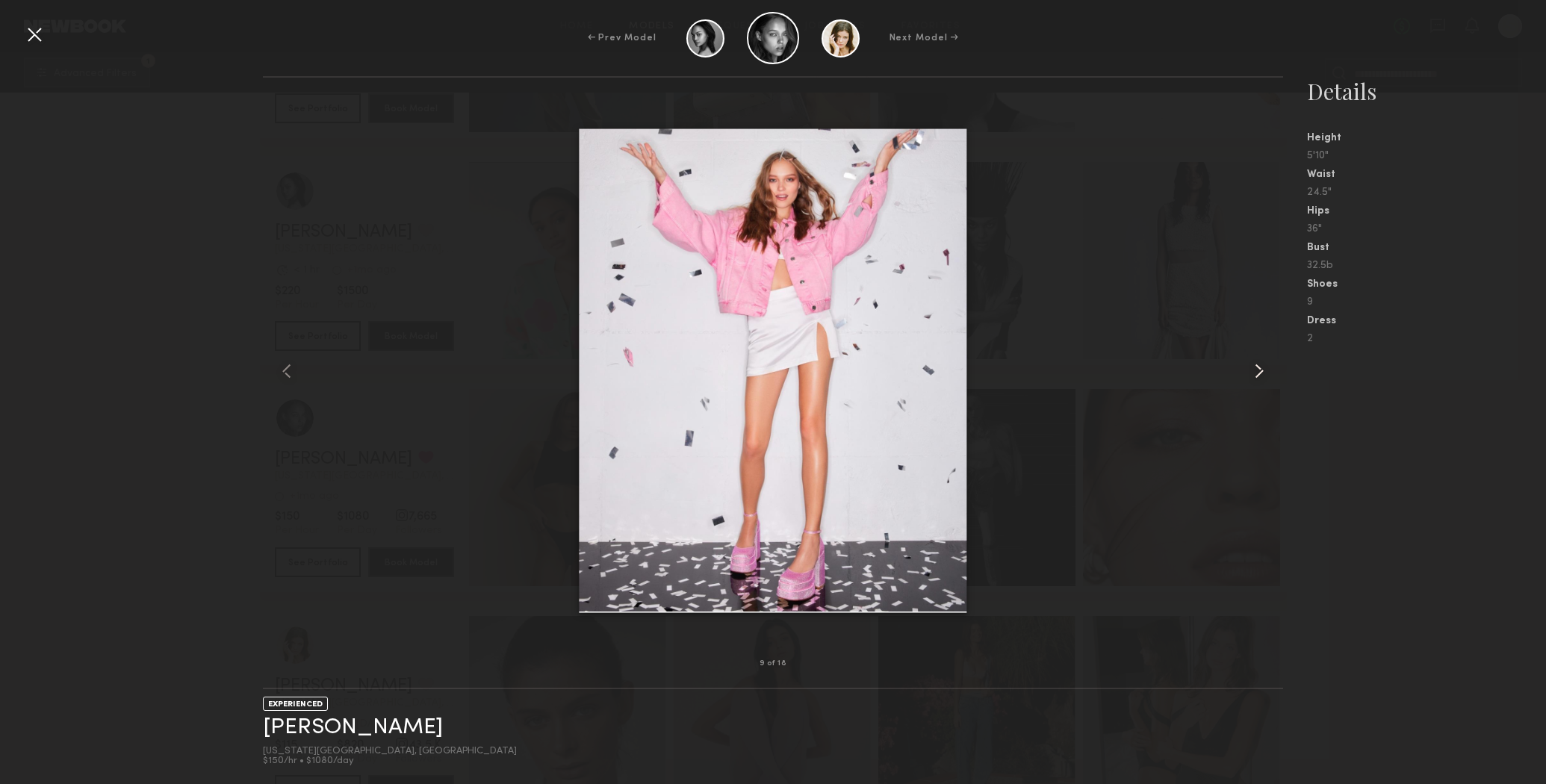
click at [1257, 368] on common-icon at bounding box center [1259, 371] width 24 height 24
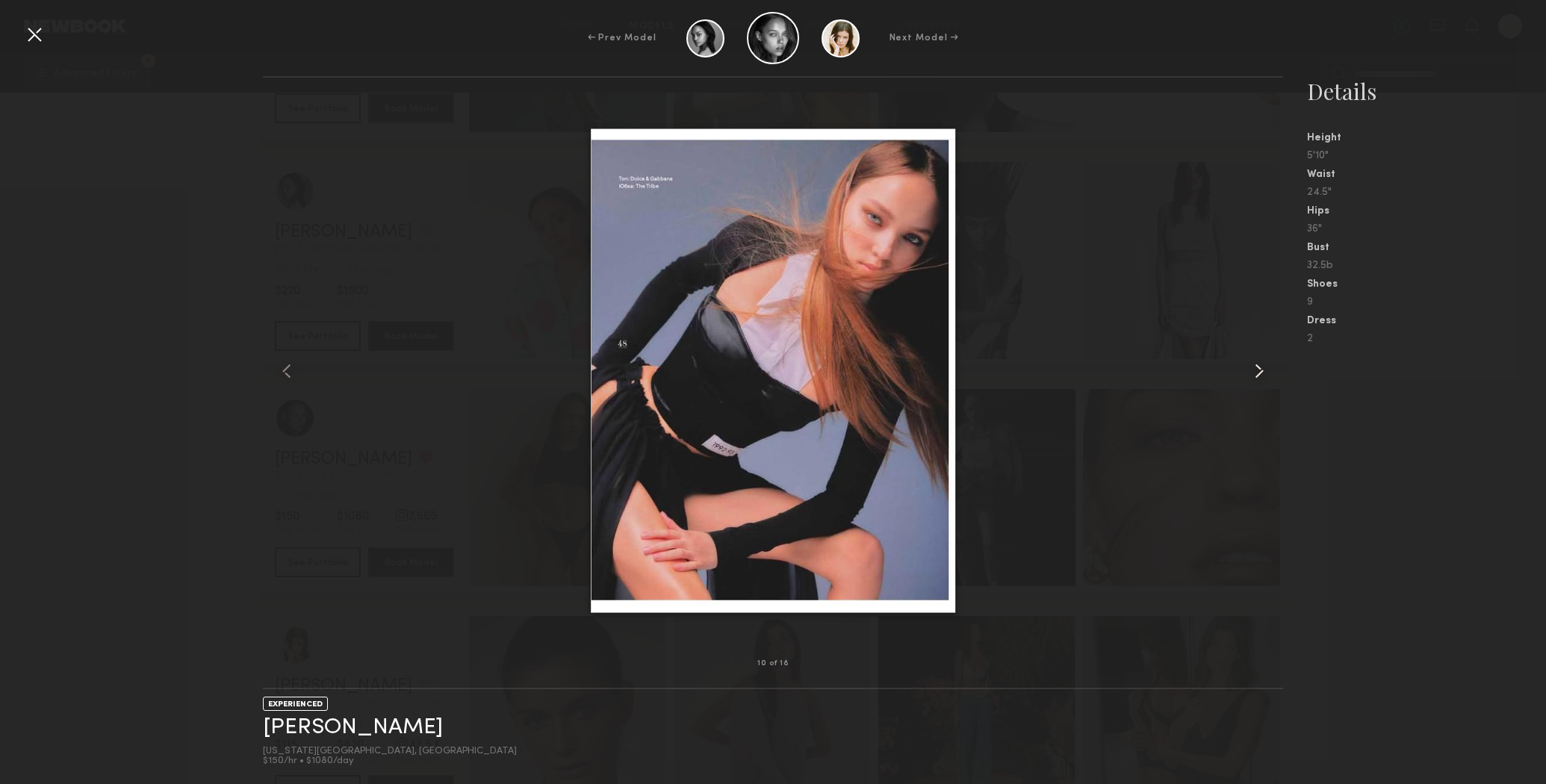
click at [1257, 368] on common-icon at bounding box center [1259, 371] width 24 height 24
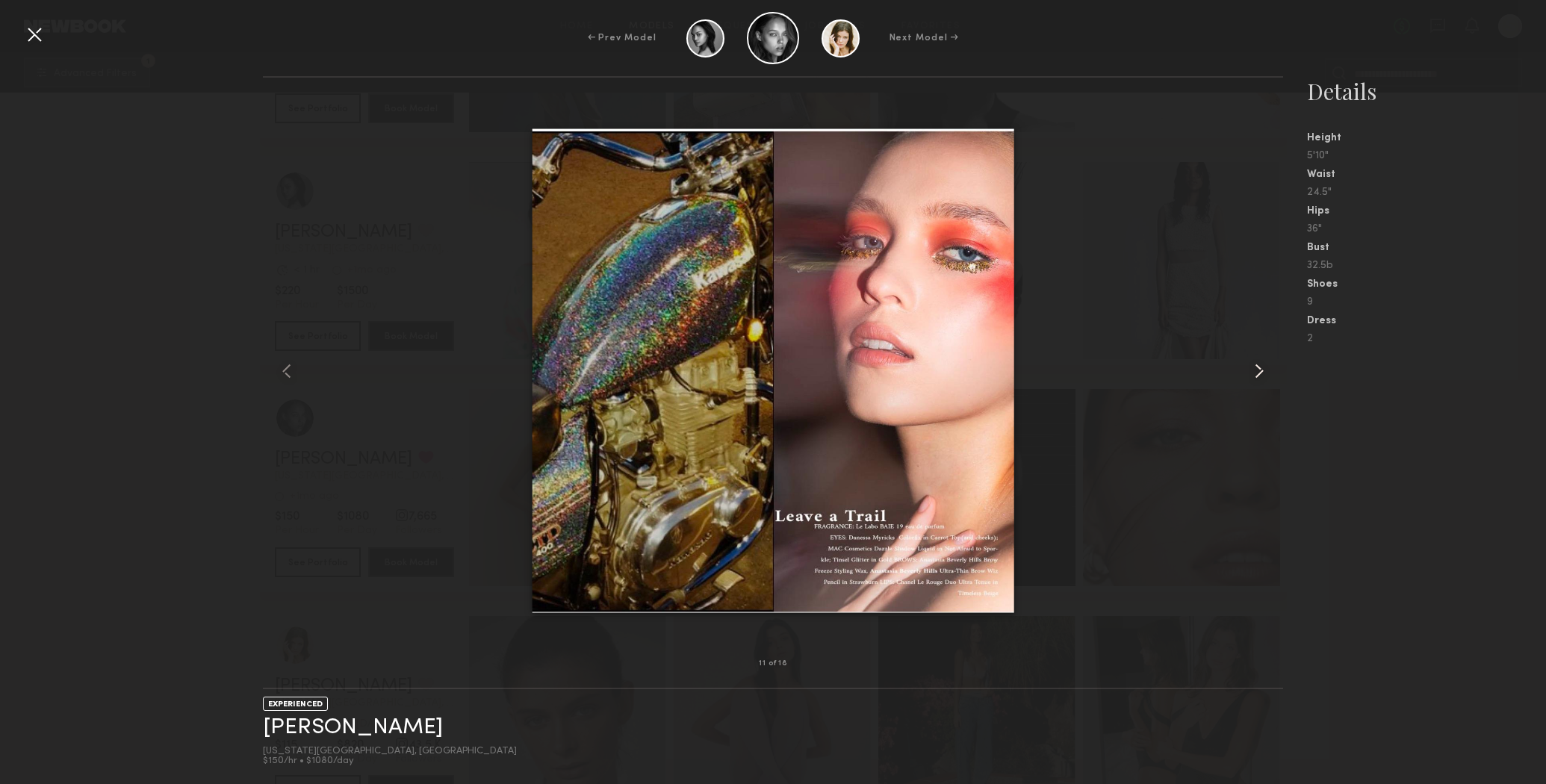
click at [1257, 368] on common-icon at bounding box center [1259, 371] width 24 height 24
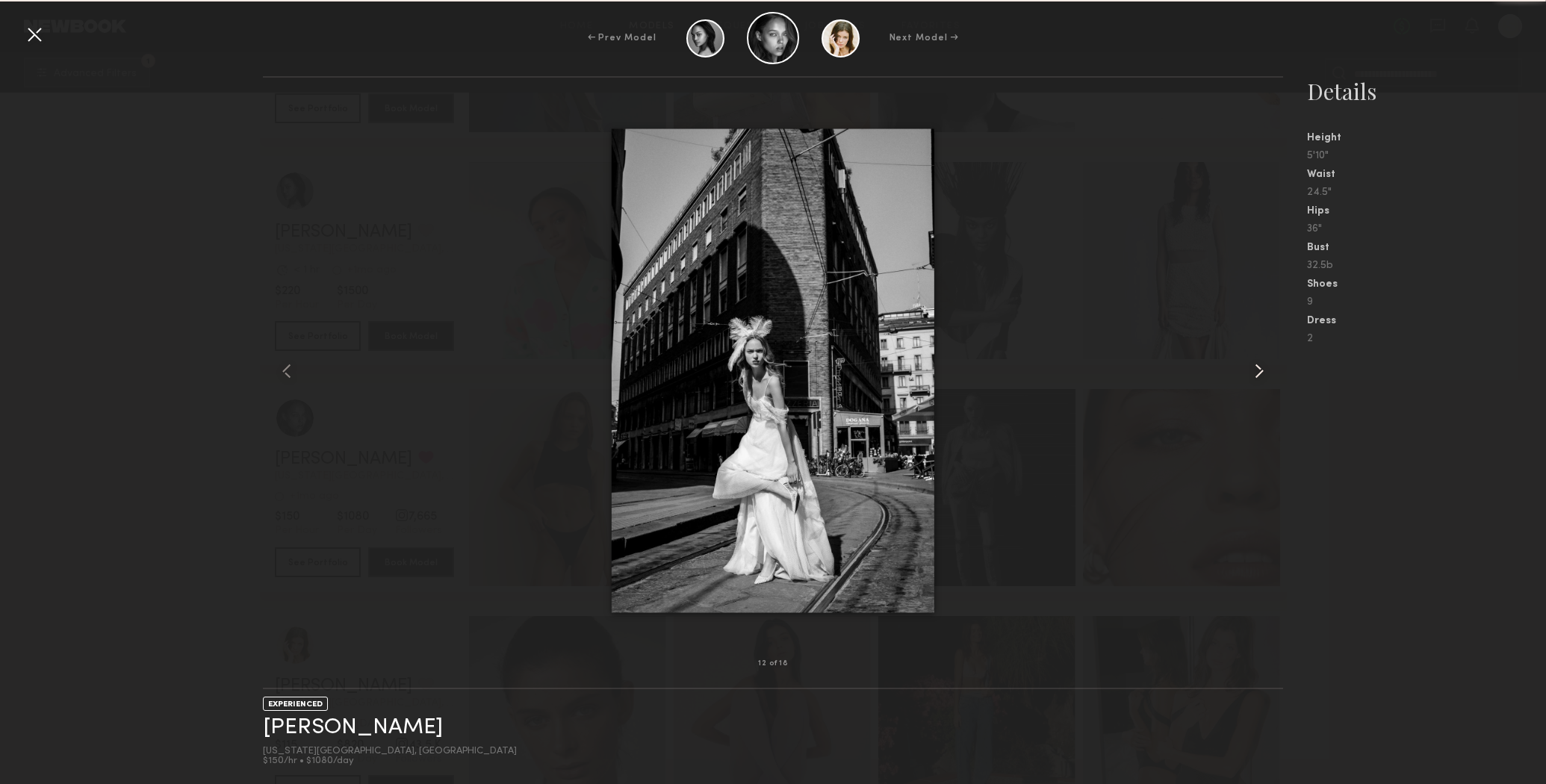
click at [1257, 368] on common-icon at bounding box center [1259, 371] width 24 height 24
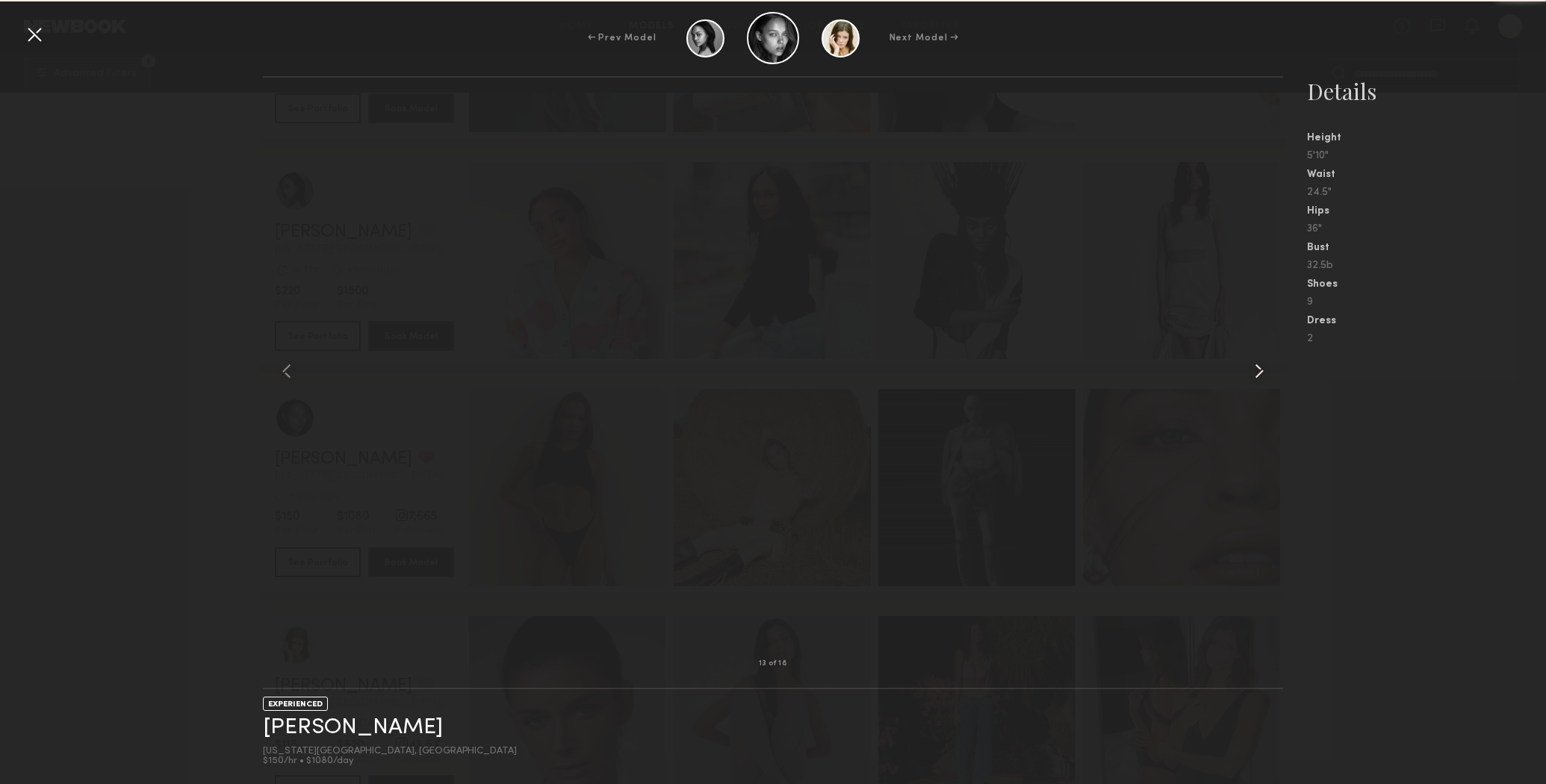
click at [1257, 368] on common-icon at bounding box center [1259, 371] width 24 height 24
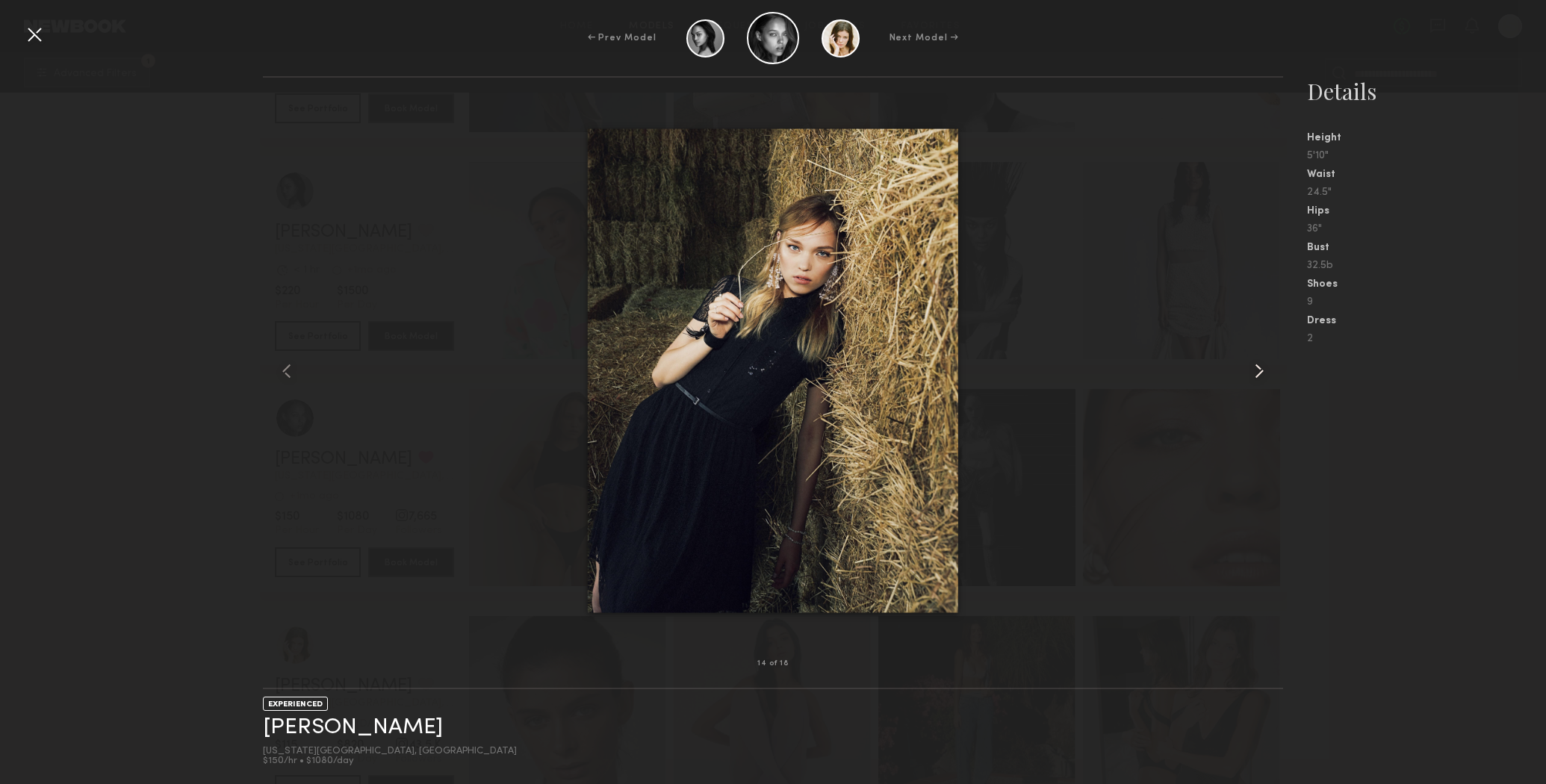
click at [1257, 368] on common-icon at bounding box center [1259, 371] width 24 height 24
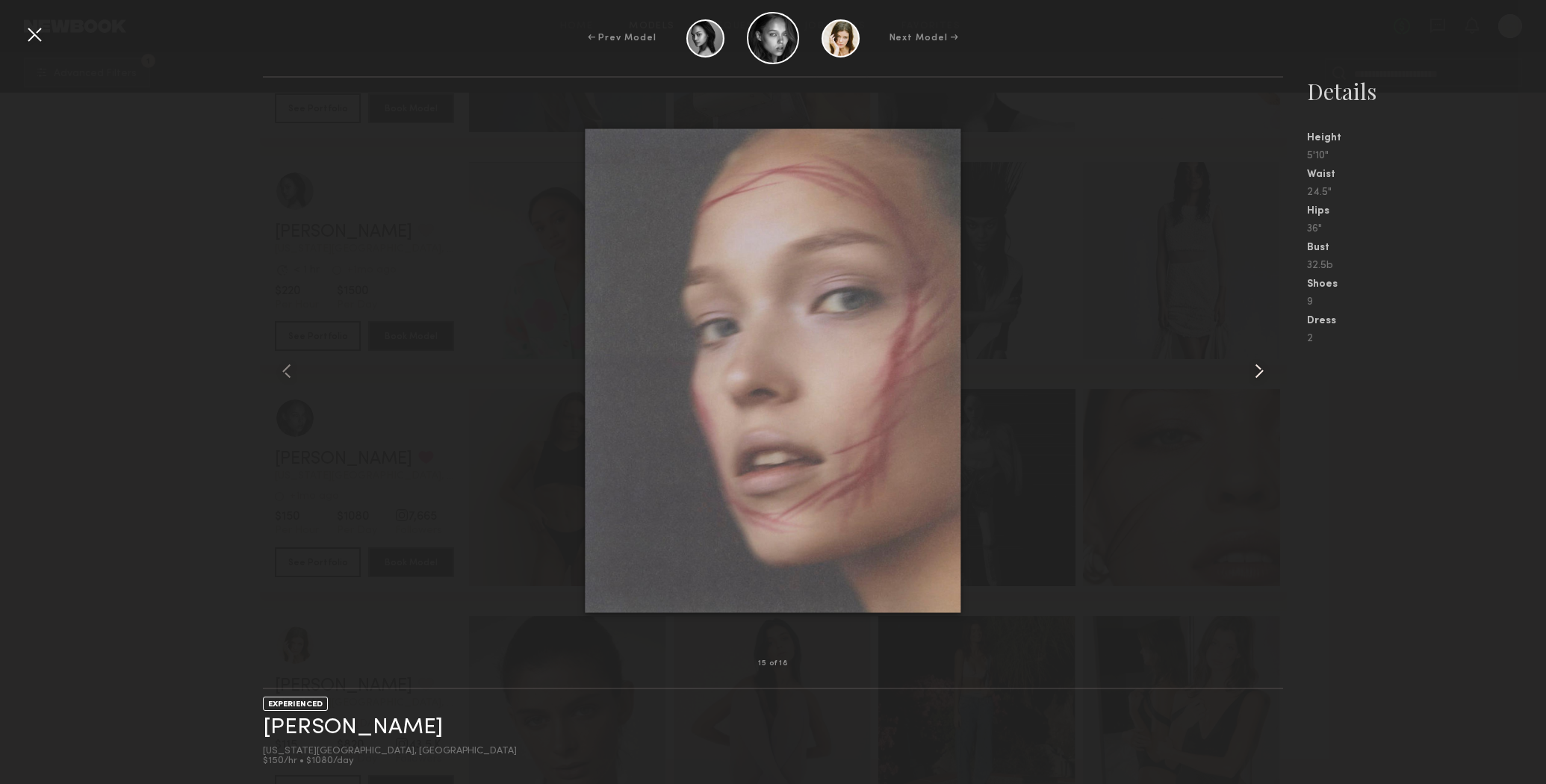
click at [1257, 368] on common-icon at bounding box center [1259, 371] width 24 height 24
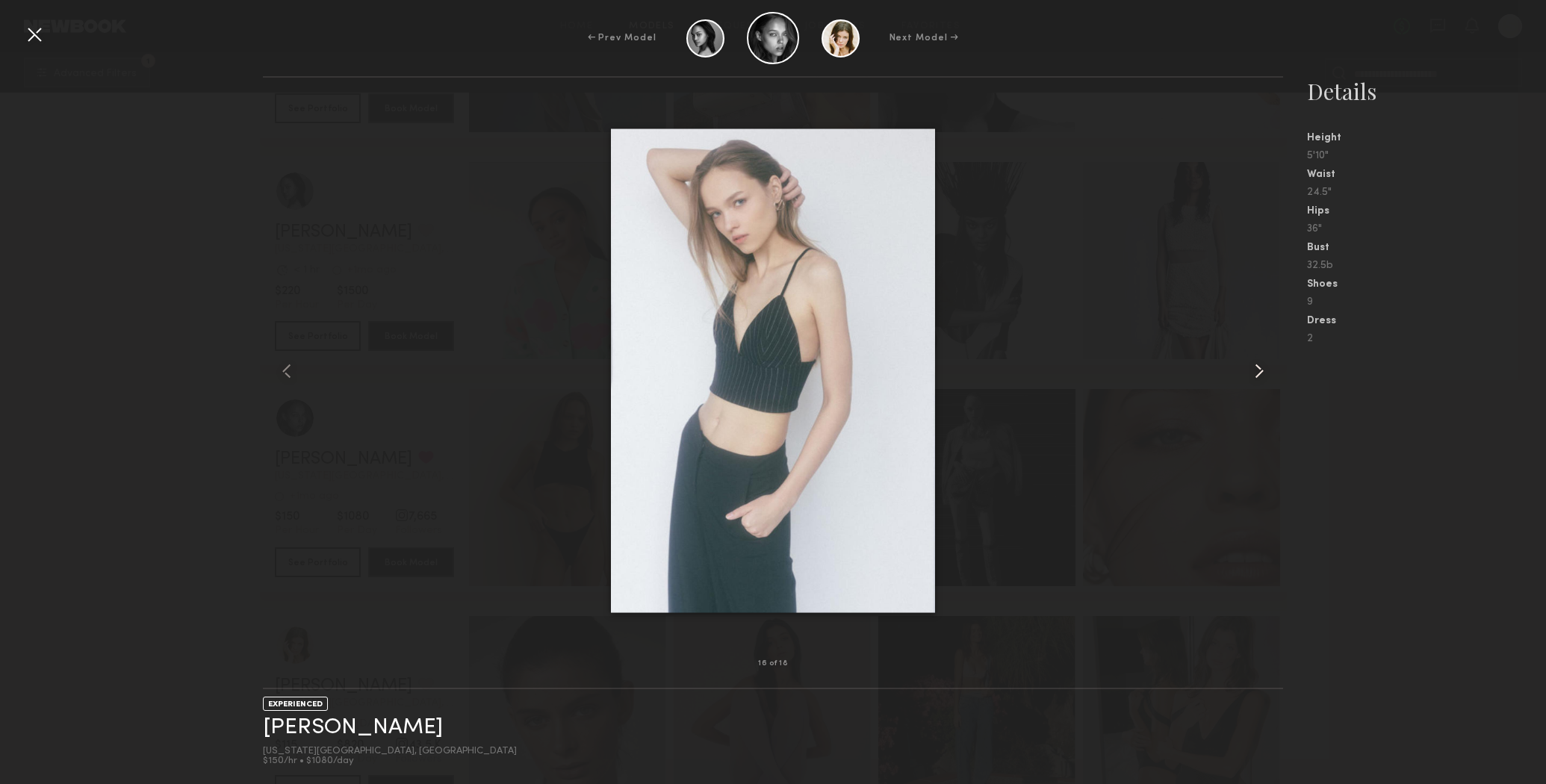
click at [1257, 368] on common-icon at bounding box center [1259, 371] width 24 height 24
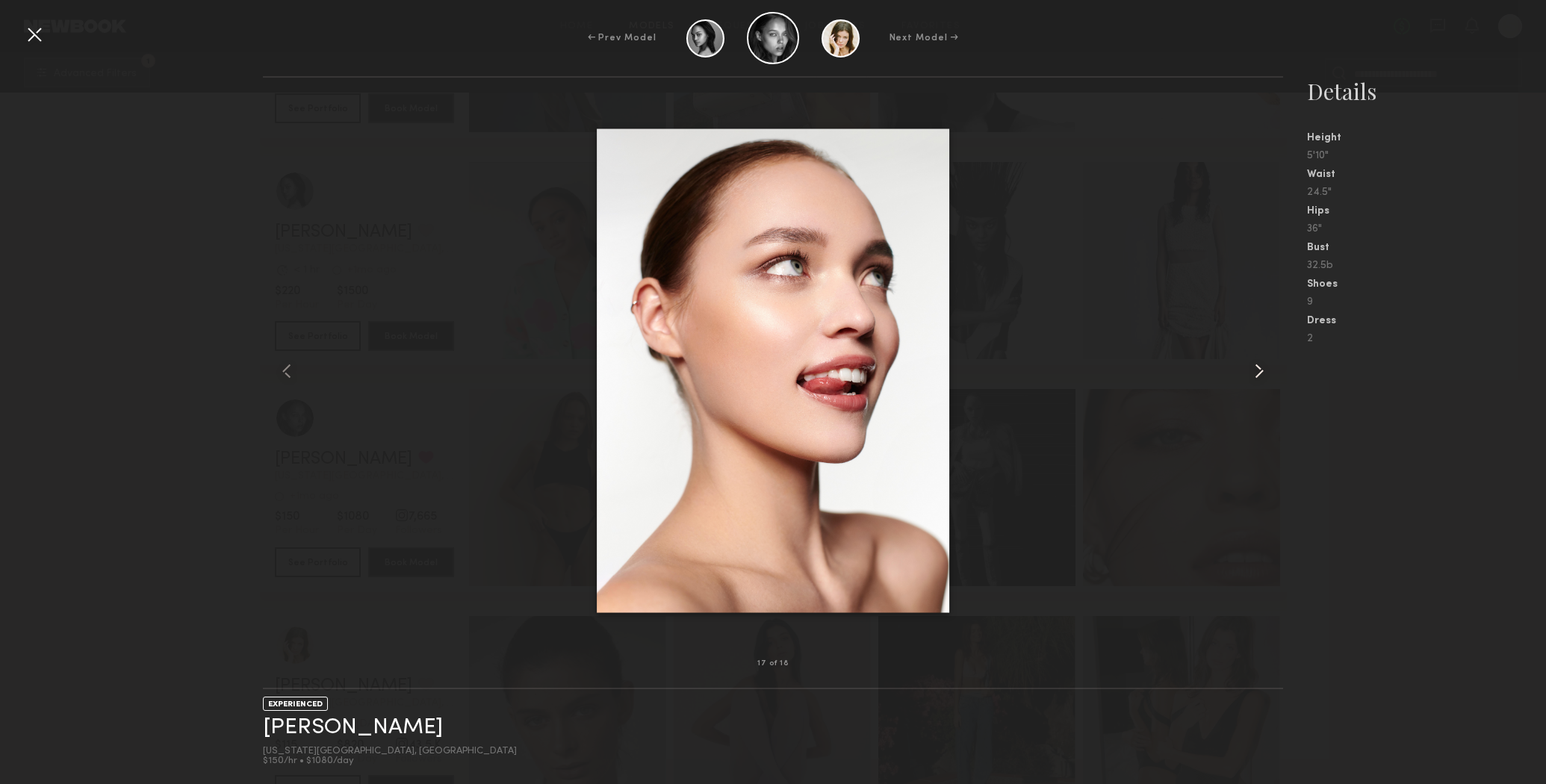
click at [1257, 368] on common-icon at bounding box center [1259, 371] width 24 height 24
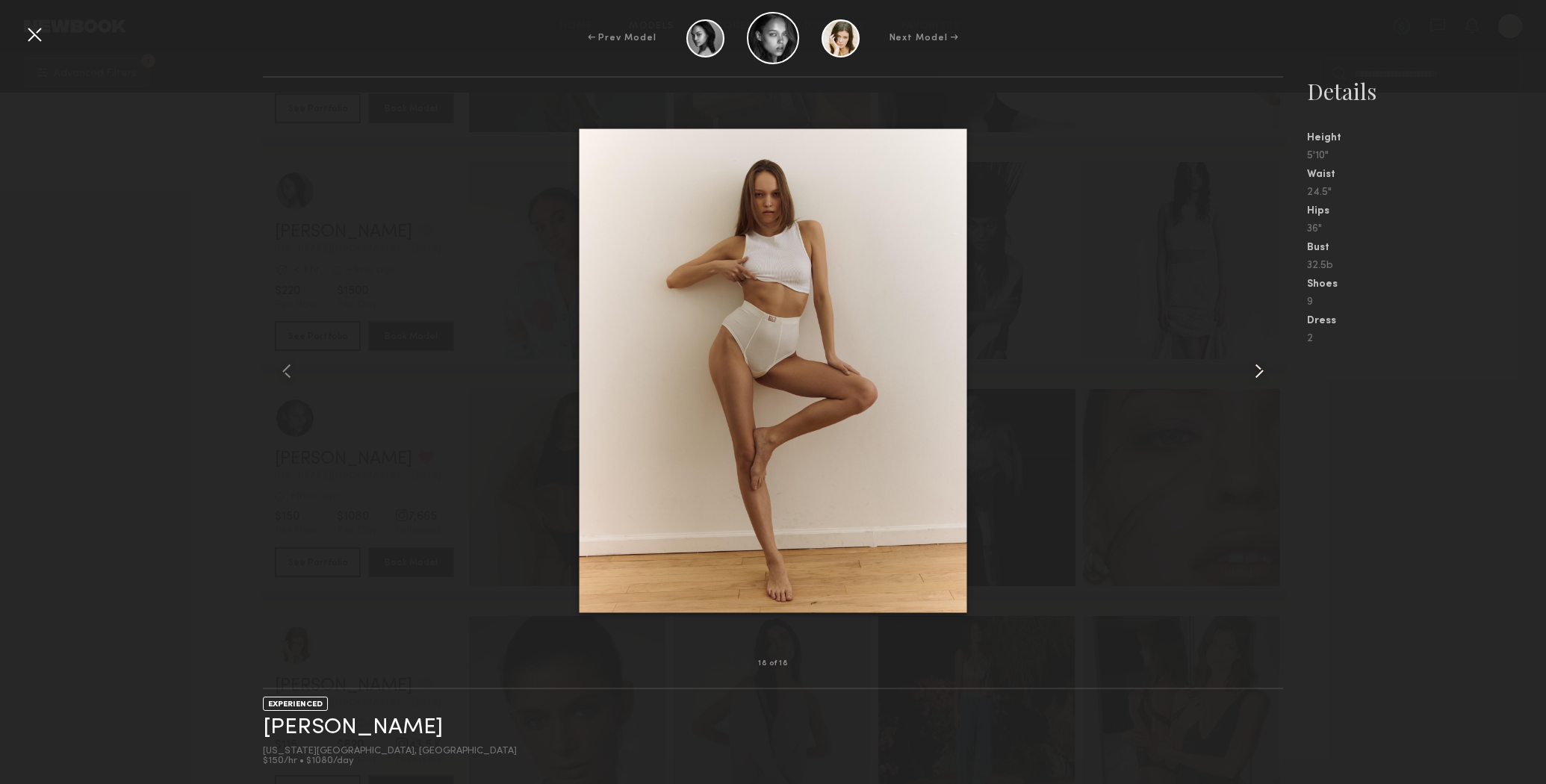
click at [1257, 368] on common-icon at bounding box center [1259, 371] width 24 height 24
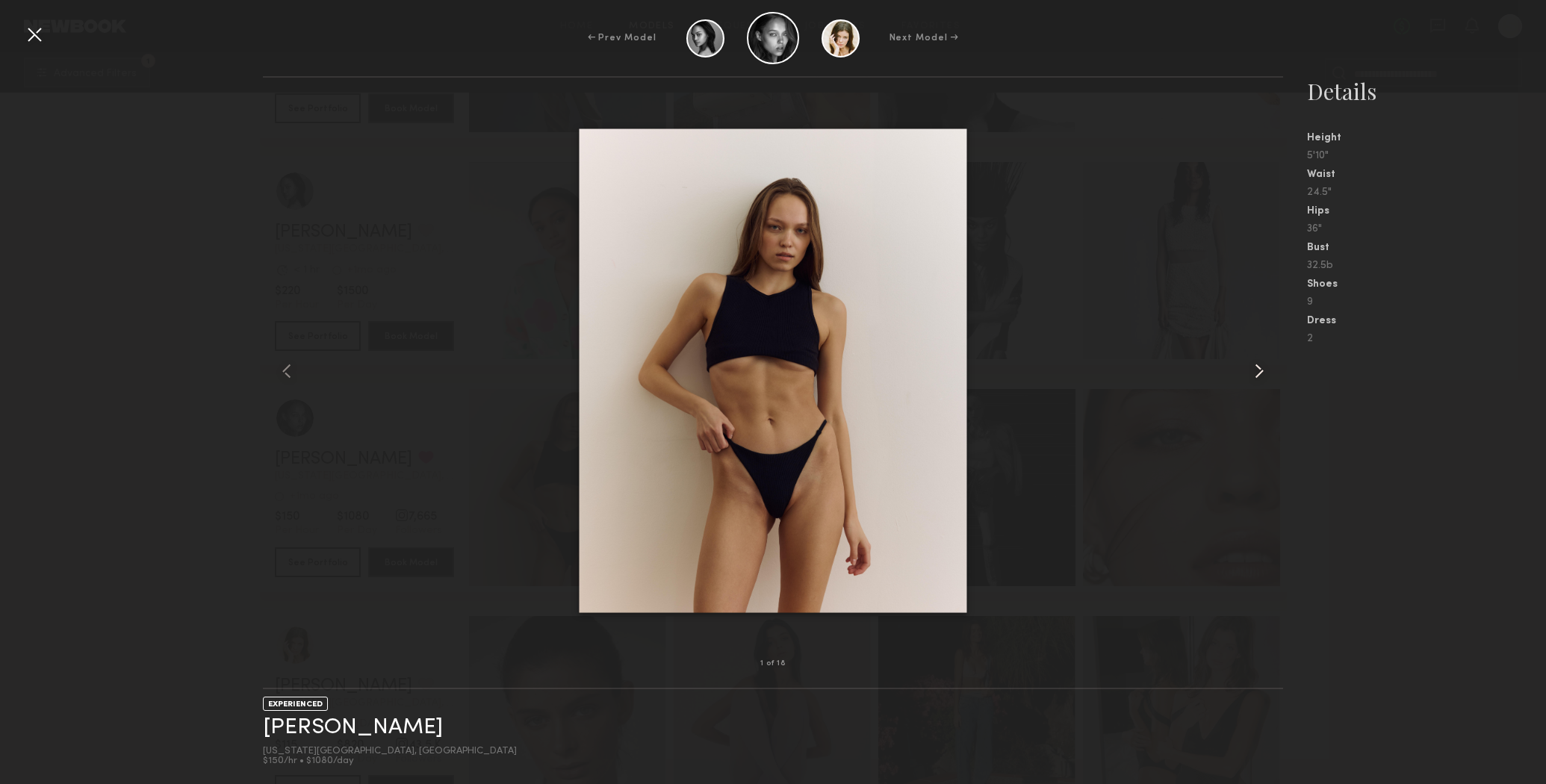
click at [1257, 368] on common-icon at bounding box center [1259, 371] width 24 height 24
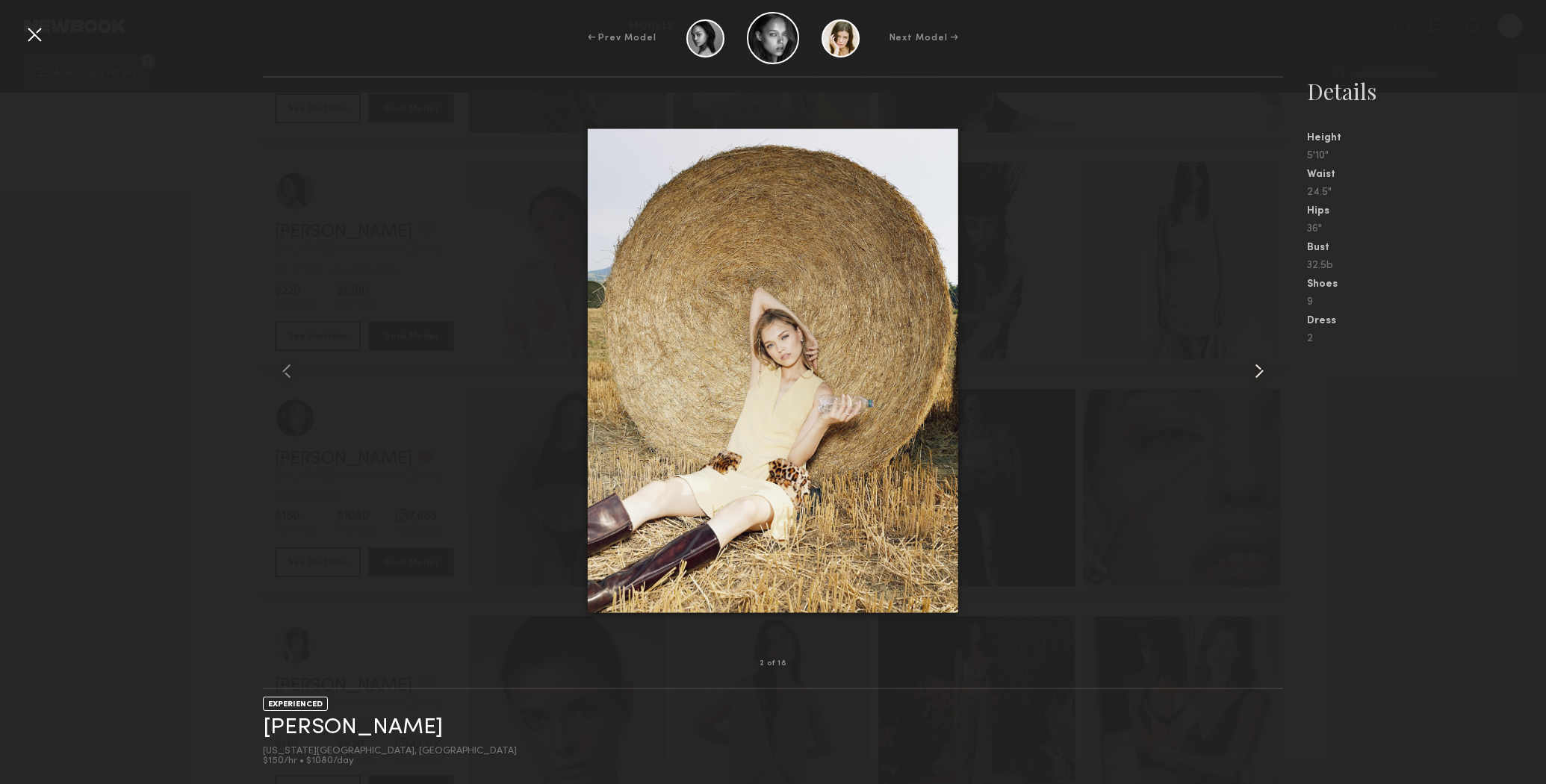
click at [1257, 368] on common-icon at bounding box center [1259, 371] width 24 height 24
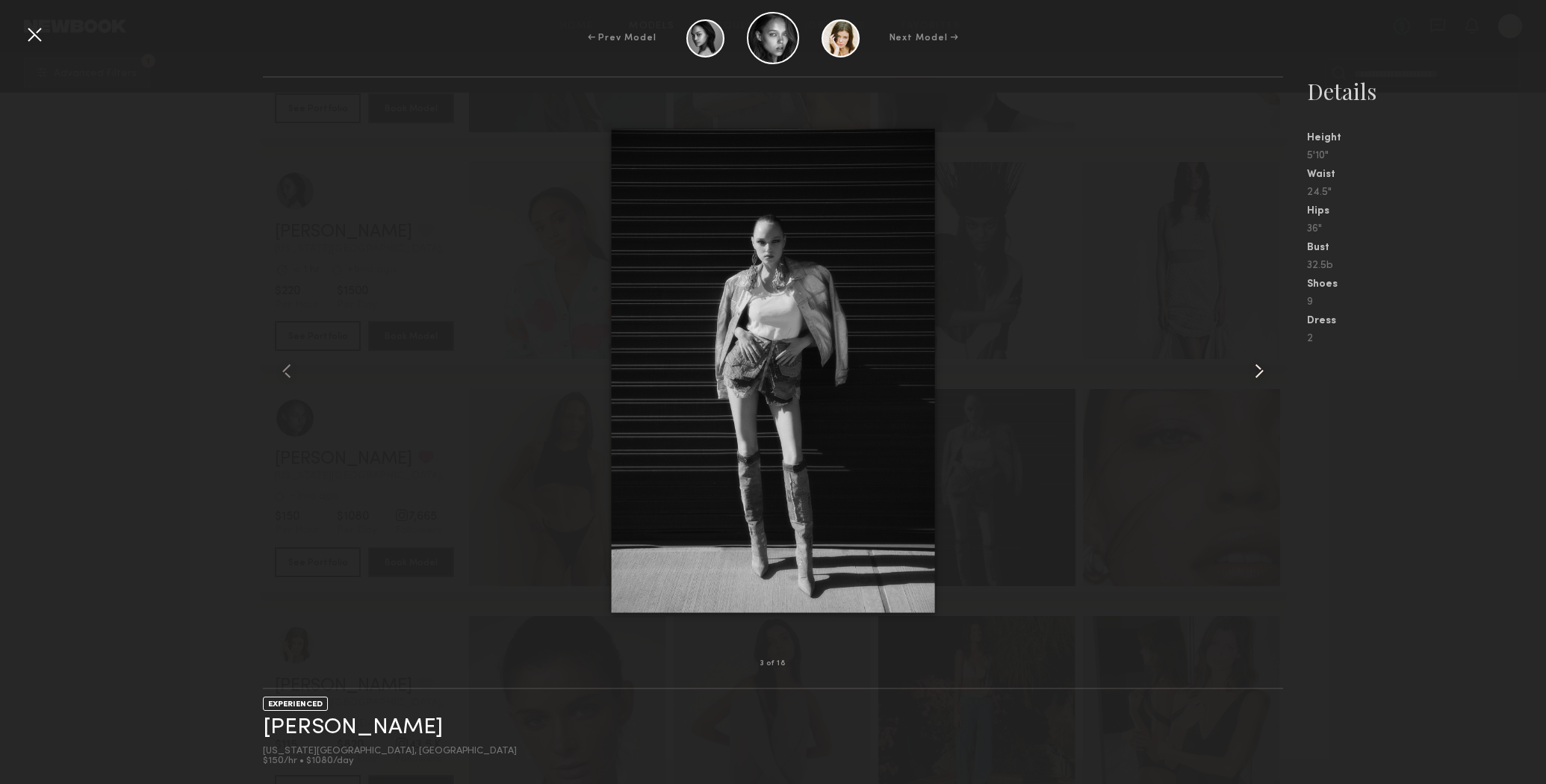
click at [1257, 368] on common-icon at bounding box center [1259, 371] width 24 height 24
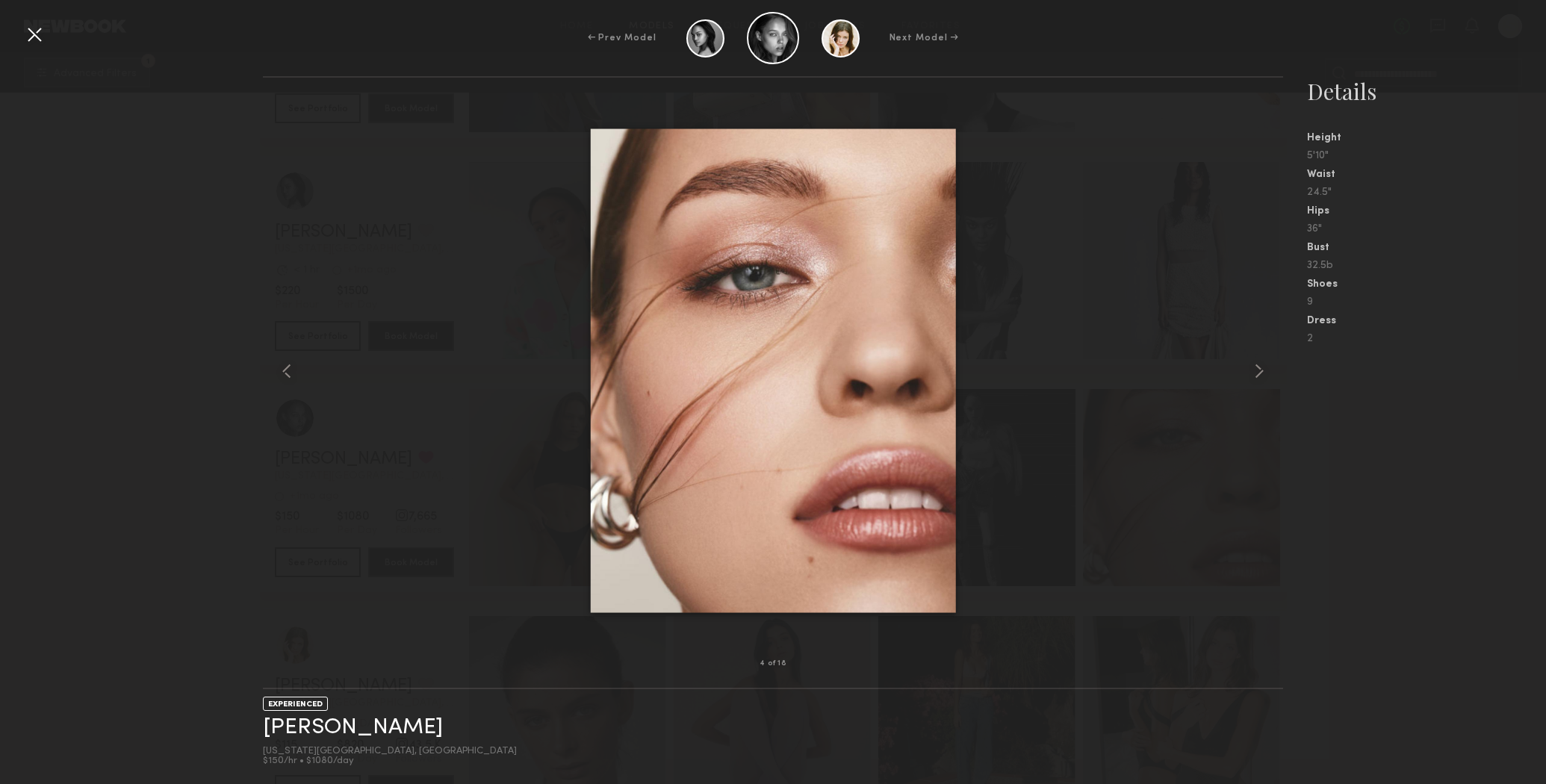
click at [1401, 406] on nb-gallery-model-stats "Details Height 5'10" Waist 24.5" Hips 36" Bust 32.5b Shoes 9 Dress 2" at bounding box center [1415, 430] width 263 height 708
click at [40, 28] on div at bounding box center [34, 34] width 24 height 24
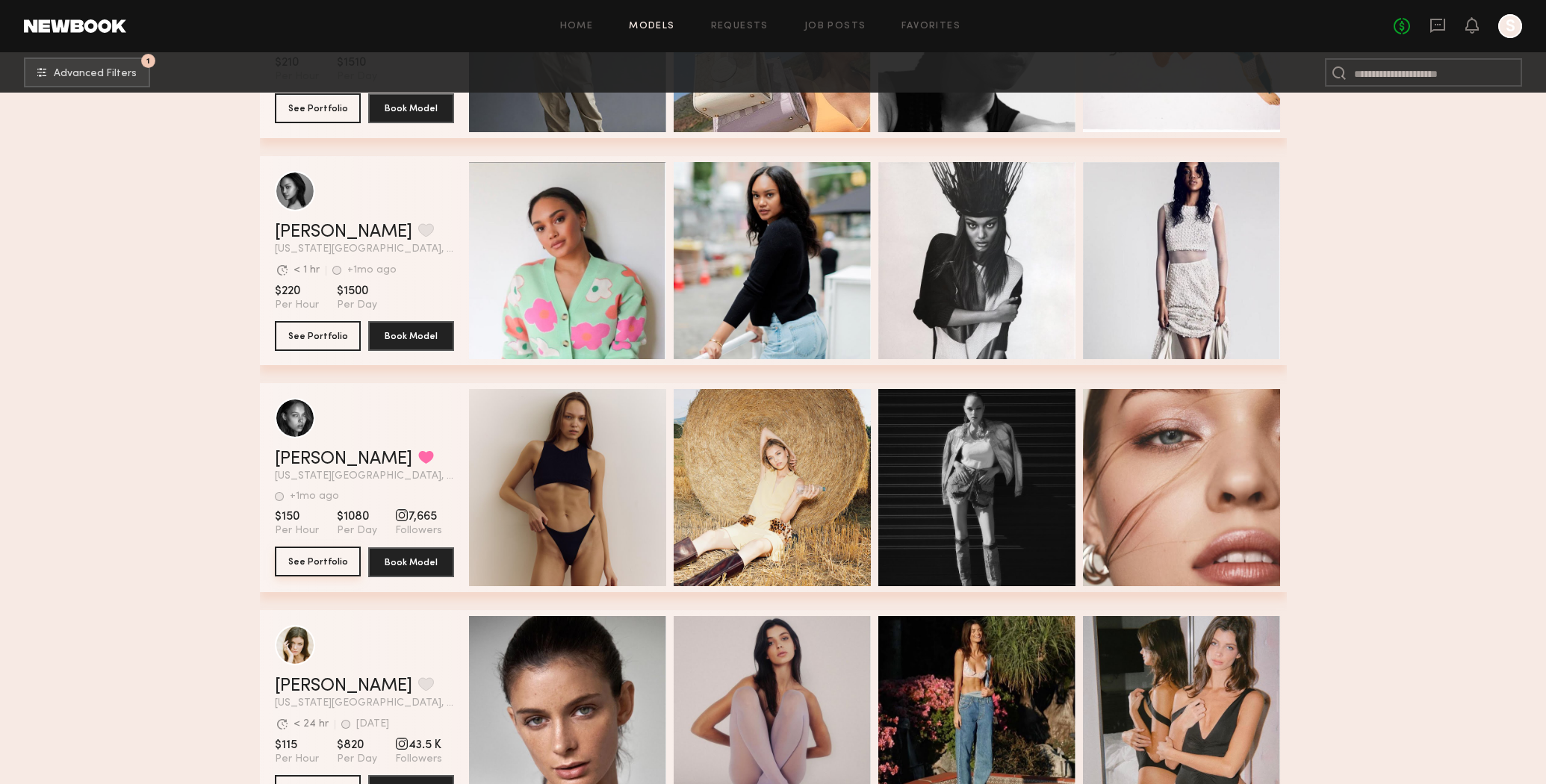
click at [314, 550] on button "See Portfolio" at bounding box center [318, 562] width 86 height 30
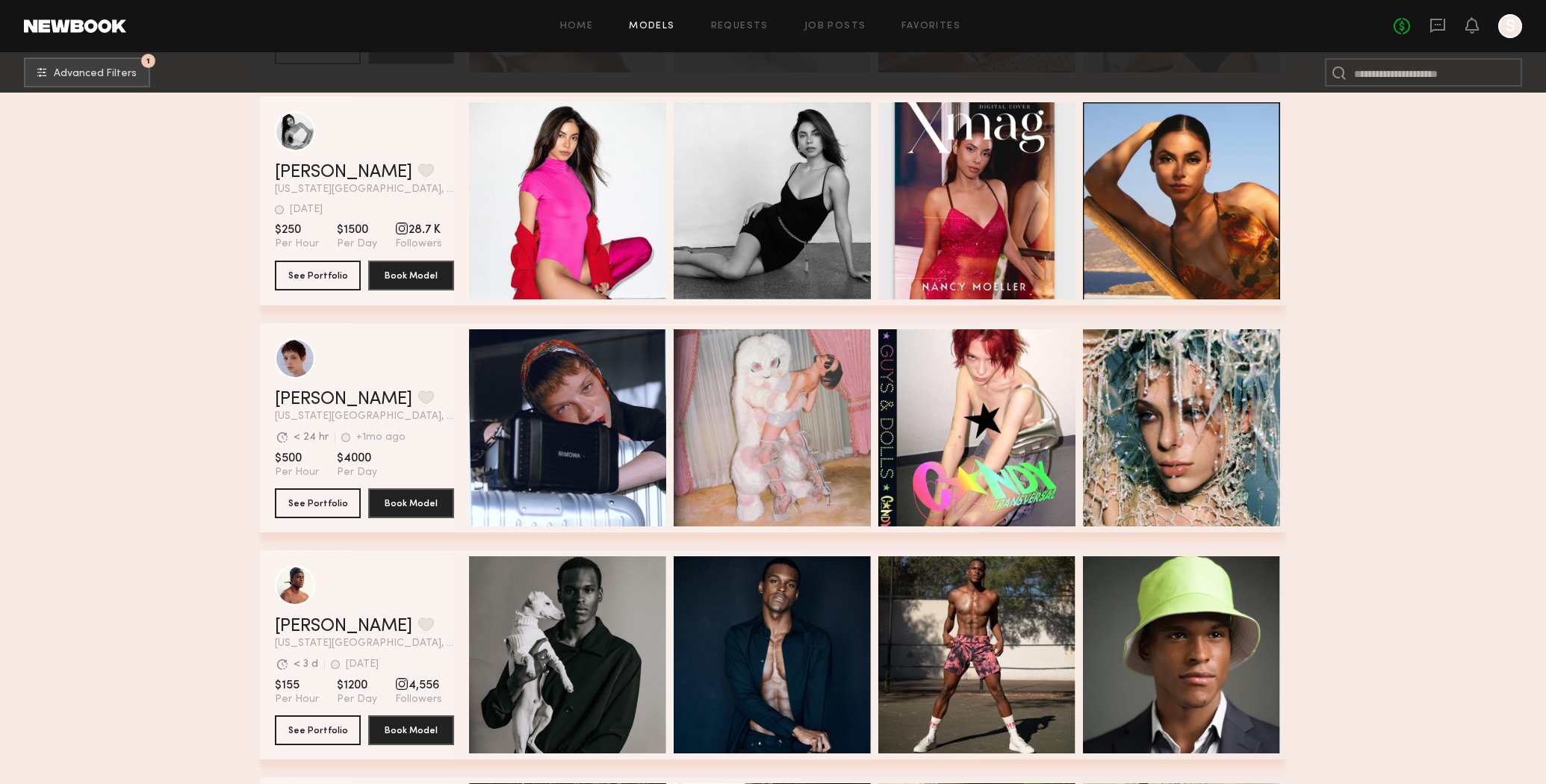
scroll to position [52015, 0]
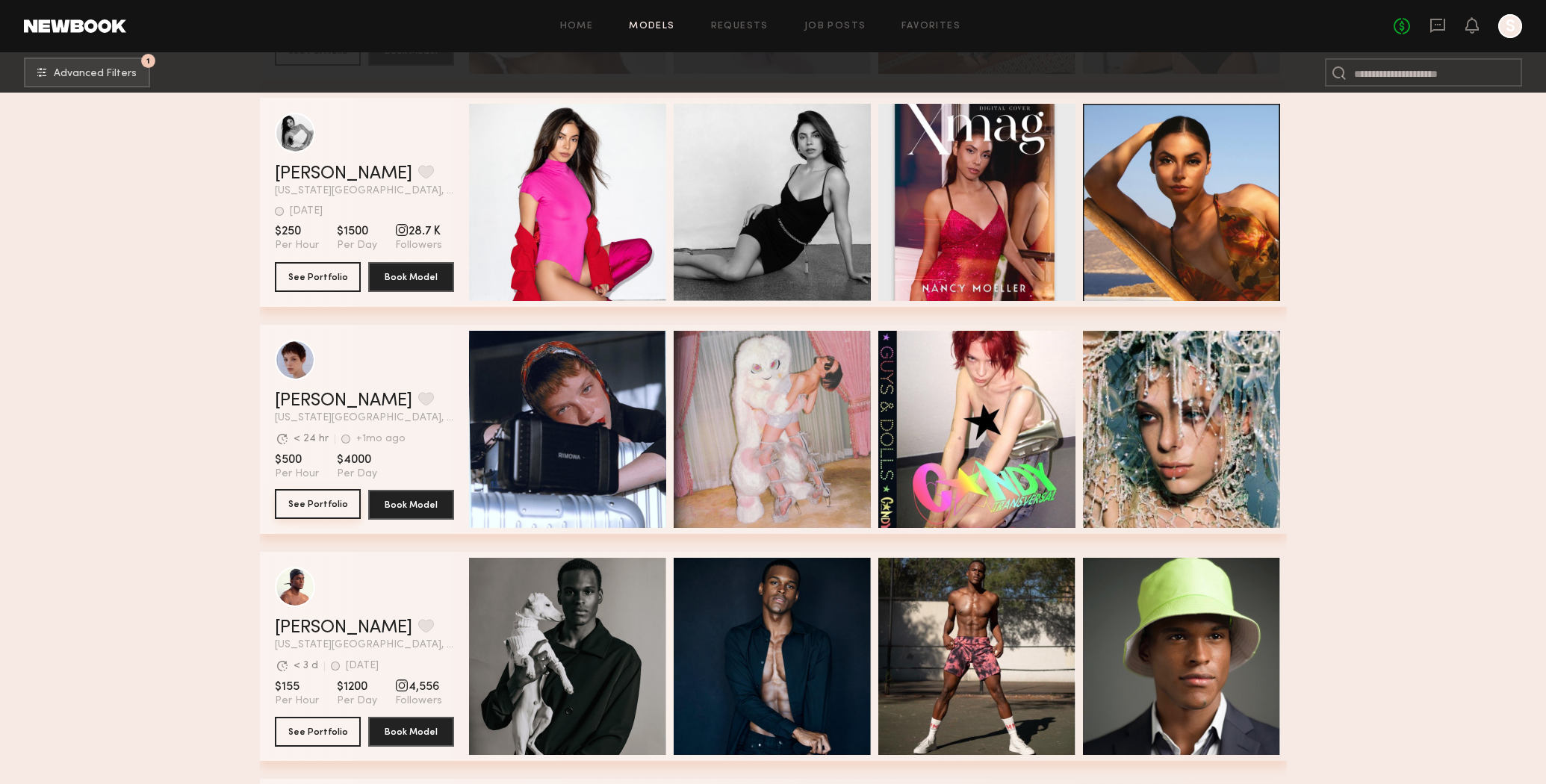
click at [328, 502] on button "See Portfolio" at bounding box center [318, 504] width 86 height 30
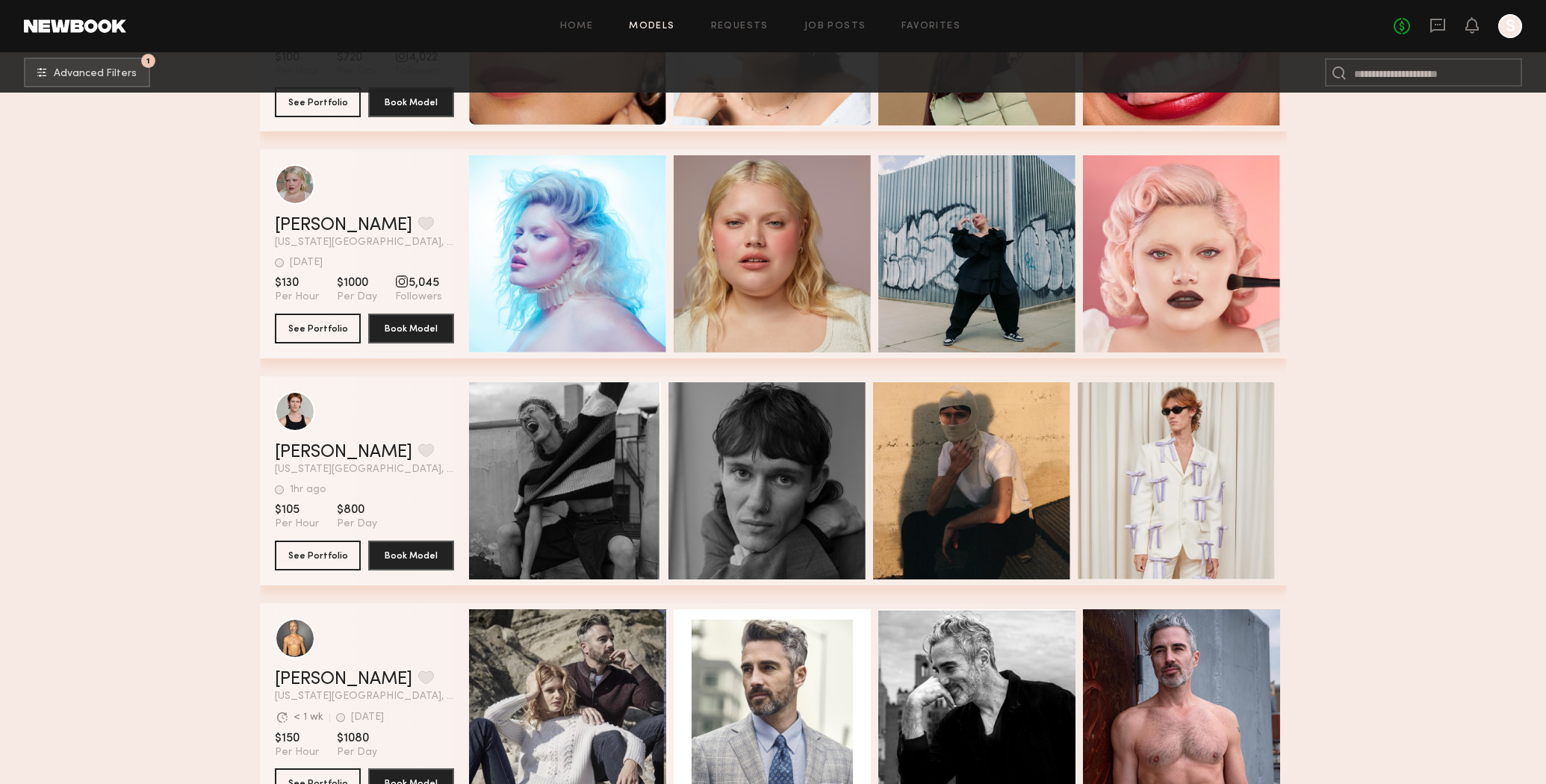
scroll to position [0, 5]
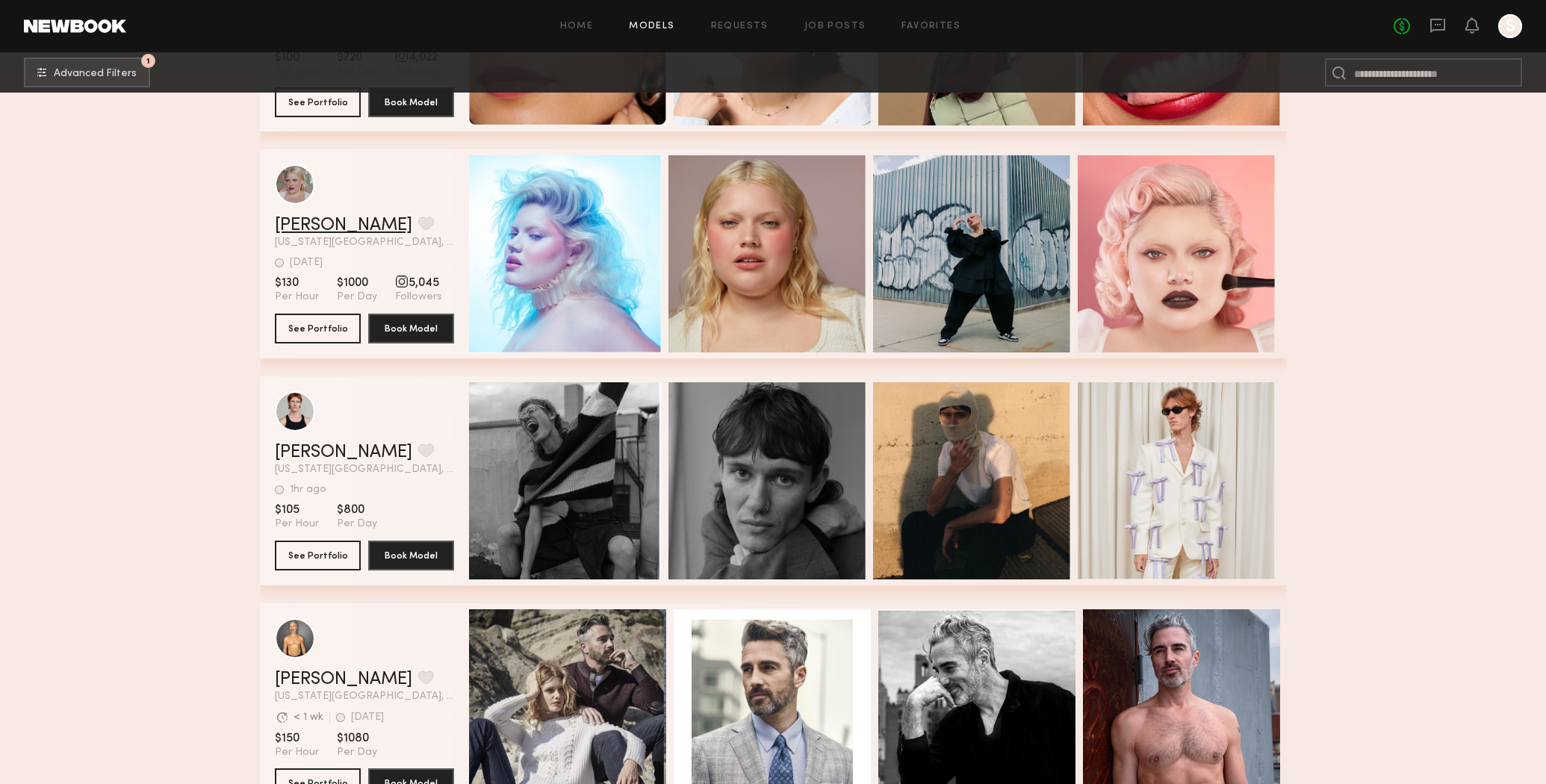
click at [314, 229] on link "Sarah H." at bounding box center [343, 225] width 137 height 18
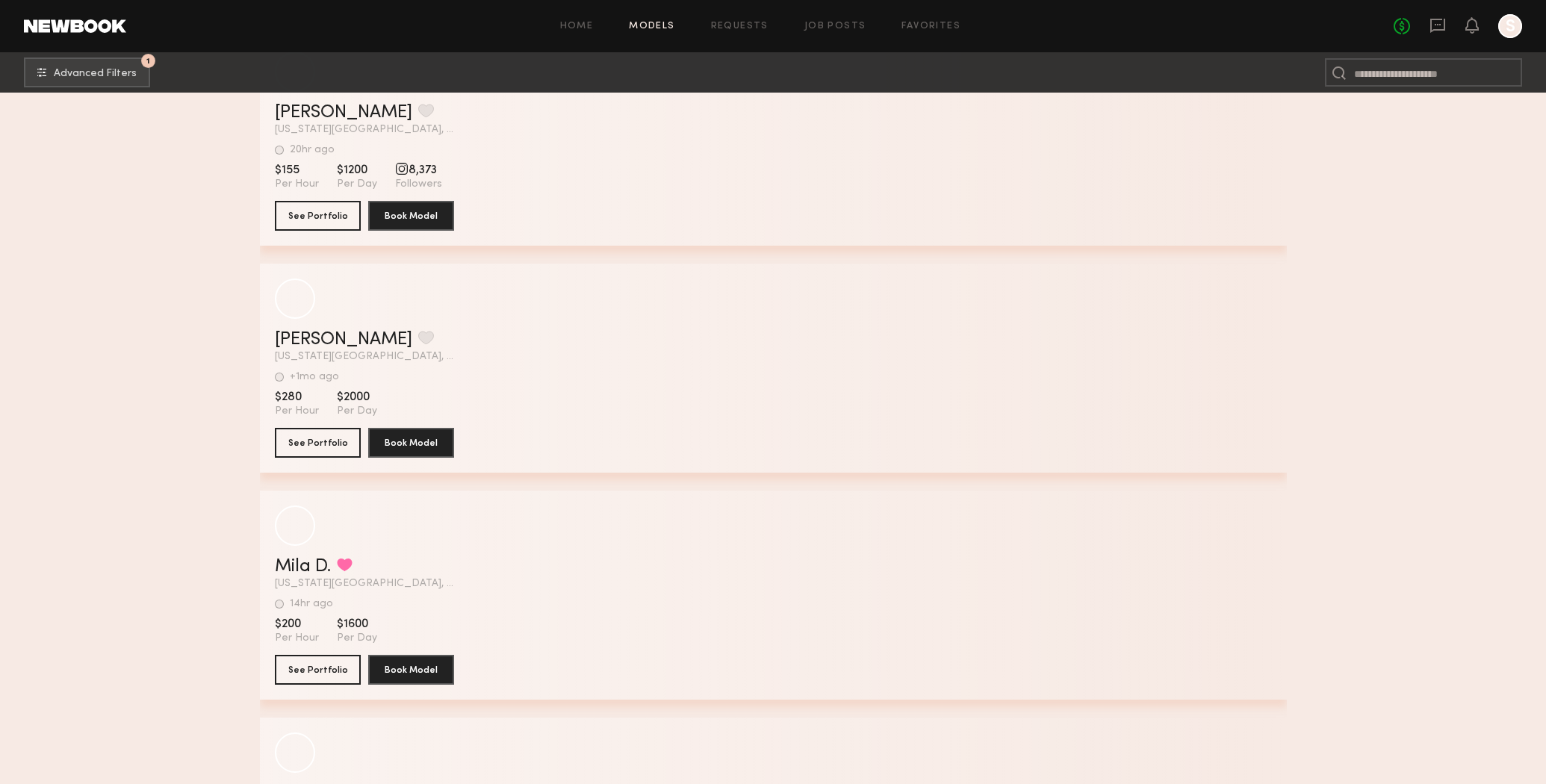
scroll to position [74558, 0]
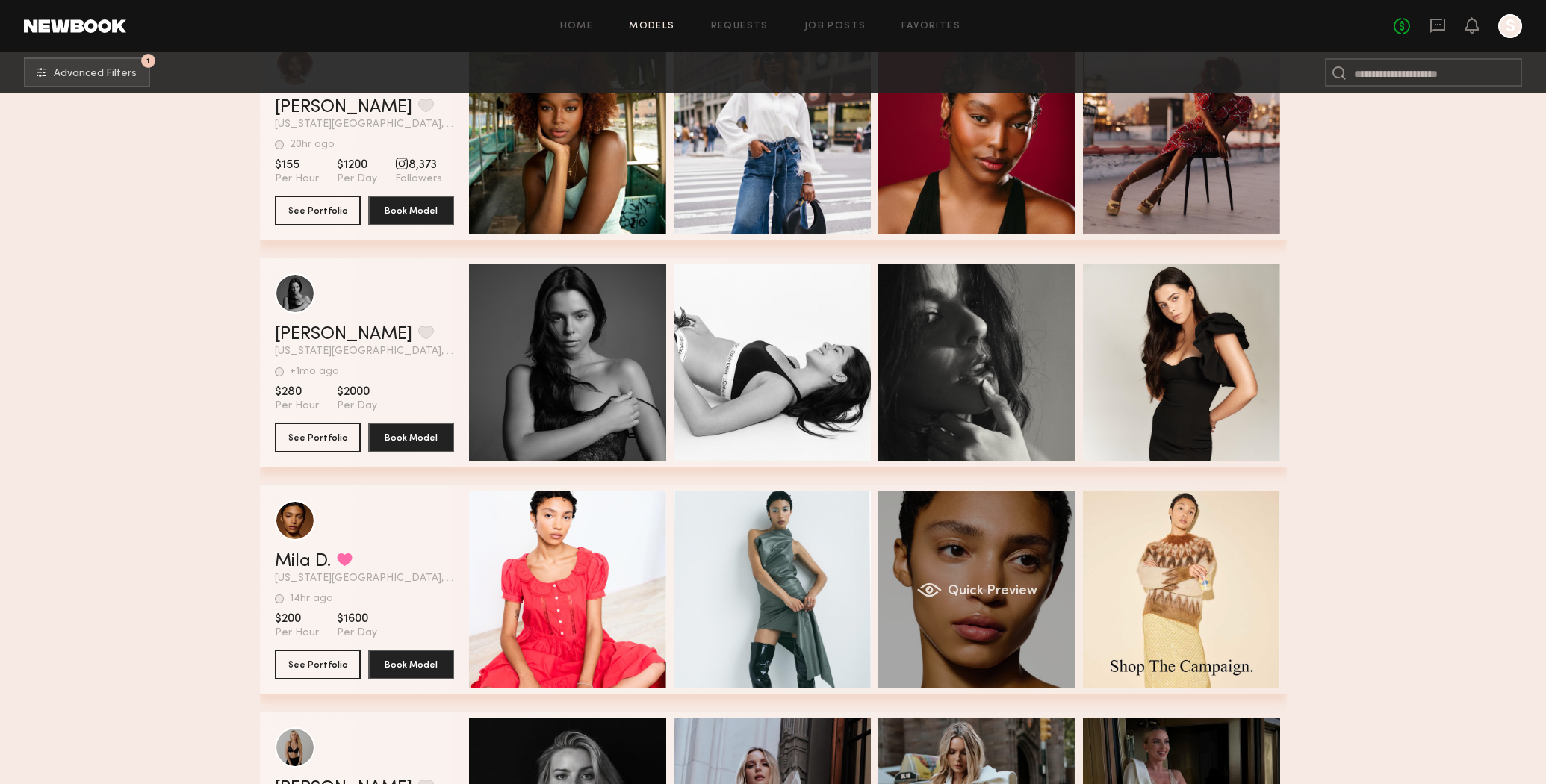
click at [1016, 518] on div "Quick Preview" at bounding box center [977, 590] width 197 height 197
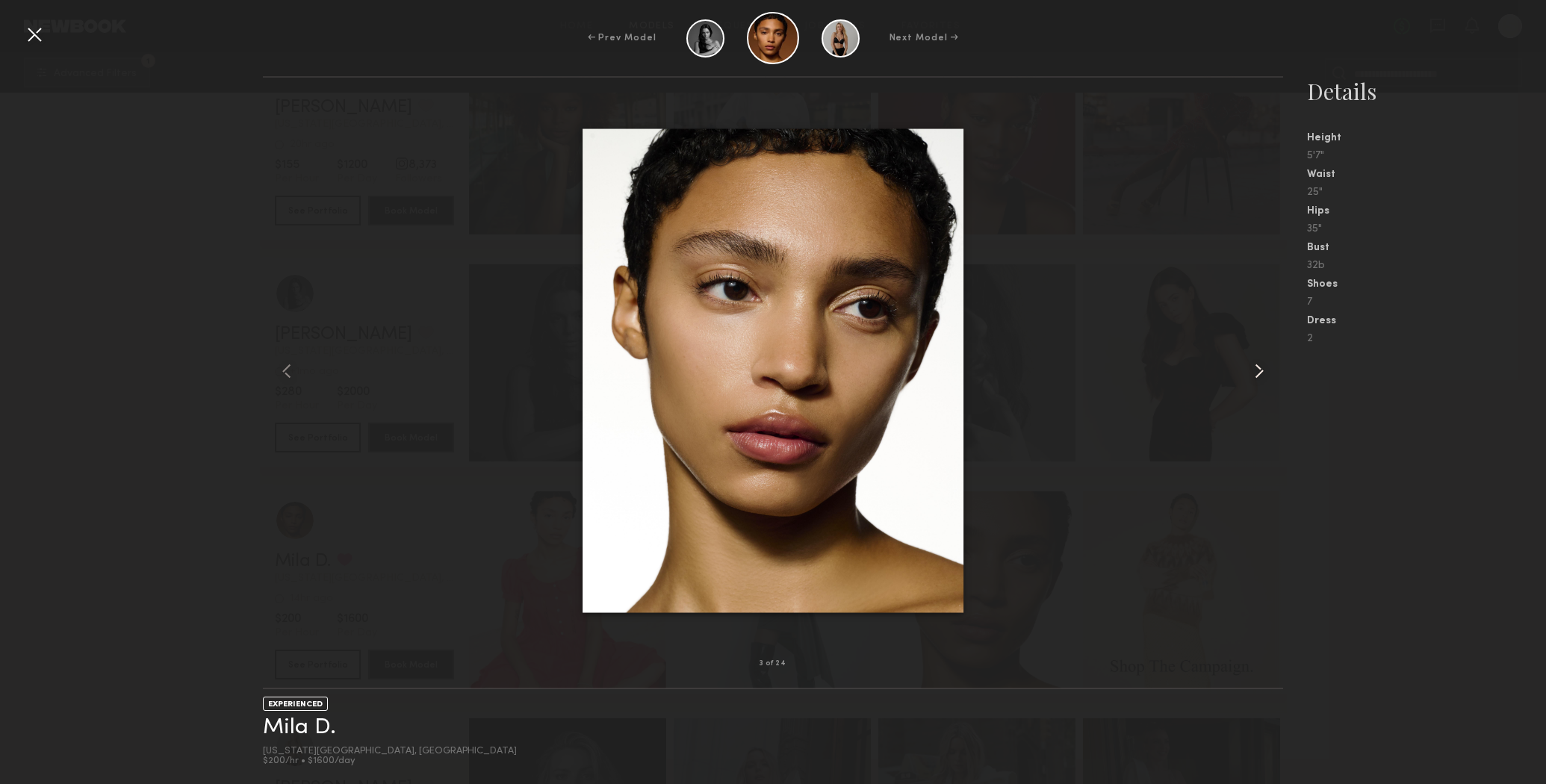
click at [1256, 372] on common-icon at bounding box center [1259, 371] width 24 height 24
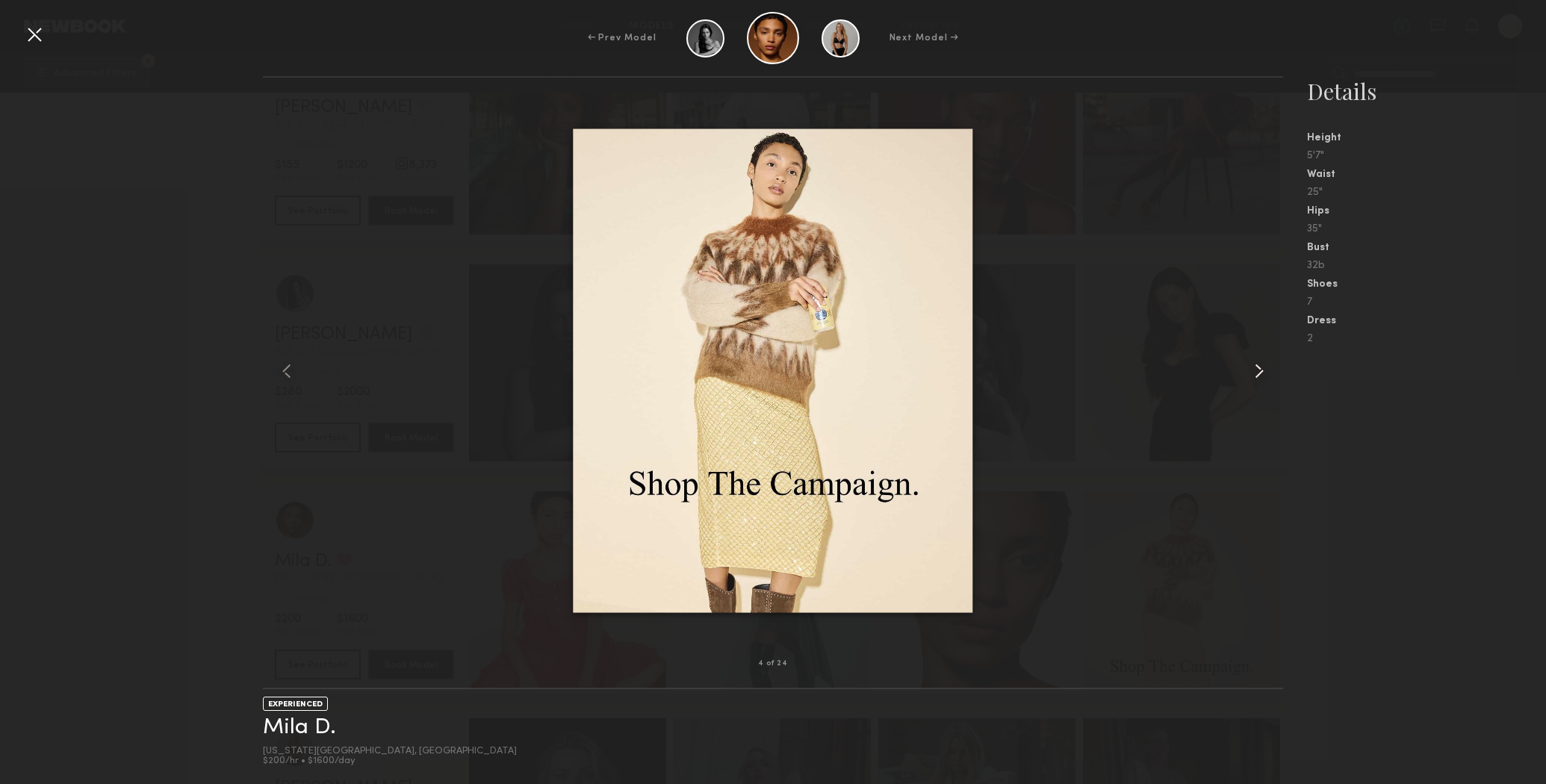
click at [1256, 372] on common-icon at bounding box center [1259, 371] width 24 height 24
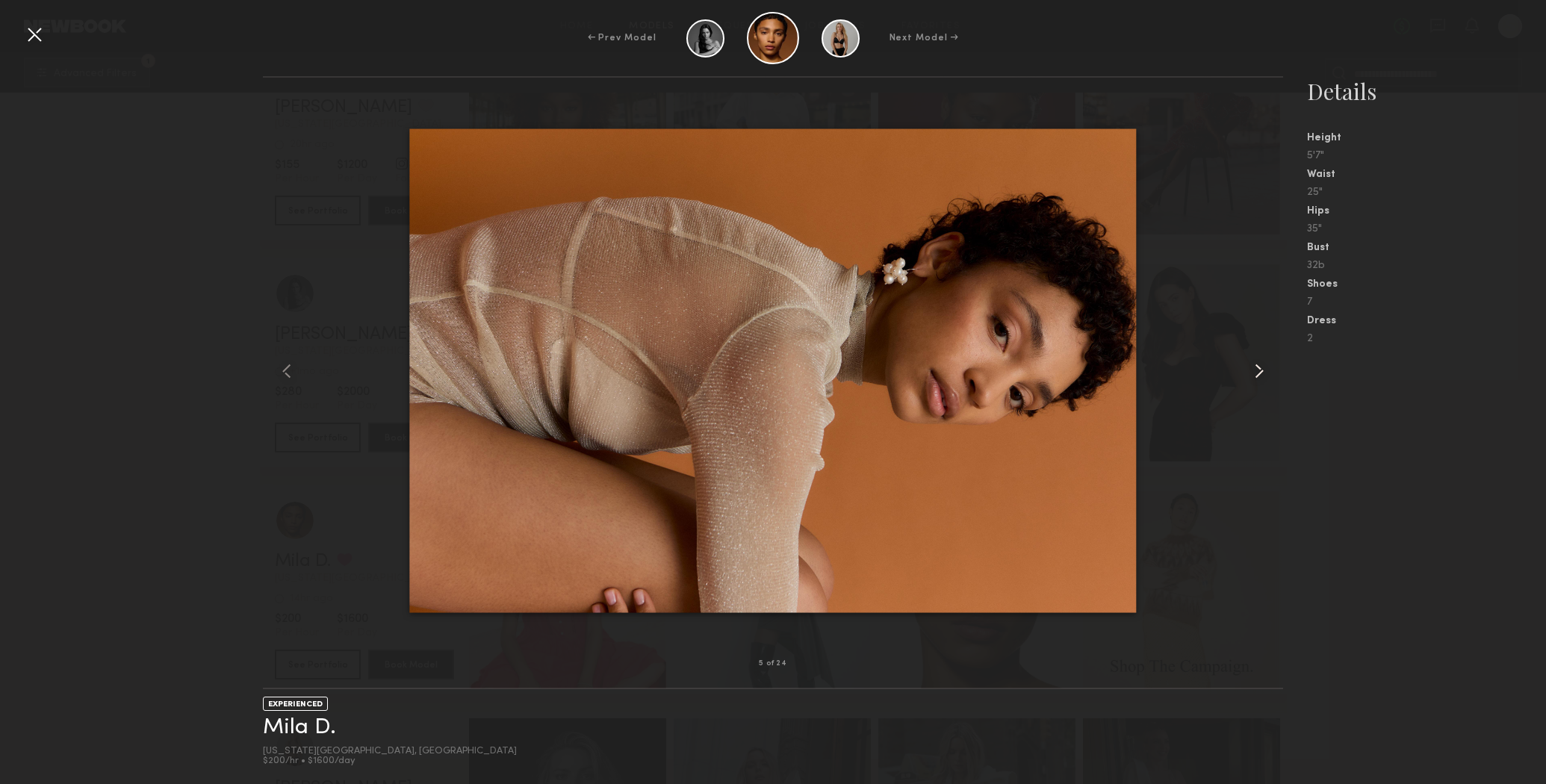
click at [1252, 369] on common-icon at bounding box center [1259, 371] width 24 height 24
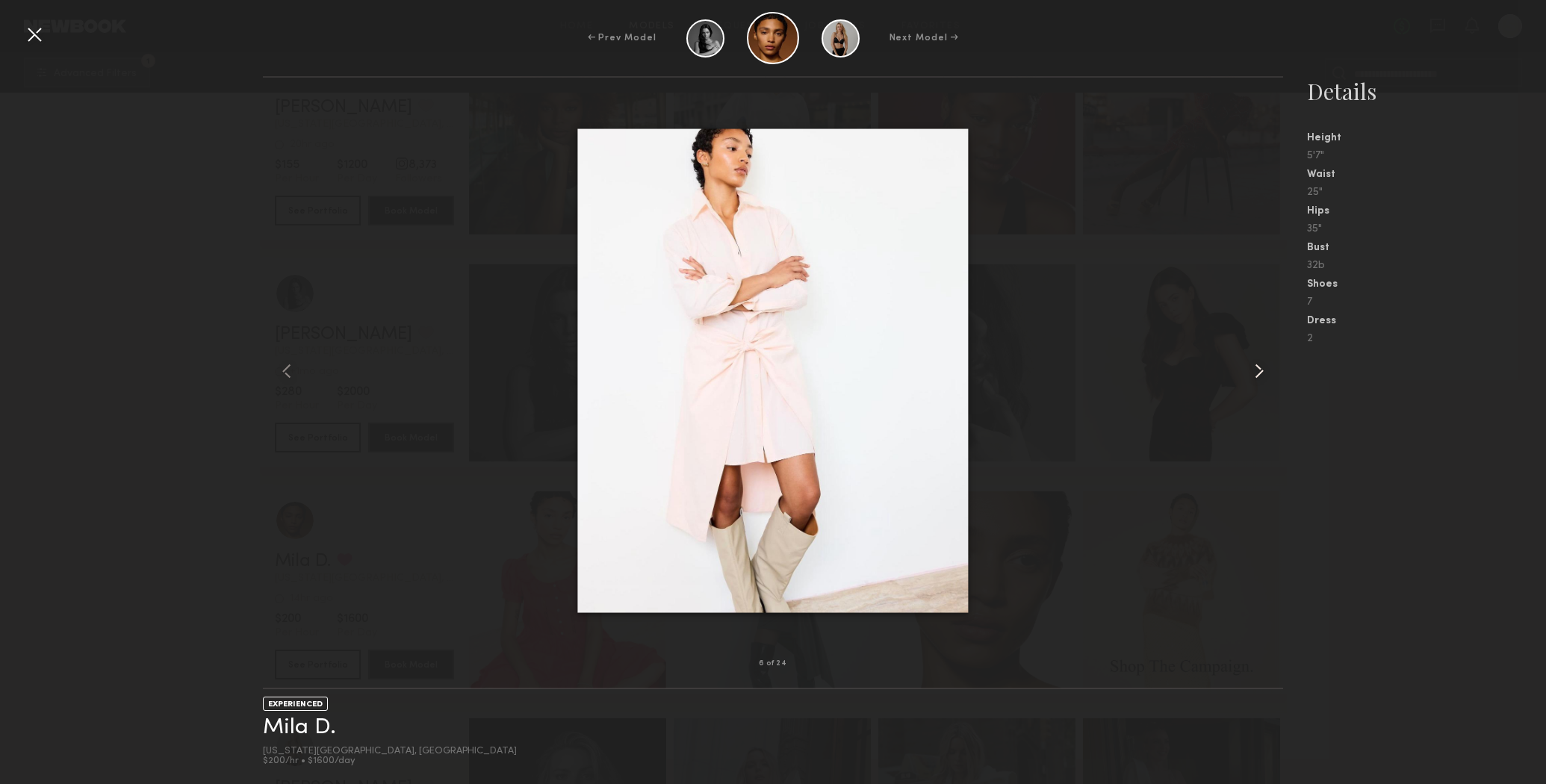
click at [1252, 369] on common-icon at bounding box center [1259, 371] width 24 height 24
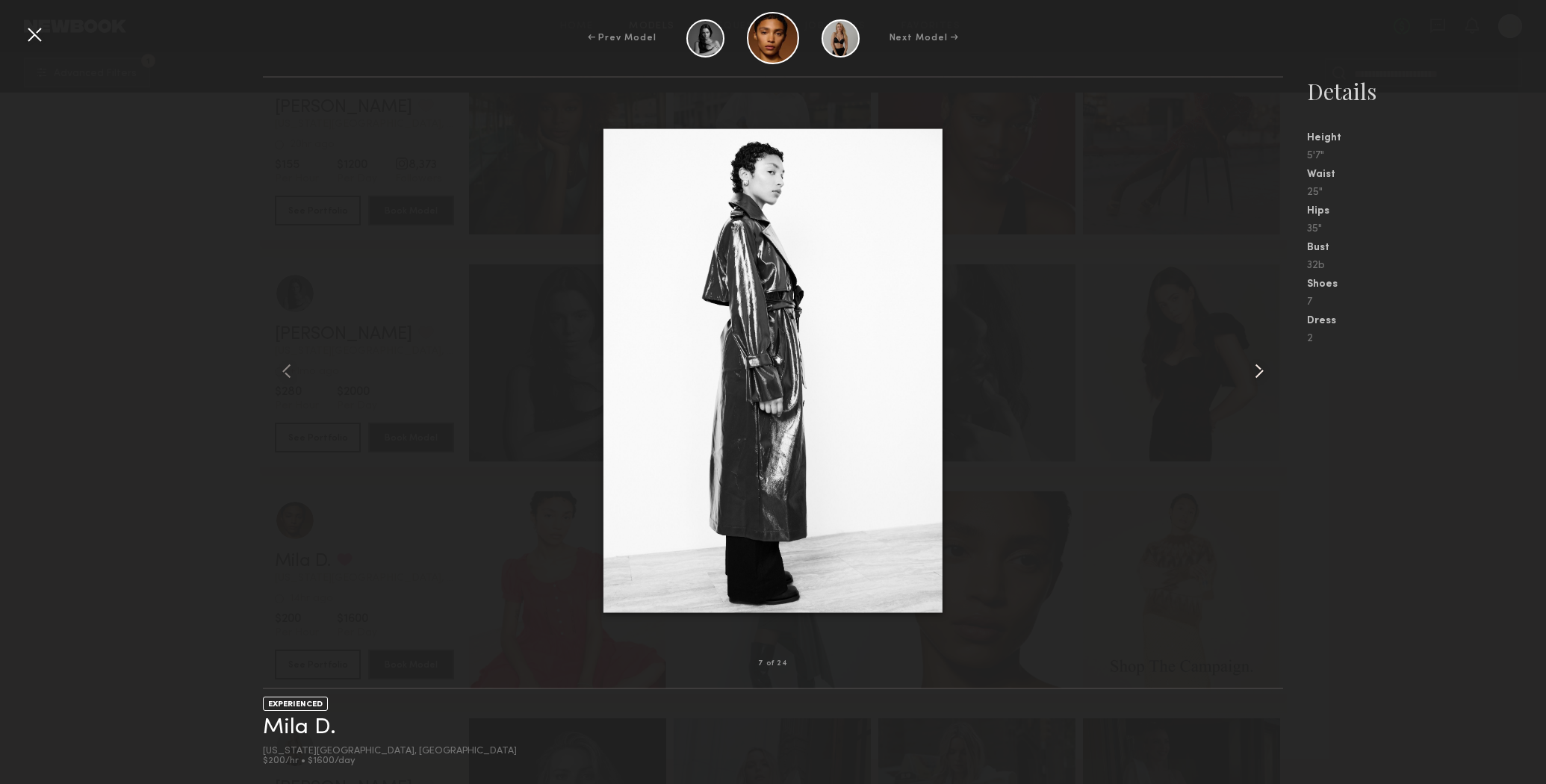
click at [1252, 369] on common-icon at bounding box center [1259, 371] width 24 height 24
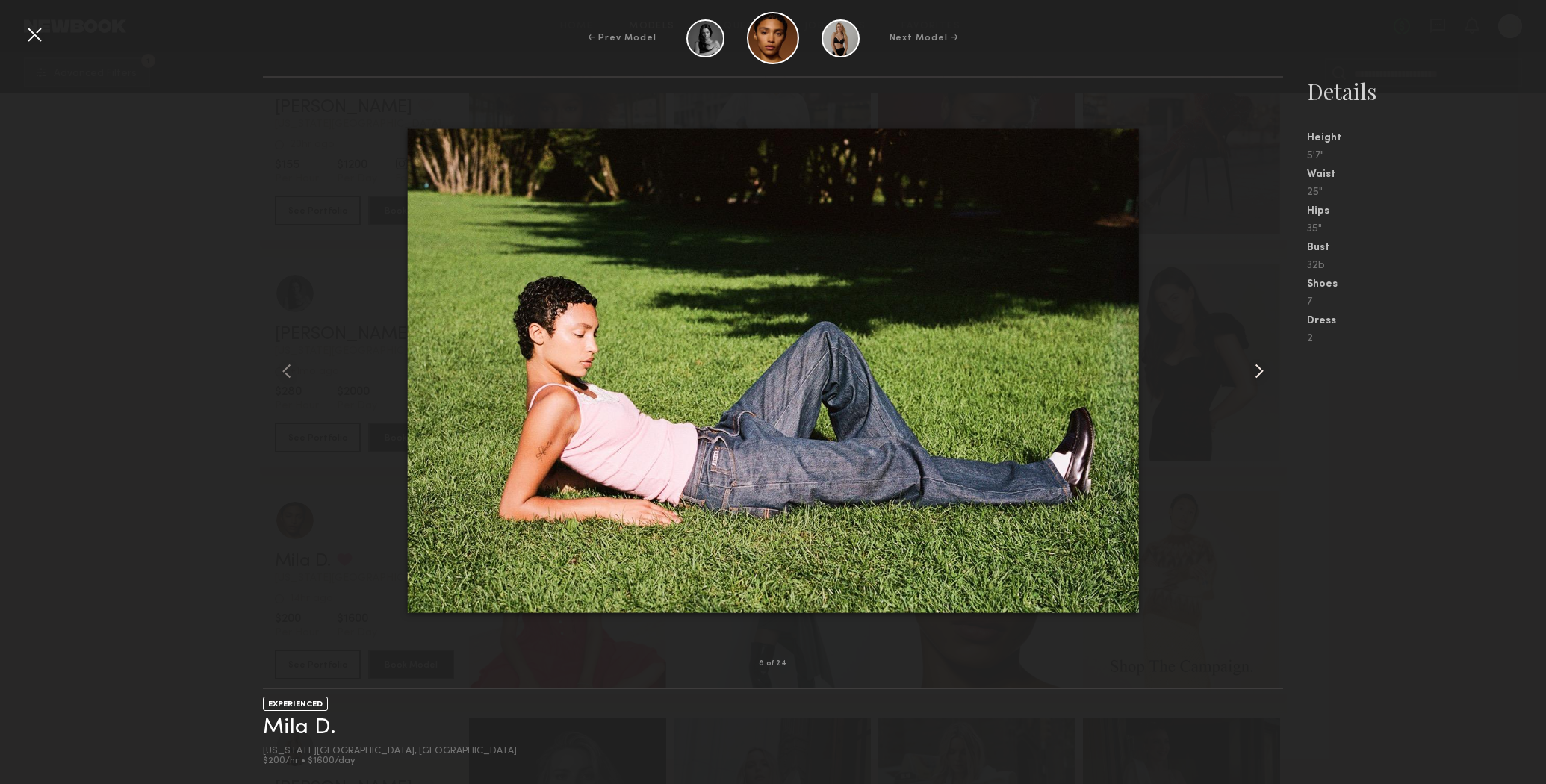
click at [1252, 369] on common-icon at bounding box center [1259, 371] width 24 height 24
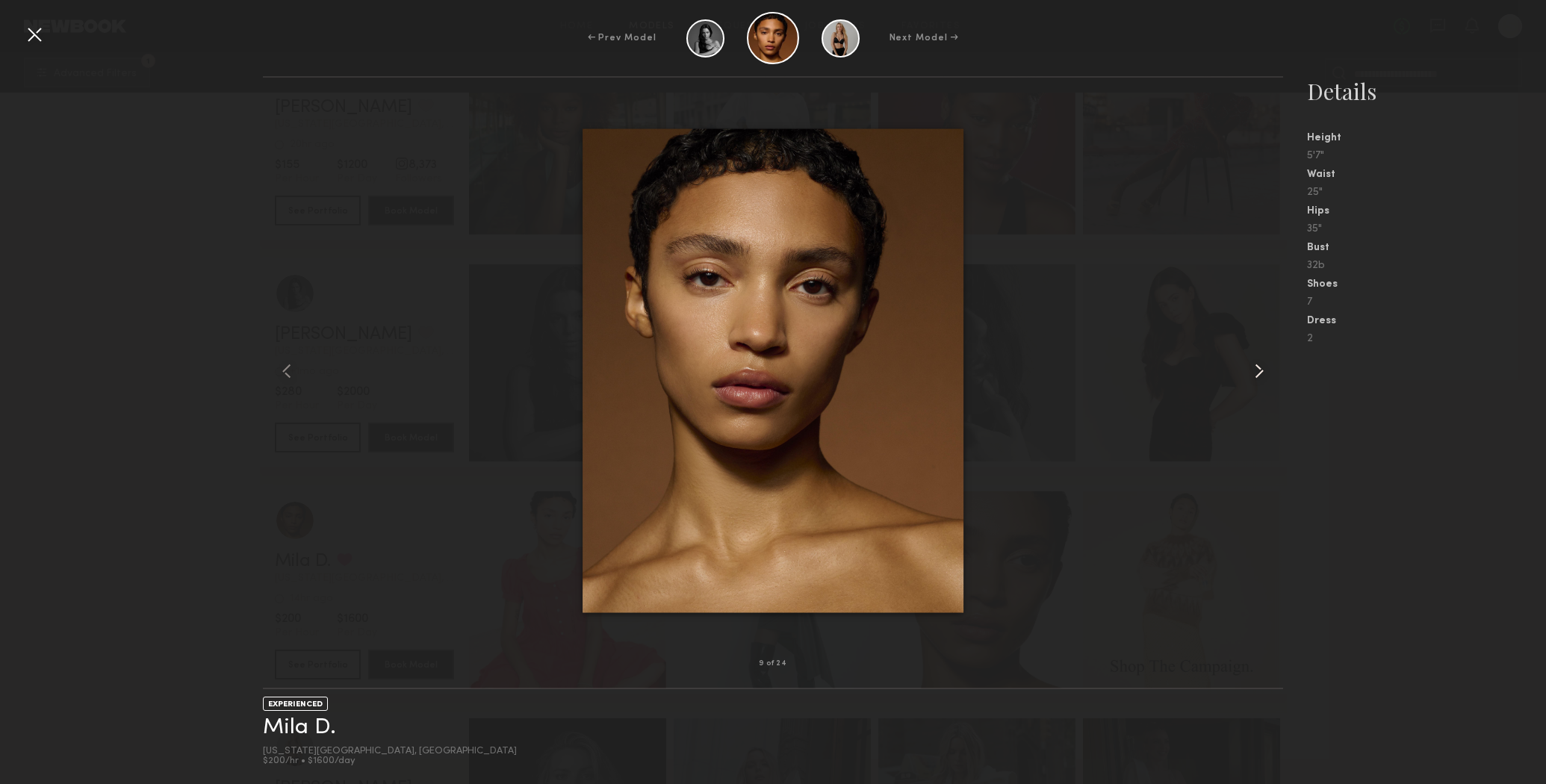
click at [1252, 370] on common-icon at bounding box center [1259, 371] width 24 height 24
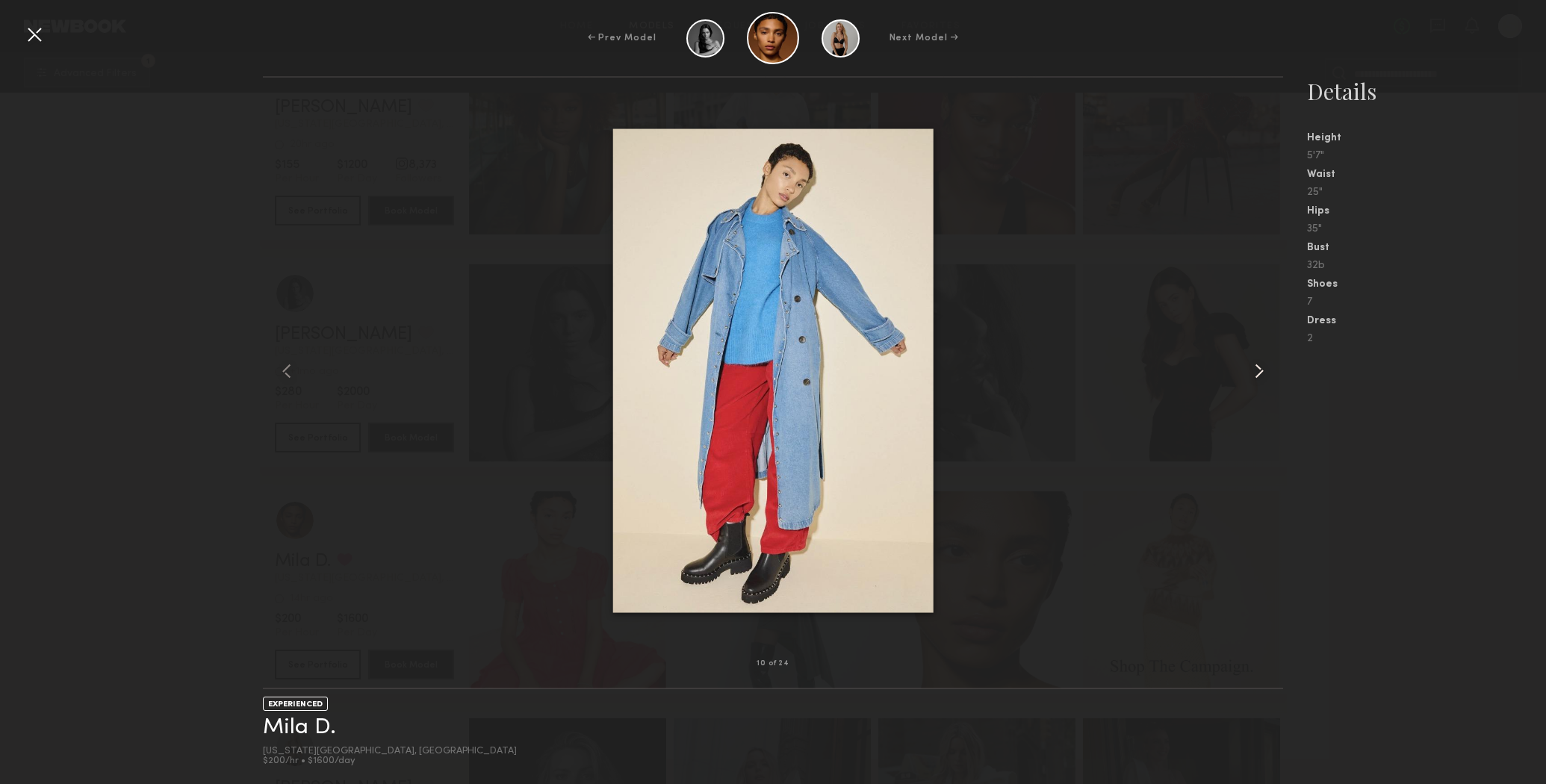
click at [1252, 370] on common-icon at bounding box center [1259, 371] width 24 height 24
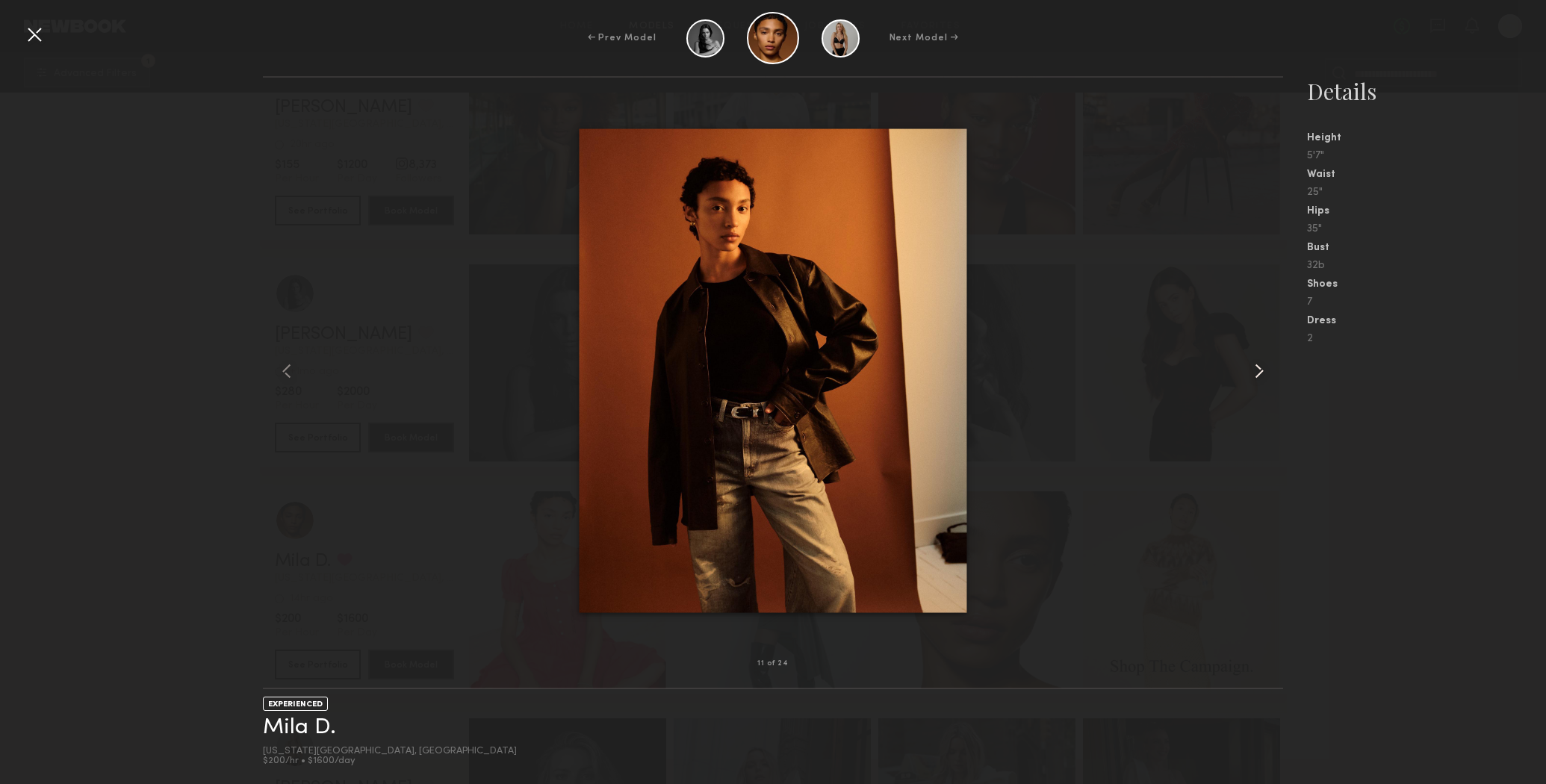
click at [1252, 370] on common-icon at bounding box center [1259, 371] width 24 height 24
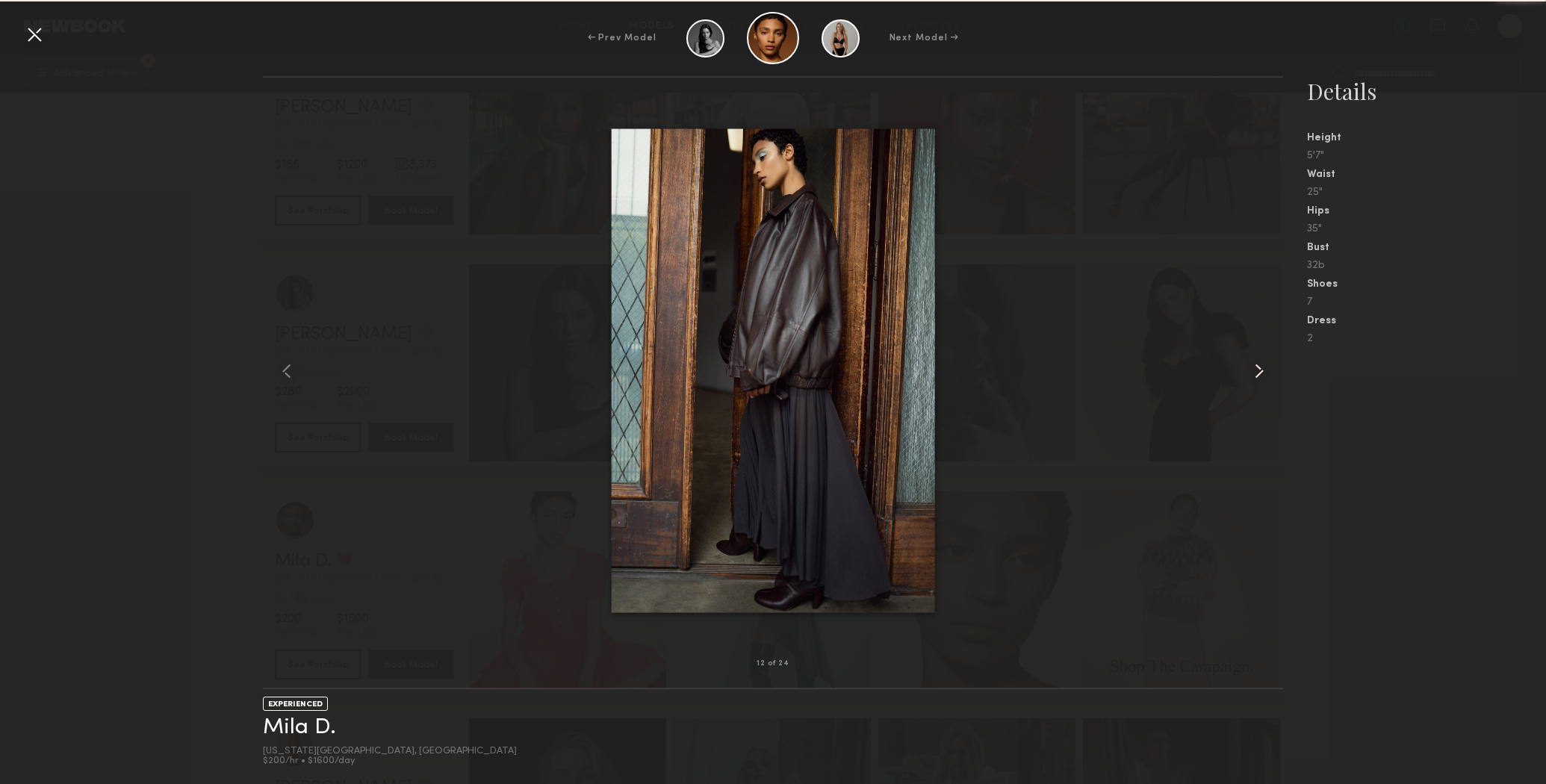
click at [1251, 370] on common-icon at bounding box center [1259, 371] width 24 height 24
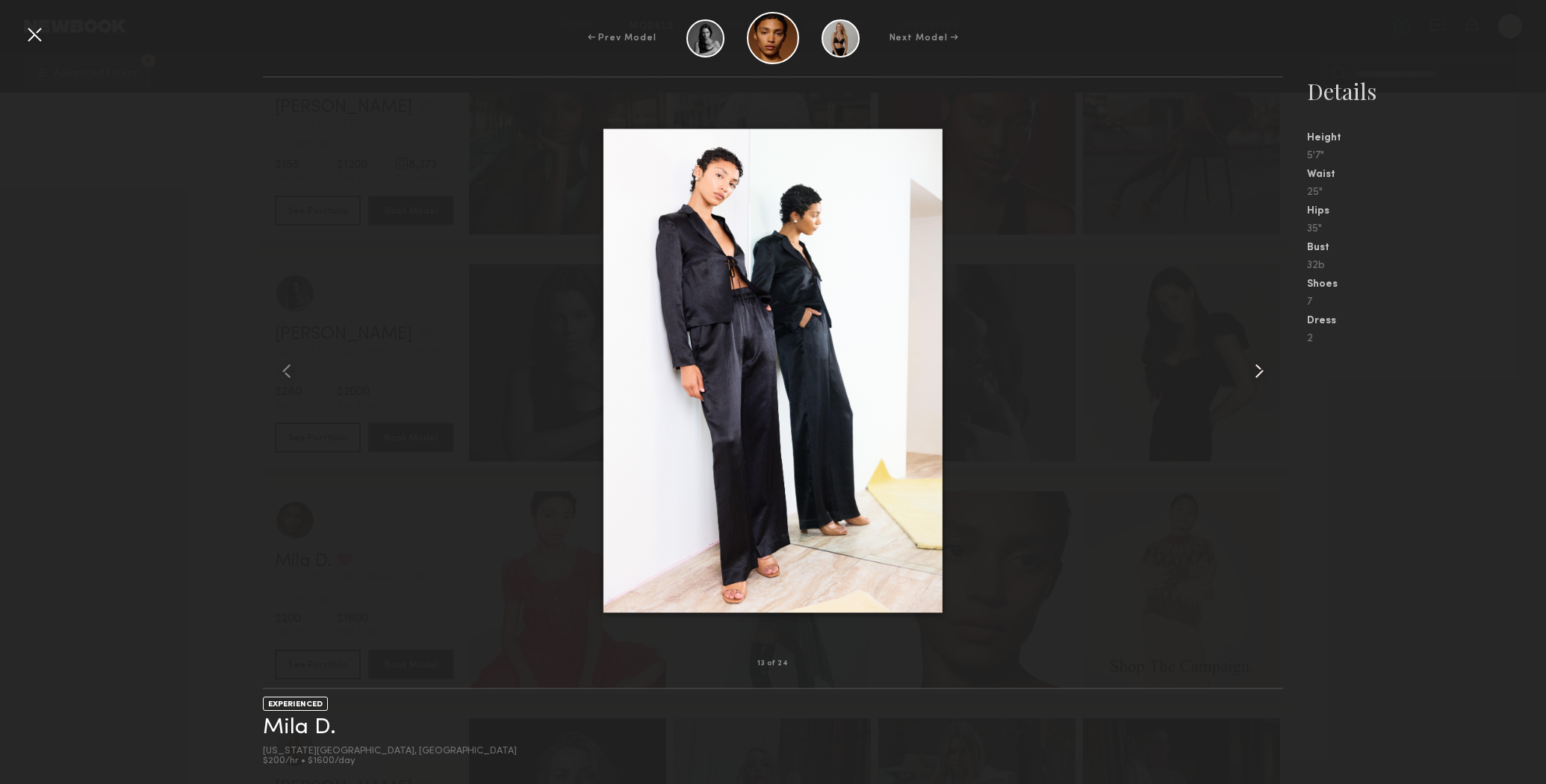
click at [1251, 370] on common-icon at bounding box center [1259, 371] width 24 height 24
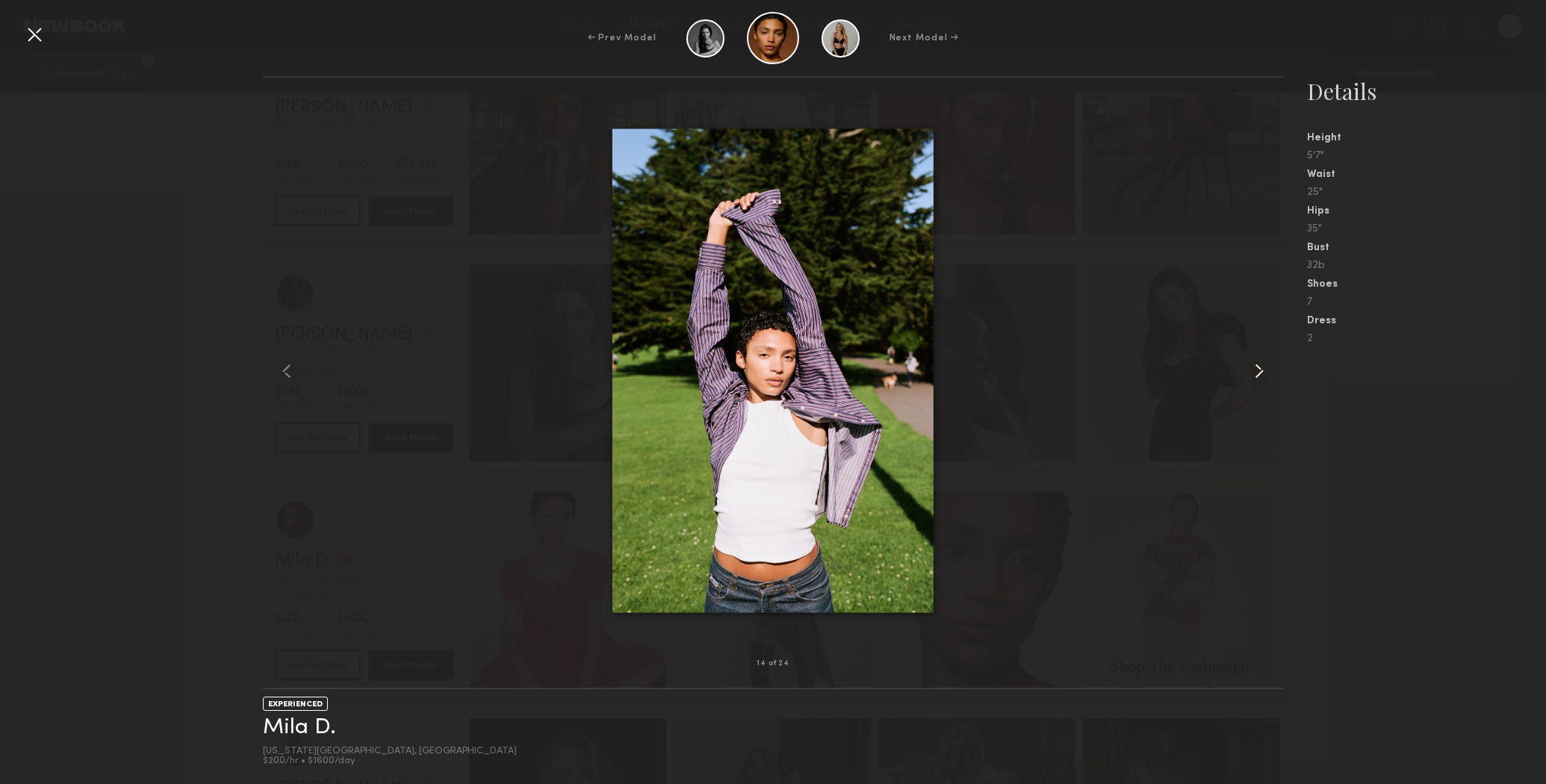
click at [1251, 370] on common-icon at bounding box center [1259, 371] width 24 height 24
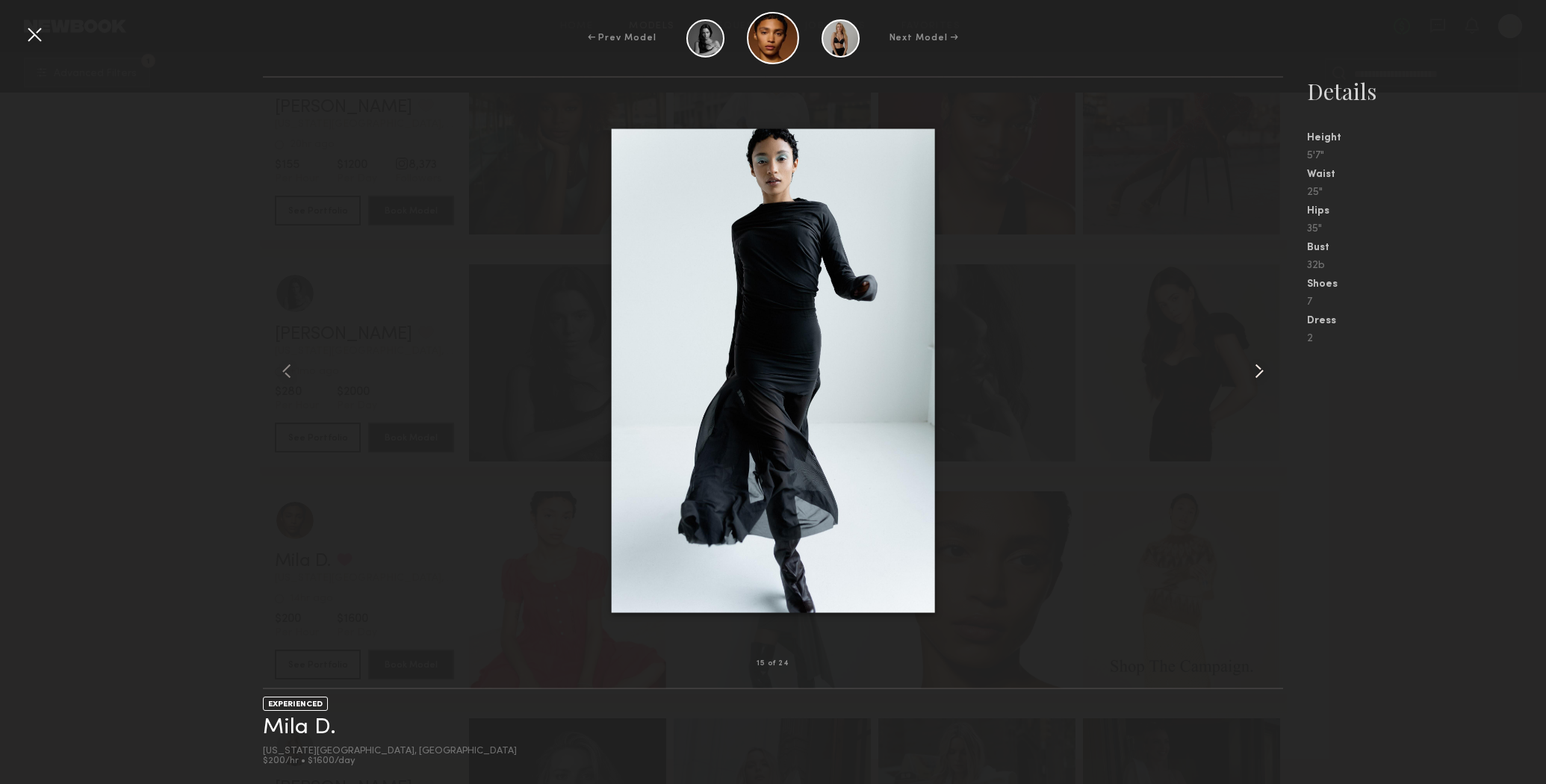
click at [1251, 370] on common-icon at bounding box center [1259, 371] width 24 height 24
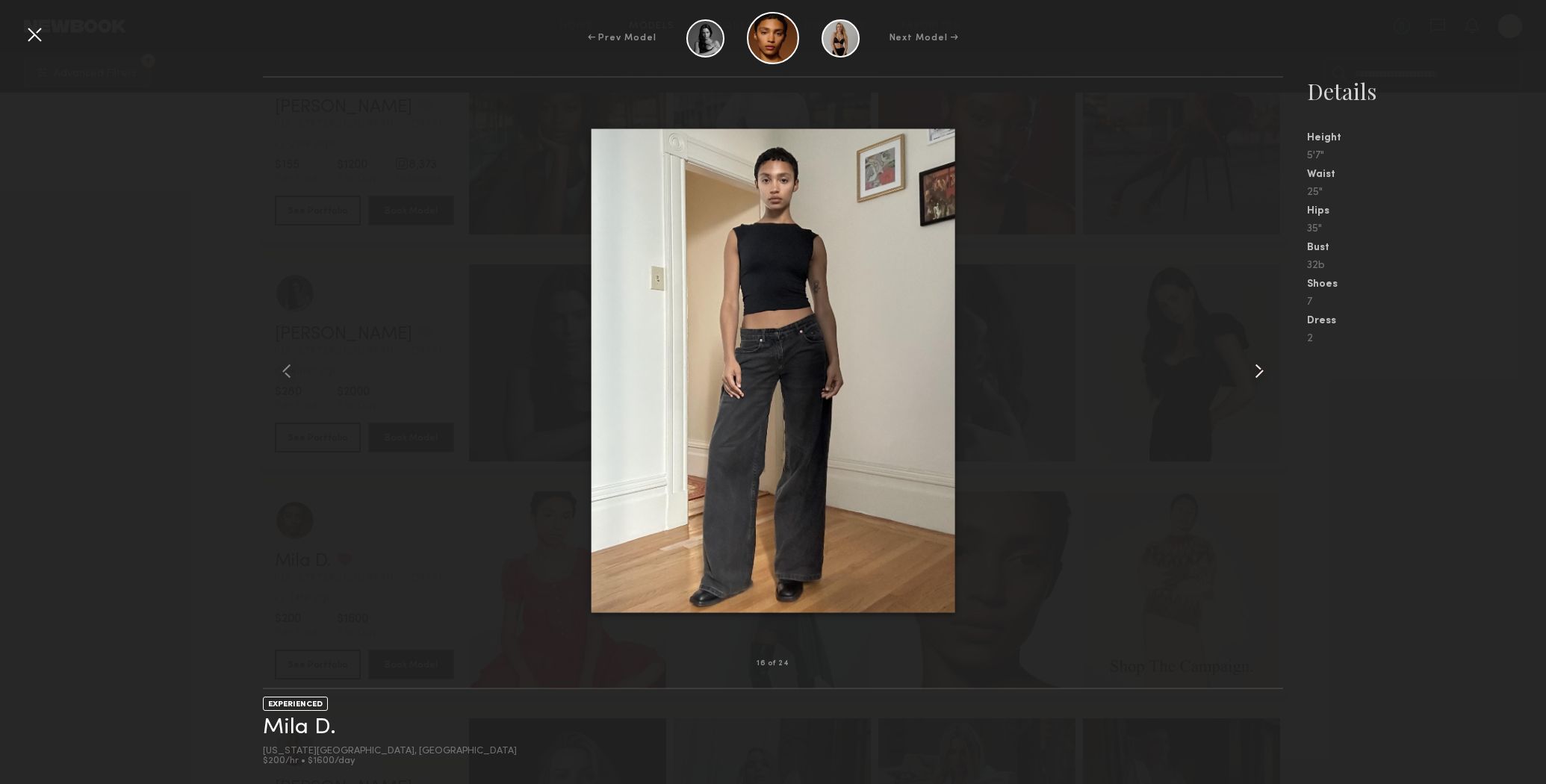
click at [1251, 370] on common-icon at bounding box center [1259, 371] width 24 height 24
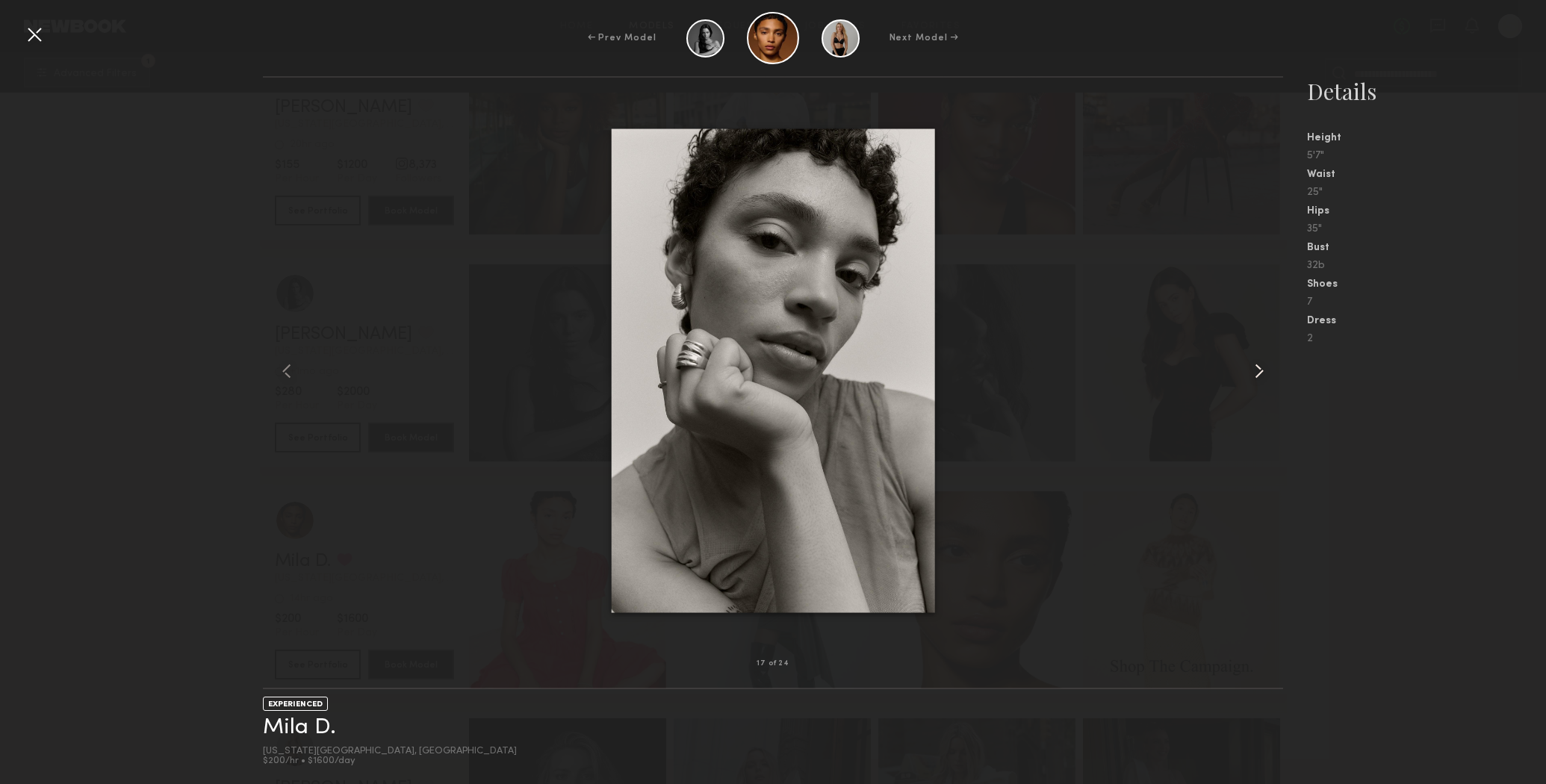
click at [1251, 370] on common-icon at bounding box center [1259, 371] width 24 height 24
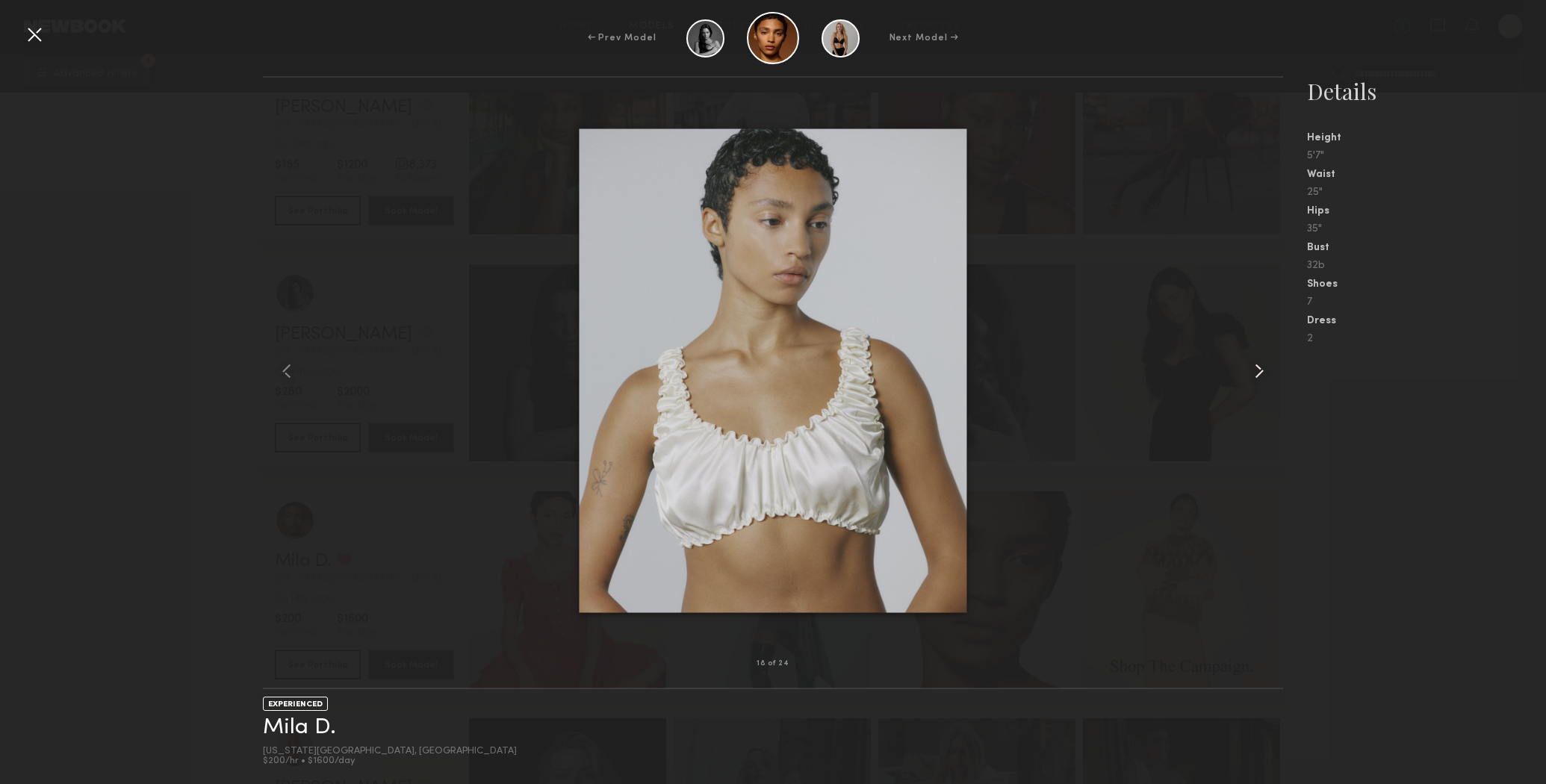
click at [1260, 378] on common-icon at bounding box center [1259, 371] width 24 height 24
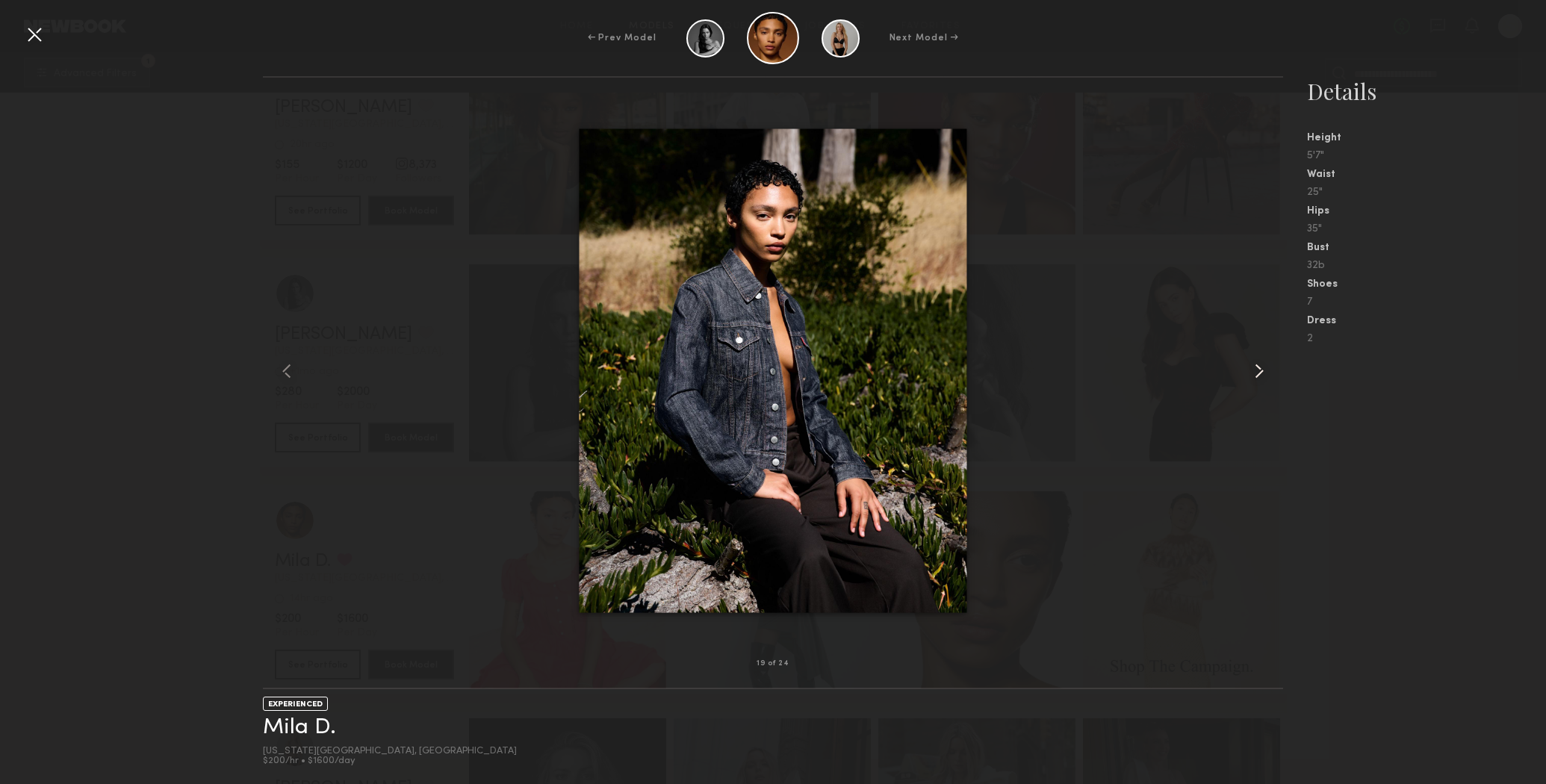
click at [1260, 378] on common-icon at bounding box center [1259, 371] width 24 height 24
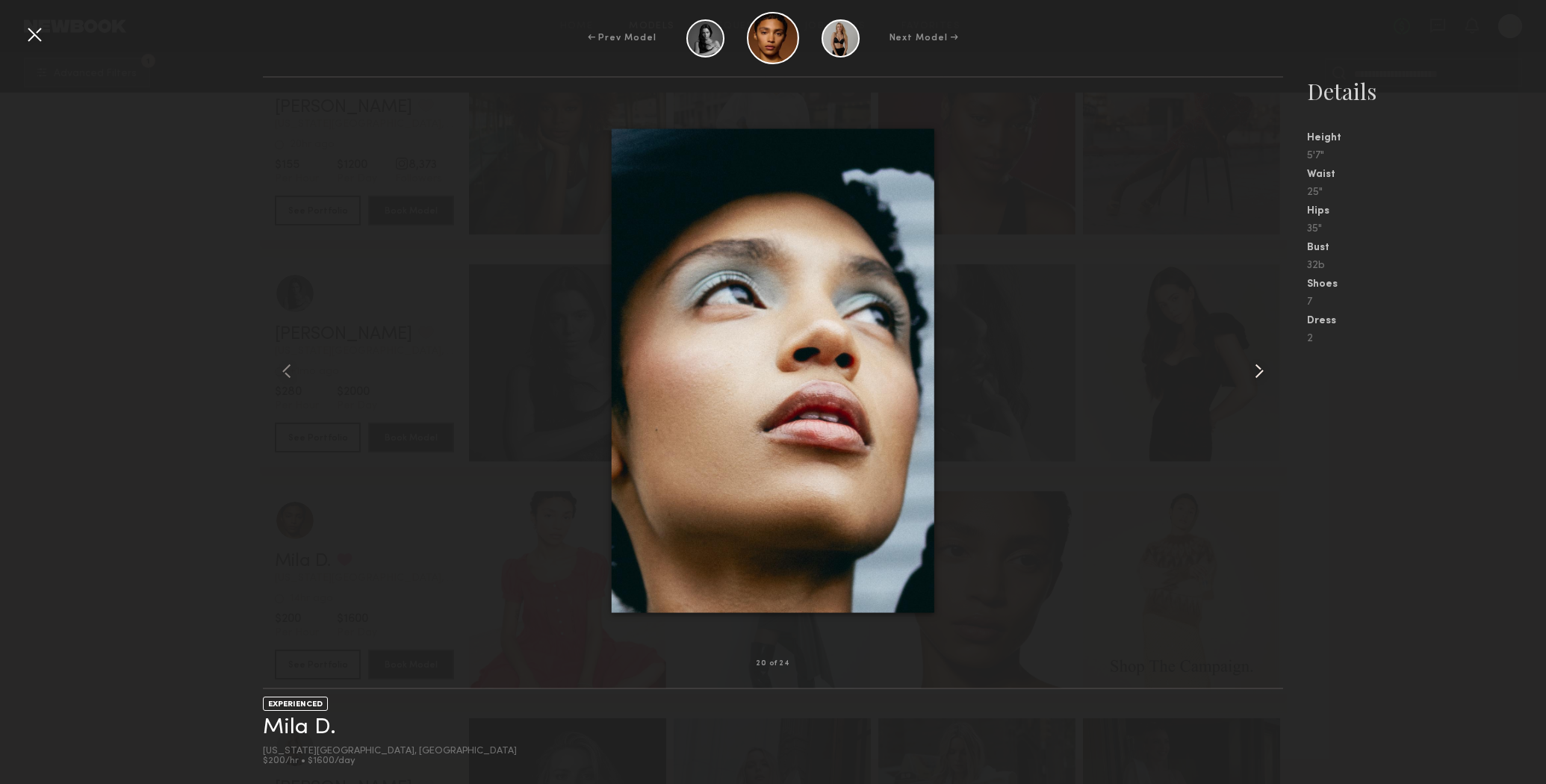
click at [1260, 378] on common-icon at bounding box center [1259, 371] width 24 height 24
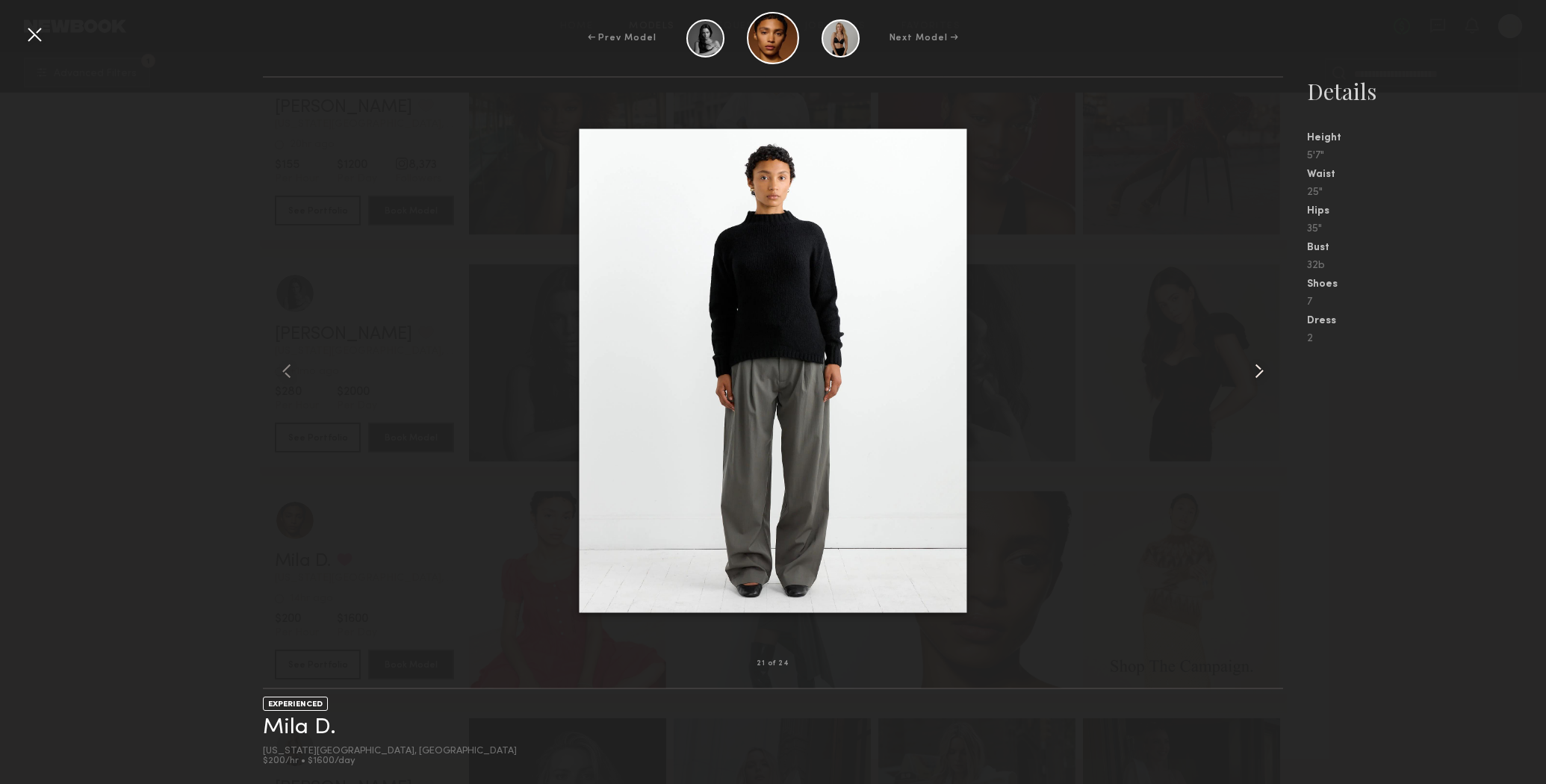
click at [1260, 377] on common-icon at bounding box center [1259, 371] width 24 height 24
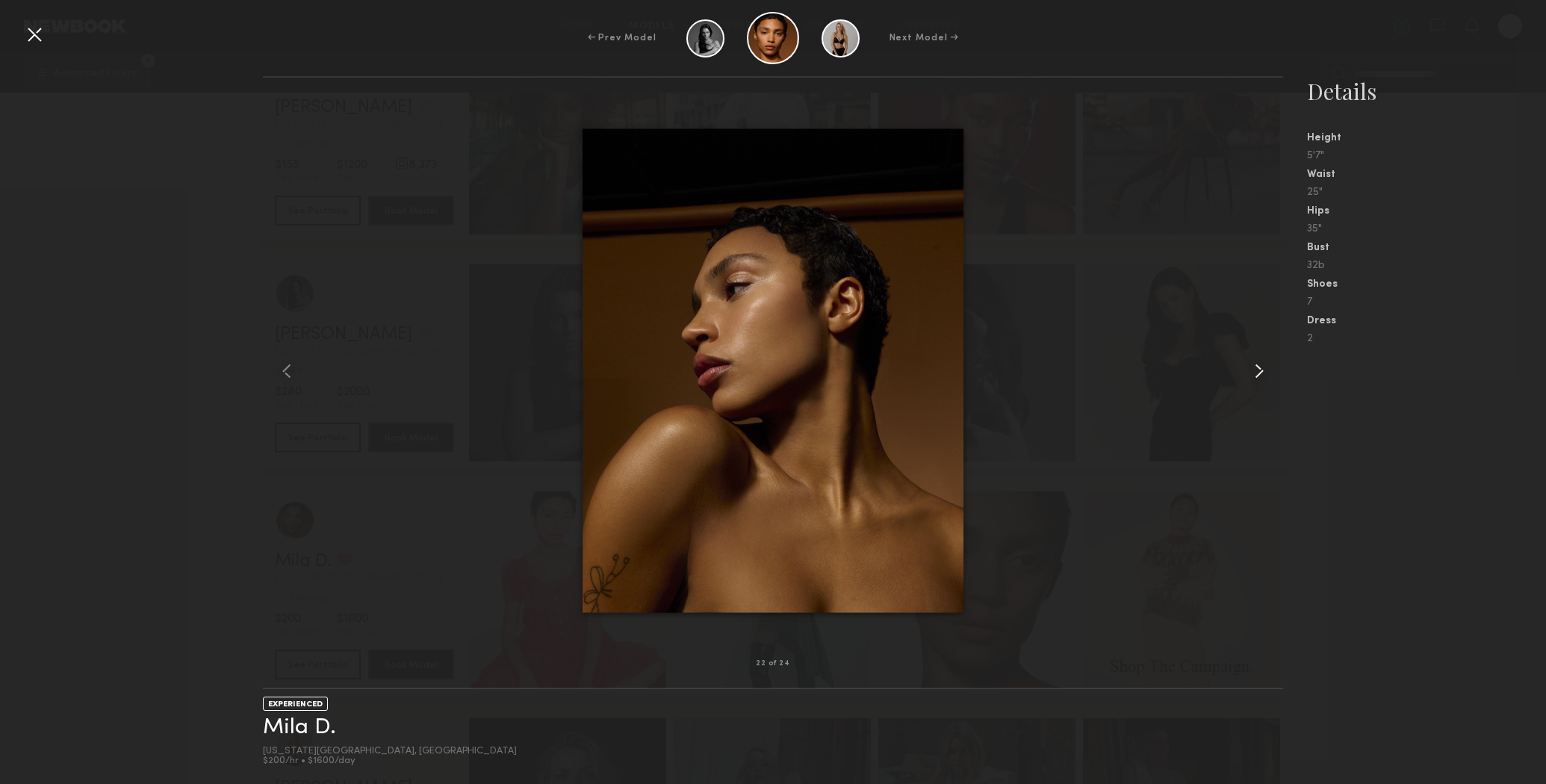
click at [1260, 377] on common-icon at bounding box center [1259, 371] width 24 height 24
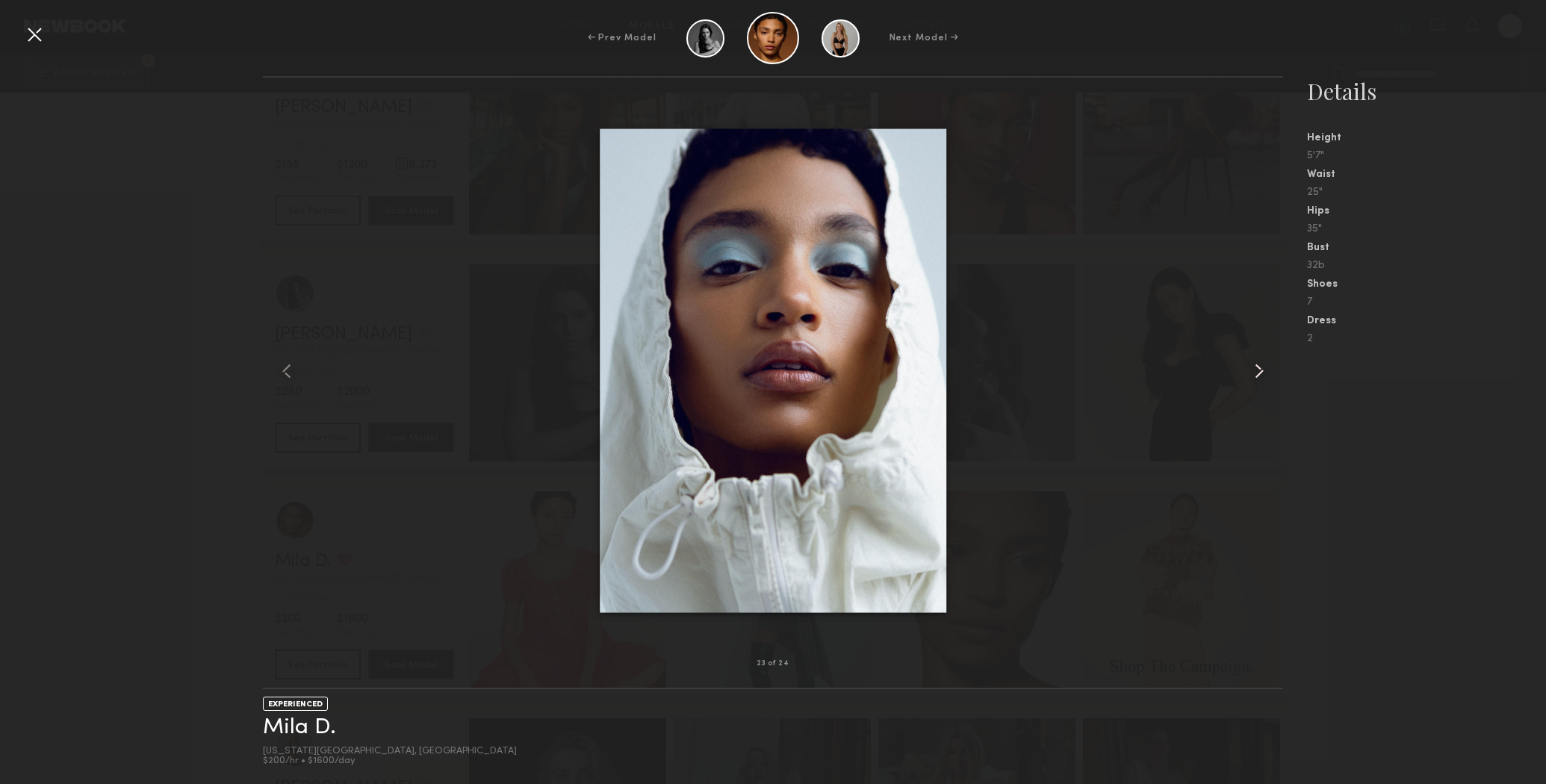
click at [1257, 360] on common-icon at bounding box center [1259, 371] width 24 height 24
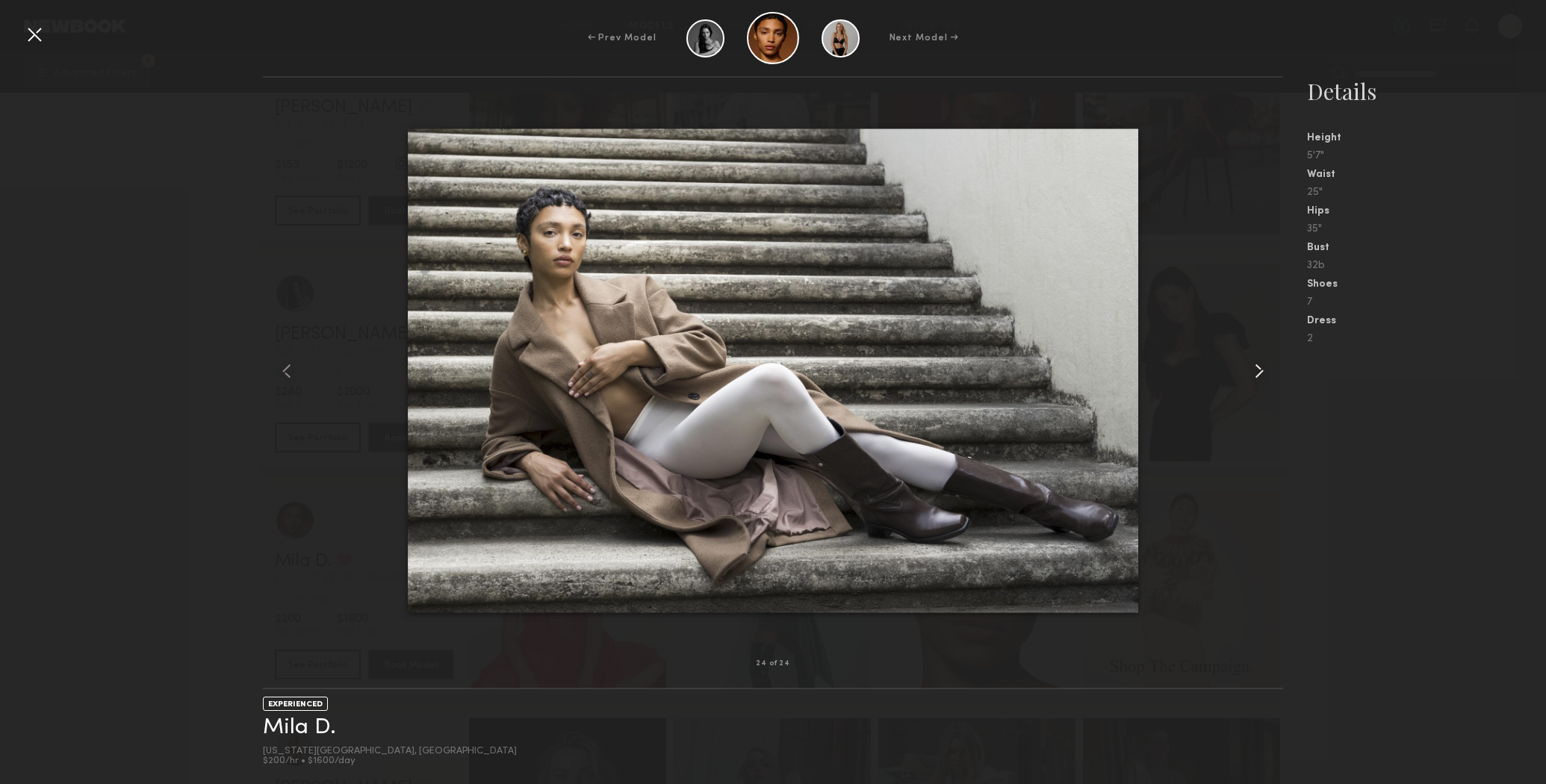
click at [1256, 361] on common-icon at bounding box center [1259, 371] width 24 height 24
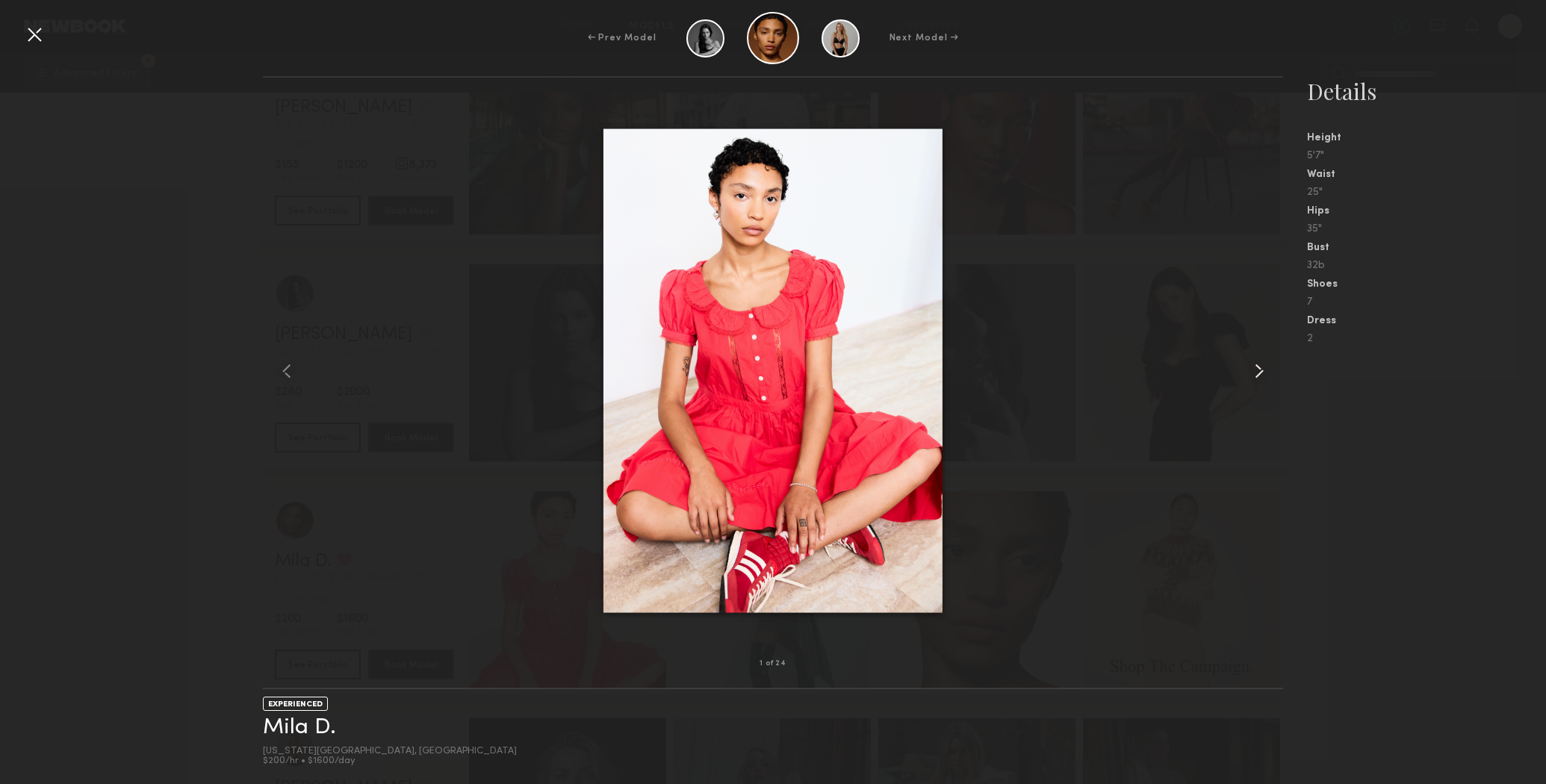
click at [1255, 364] on common-icon at bounding box center [1259, 371] width 24 height 24
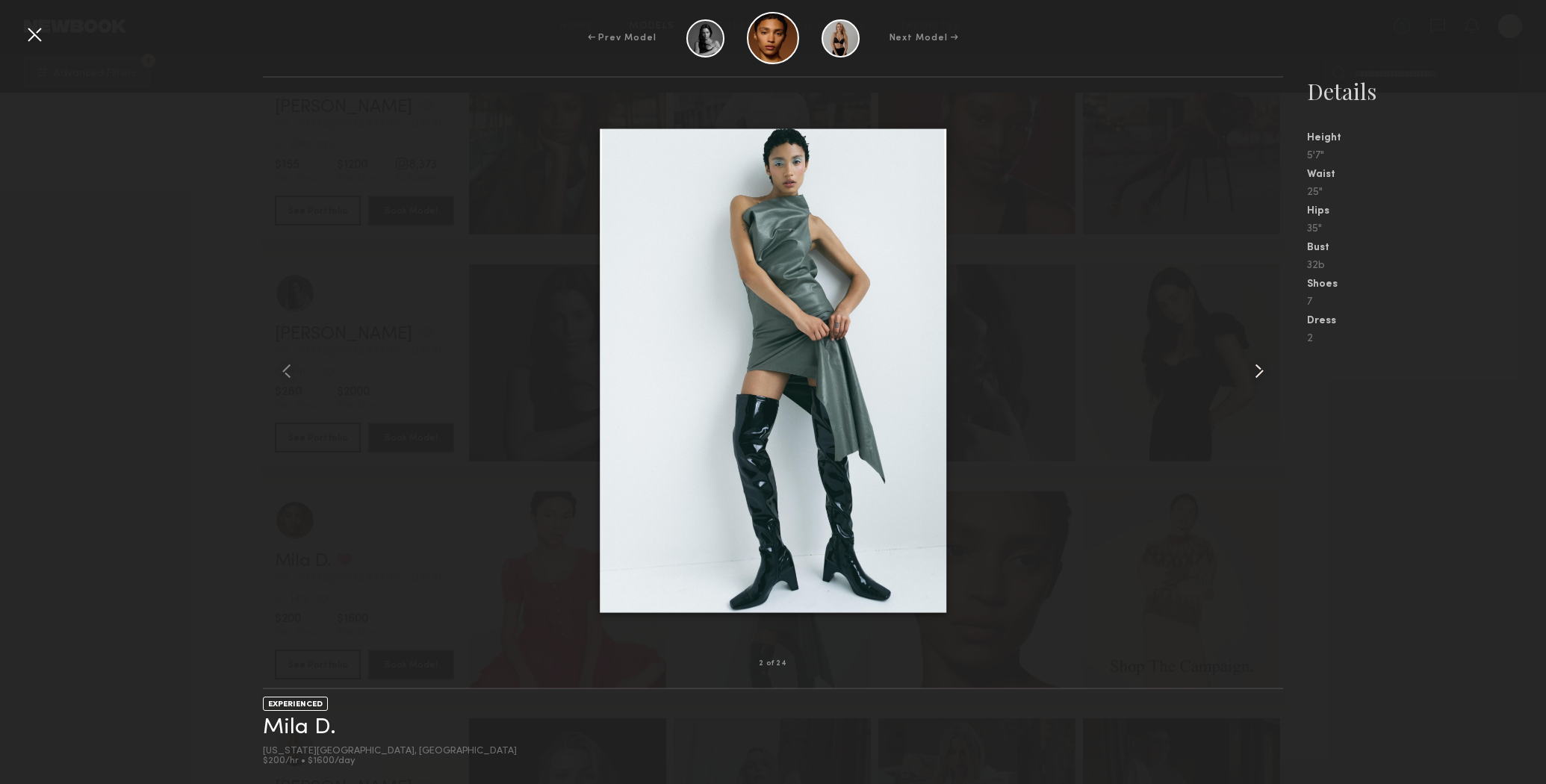
click at [1254, 364] on common-icon at bounding box center [1259, 371] width 24 height 24
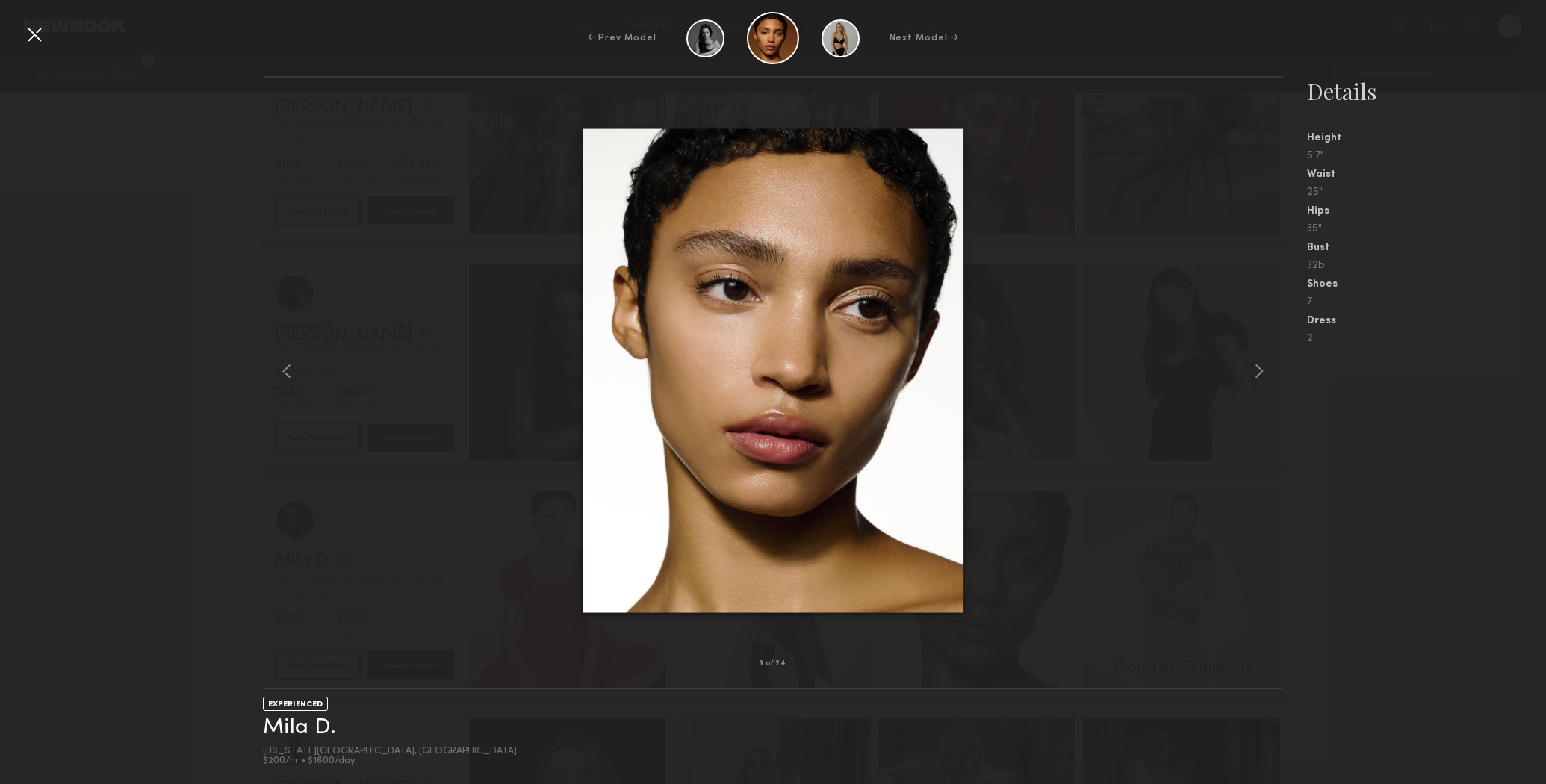
drag, startPoint x: 90, startPoint y: 132, endPoint x: 62, endPoint y: 104, distance: 39.6
click at [90, 132] on div "3 of 24 EXPERIENCED Mila D. New York City, NY $200/hr • $1600/day Details Heigh…" at bounding box center [773, 430] width 1546 height 708
click at [36, 29] on div at bounding box center [34, 34] width 24 height 24
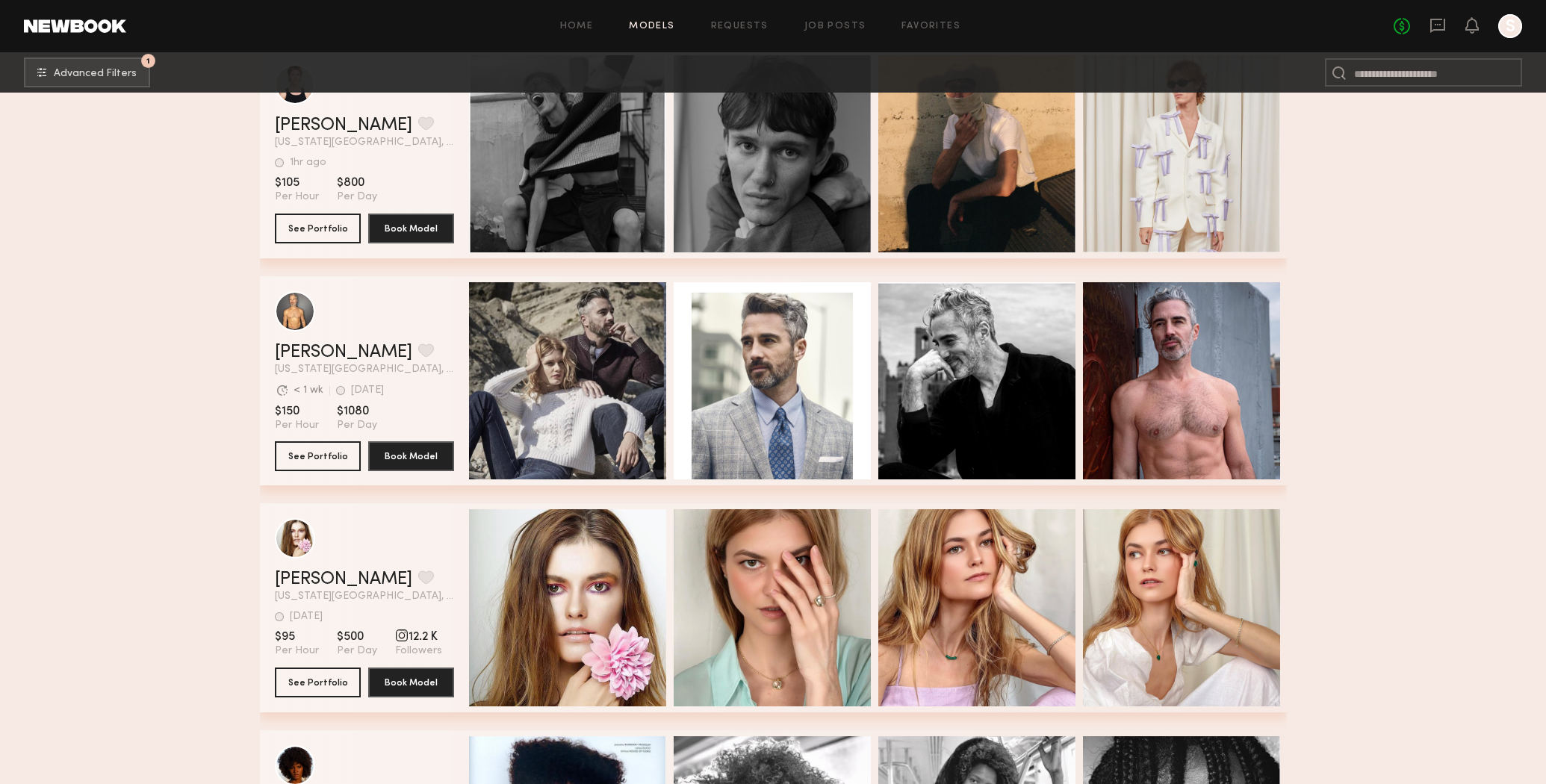
scroll to position [69497, 0]
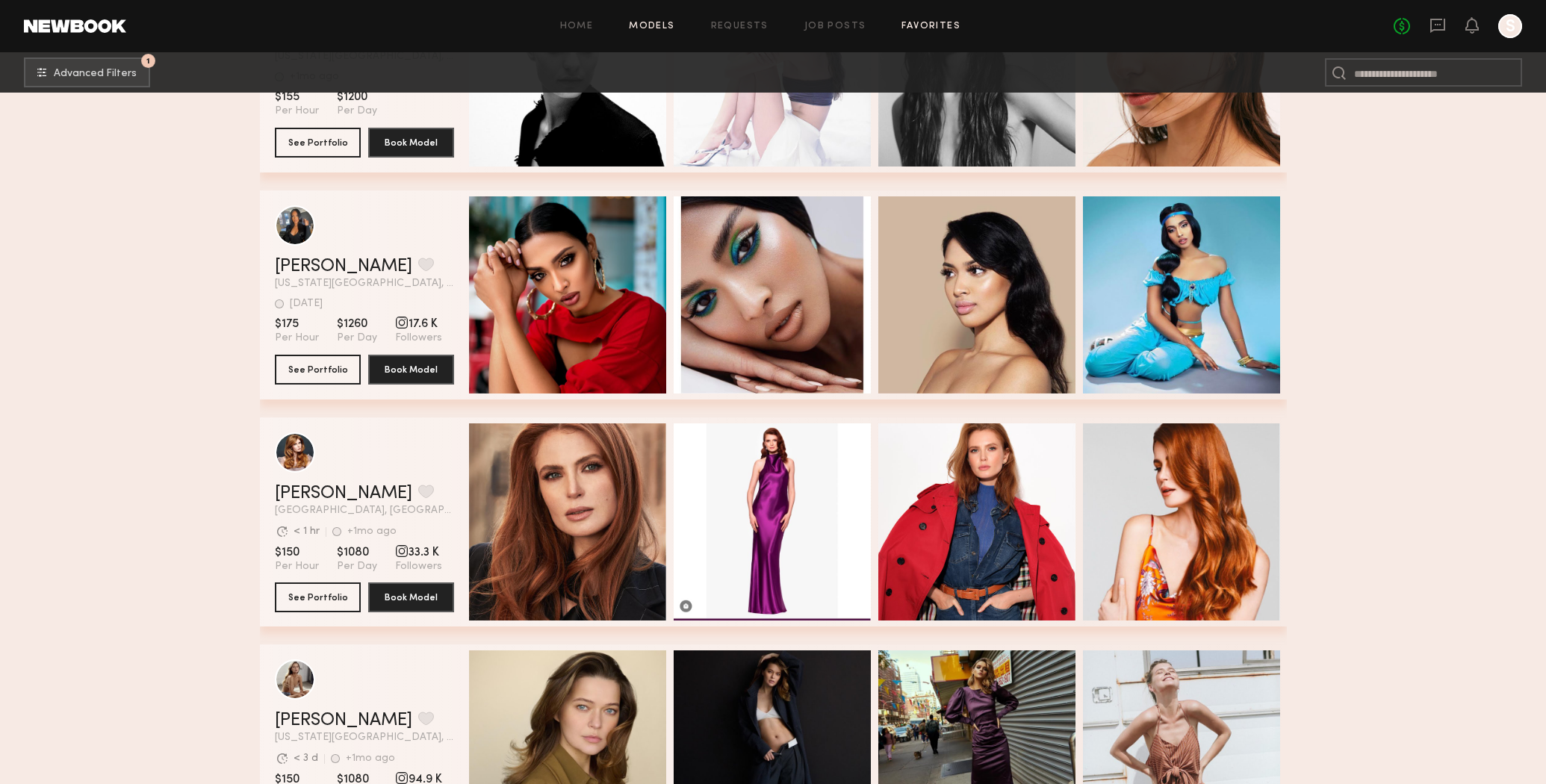
click at [922, 21] on link "Favorites" at bounding box center [931, 26] width 59 height 10
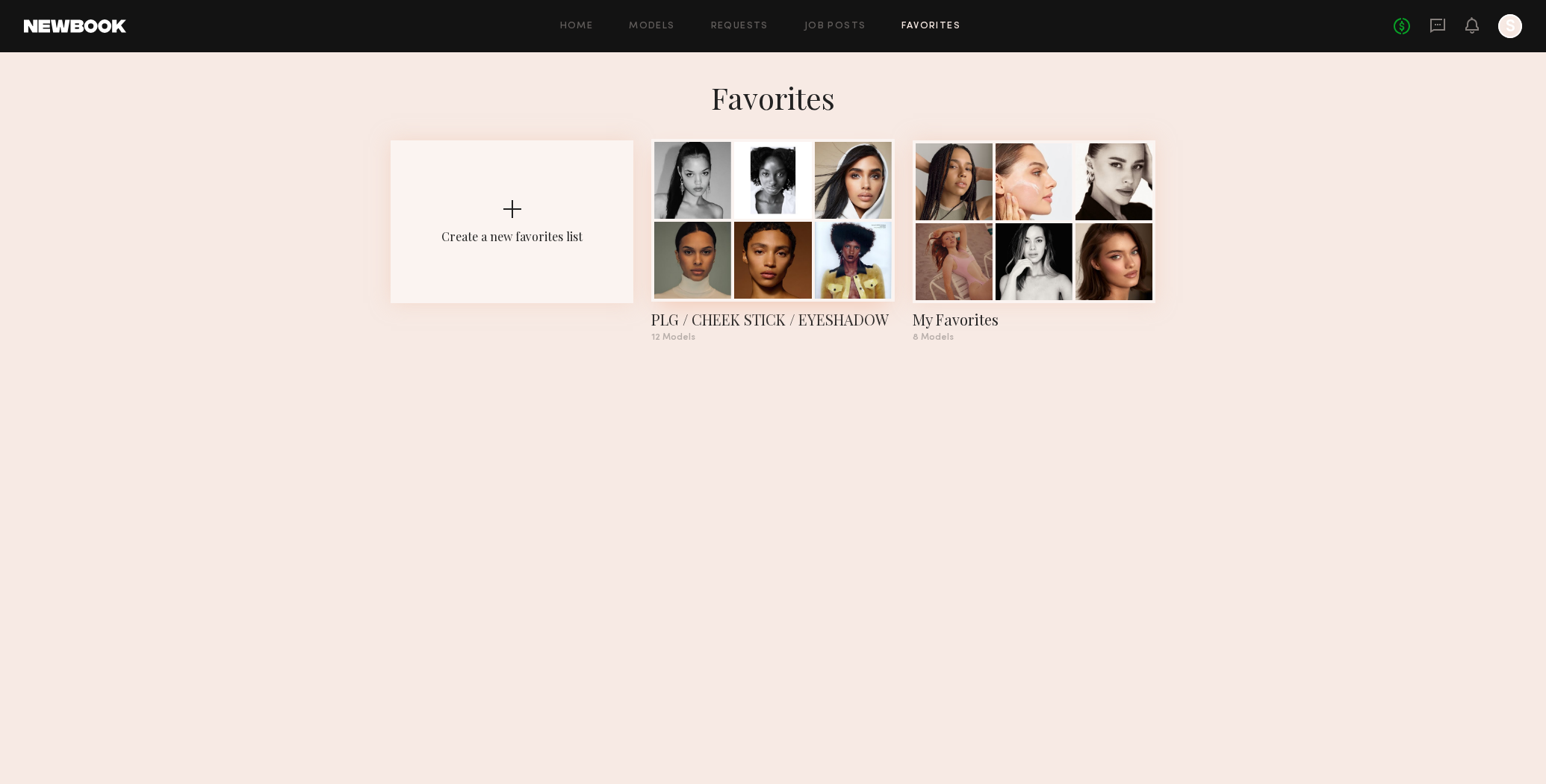
click at [858, 322] on div "PLG / CHEEK STICK / EYESHADOW" at bounding box center [773, 319] width 243 height 21
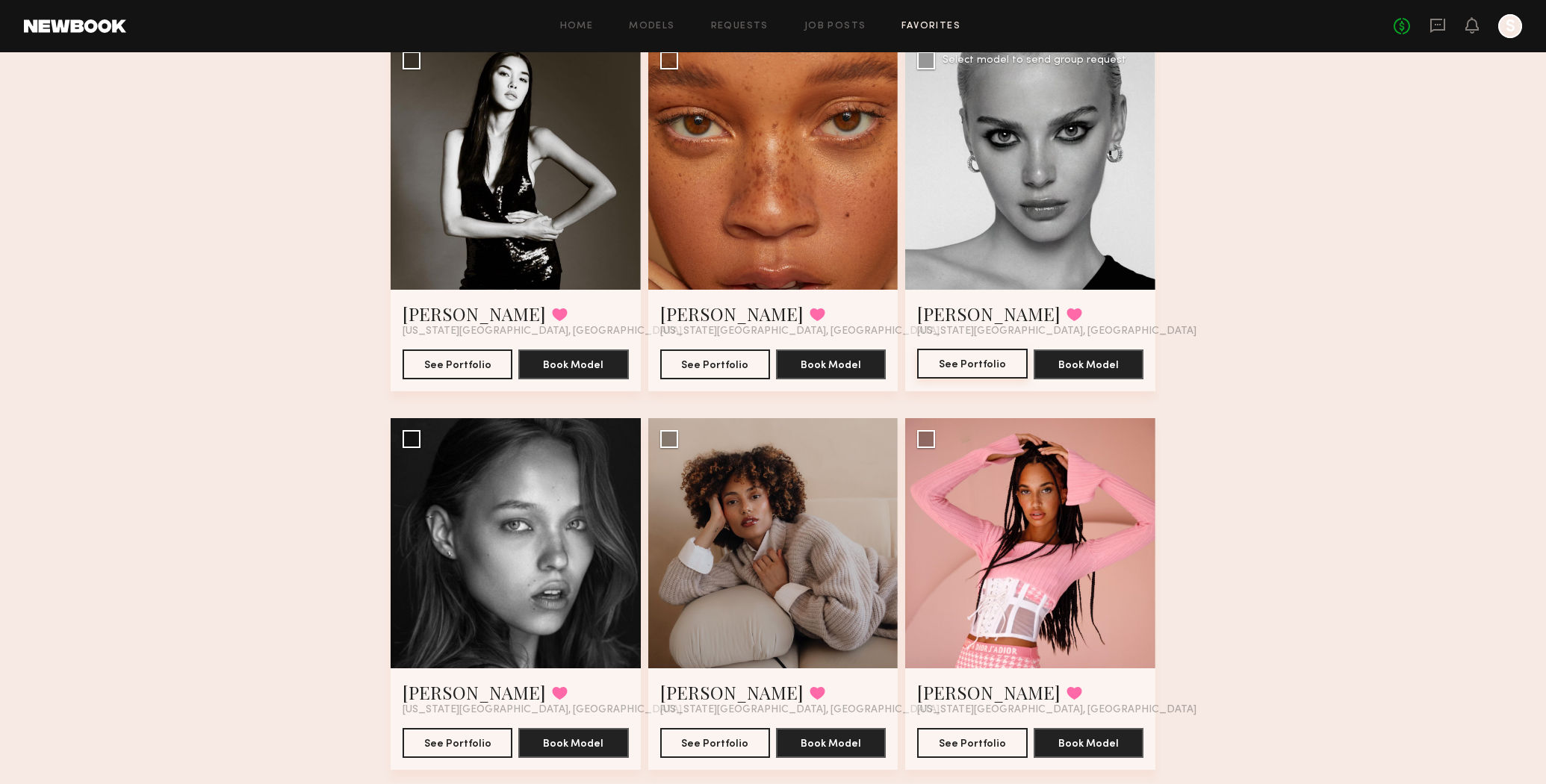
scroll to position [915, 0]
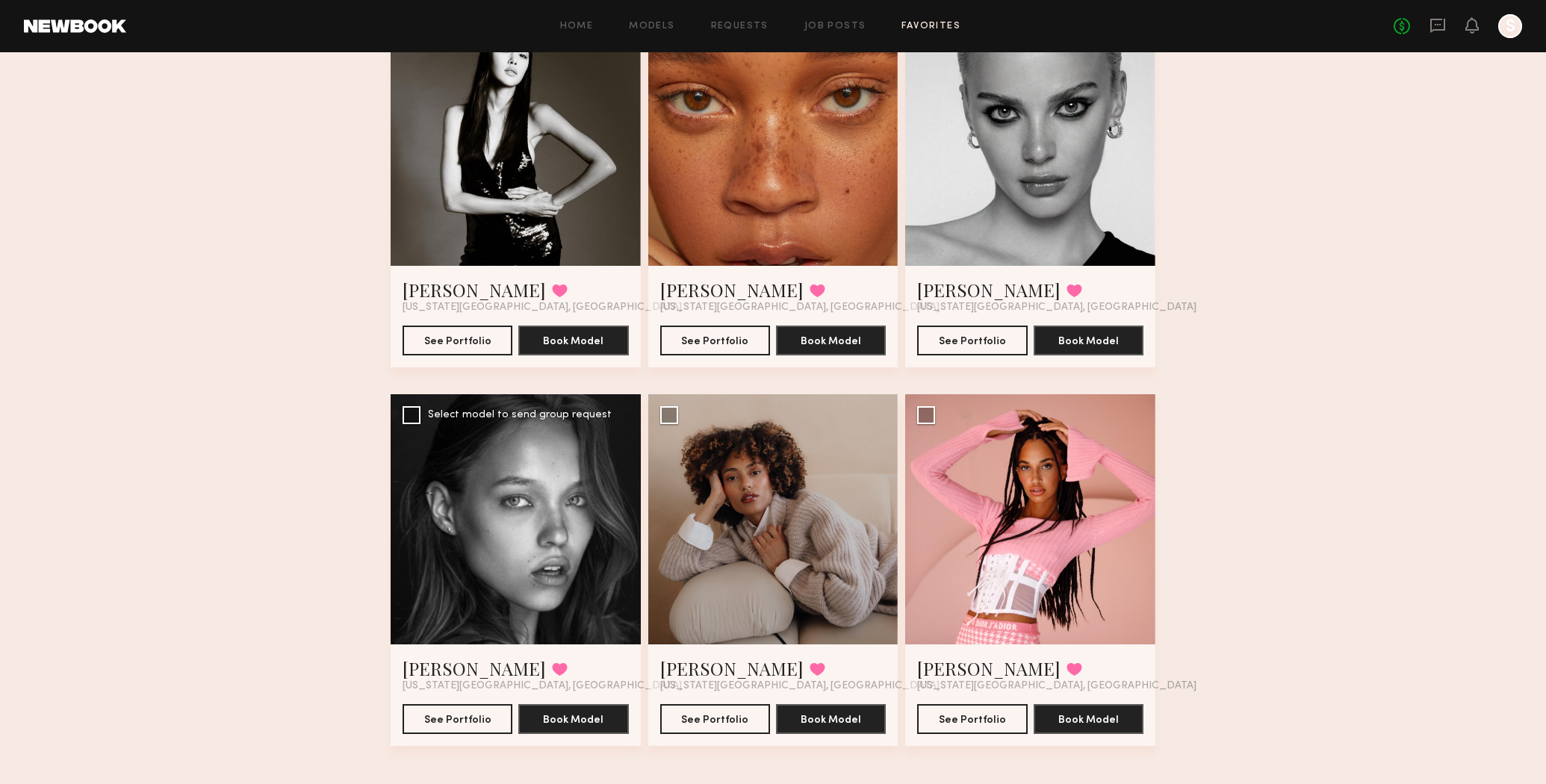
click at [490, 587] on div at bounding box center [516, 519] width 250 height 250
click at [442, 673] on link "[PERSON_NAME]" at bounding box center [474, 668] width 143 height 24
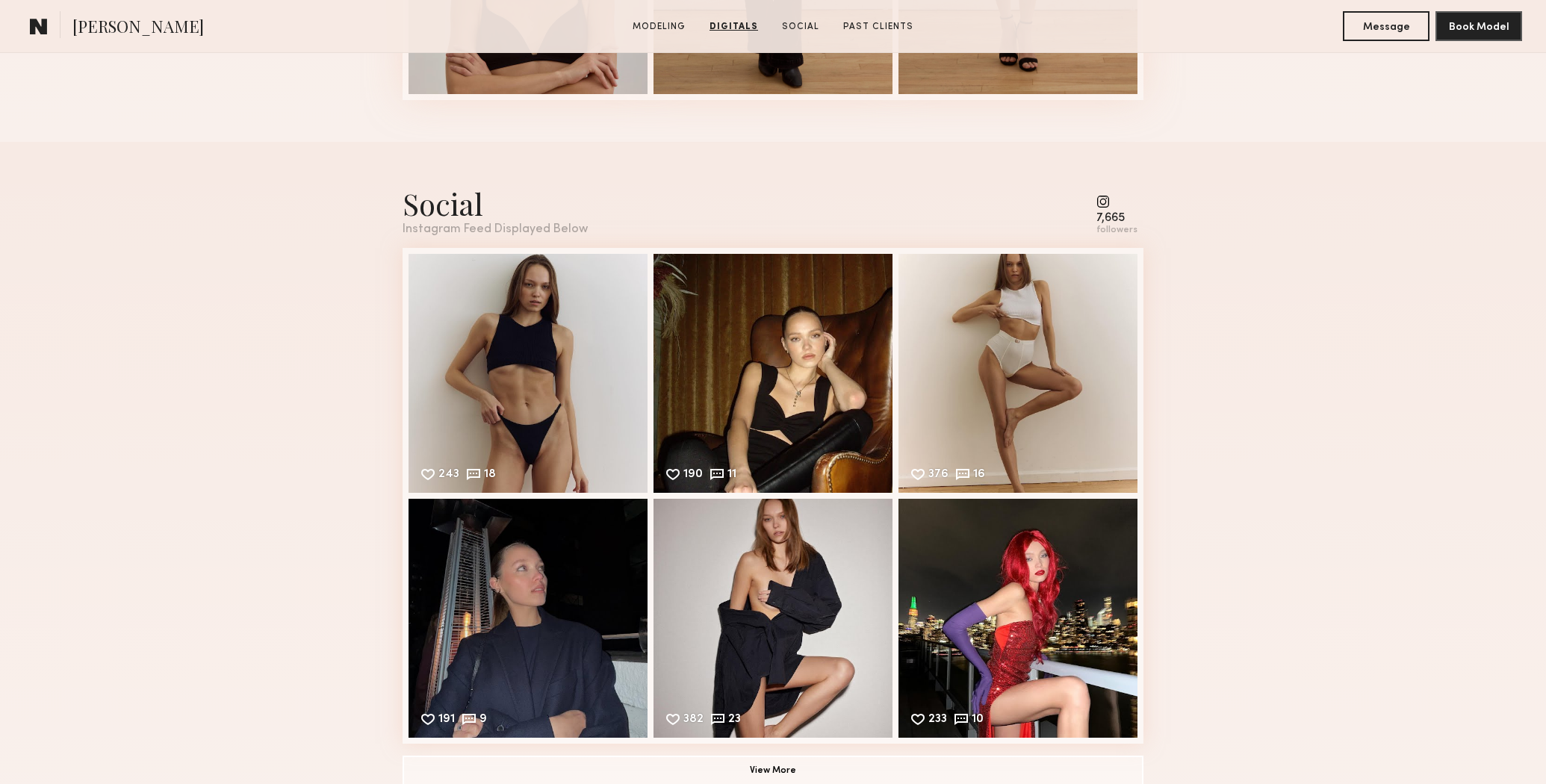
scroll to position [2005, 0]
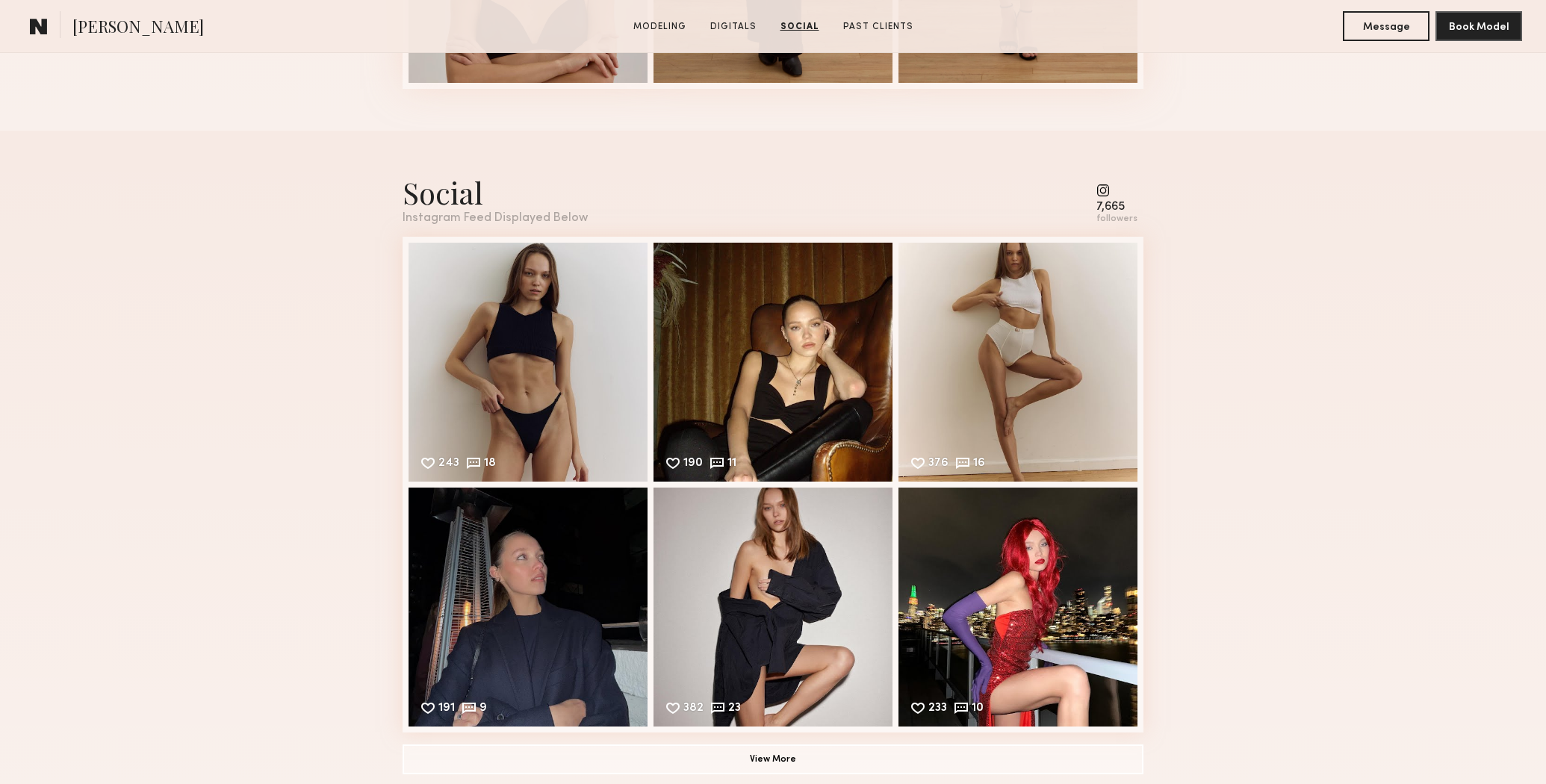
click at [445, 199] on div "Social" at bounding box center [494, 193] width 185 height 39
click at [784, 752] on button "View More" at bounding box center [773, 758] width 741 height 30
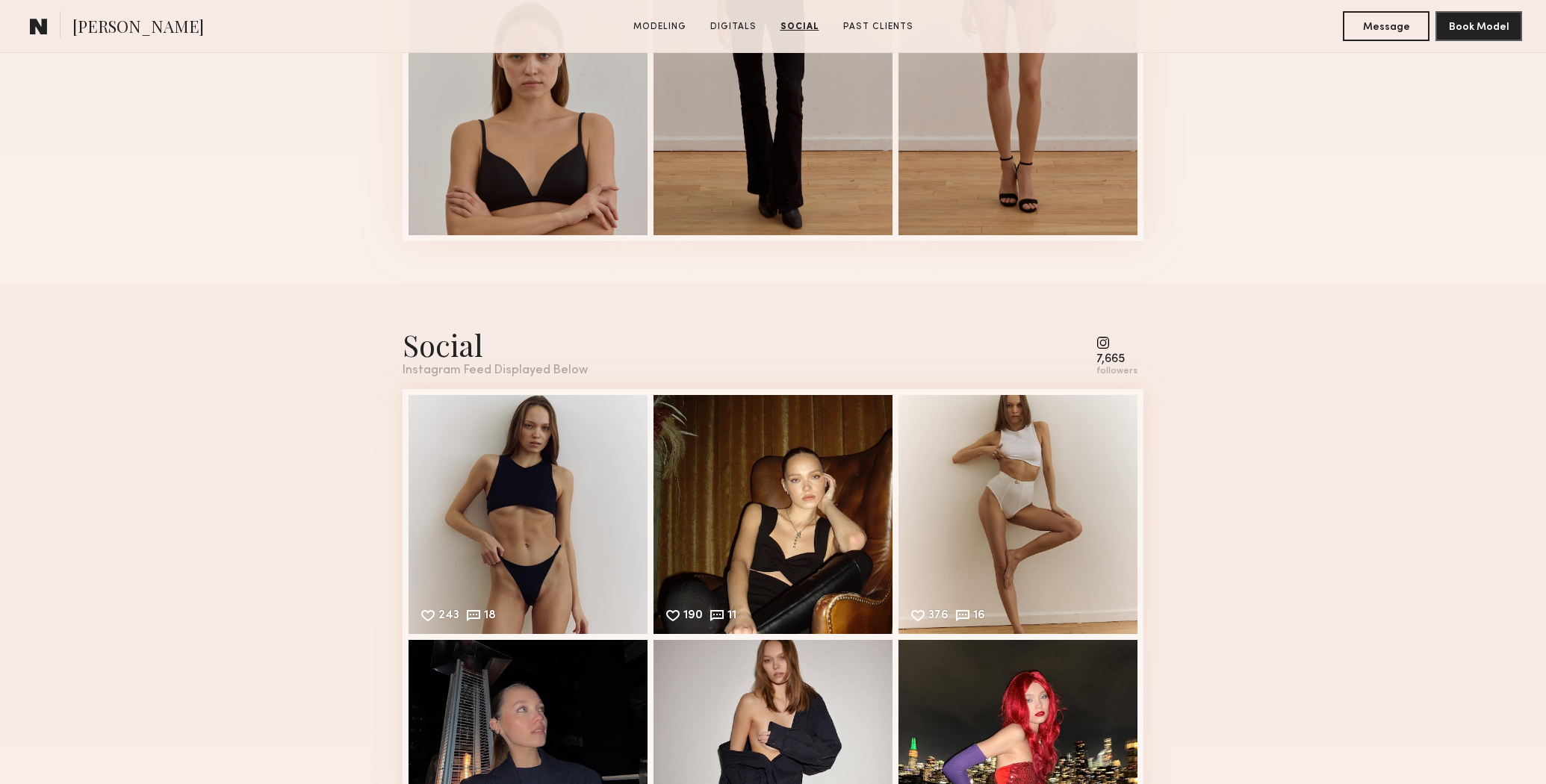
scroll to position [1820, 0]
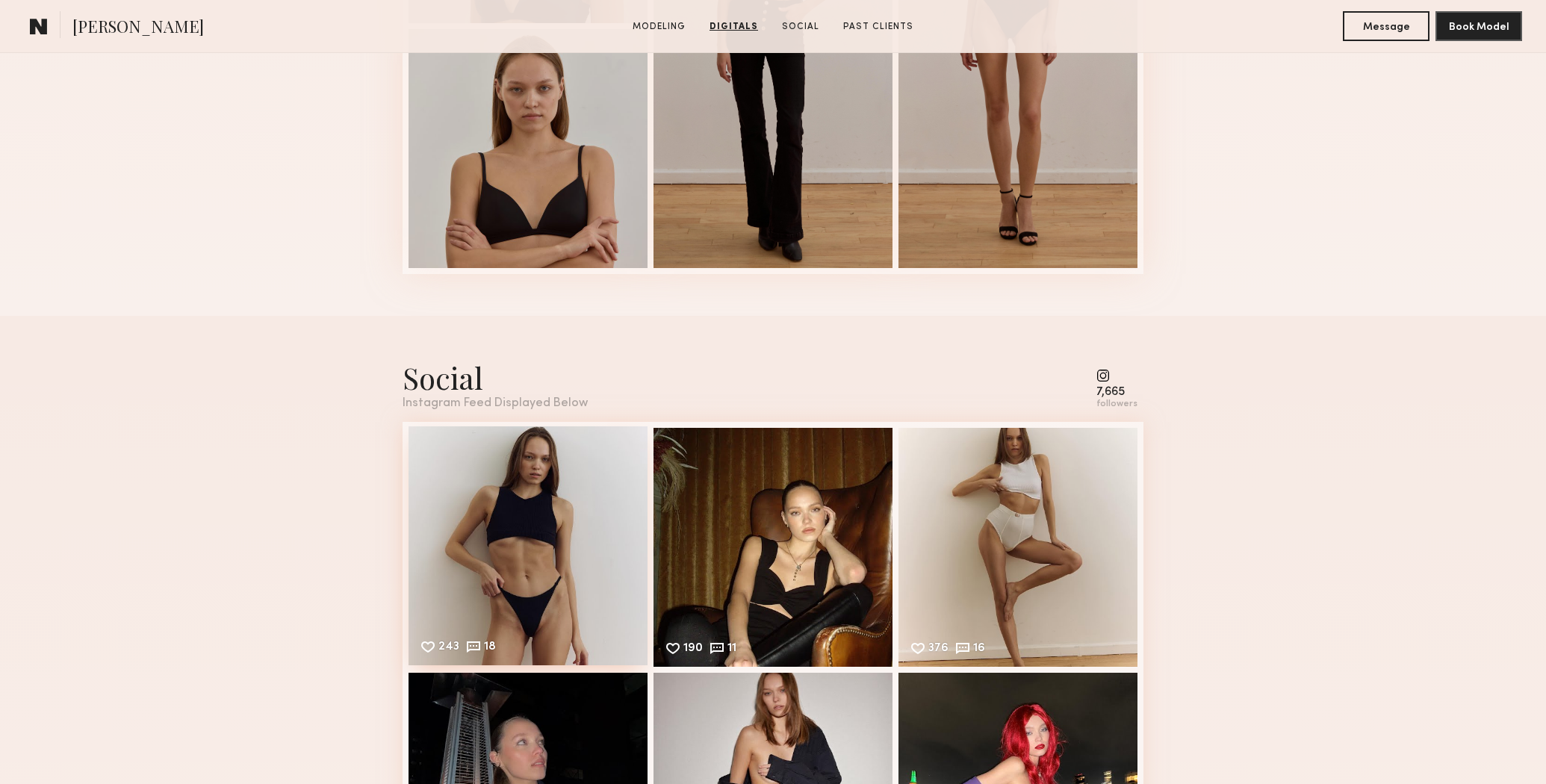
click at [482, 468] on div "243 18 Likes & comments displayed to show model’s engagement" at bounding box center [528, 545] width 239 height 239
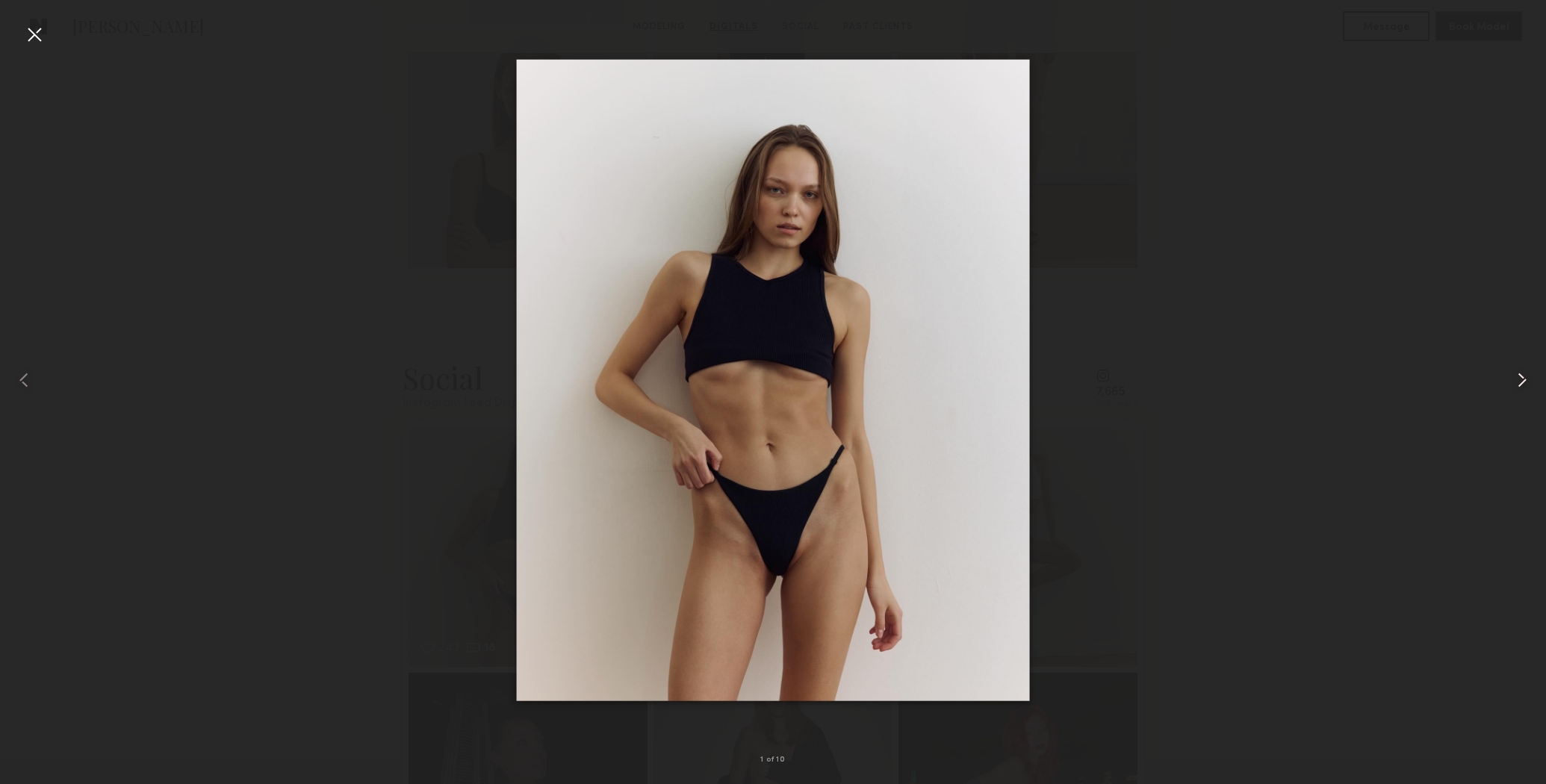
click at [1524, 373] on common-icon at bounding box center [1522, 380] width 24 height 24
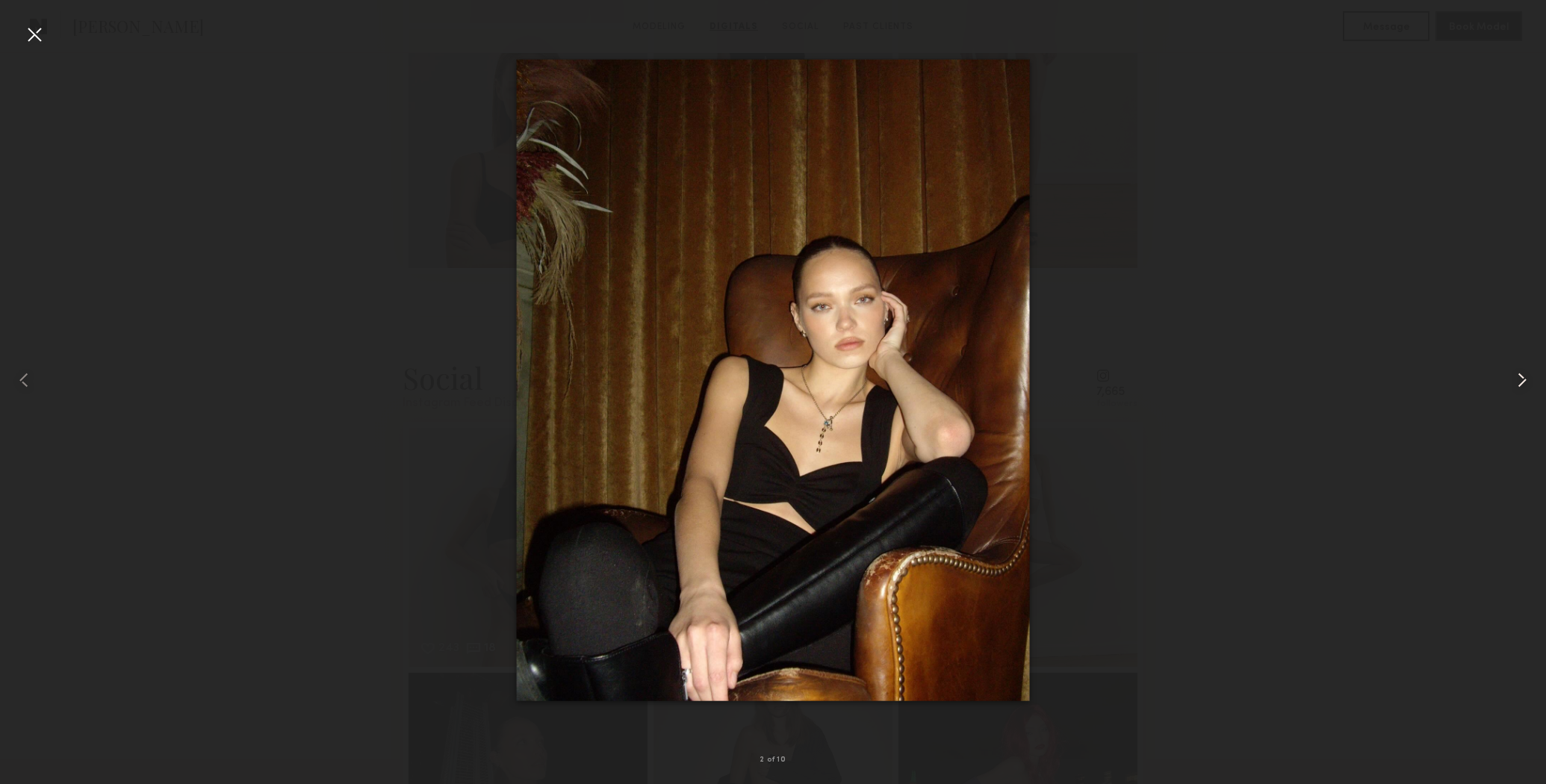
click at [1524, 373] on common-icon at bounding box center [1522, 380] width 24 height 24
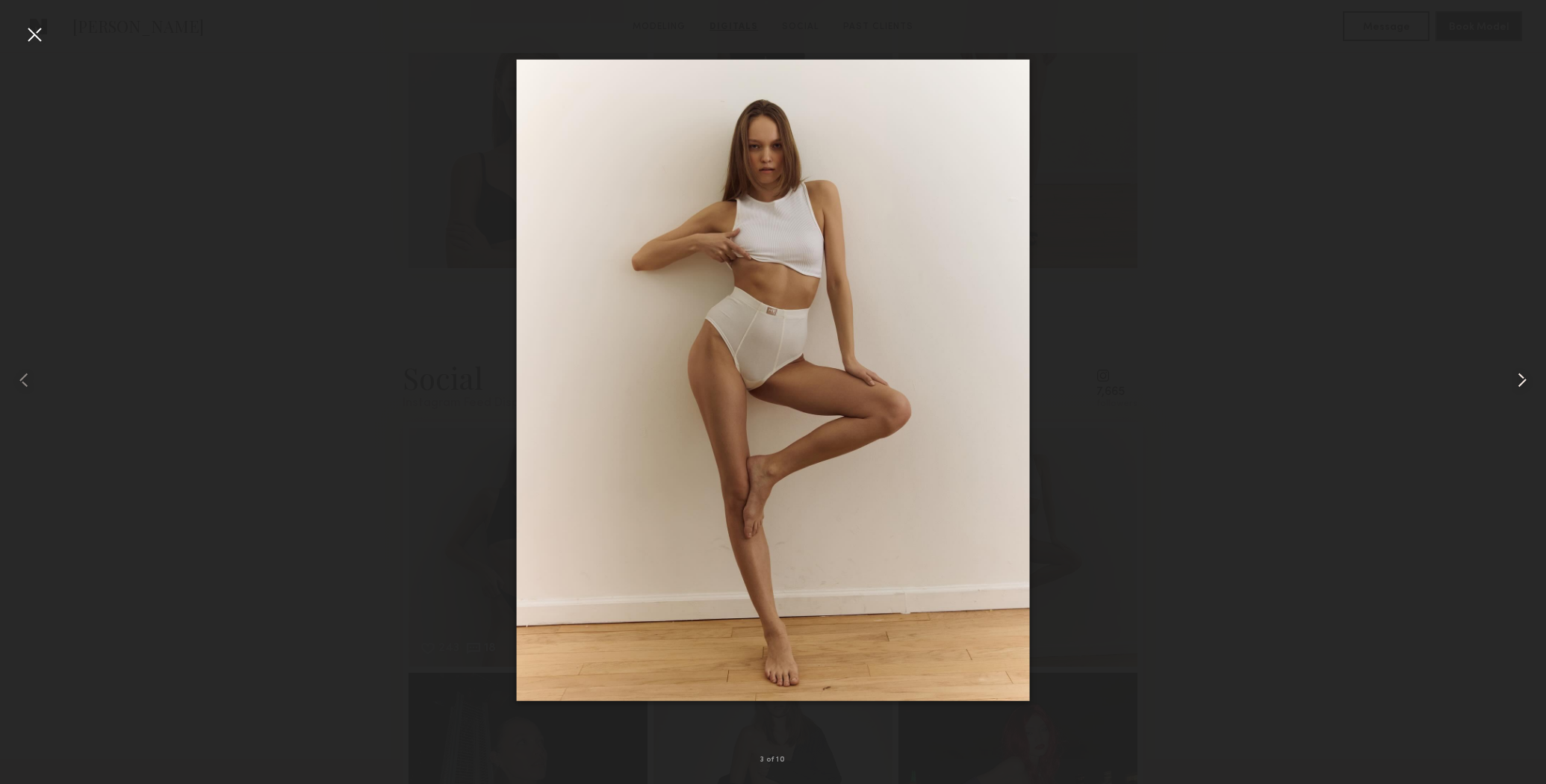
click at [1524, 373] on common-icon at bounding box center [1522, 380] width 24 height 24
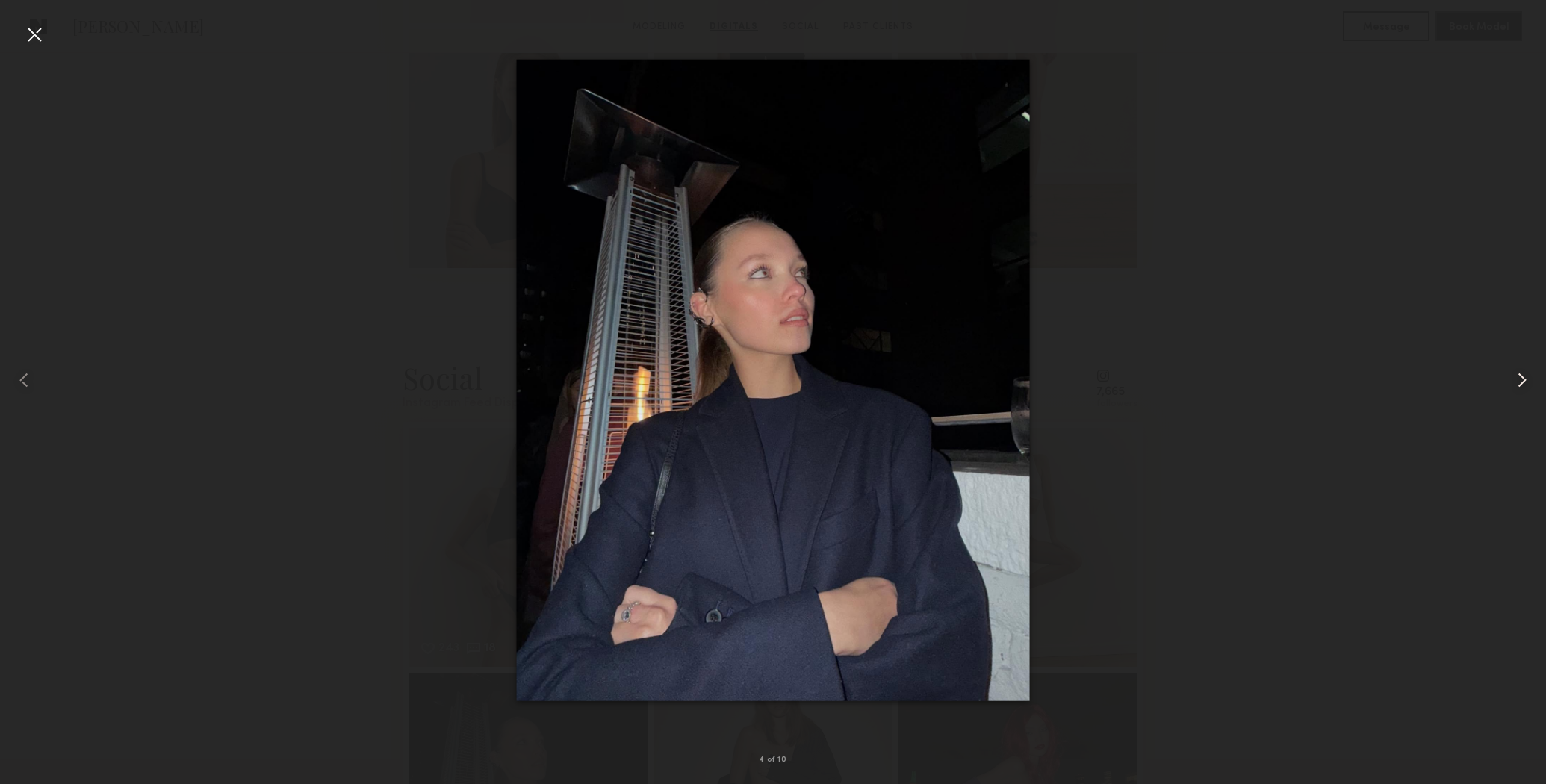
click at [1524, 373] on common-icon at bounding box center [1522, 380] width 24 height 24
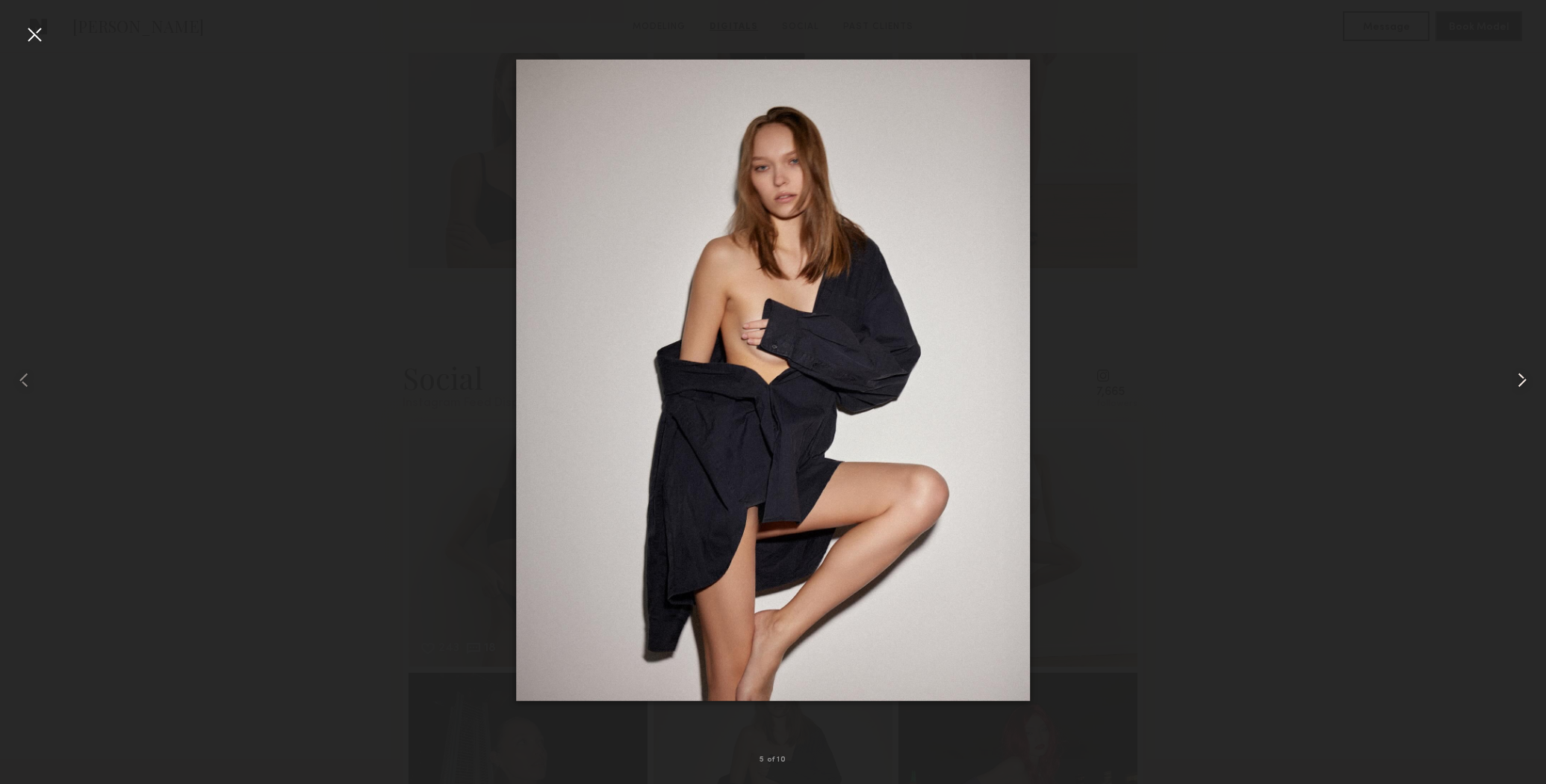
click at [1524, 373] on common-icon at bounding box center [1522, 380] width 24 height 24
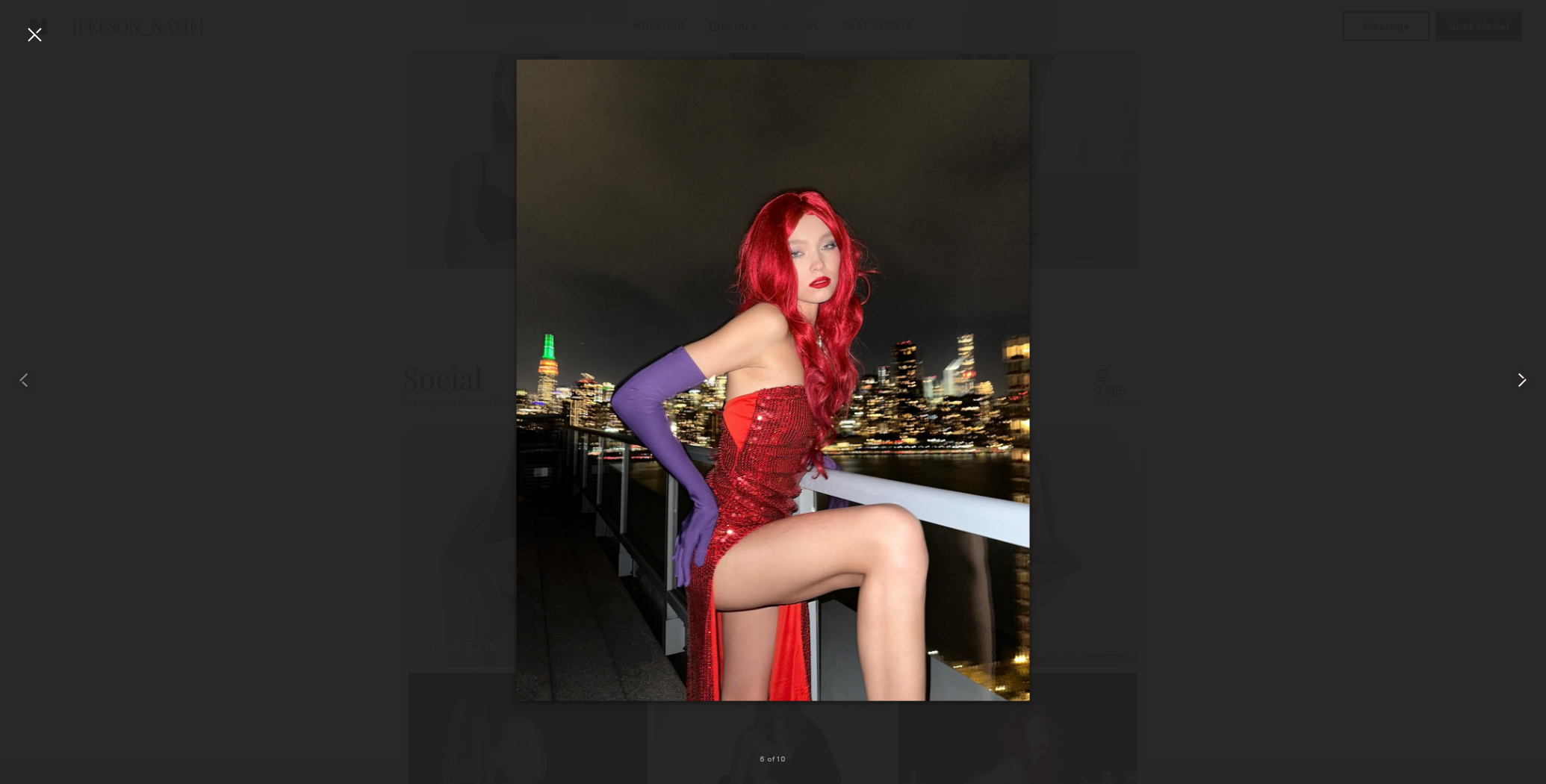
click at [1524, 373] on common-icon at bounding box center [1522, 380] width 24 height 24
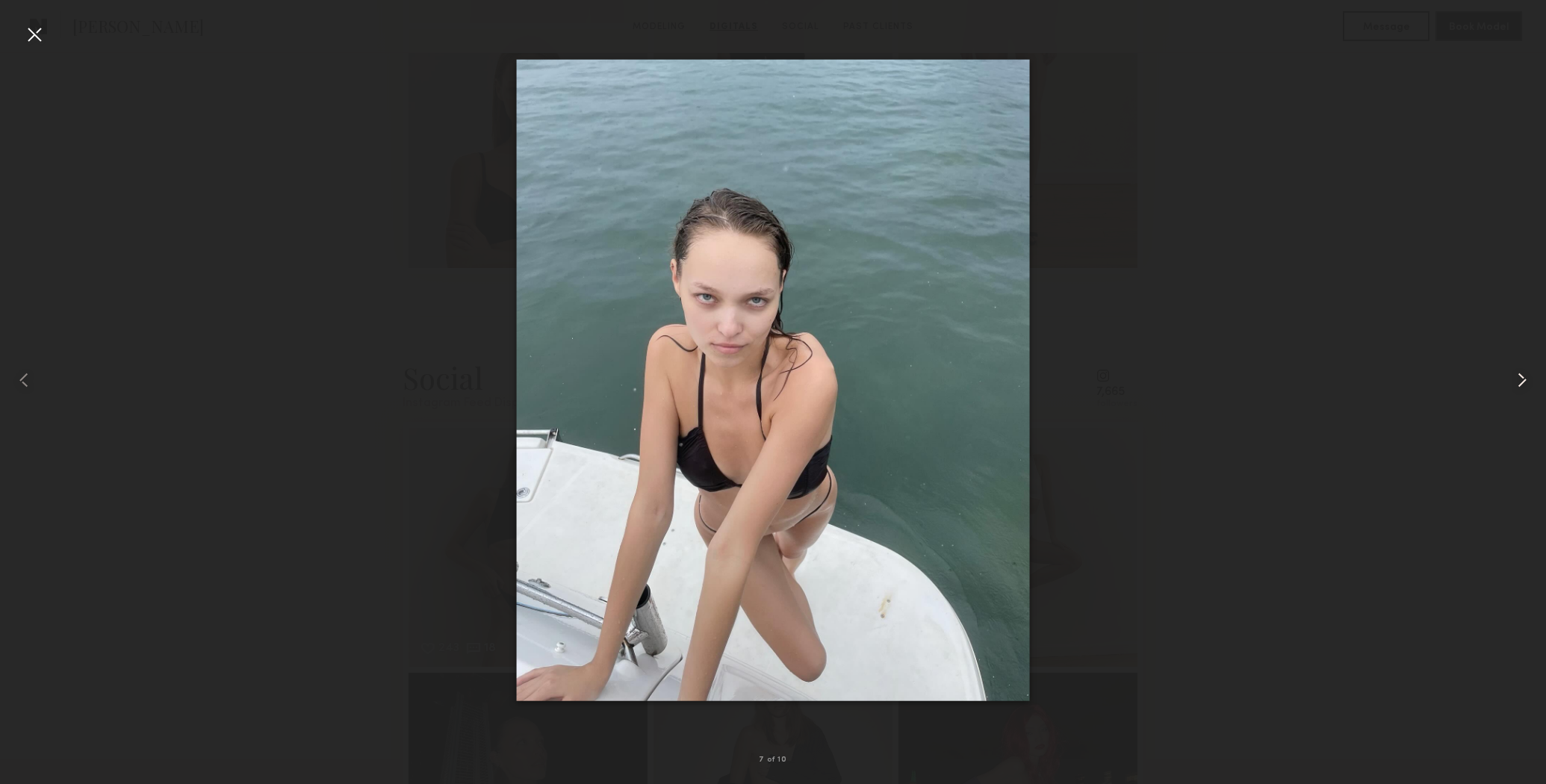
click at [1524, 373] on common-icon at bounding box center [1522, 380] width 24 height 24
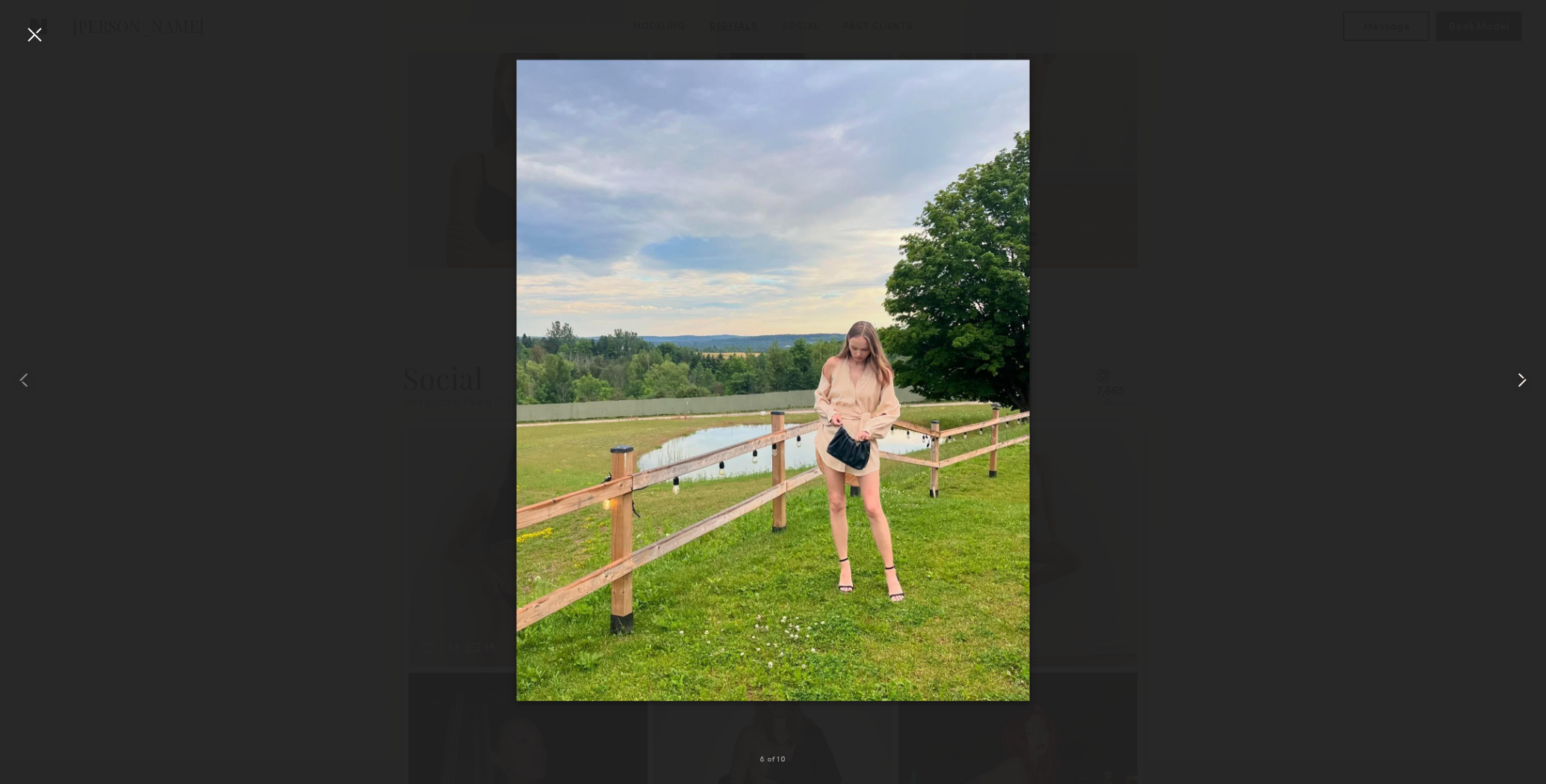
click at [1524, 373] on common-icon at bounding box center [1522, 380] width 24 height 24
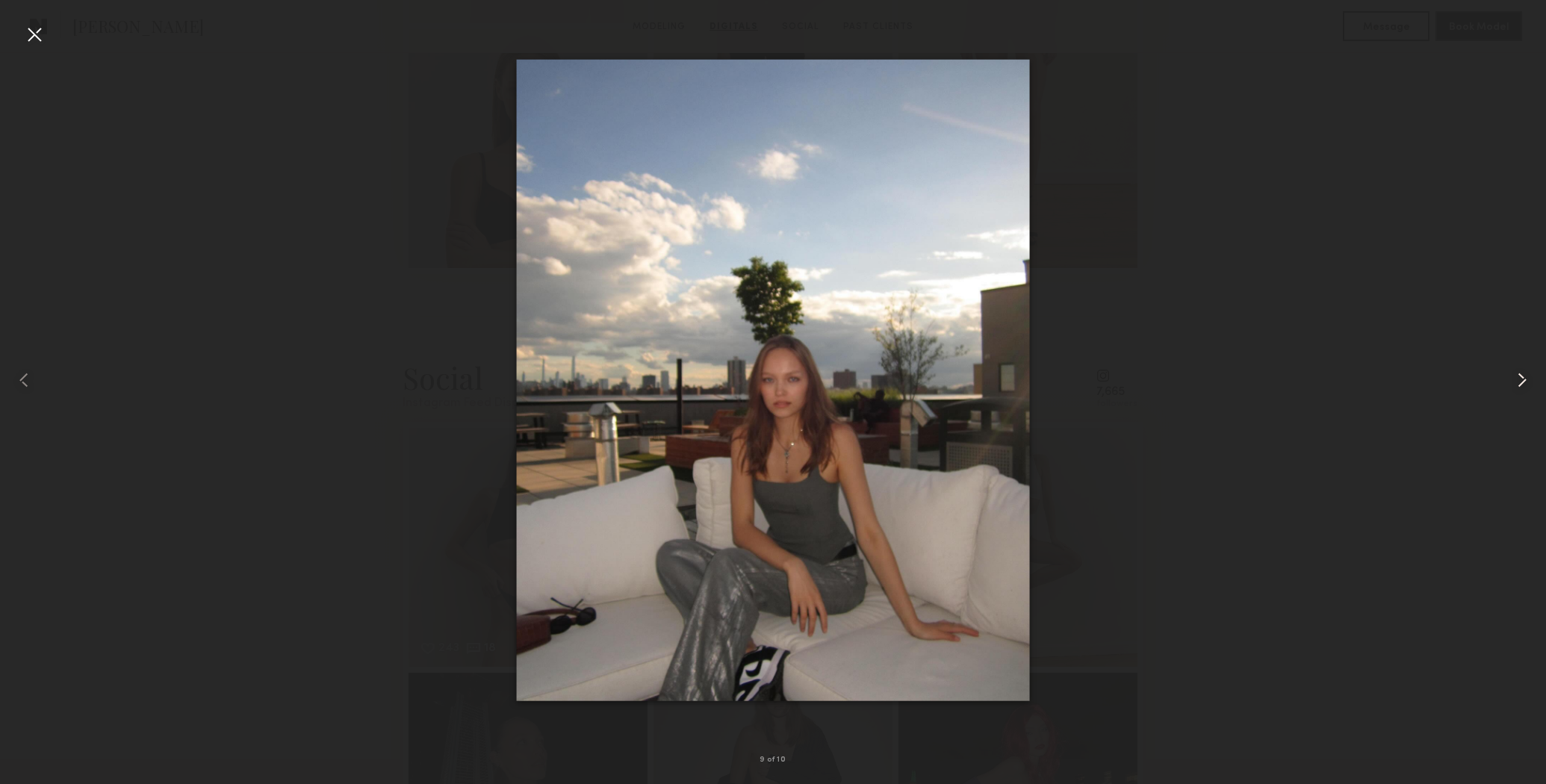
click at [1524, 373] on common-icon at bounding box center [1522, 380] width 24 height 24
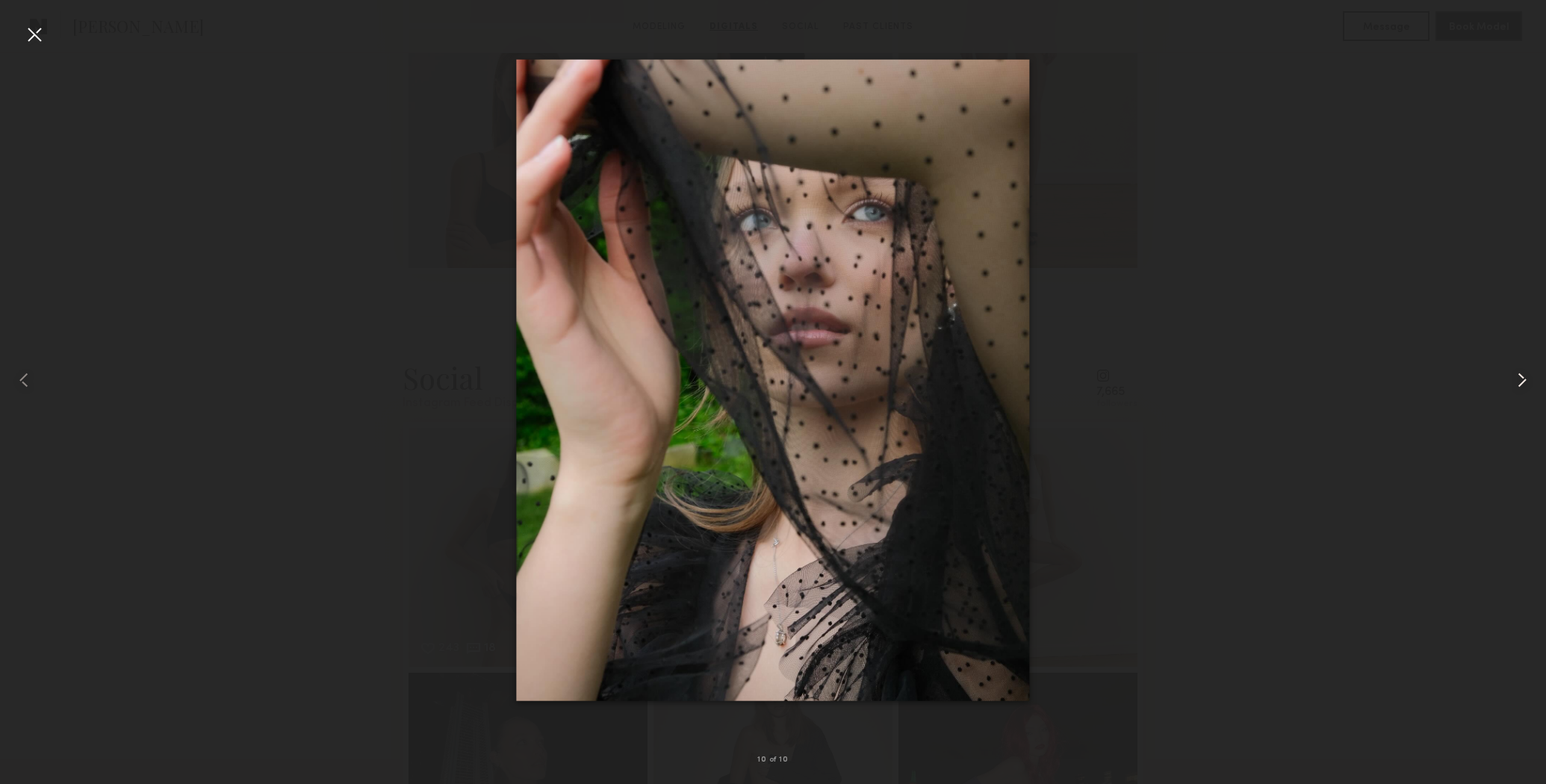
click at [1524, 373] on common-icon at bounding box center [1522, 380] width 24 height 24
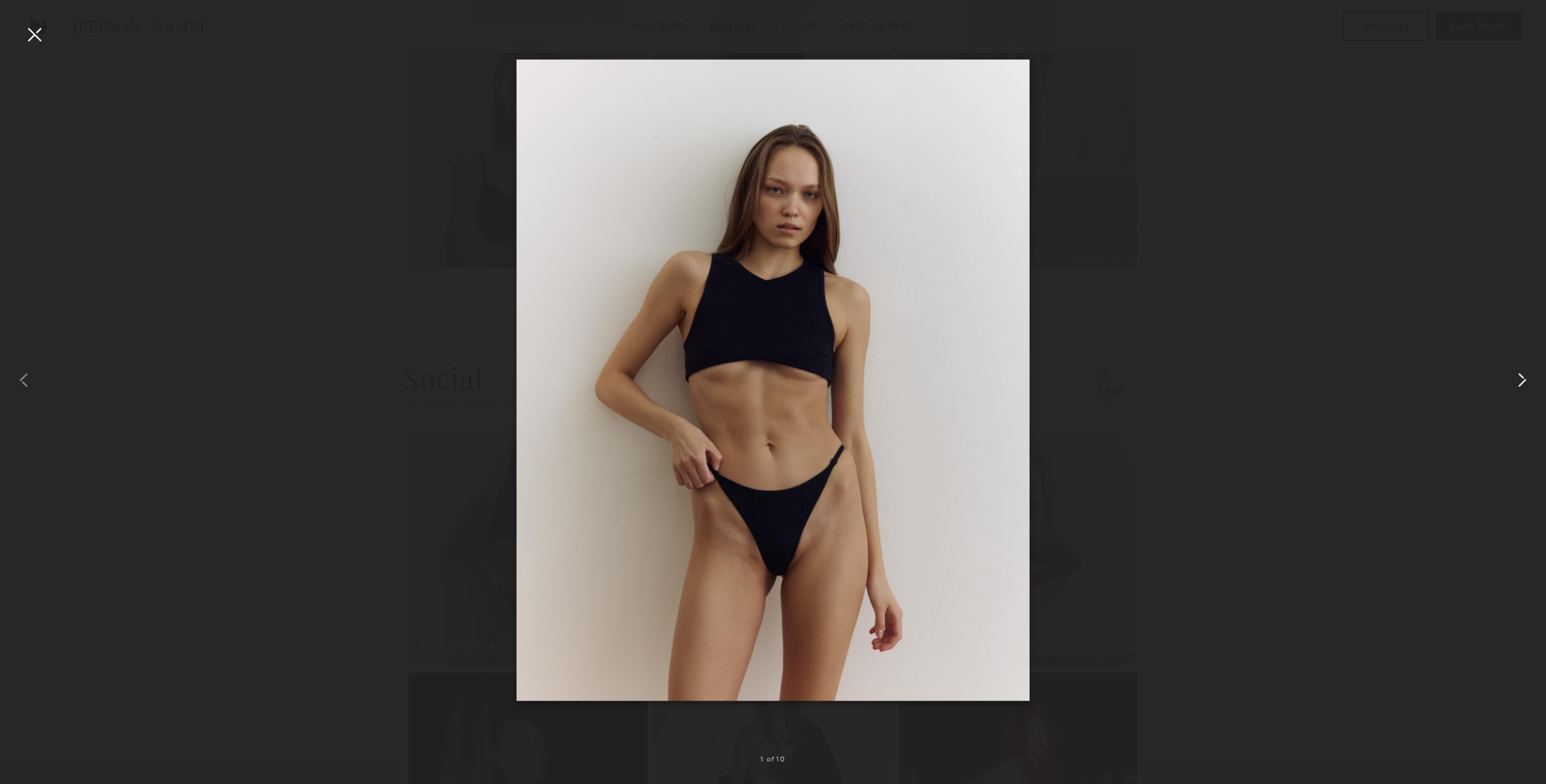
click at [1524, 373] on common-icon at bounding box center [1522, 380] width 24 height 24
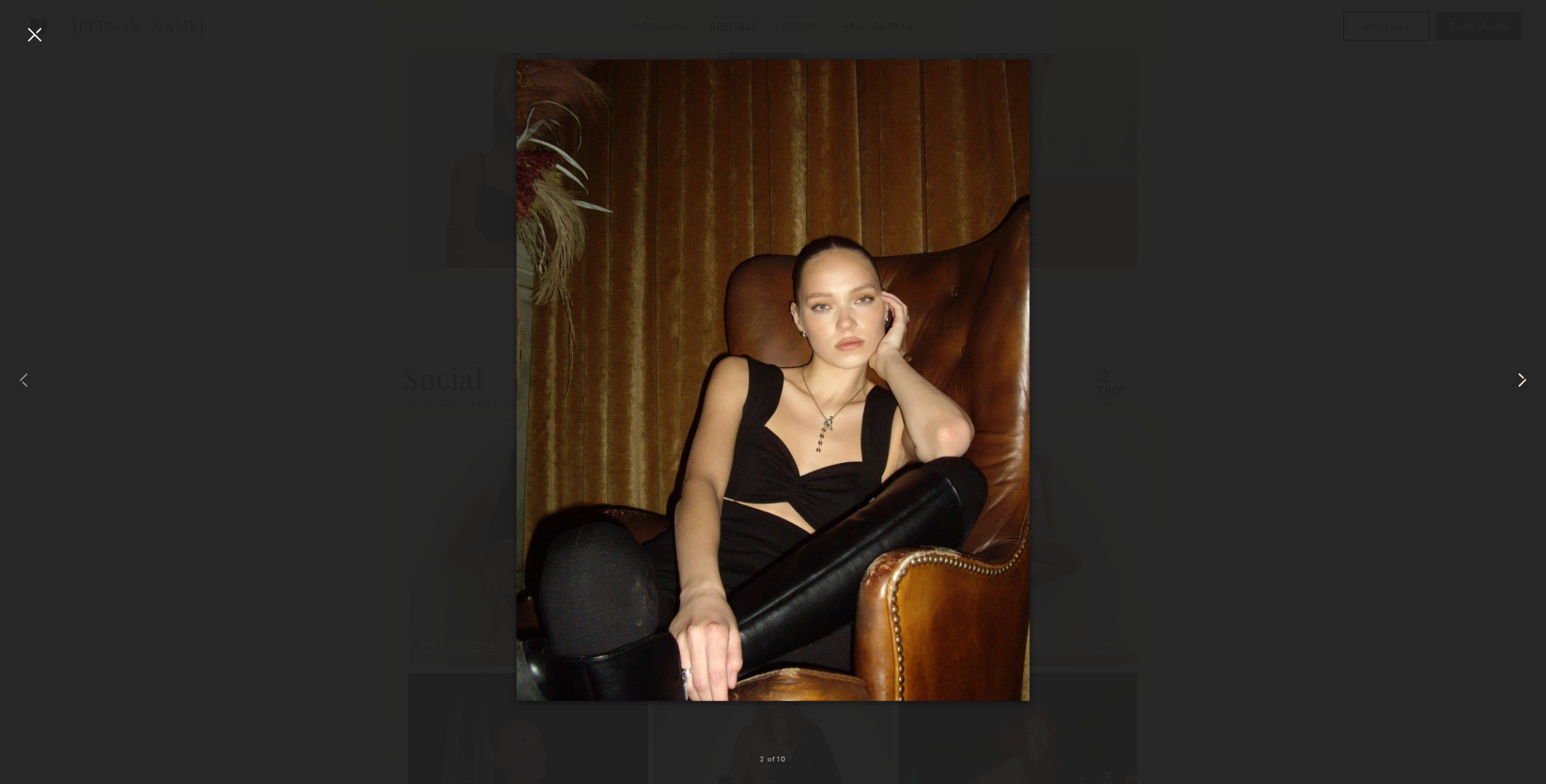
click at [1524, 373] on common-icon at bounding box center [1522, 380] width 24 height 24
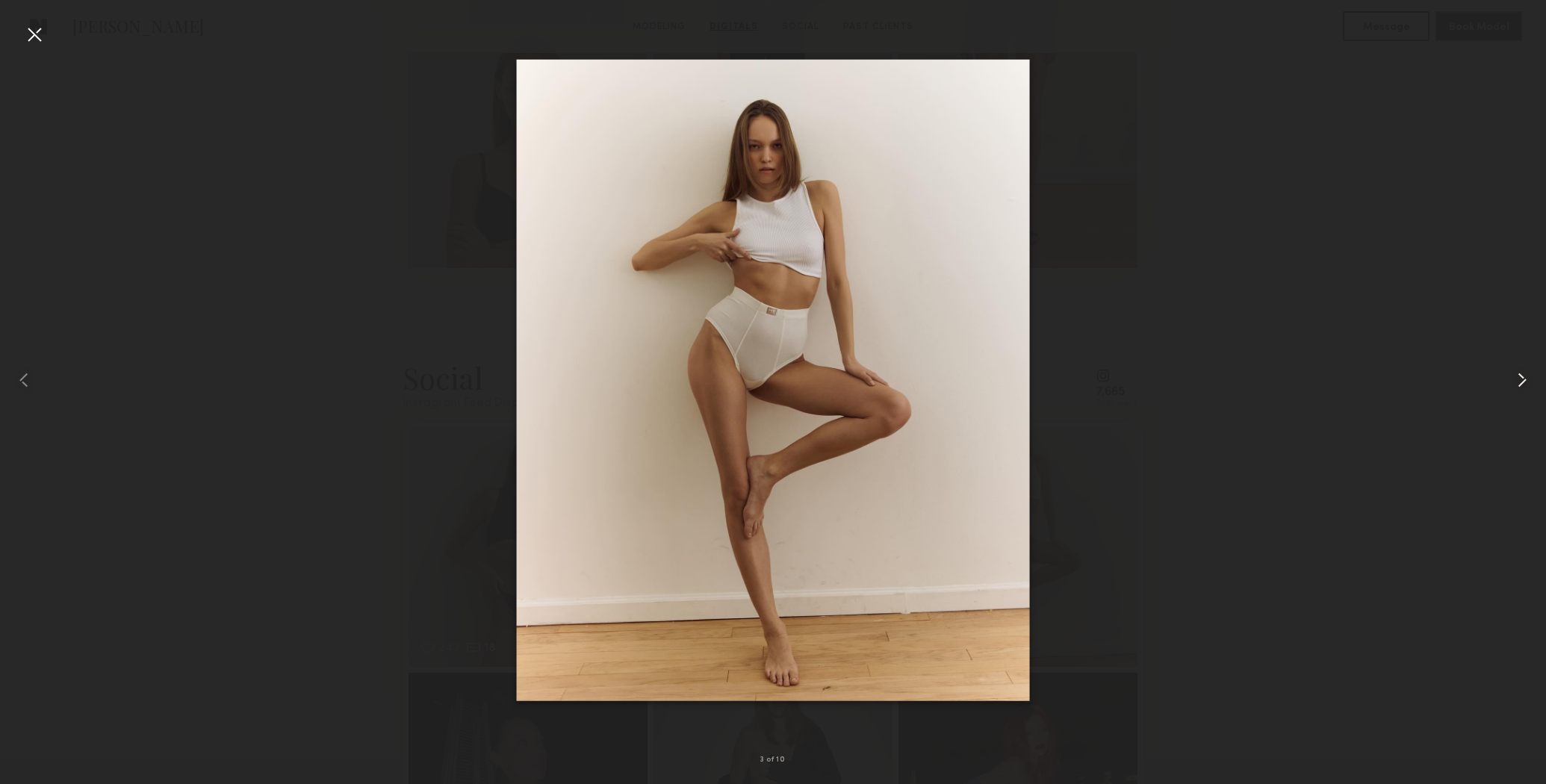
click at [1524, 373] on common-icon at bounding box center [1522, 380] width 24 height 24
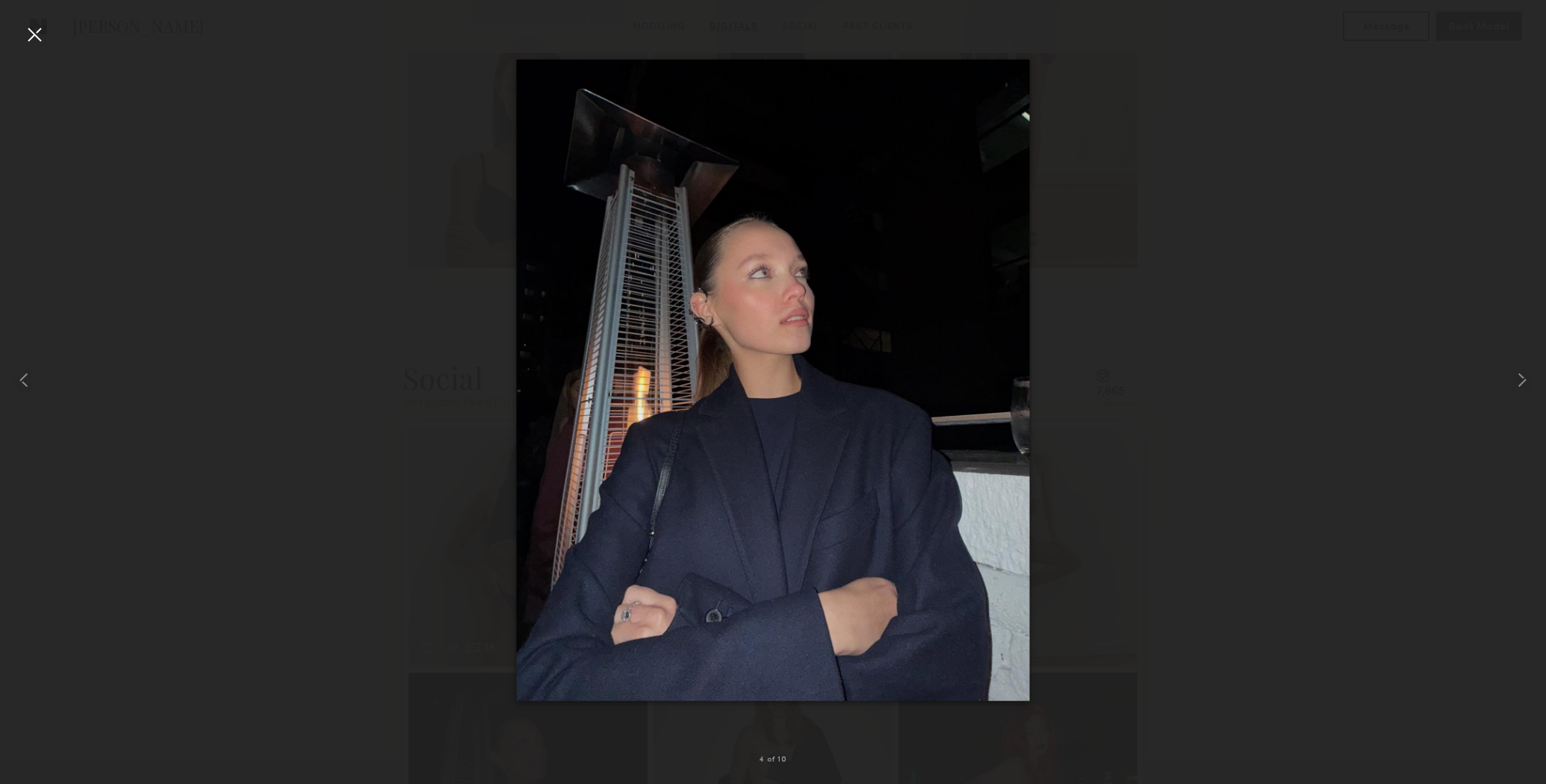
click at [1293, 387] on div at bounding box center [773, 380] width 1546 height 712
click at [28, 30] on div at bounding box center [34, 34] width 24 height 24
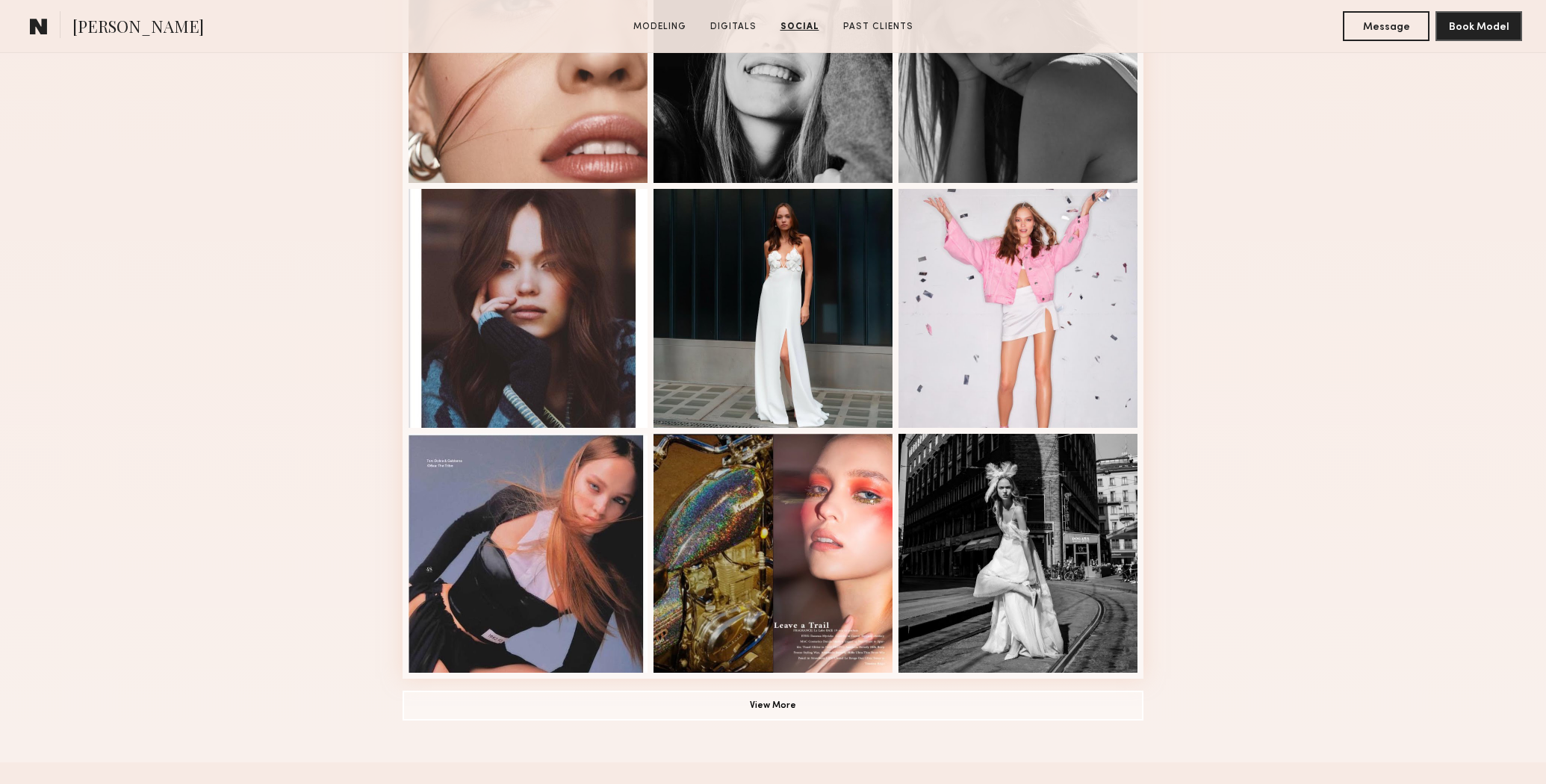
scroll to position [0, 0]
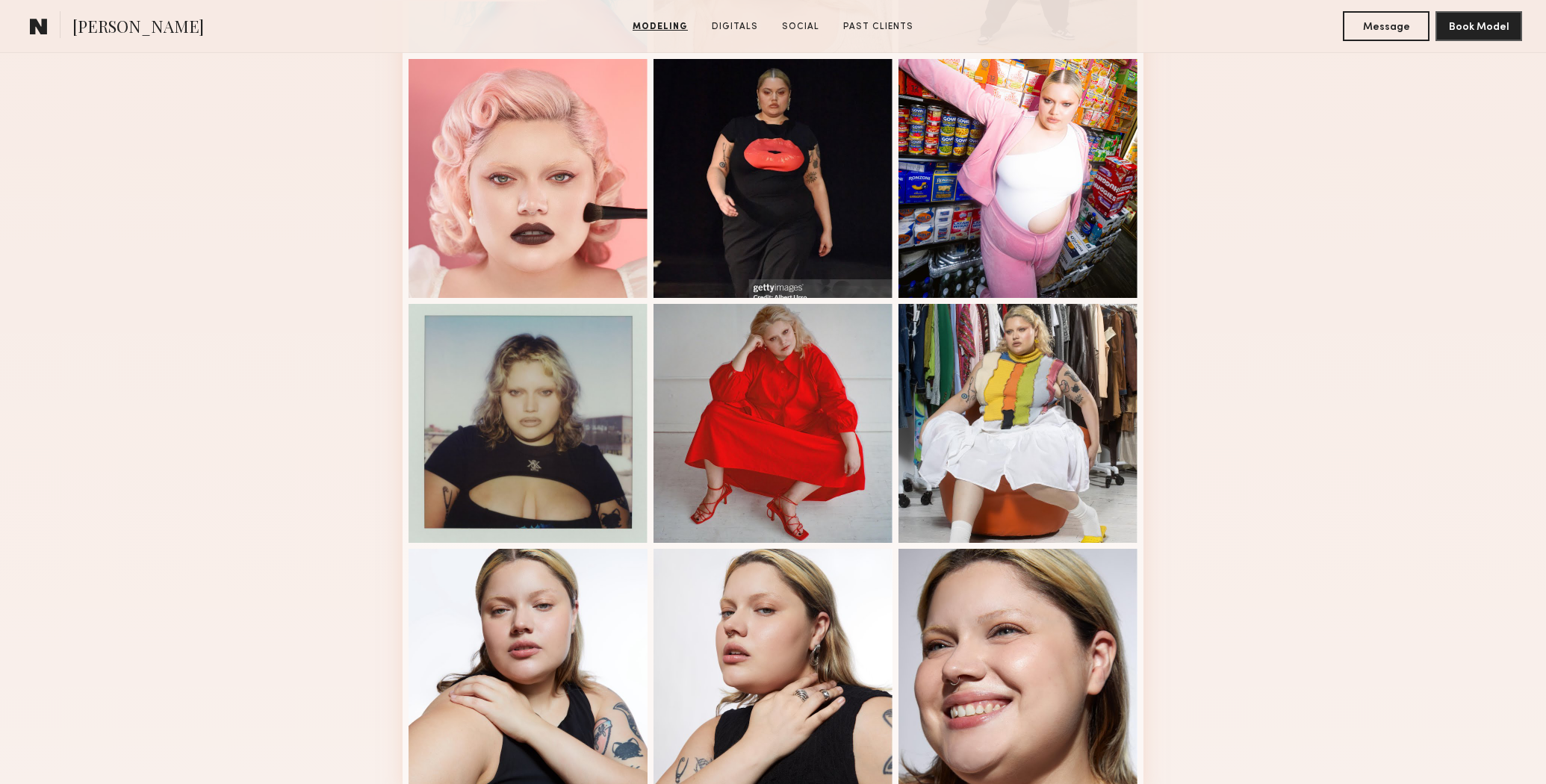
scroll to position [847, 0]
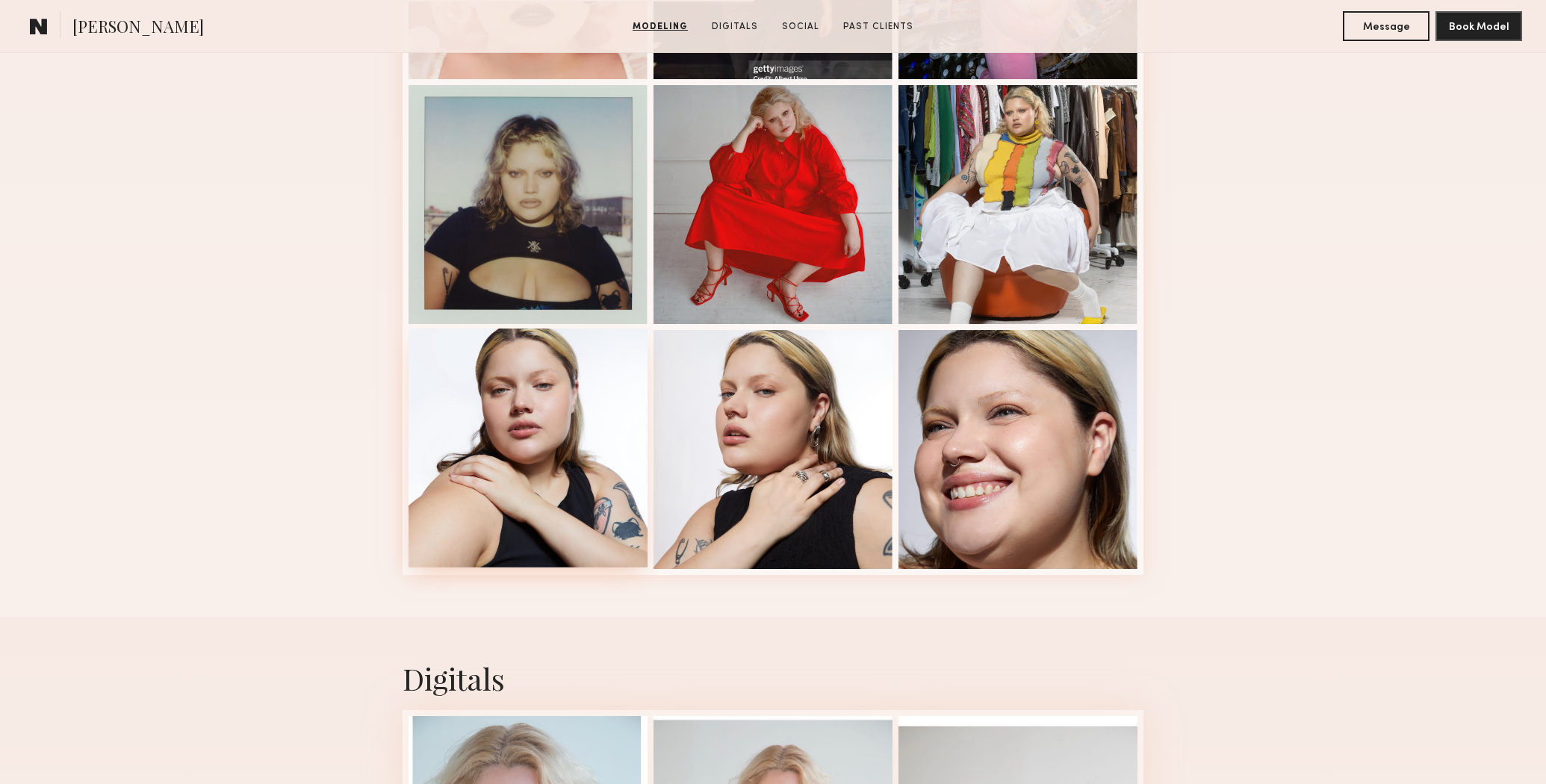
click at [473, 442] on div at bounding box center [528, 448] width 239 height 239
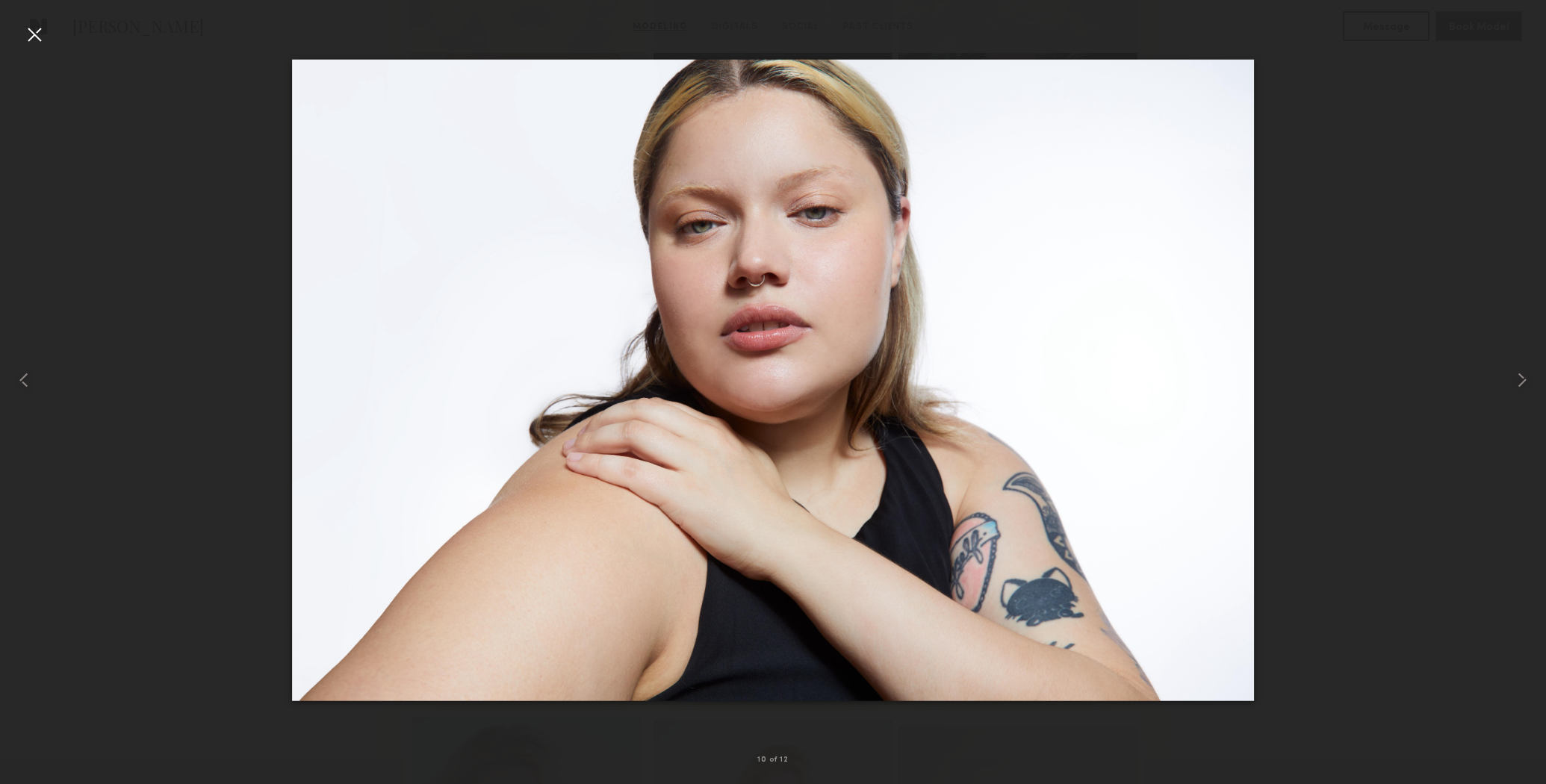
click at [30, 25] on div at bounding box center [34, 34] width 24 height 24
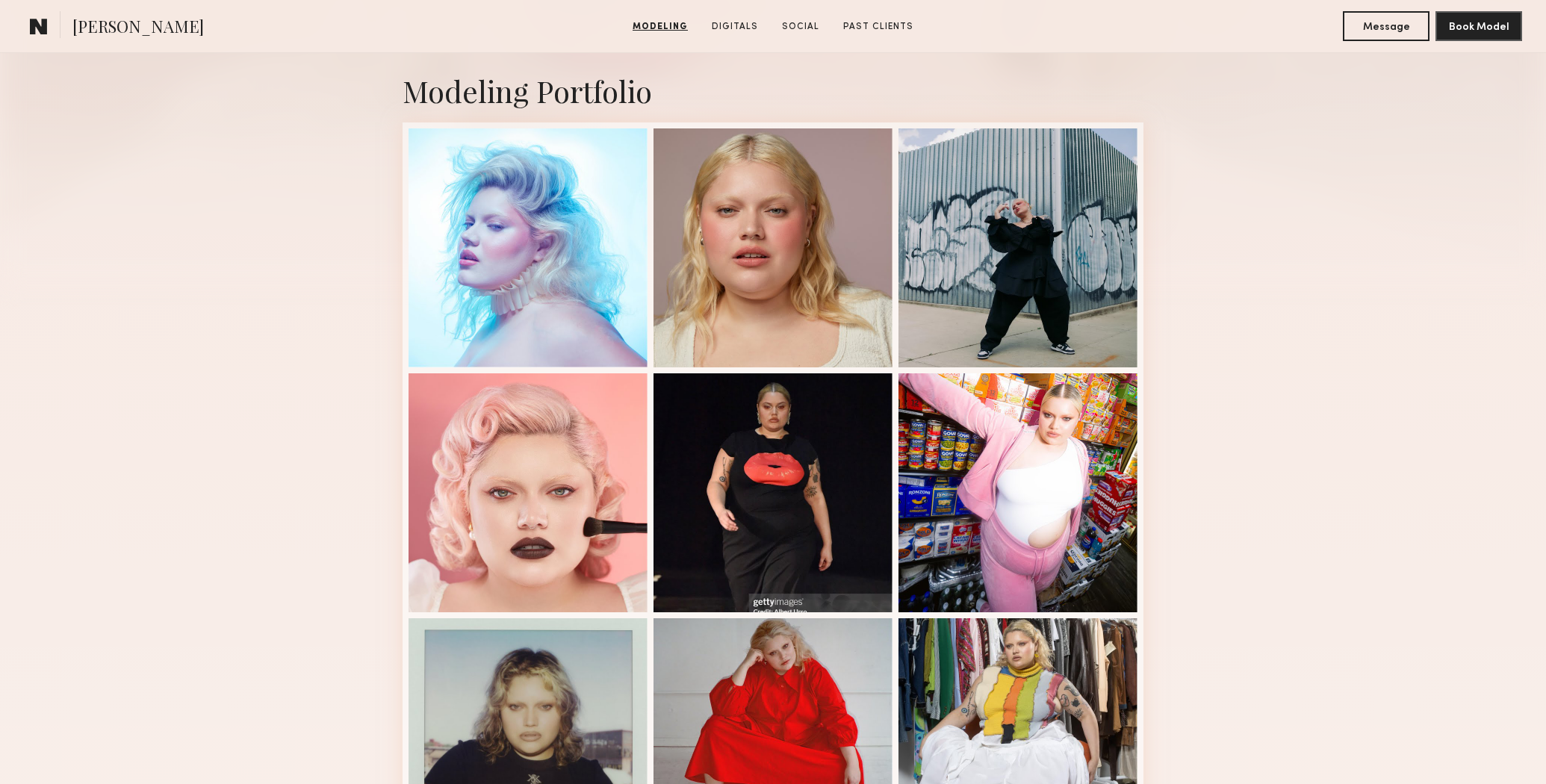
scroll to position [0, 0]
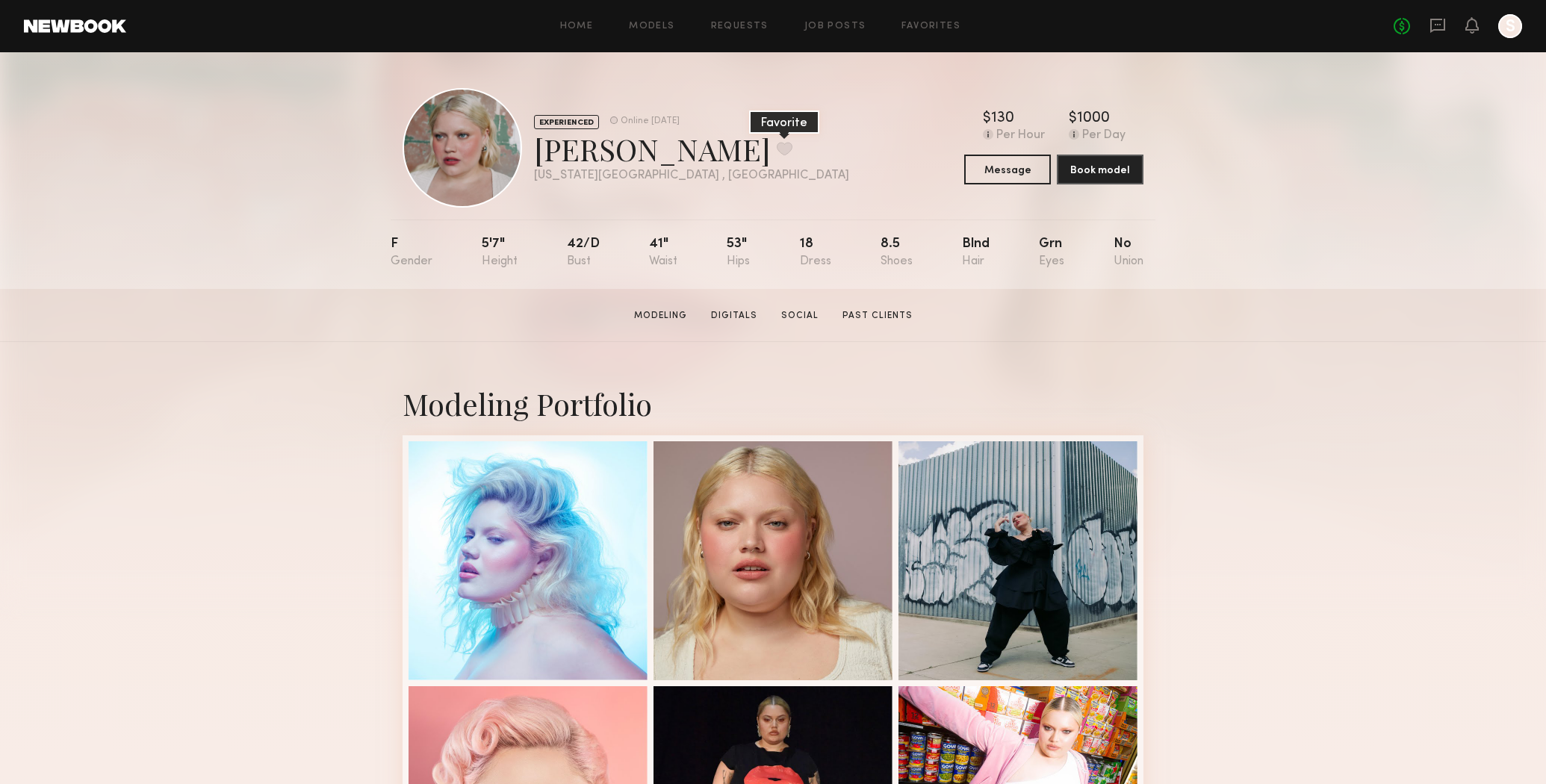
click at [777, 143] on button at bounding box center [784, 148] width 16 height 13
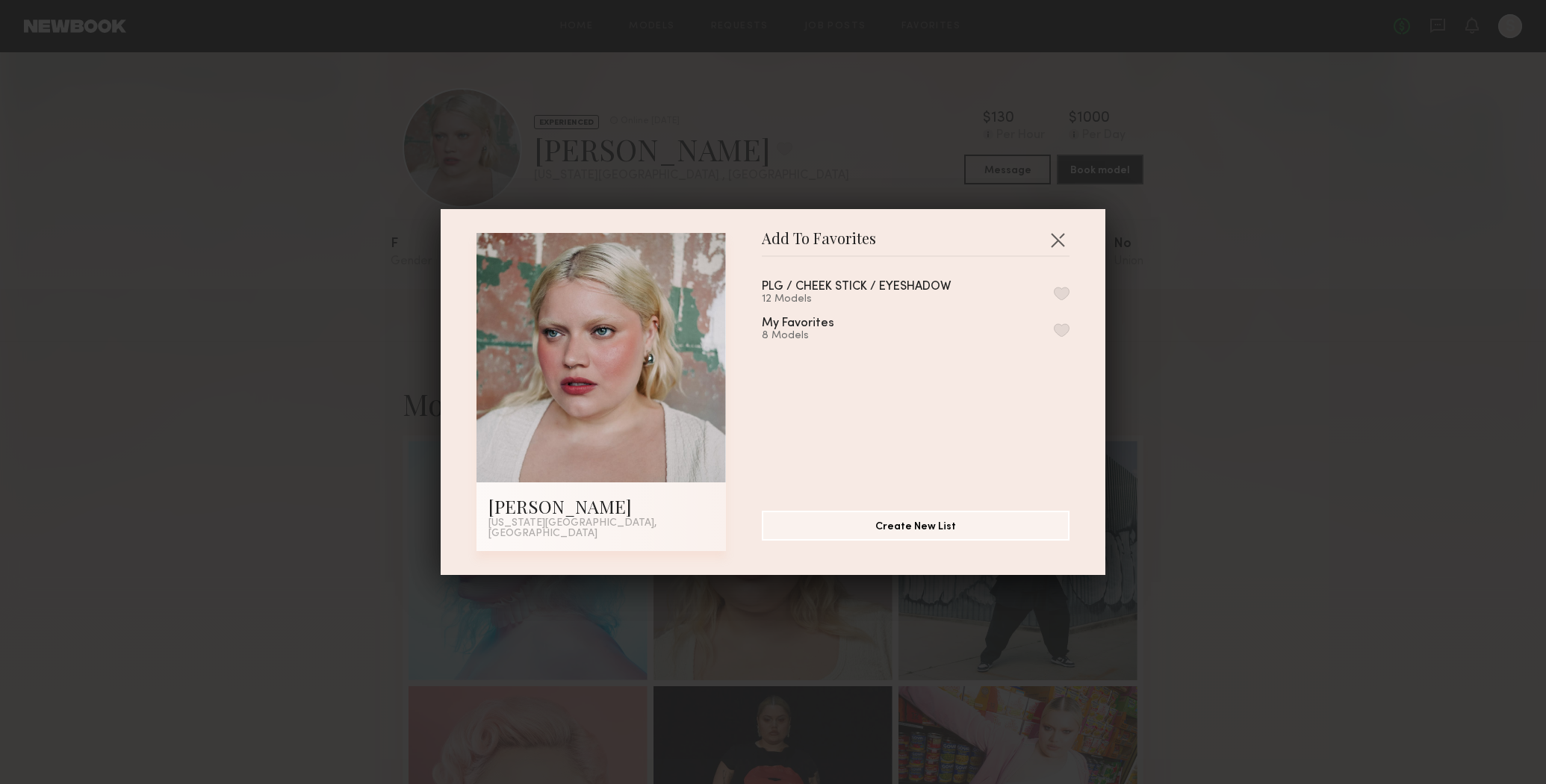
click at [1065, 295] on button "button" at bounding box center [1061, 294] width 16 height 13
click at [1061, 244] on button "button" at bounding box center [1057, 239] width 24 height 24
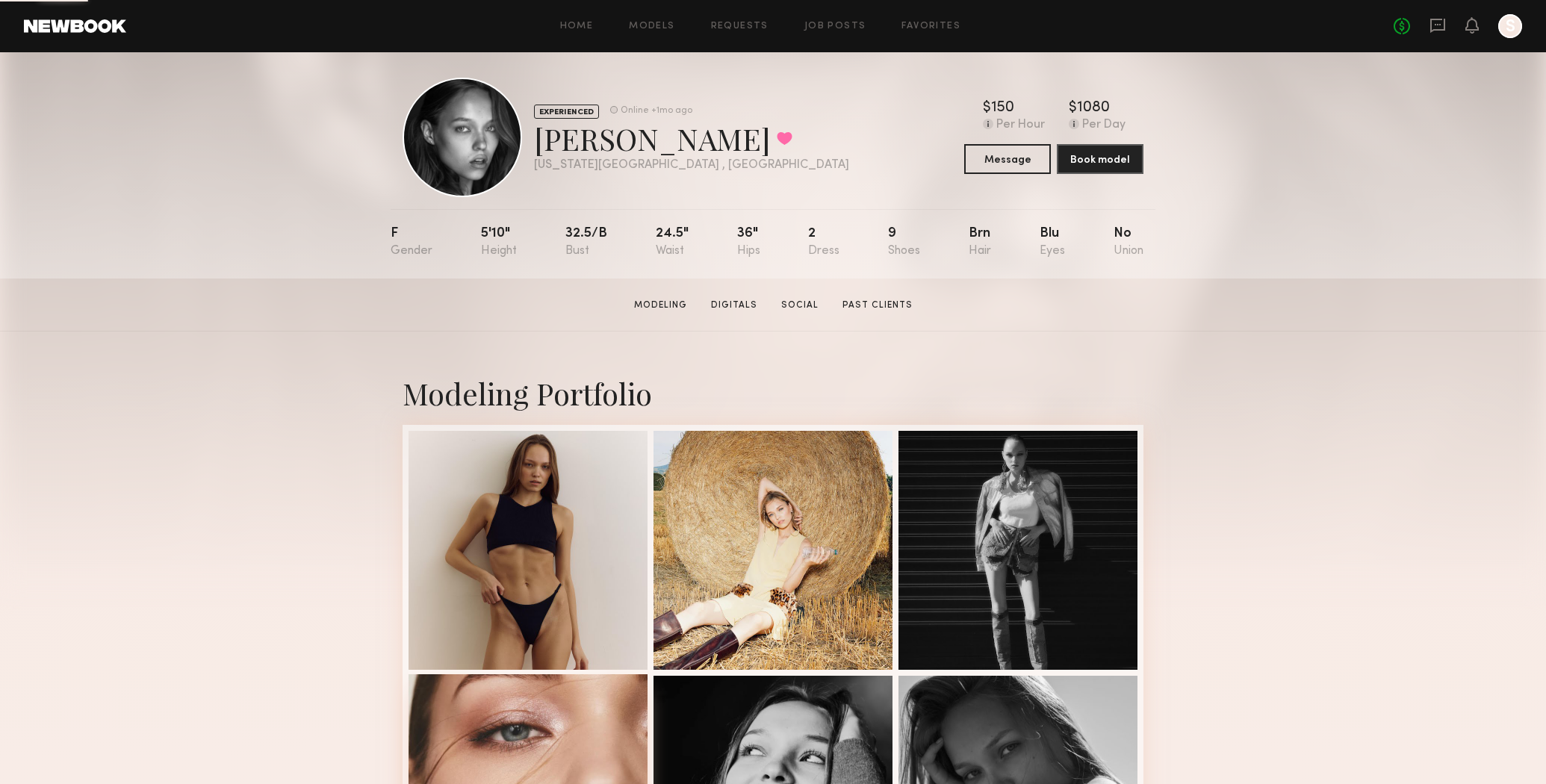
scroll to position [156, 0]
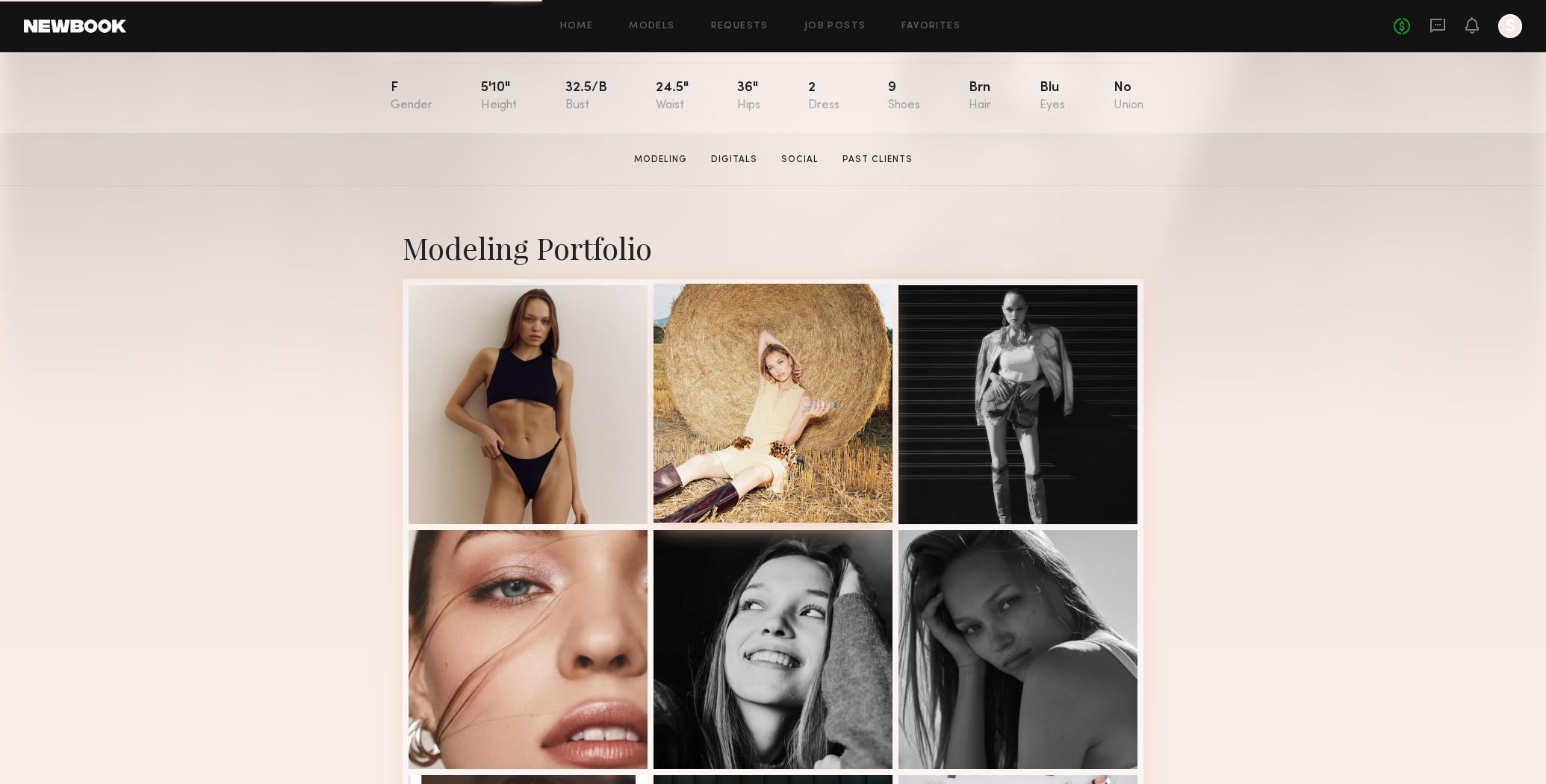
click at [759, 452] on div at bounding box center [773, 403] width 239 height 239
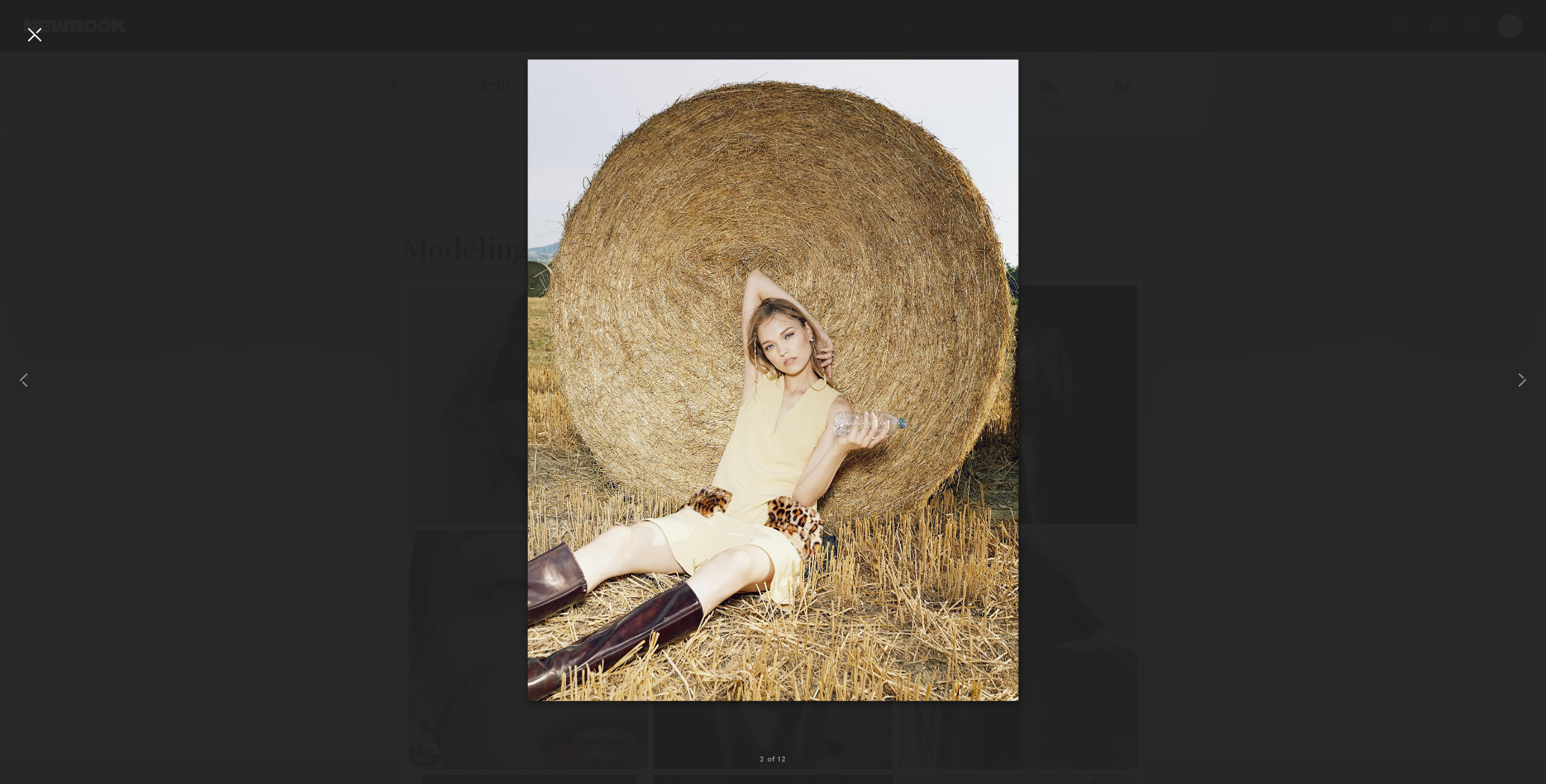
click at [39, 36] on div at bounding box center [34, 34] width 24 height 24
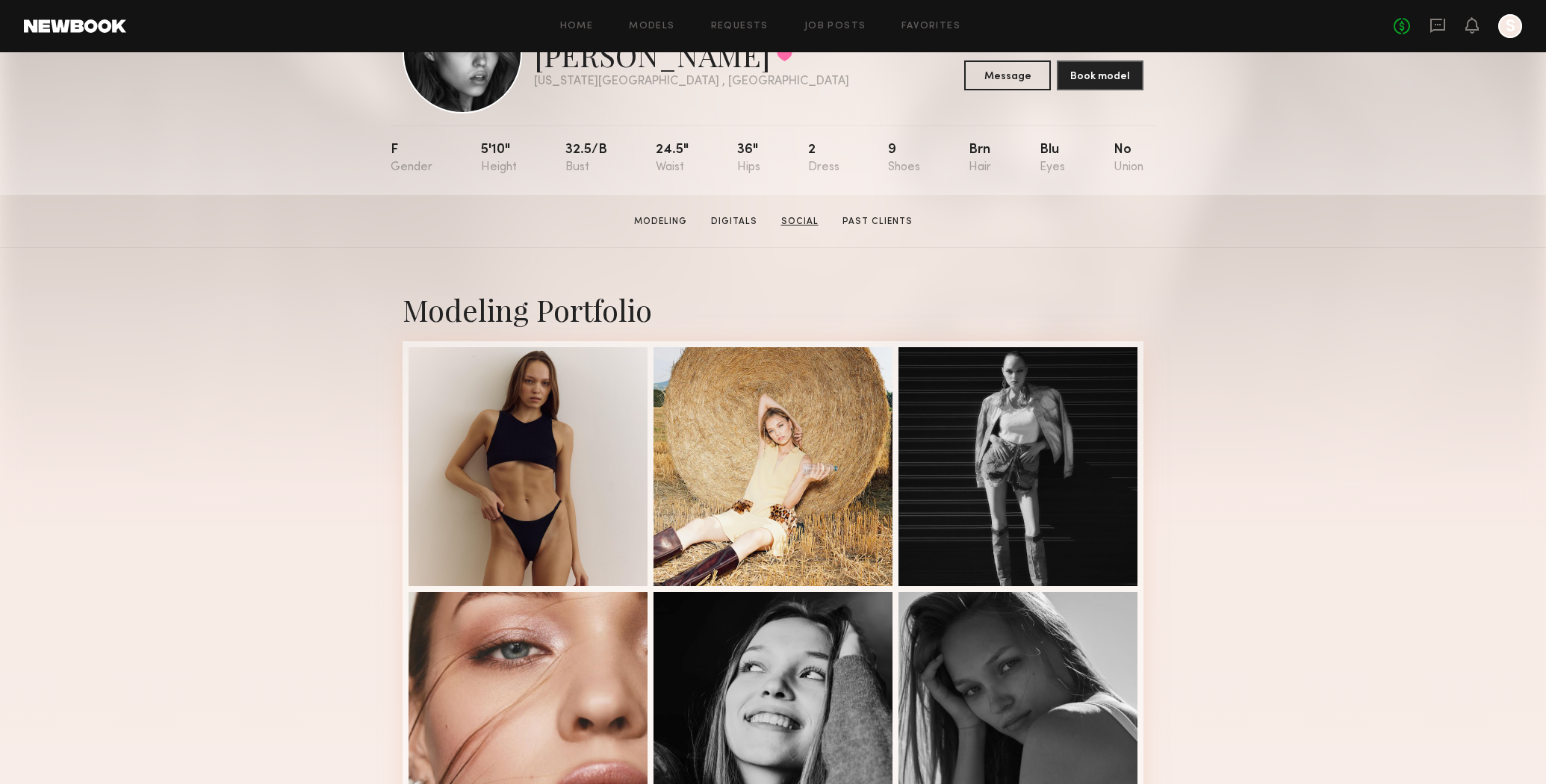
click at [796, 218] on link "Social" at bounding box center [800, 221] width 49 height 13
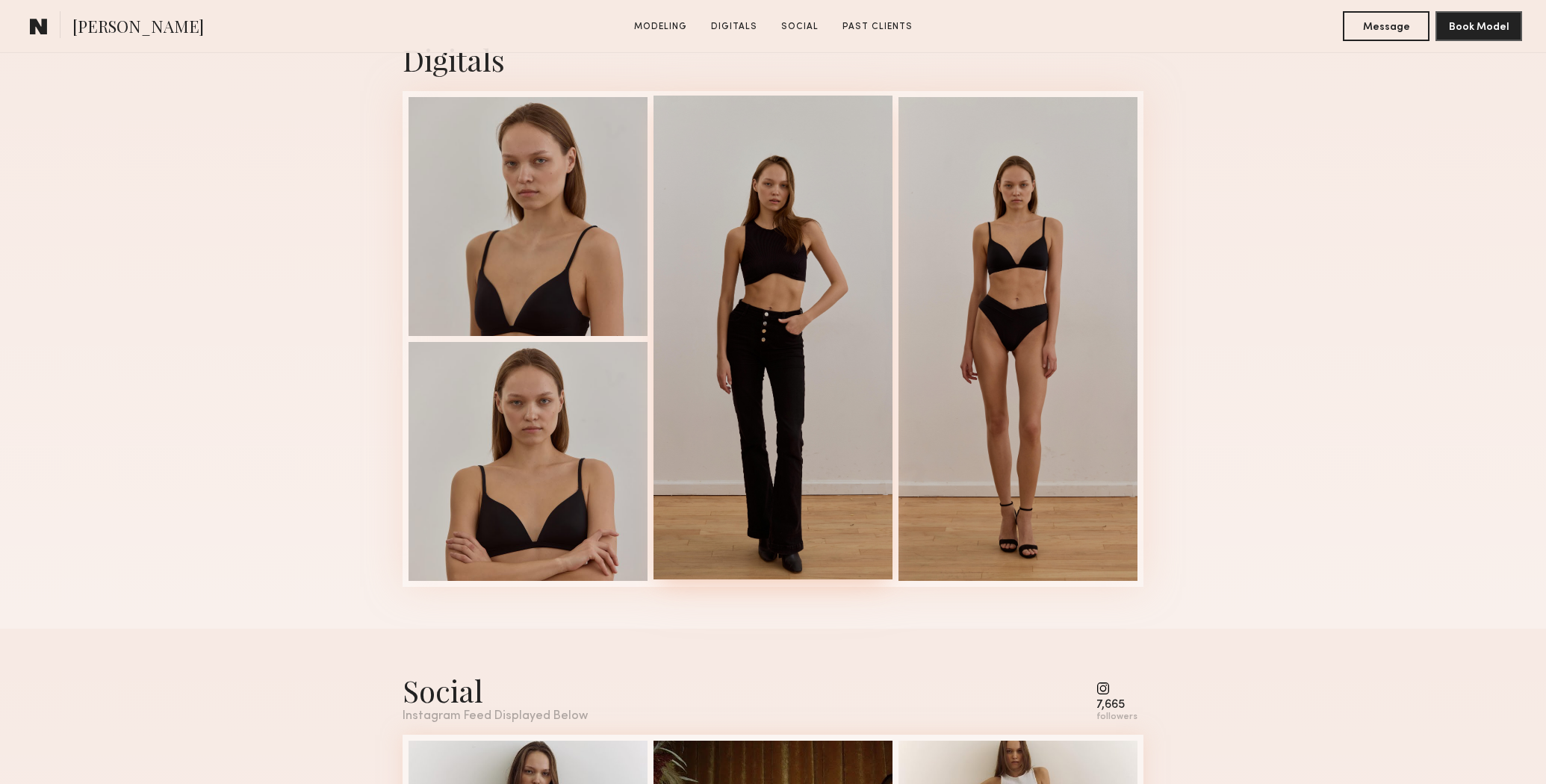
scroll to position [2046, 0]
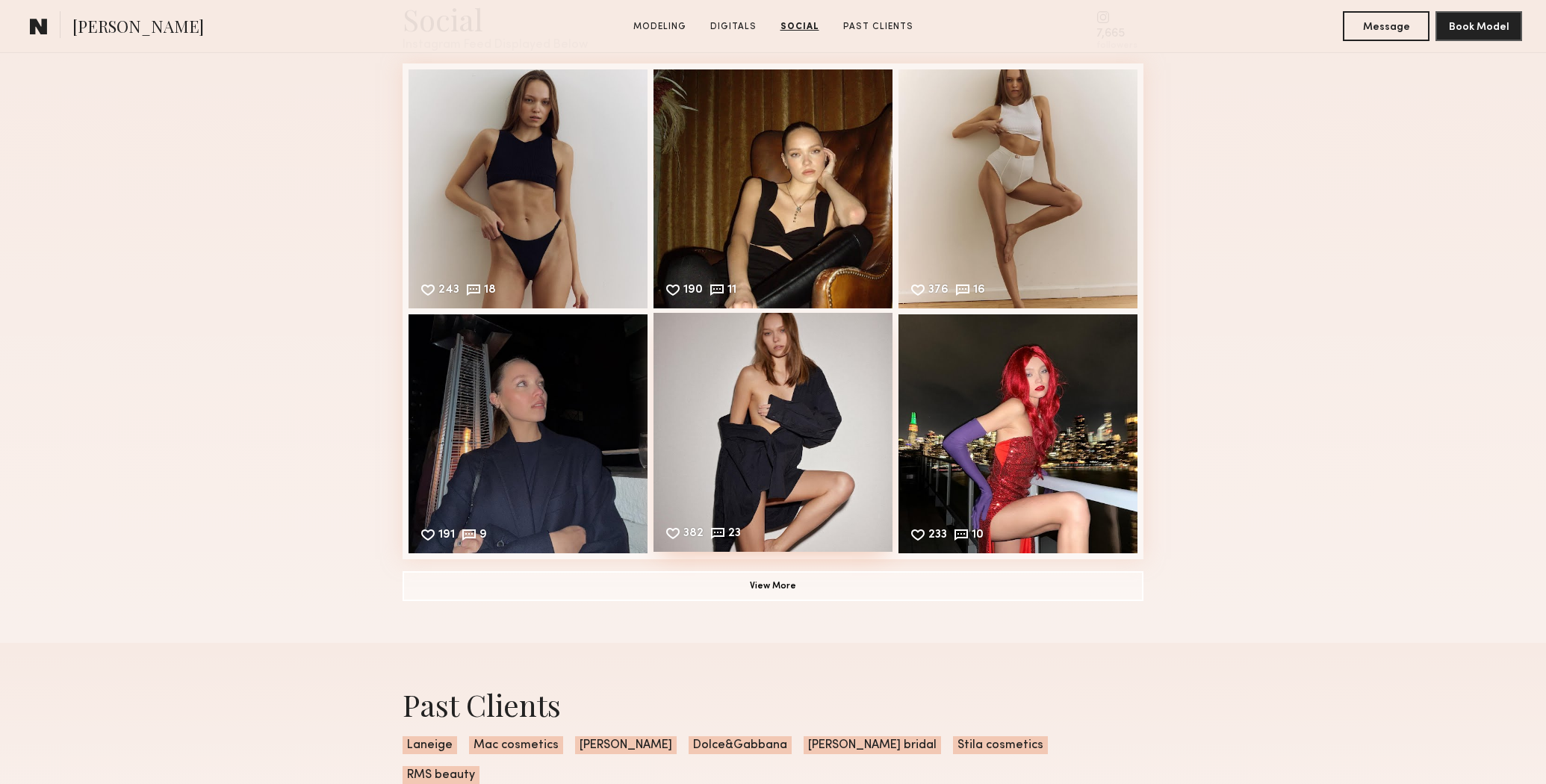
scroll to position [2261, 0]
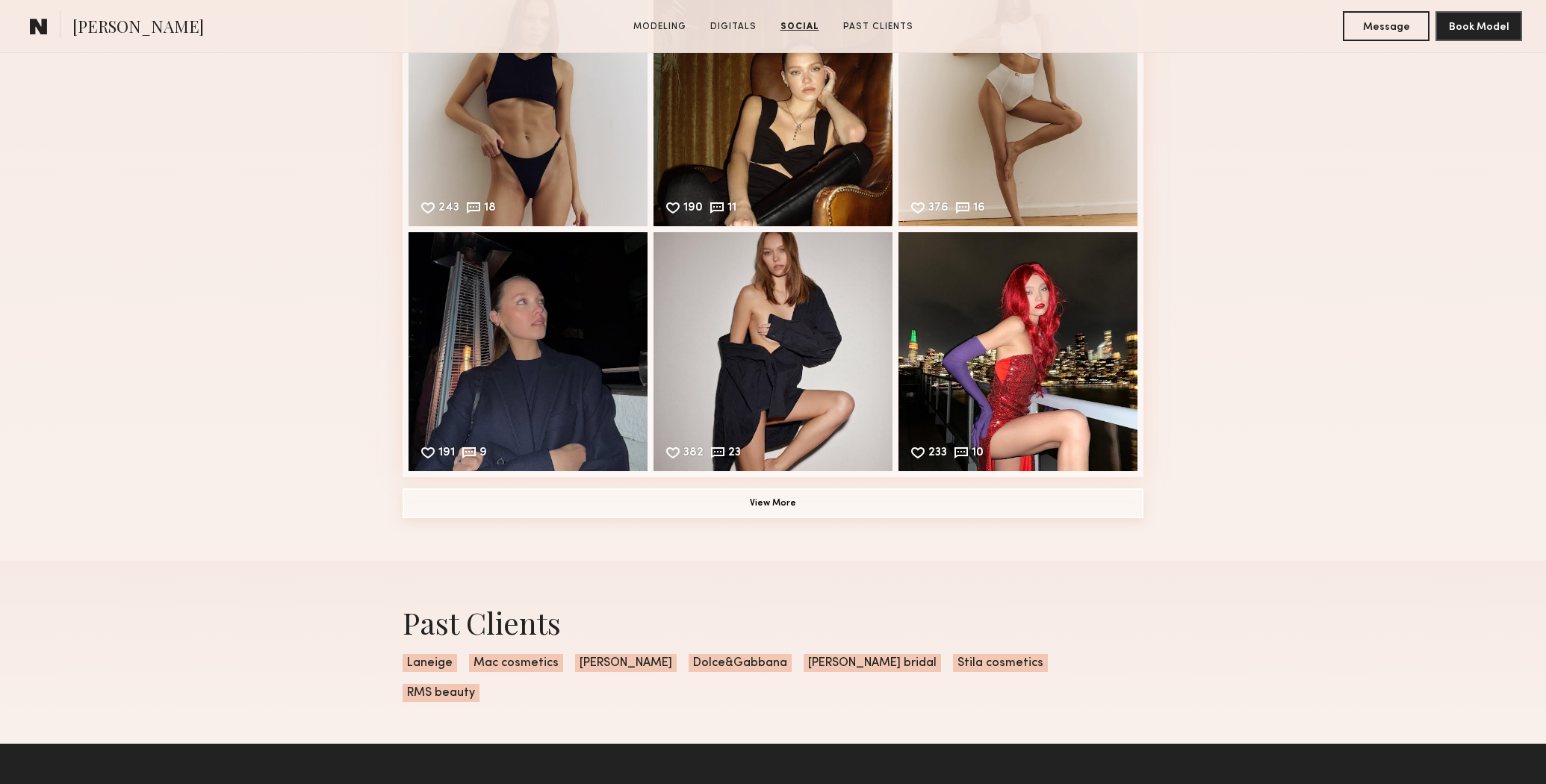
click at [813, 493] on button "View More" at bounding box center [773, 503] width 741 height 30
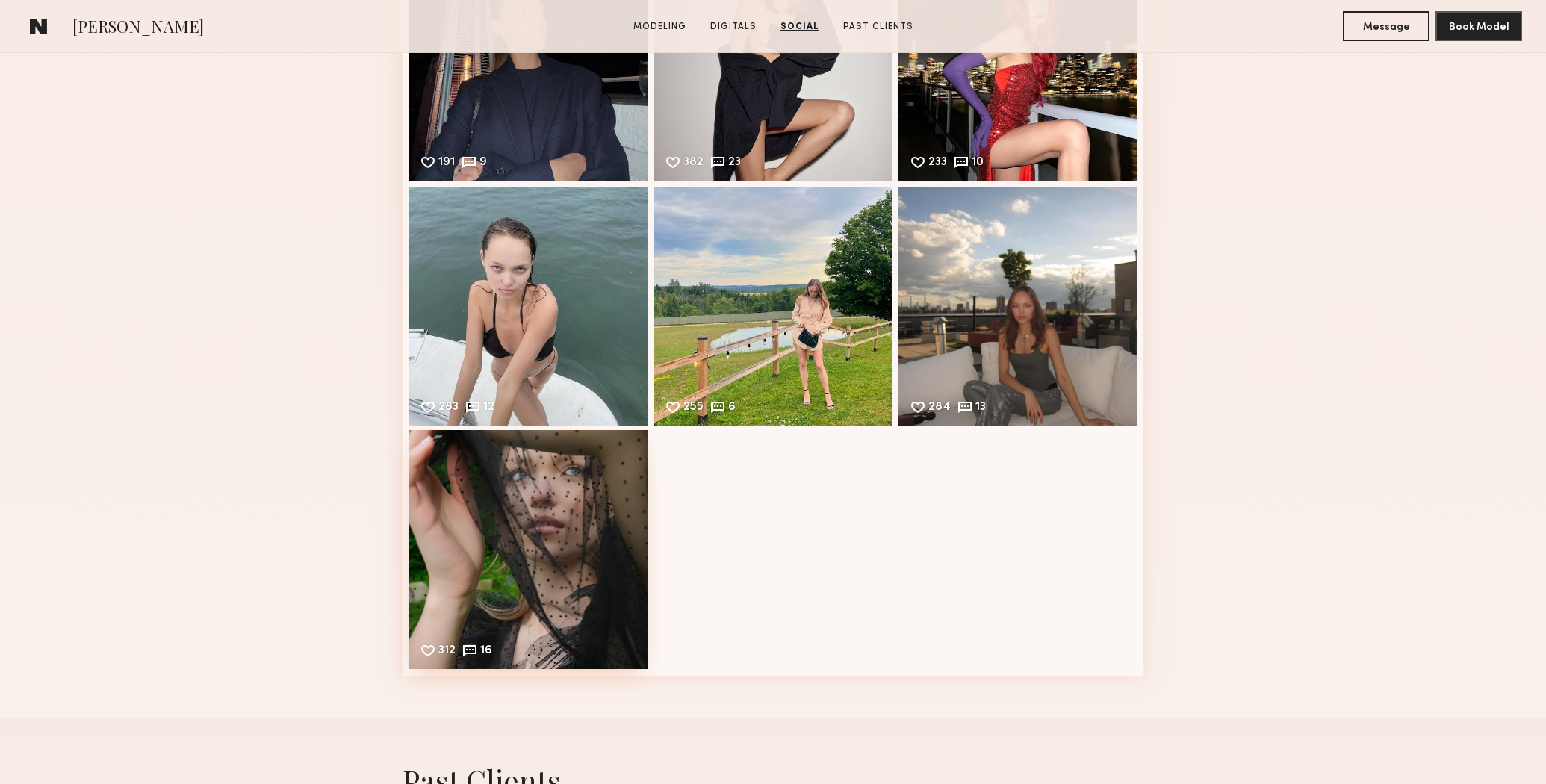
scroll to position [2554, 0]
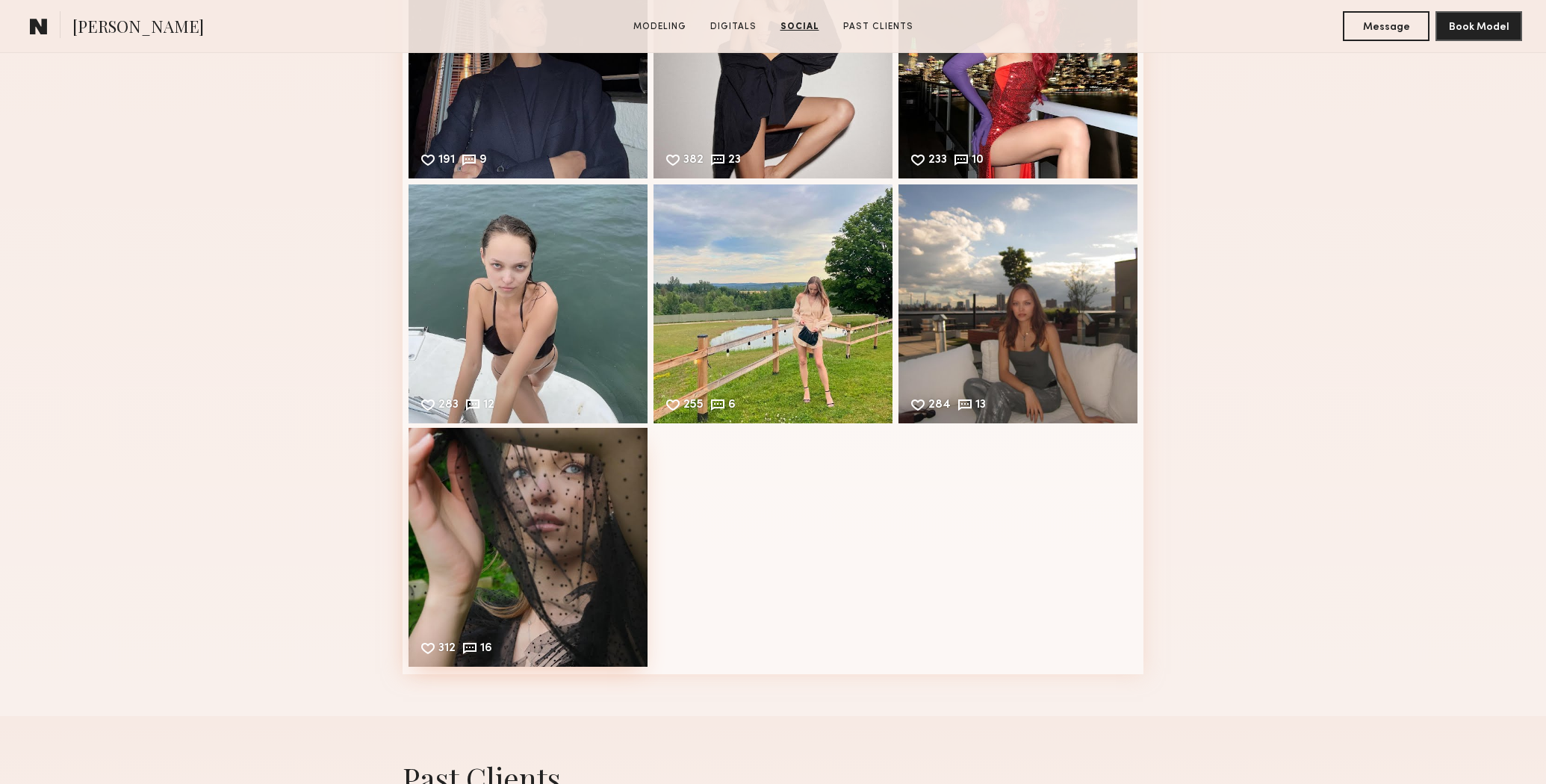
click at [439, 518] on div "312 16 Likes & comments displayed to show model’s engagement" at bounding box center [528, 547] width 239 height 239
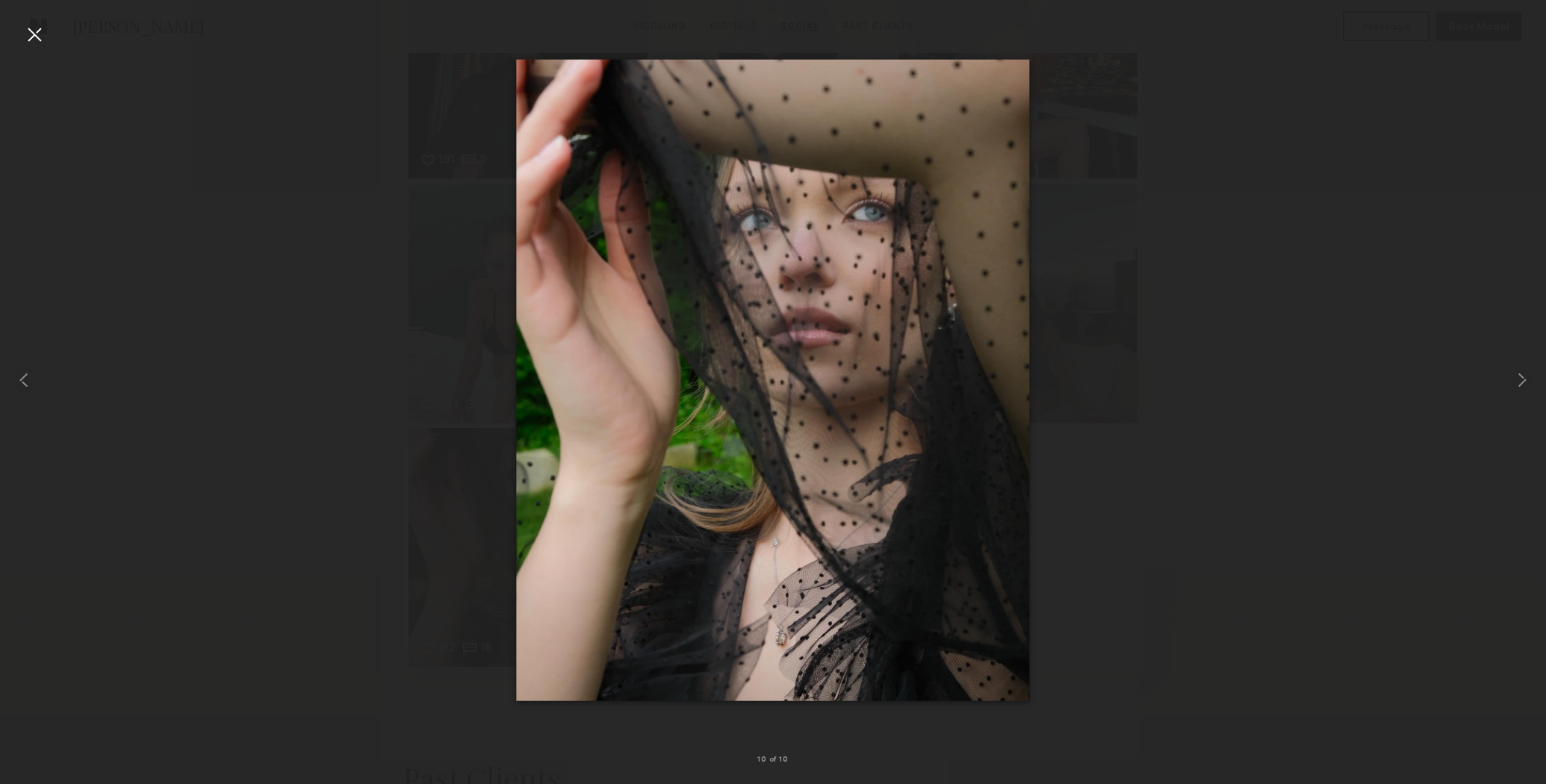
scroll to position [2549, 0]
click at [1289, 425] on div at bounding box center [773, 380] width 1546 height 712
drag, startPoint x: 35, startPoint y: 29, endPoint x: 391, endPoint y: 118, distance: 367.0
click at [35, 29] on div at bounding box center [34, 34] width 24 height 24
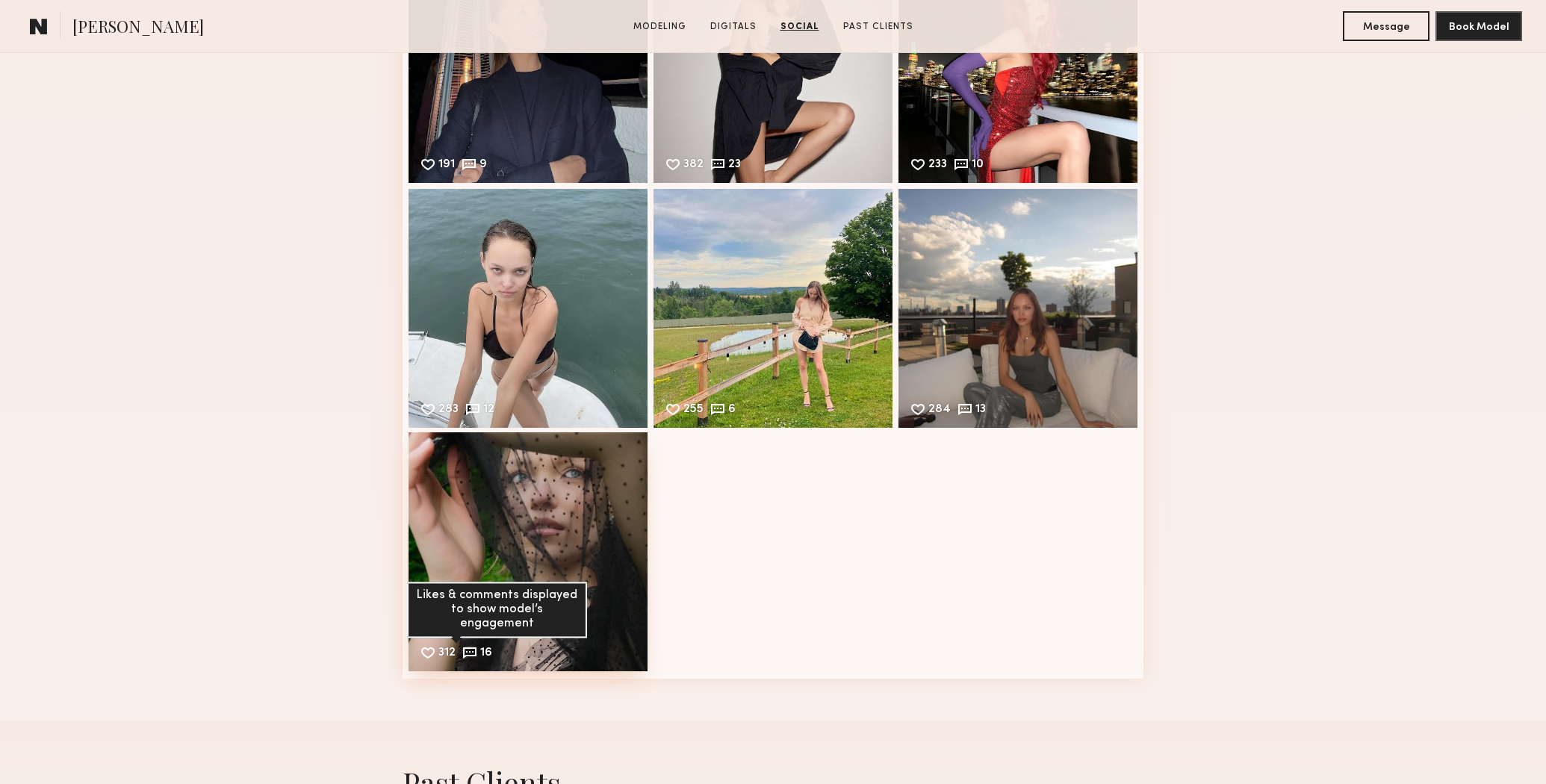
click at [478, 648] on div "312 16 Likes & comments displayed to show model’s engagement" at bounding box center [456, 652] width 72 height 16
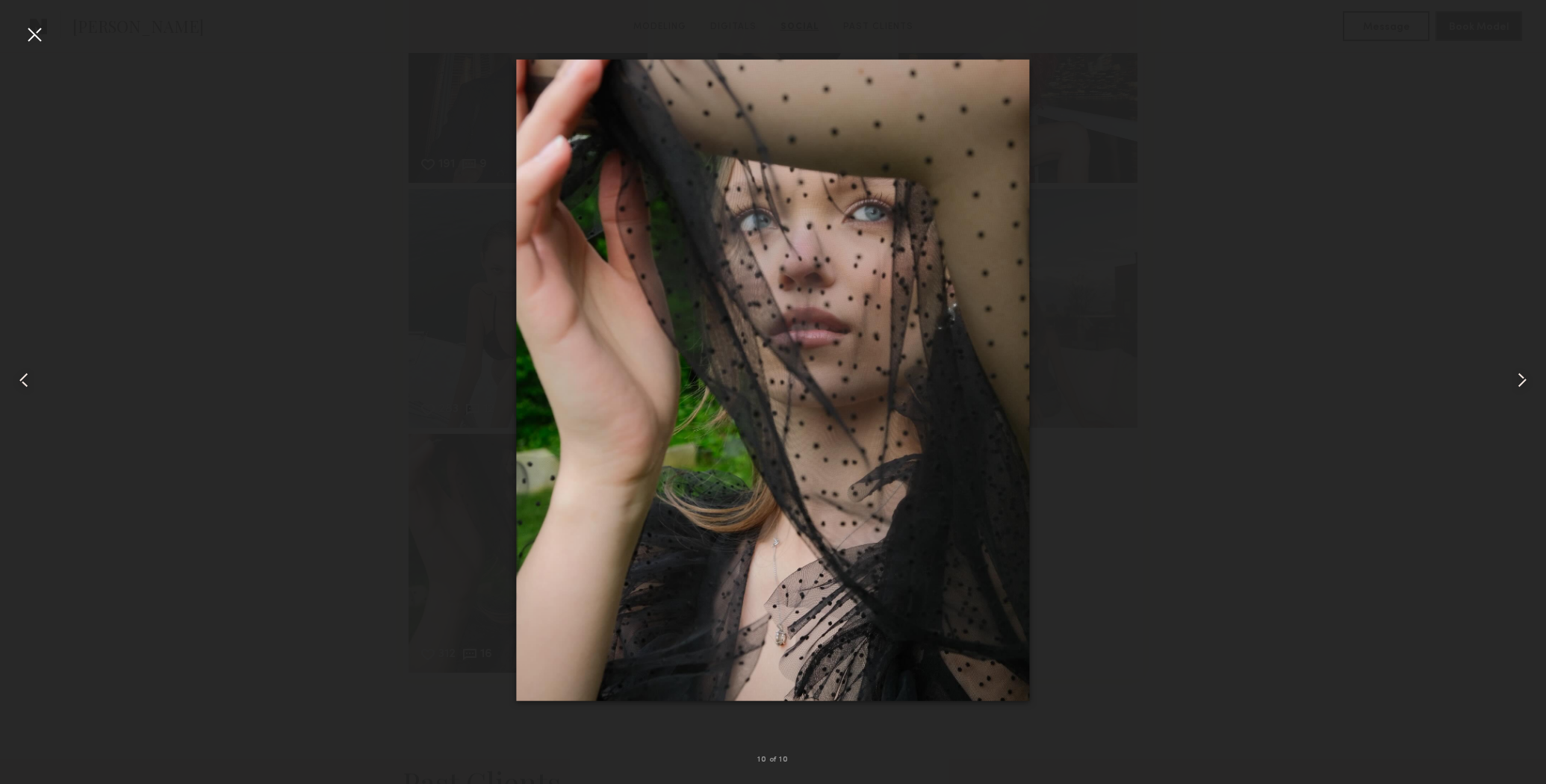
click at [35, 29] on div at bounding box center [34, 34] width 24 height 24
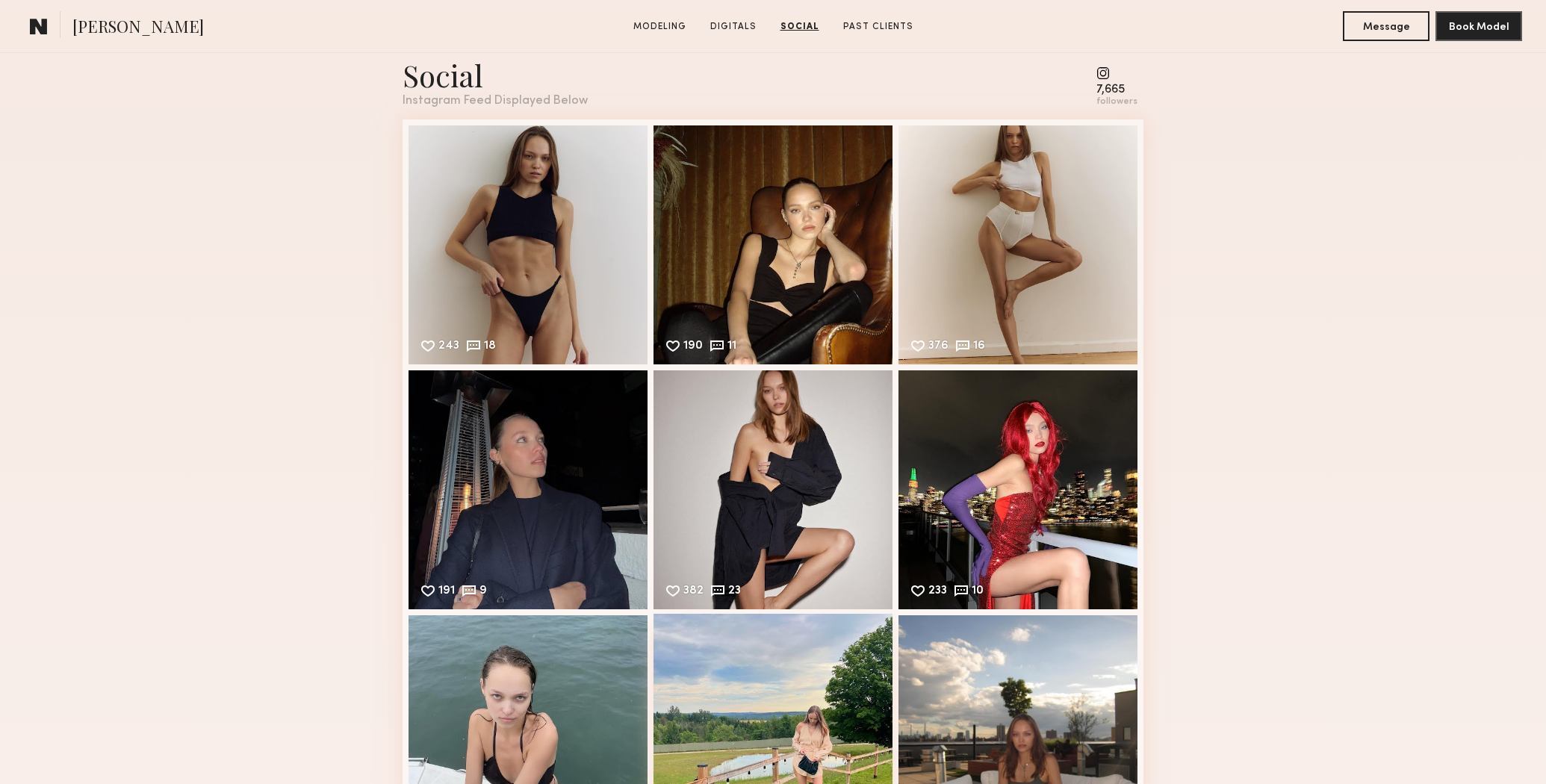
scroll to position [1896, 0]
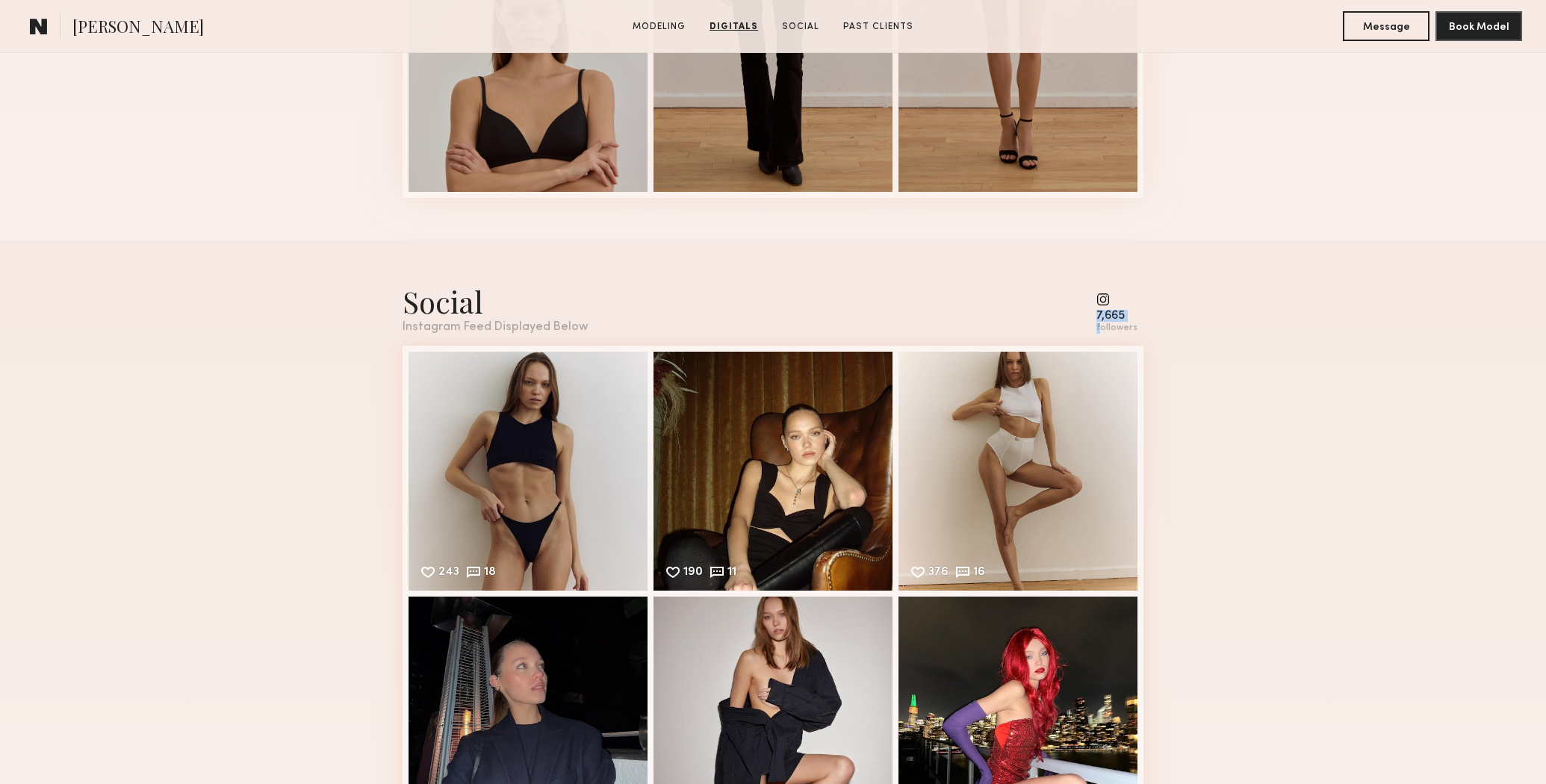
drag, startPoint x: 1109, startPoint y: 298, endPoint x: 1111, endPoint y: 327, distance: 29.1
click at [1105, 323] on div "7,665 followers" at bounding box center [1117, 313] width 41 height 41
click at [1122, 330] on div "followers" at bounding box center [1117, 328] width 41 height 12
drag, startPoint x: 1122, startPoint y: 330, endPoint x: 1122, endPoint y: 318, distance: 12.0
click at [1122, 330] on div "followers" at bounding box center [1117, 328] width 41 height 12
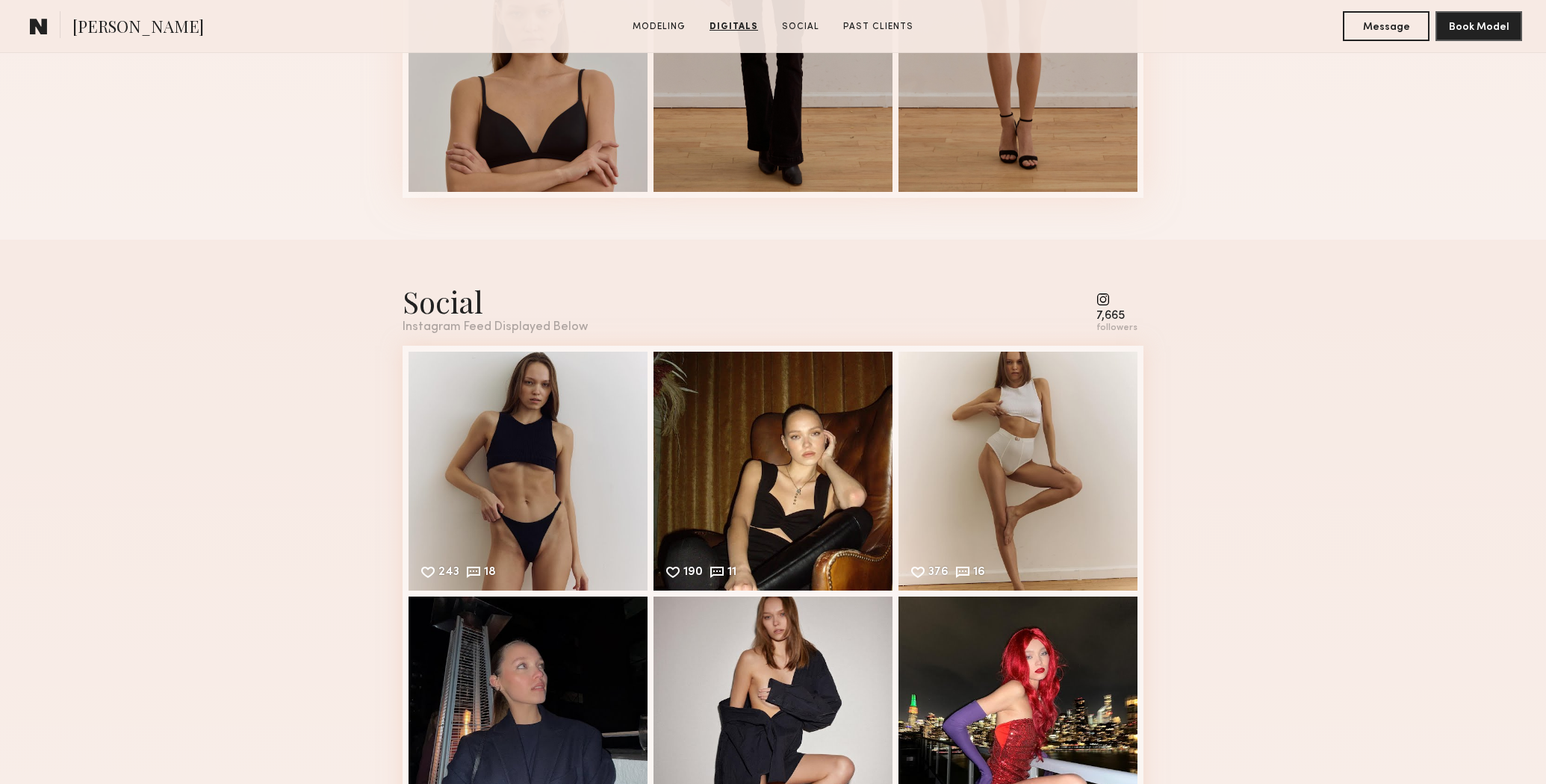
click at [1122, 318] on div "7,665" at bounding box center [1117, 317] width 41 height 12
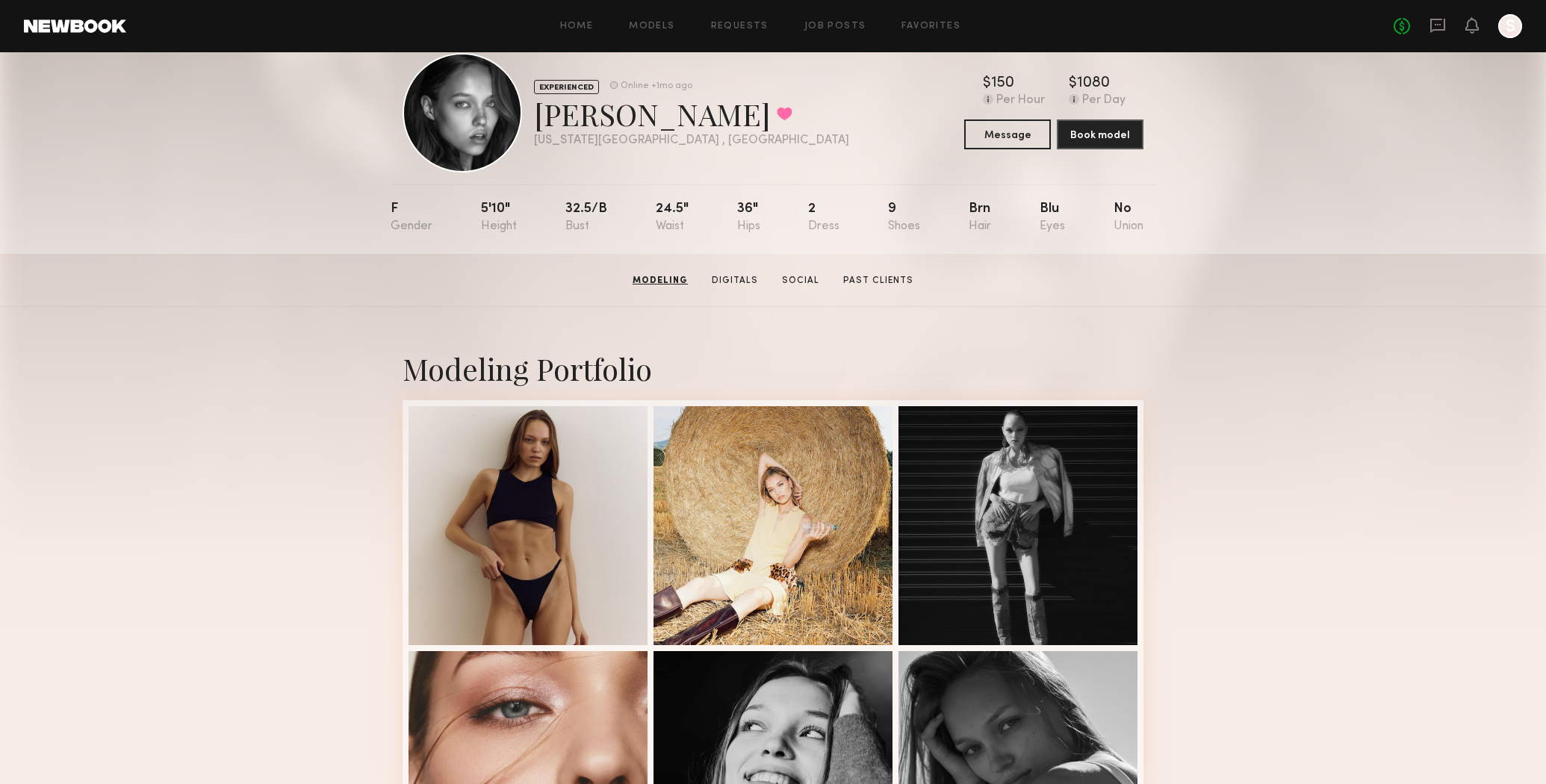
scroll to position [0, 0]
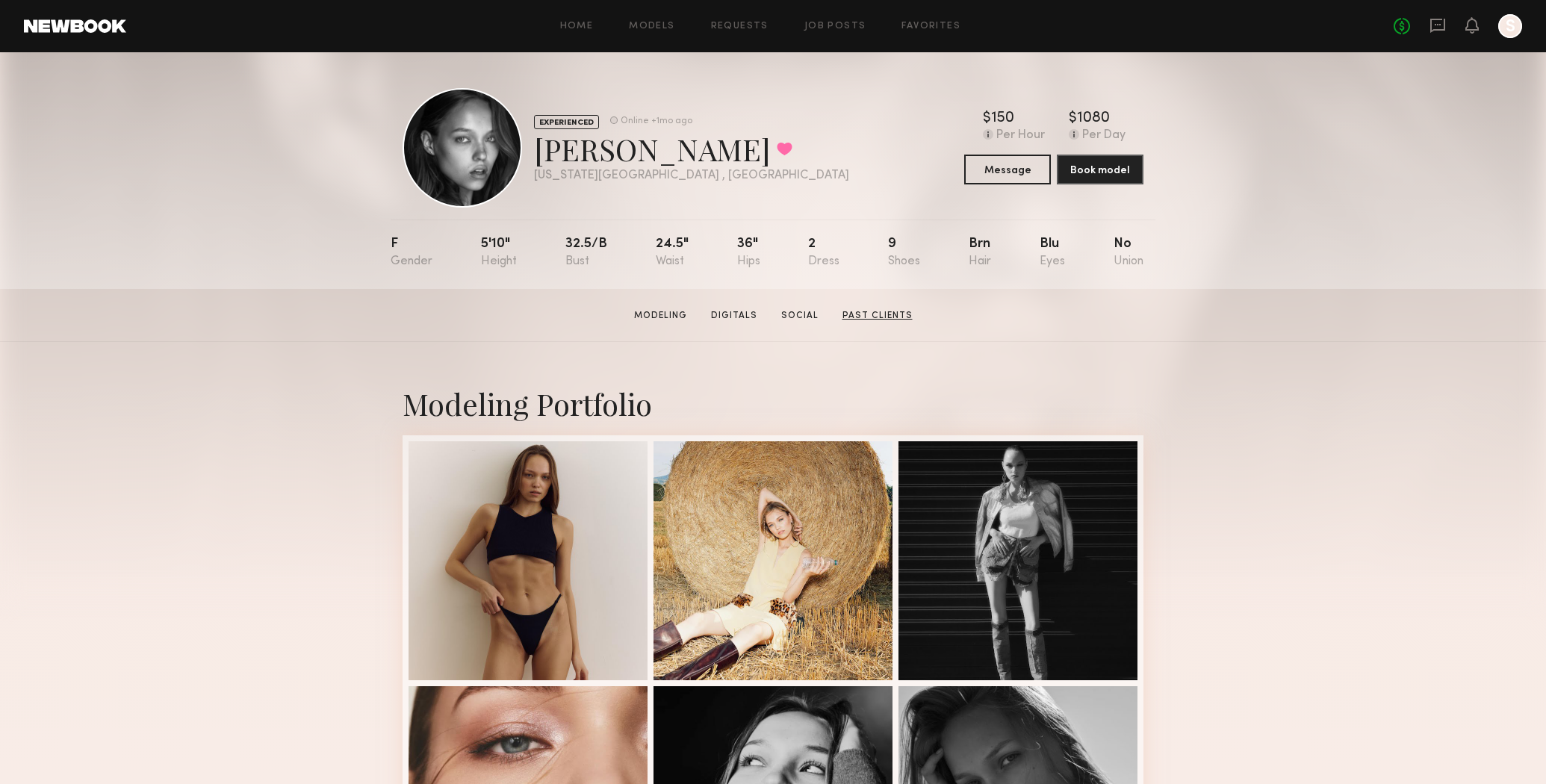
click at [855, 316] on link "Past Clients" at bounding box center [878, 316] width 82 height 13
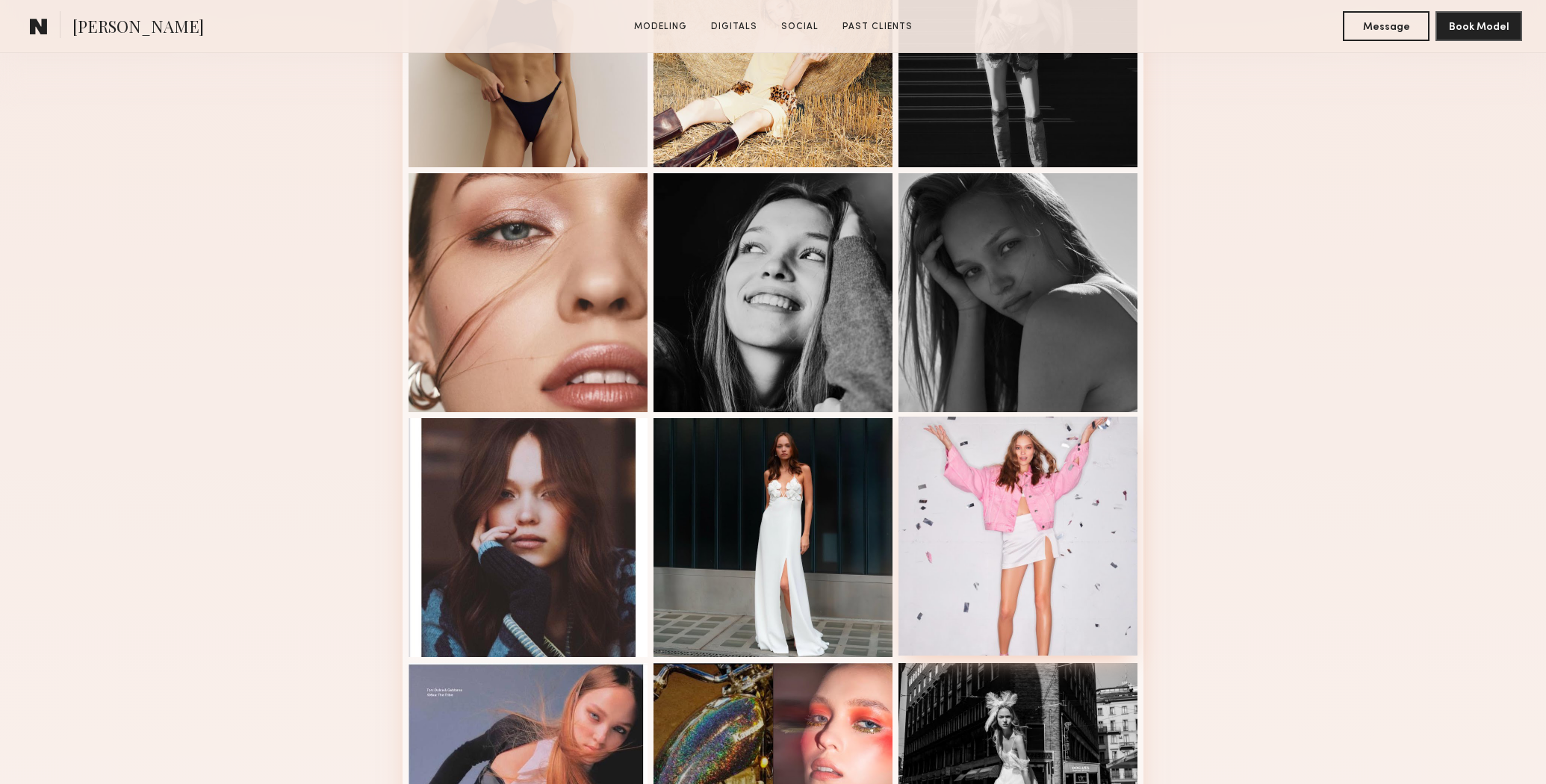
scroll to position [515, 0]
